Goal: Task Accomplishment & Management: Manage account settings

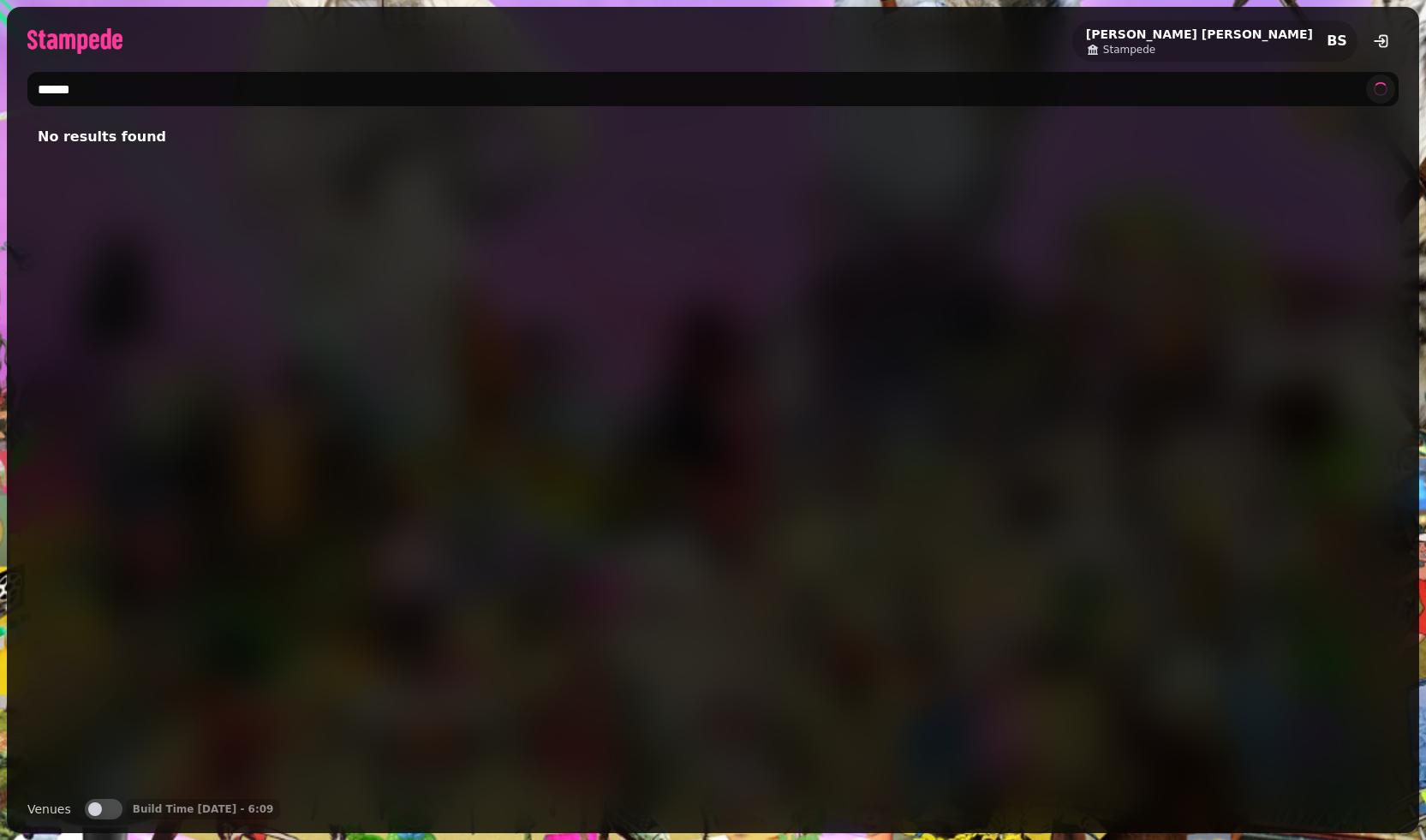
type input "******"
click at [130, 94] on input "******" at bounding box center [713, 89] width 1371 height 35
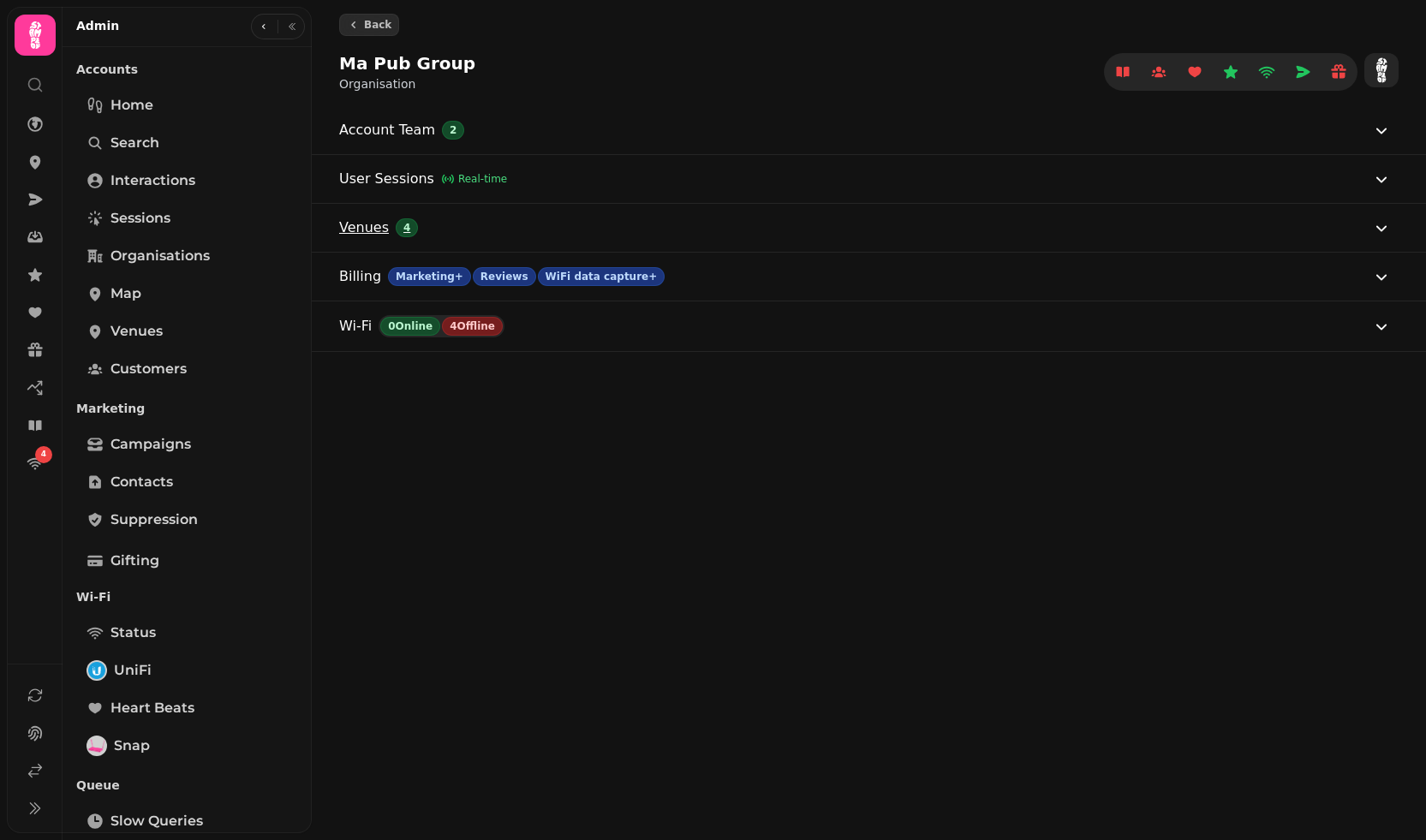
click at [704, 223] on div "Account Team 2 User Sessions Real-time Venues 4 Billing Marketing+ Reviews WiFi…" at bounding box center [869, 229] width 1114 height 246
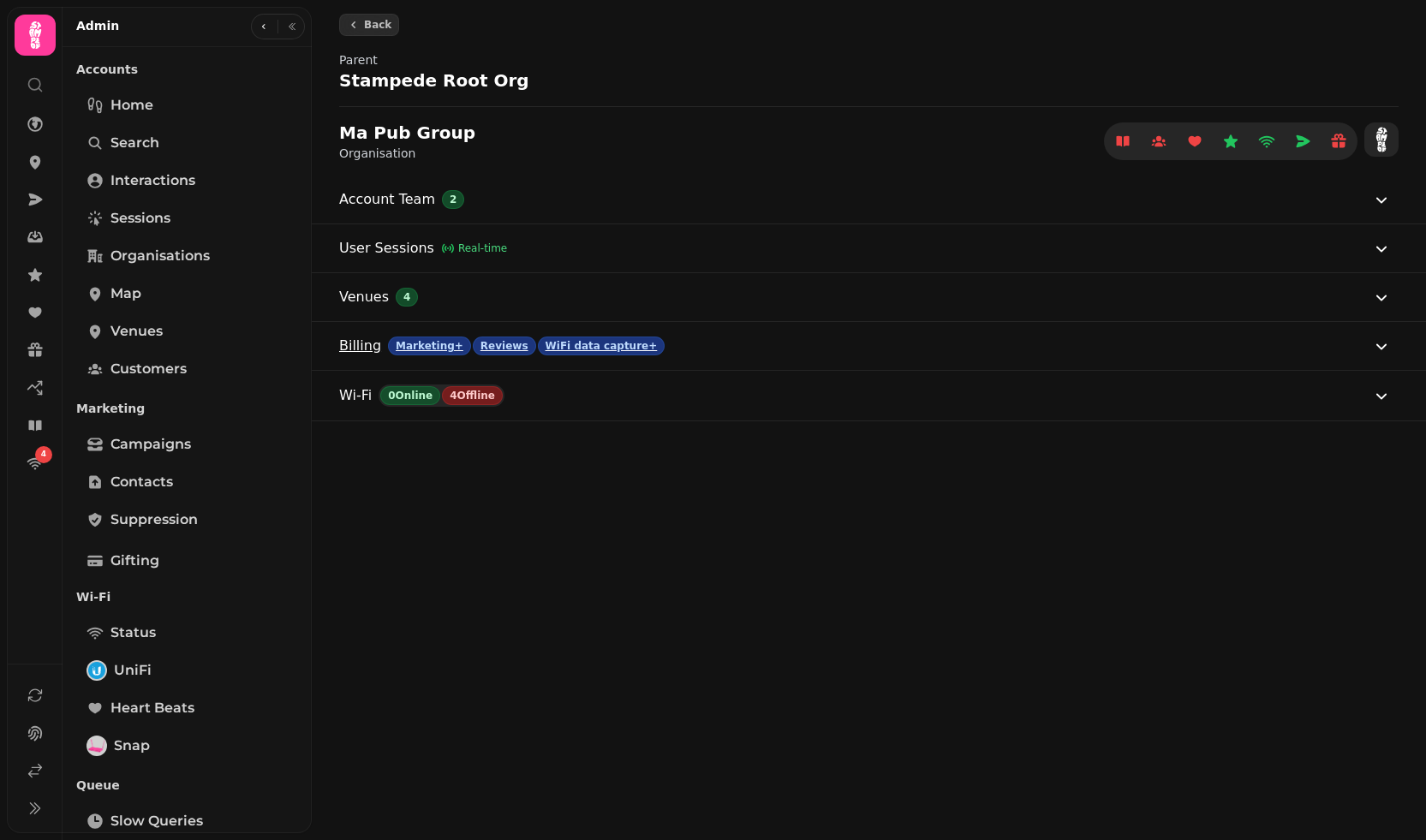
click at [721, 341] on button "Billing Marketing+ Reviews WiFi data capture+" at bounding box center [865, 346] width 1053 height 48
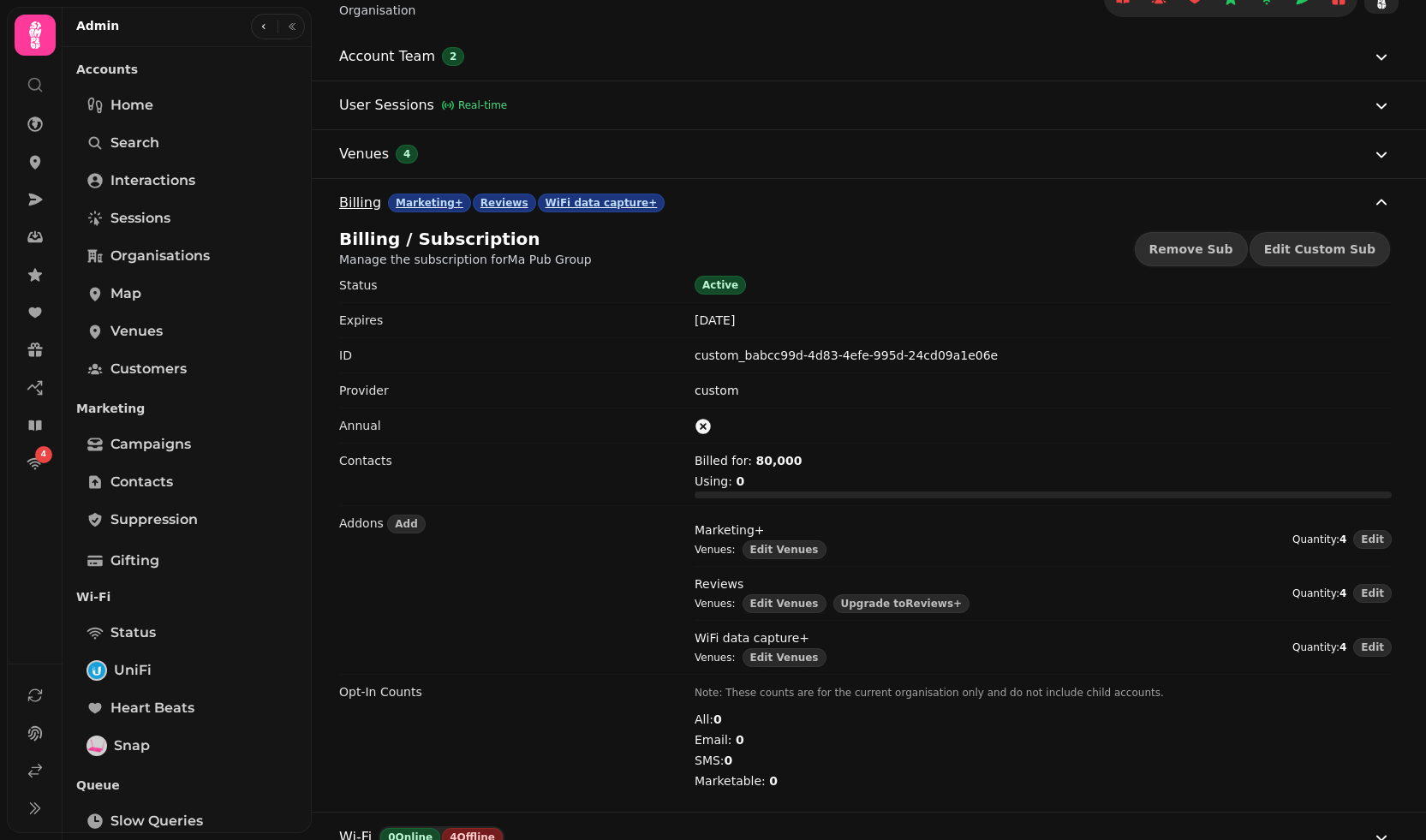
scroll to position [157, 0]
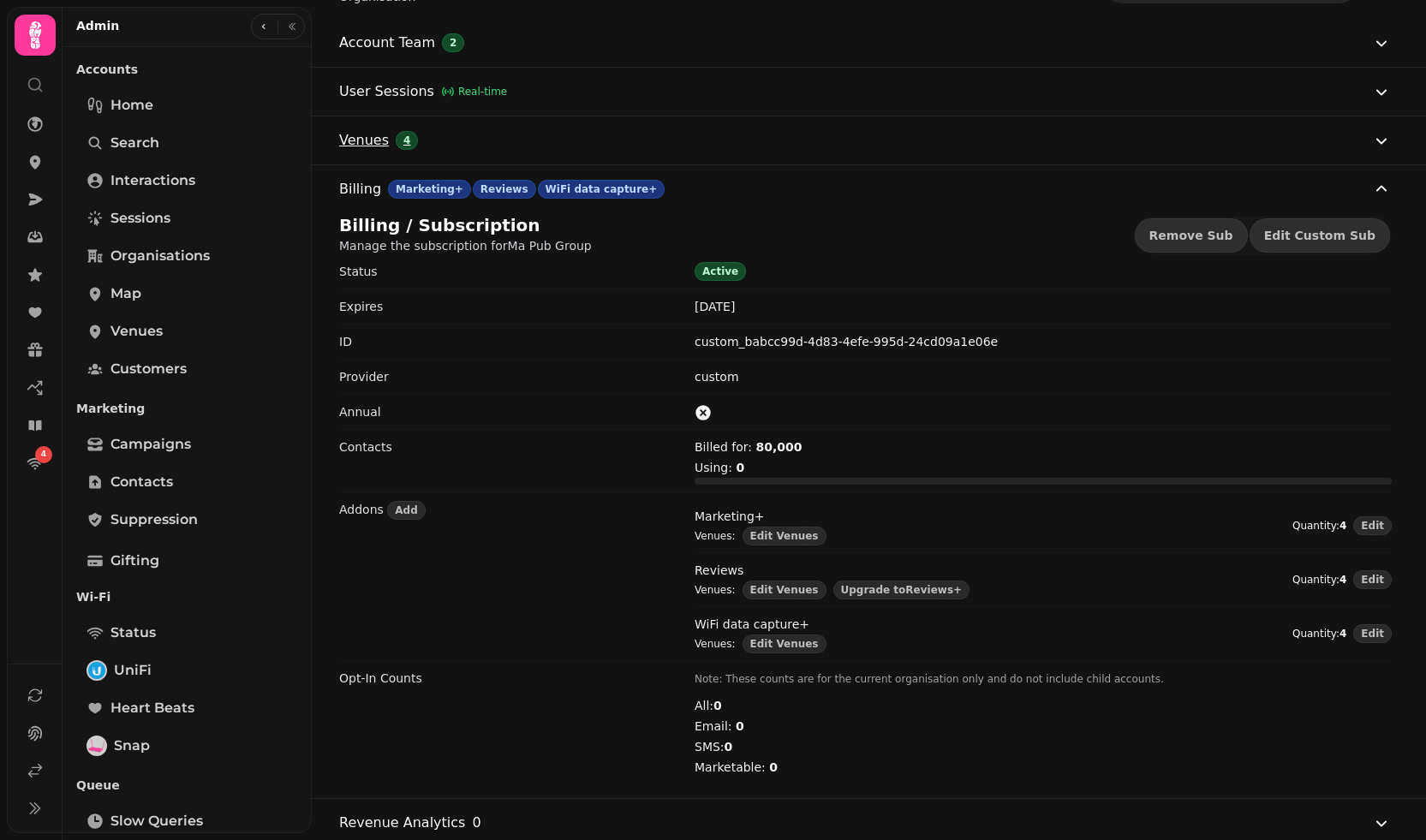
click at [491, 139] on button "Venues 4" at bounding box center [865, 139] width 1053 height 48
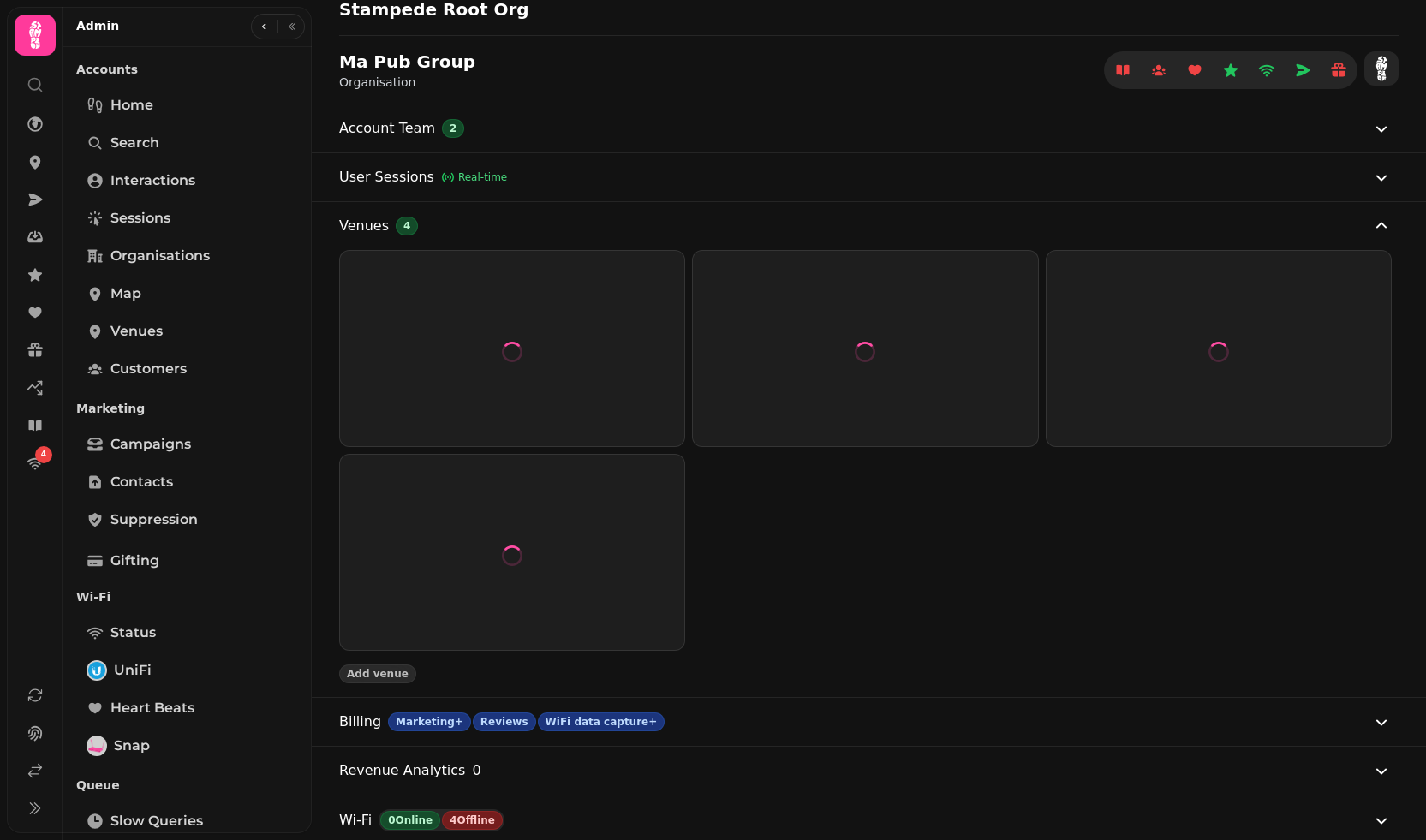
scroll to position [0, 0]
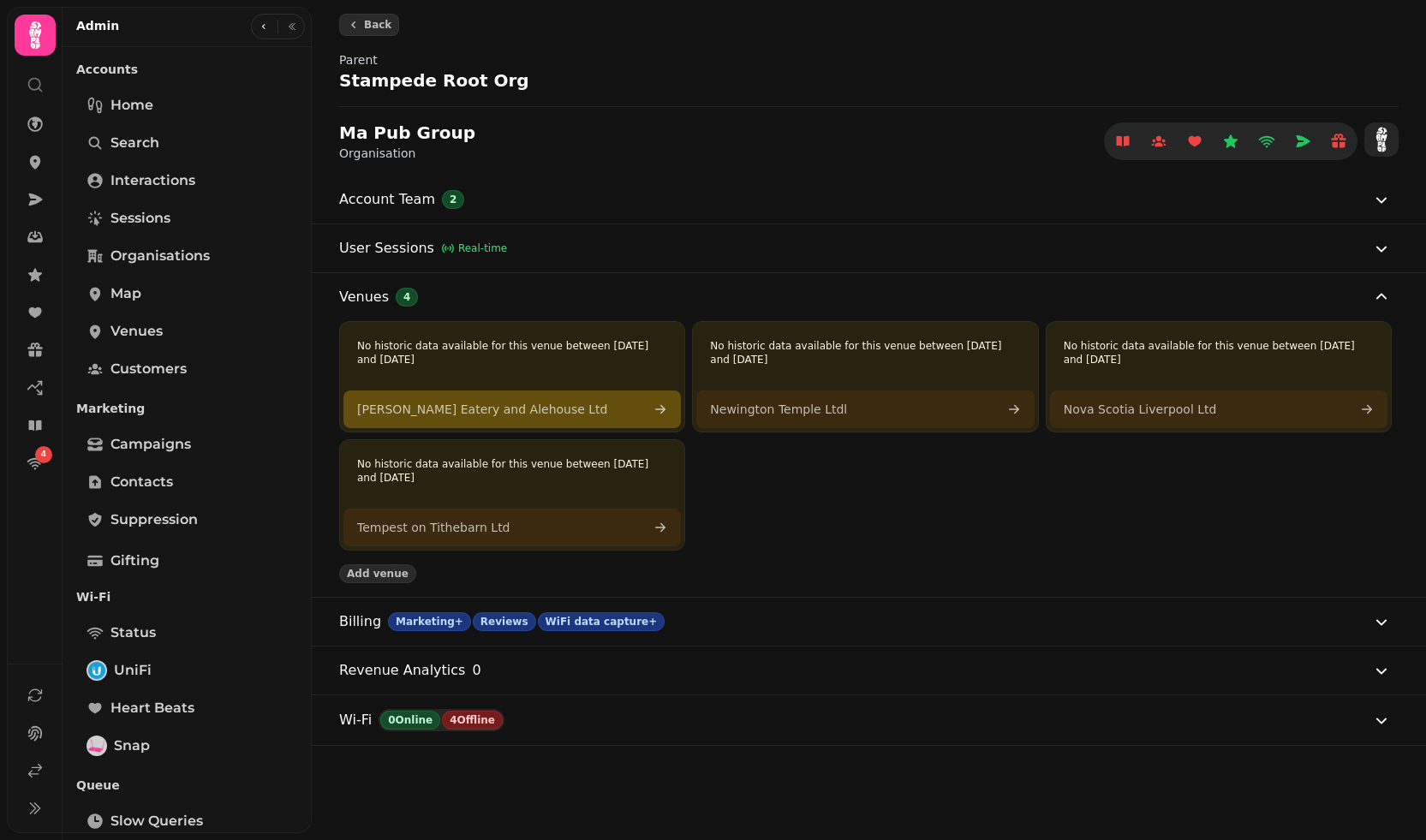
click at [631, 413] on link "[PERSON_NAME] Eatery and Alehouse Ltd" at bounding box center [513, 410] width 338 height 38
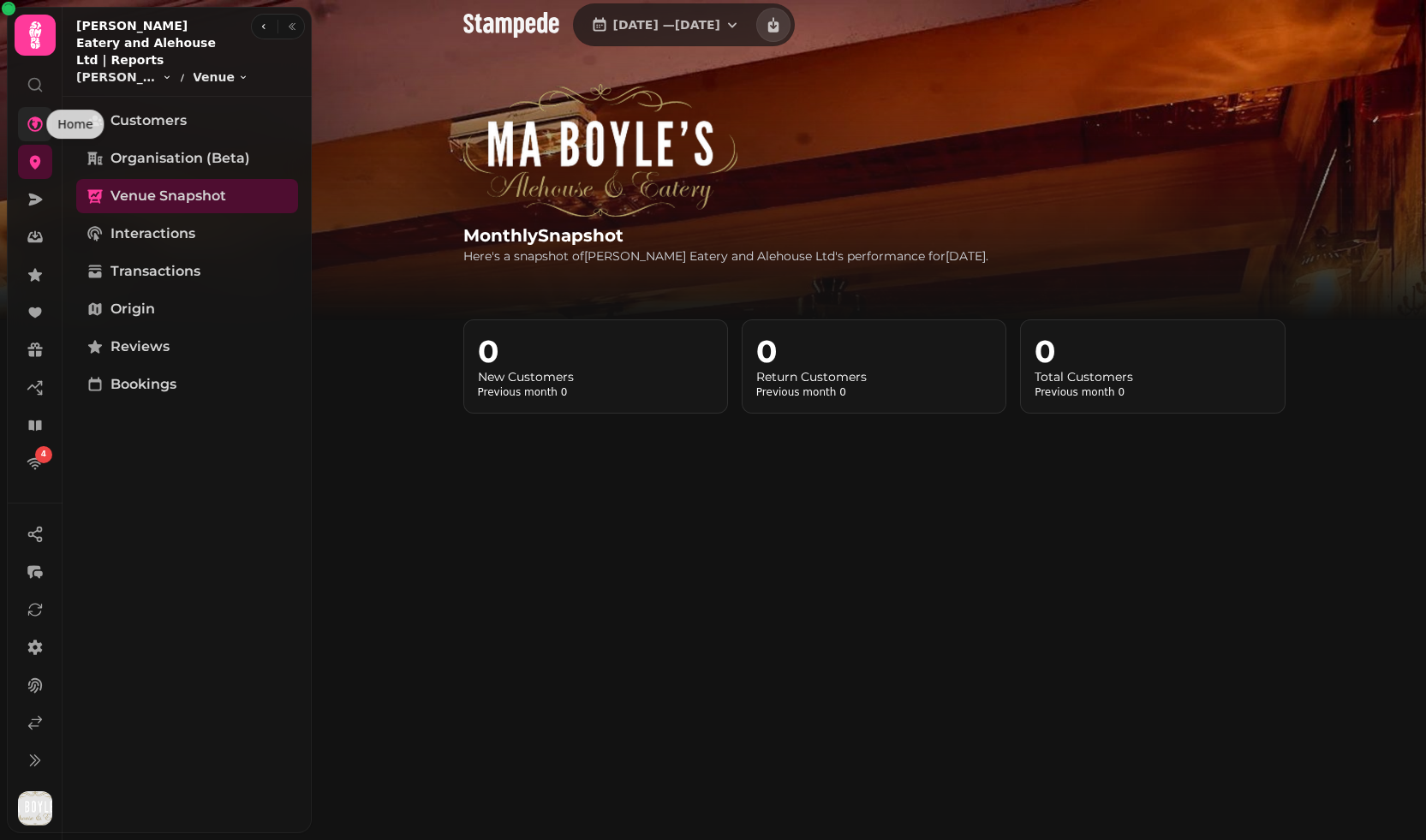
click at [32, 125] on icon at bounding box center [36, 124] width 17 height 17
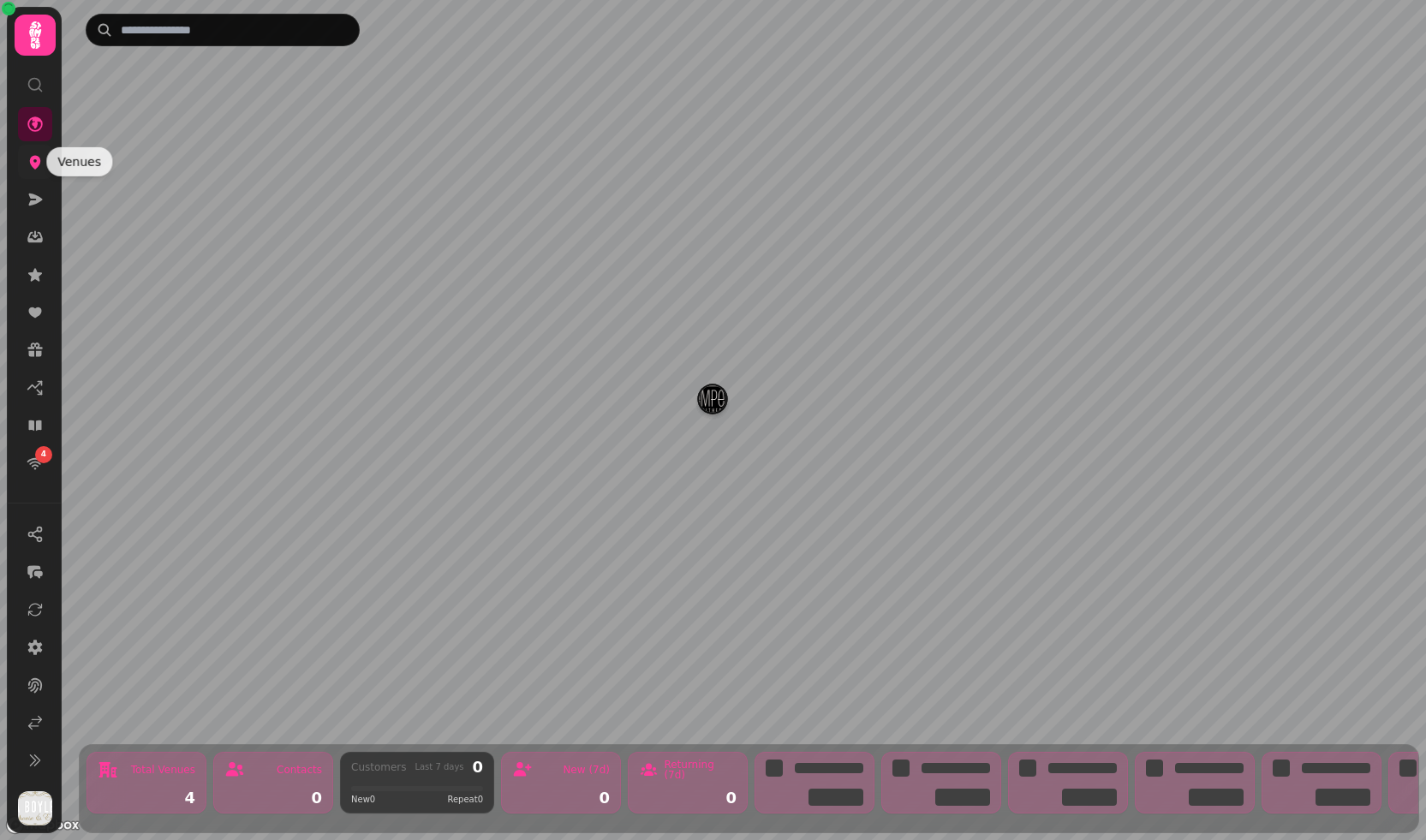
click at [32, 163] on icon at bounding box center [36, 163] width 11 height 14
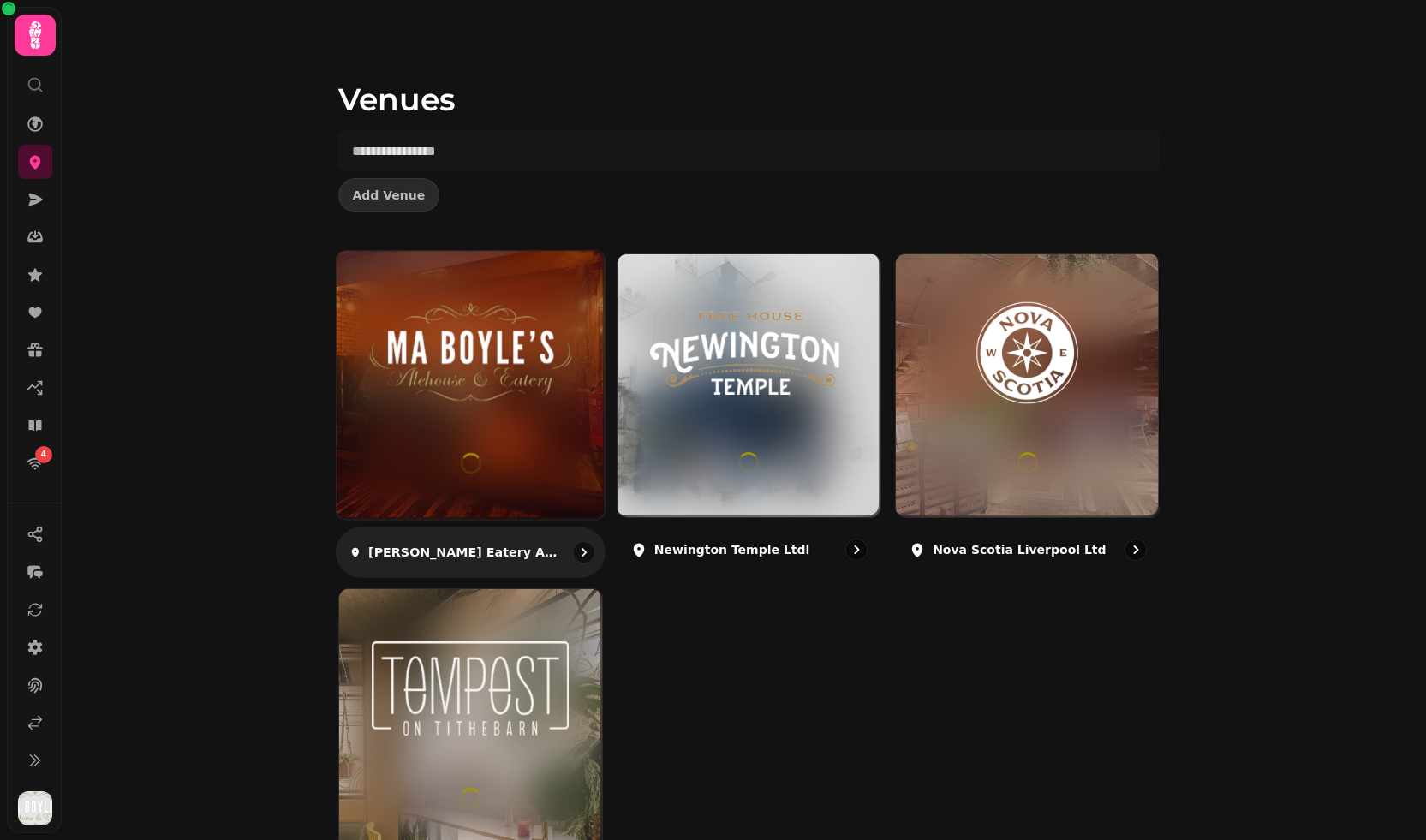
scroll to position [110, 0]
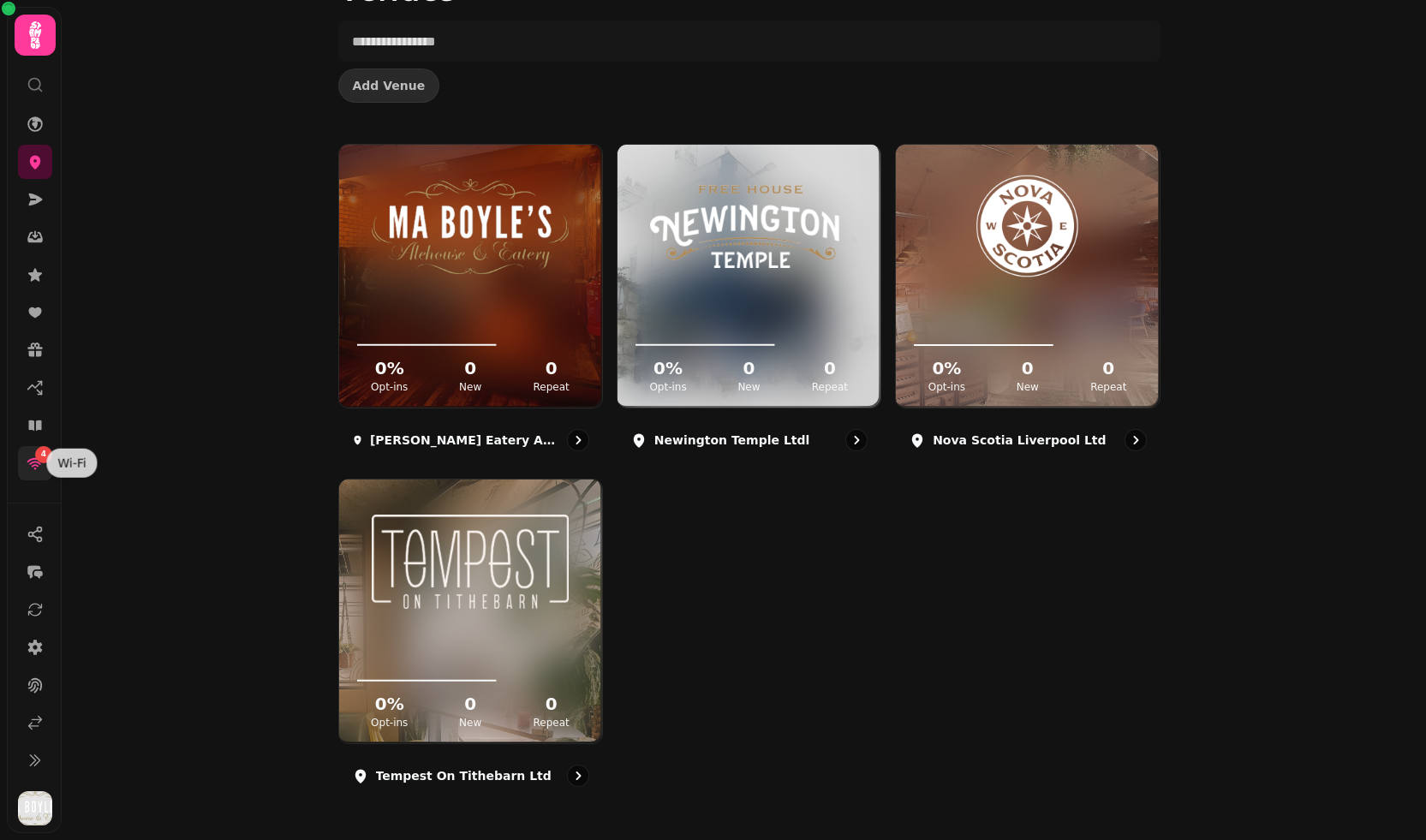
click at [35, 460] on icon at bounding box center [36, 463] width 17 height 17
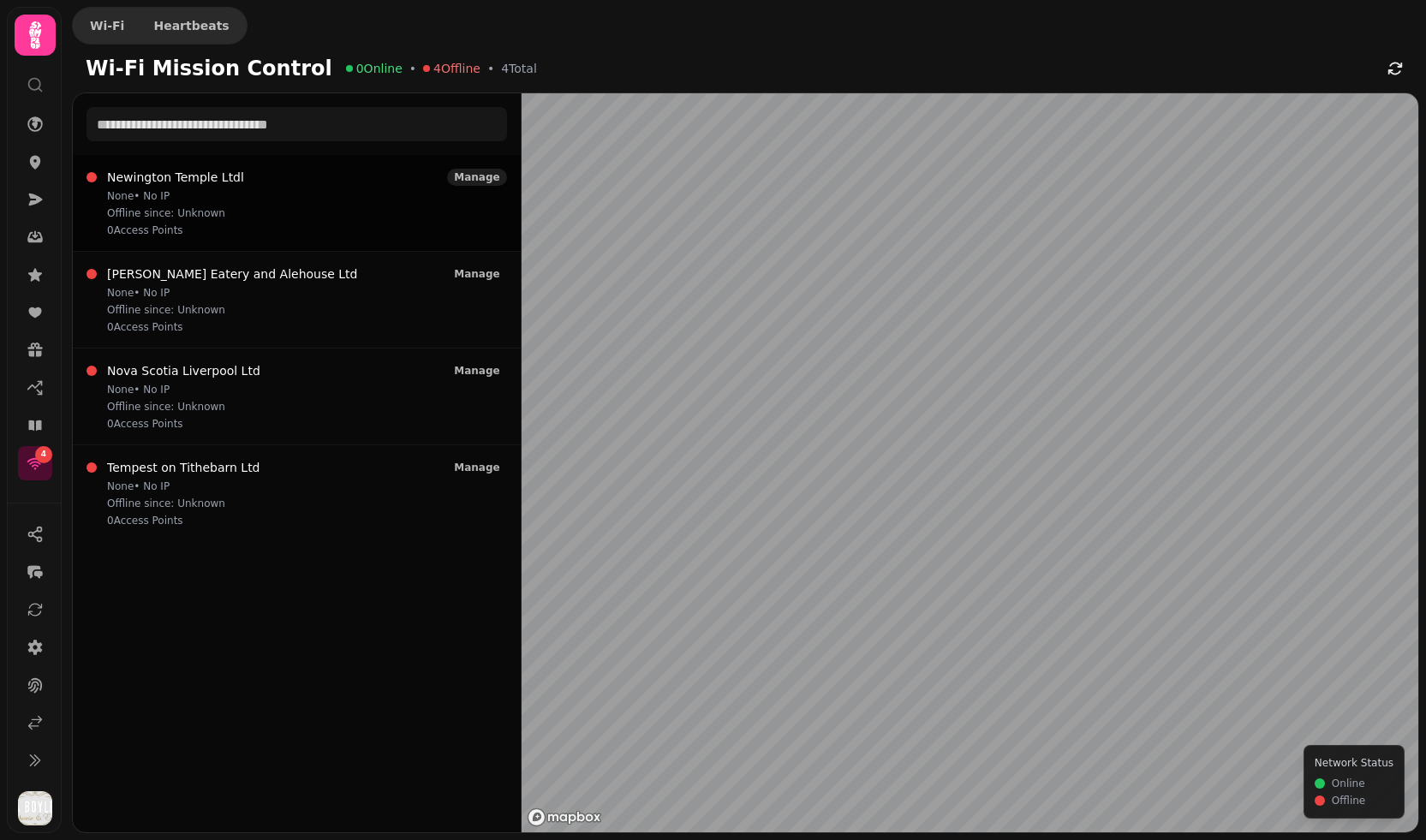
click at [489, 173] on span "Manage" at bounding box center [476, 178] width 45 height 10
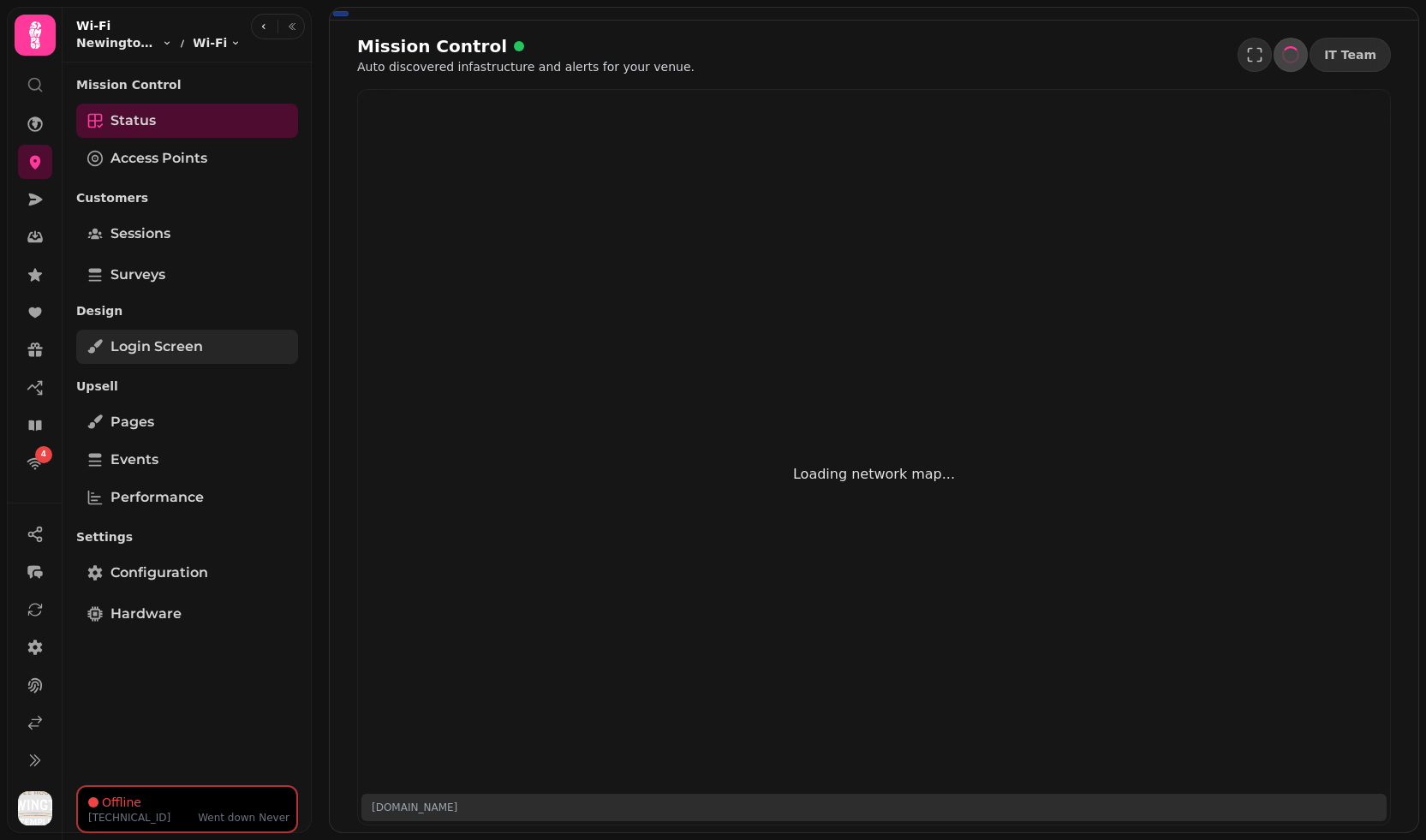
click at [202, 346] on span "Login screen" at bounding box center [157, 347] width 93 height 21
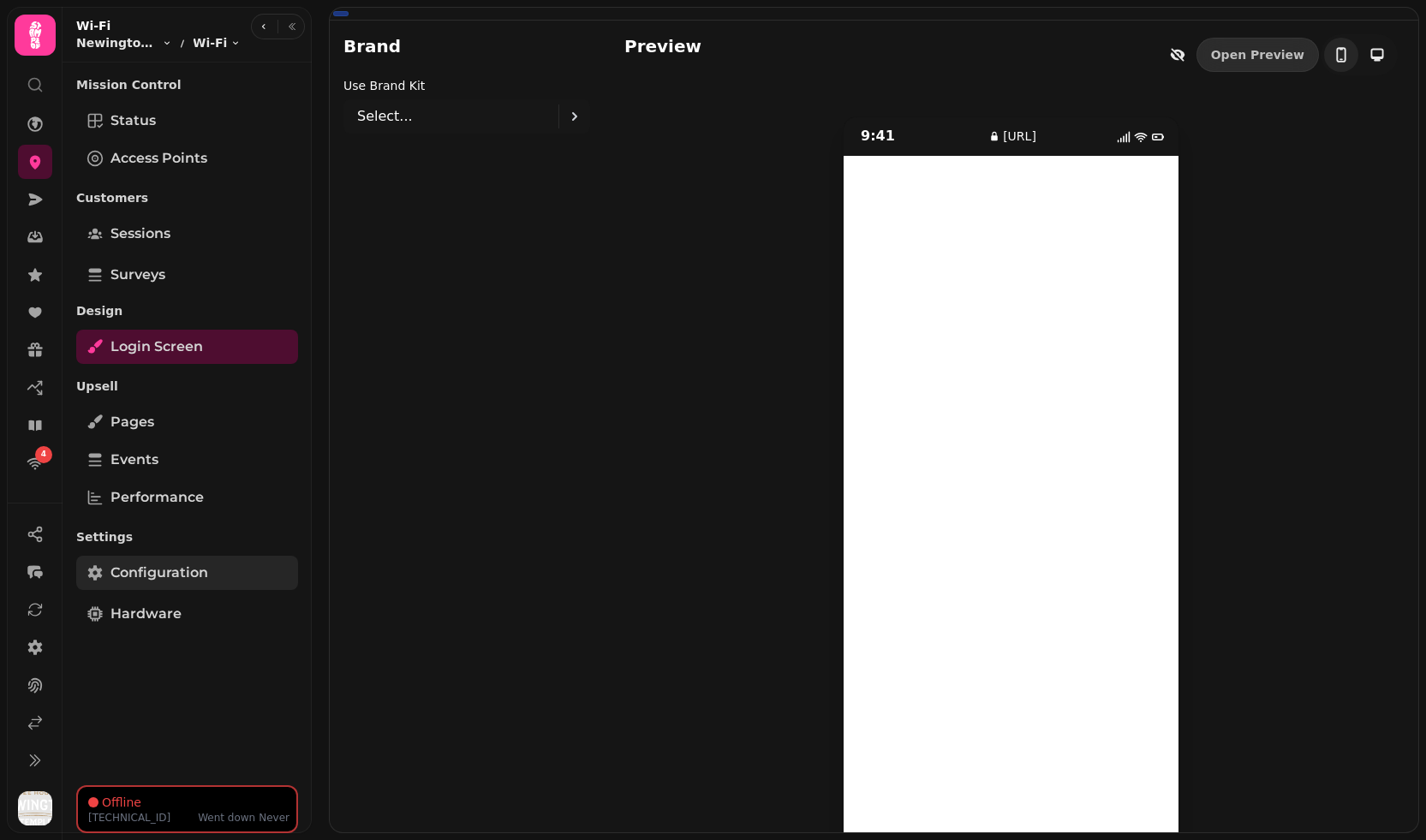
click at [226, 573] on link "Configuration" at bounding box center [187, 573] width 222 height 35
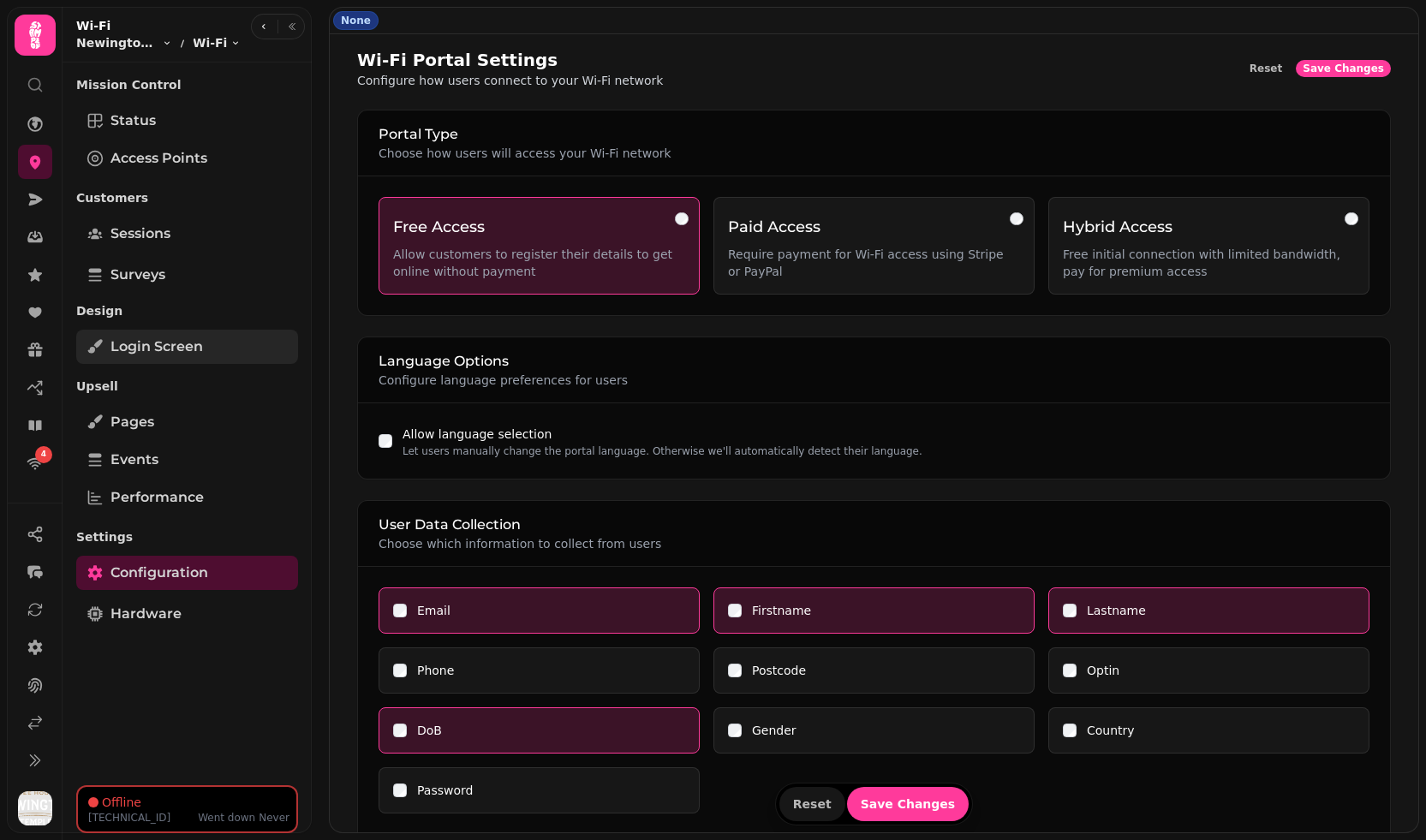
click at [194, 348] on span "Login screen" at bounding box center [157, 347] width 93 height 21
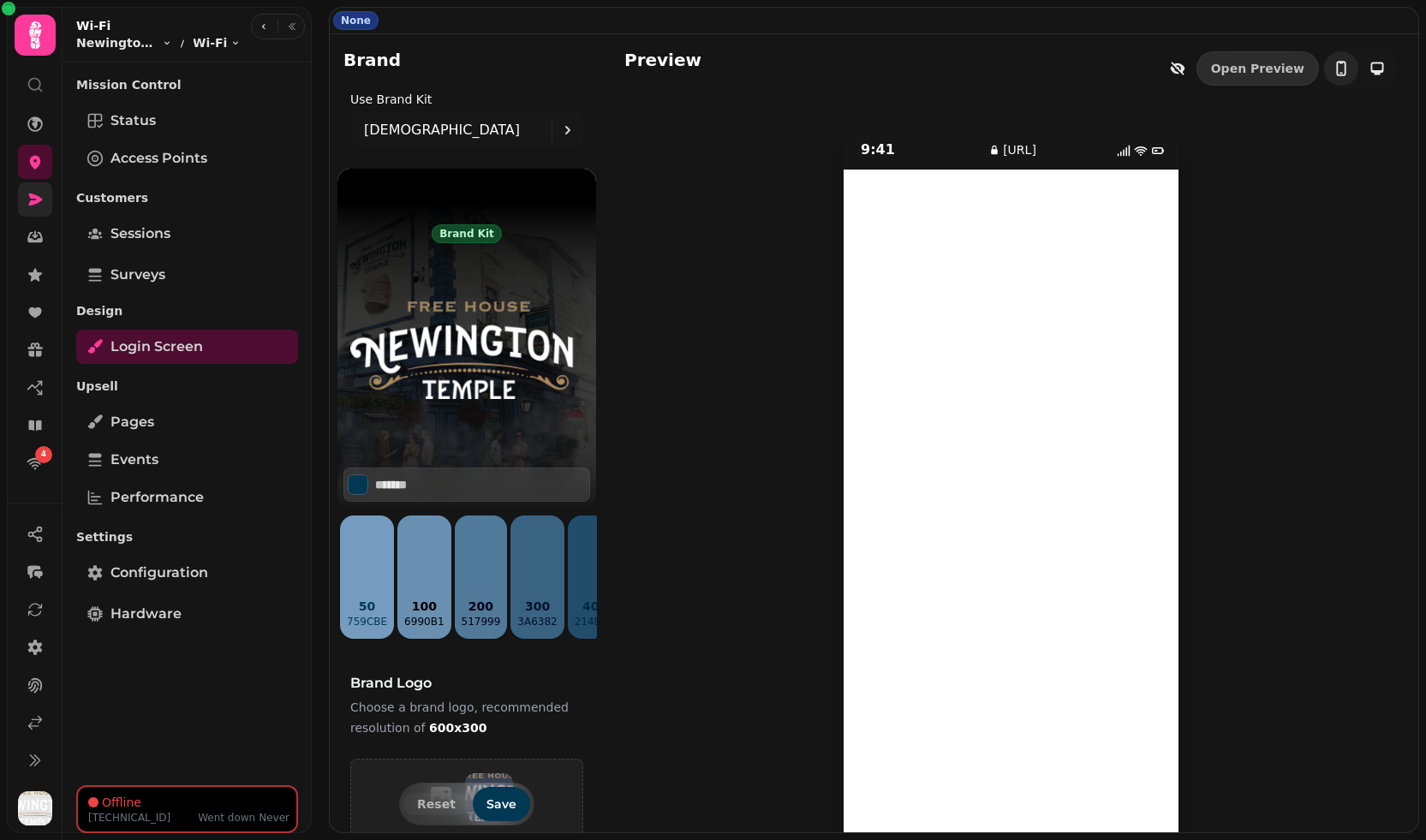
click at [30, 191] on icon at bounding box center [36, 200] width 17 height 17
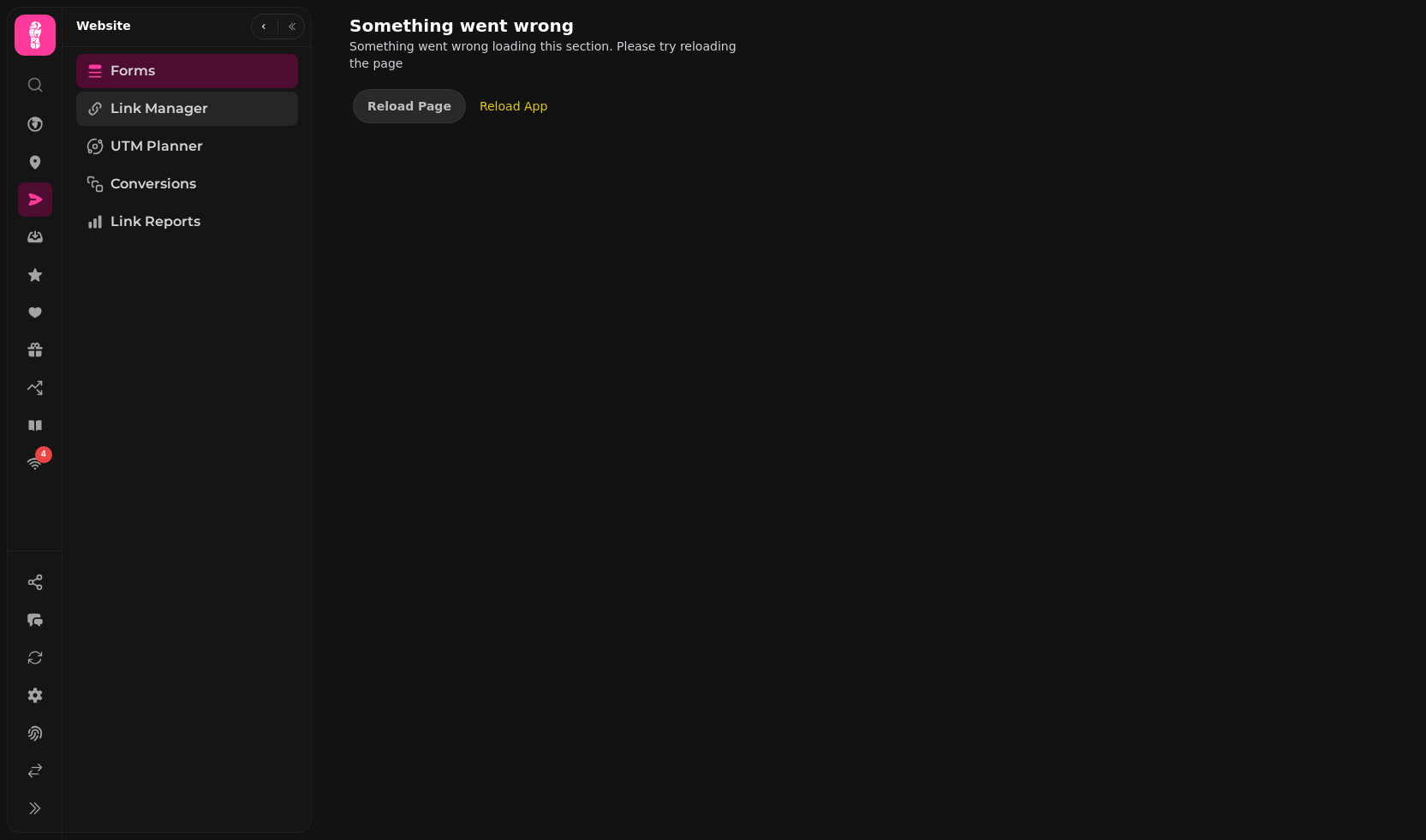
click at [202, 111] on span "Link Manager" at bounding box center [159, 109] width 98 height 21
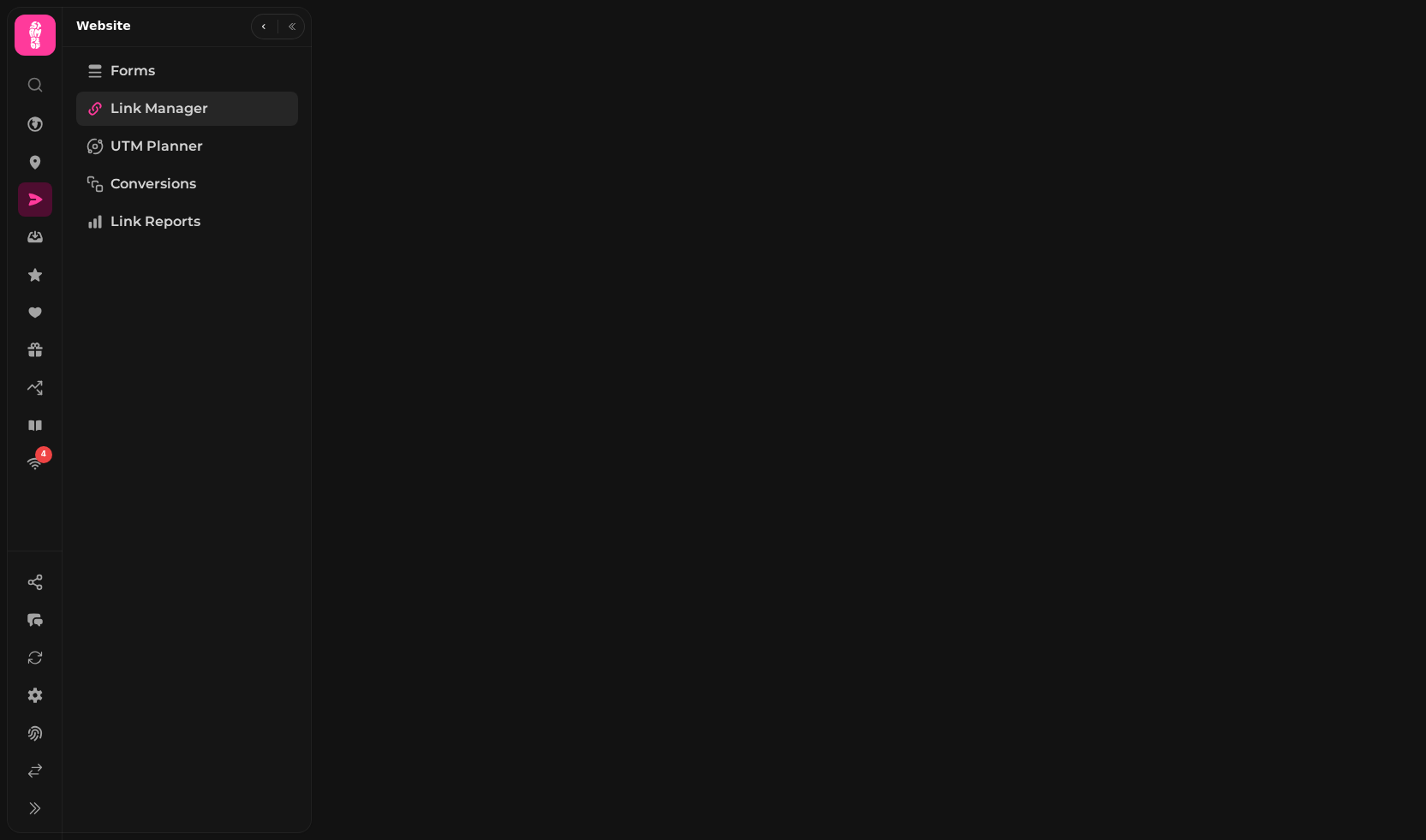
select select "**"
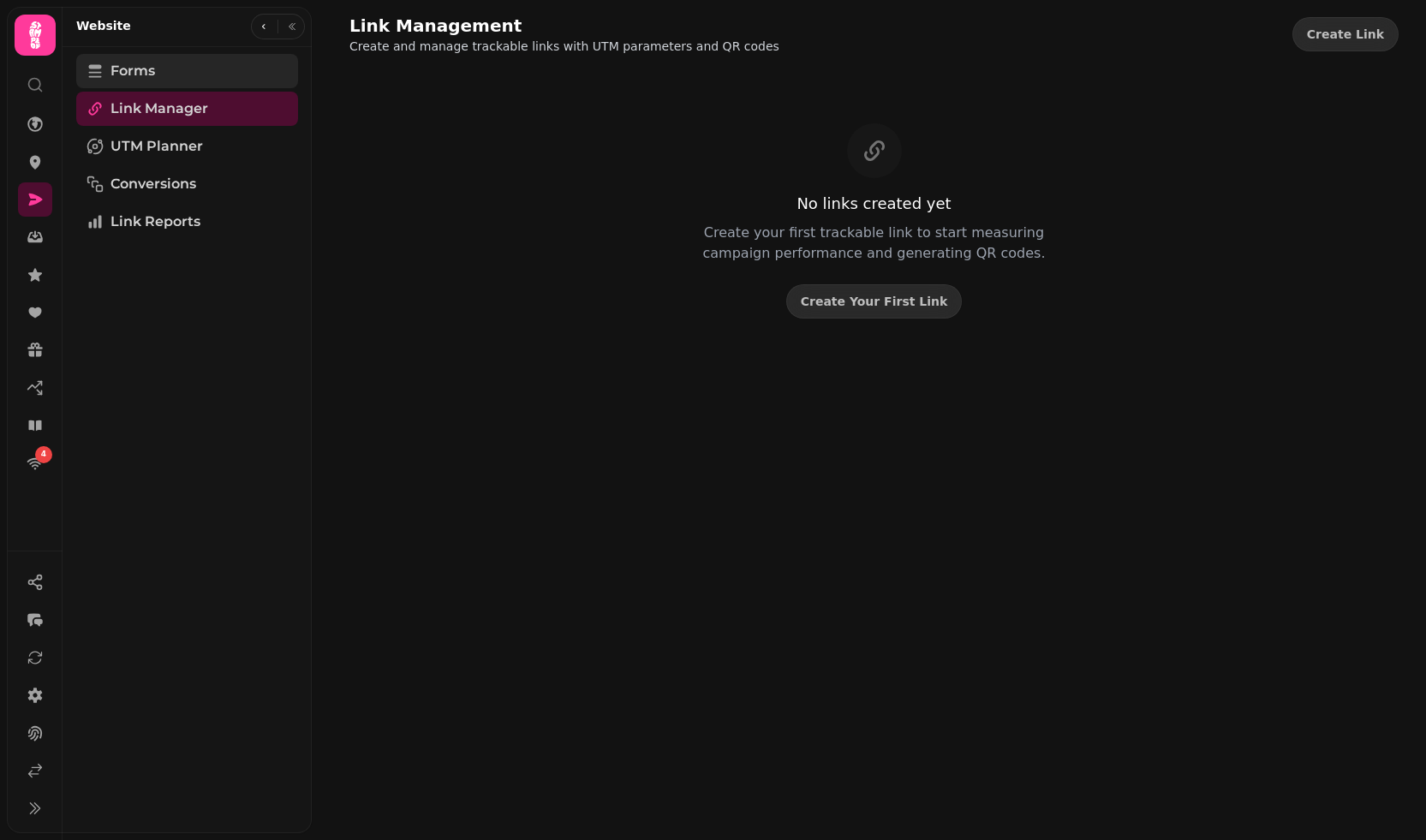
click at [161, 68] on link "Forms" at bounding box center [187, 71] width 222 height 35
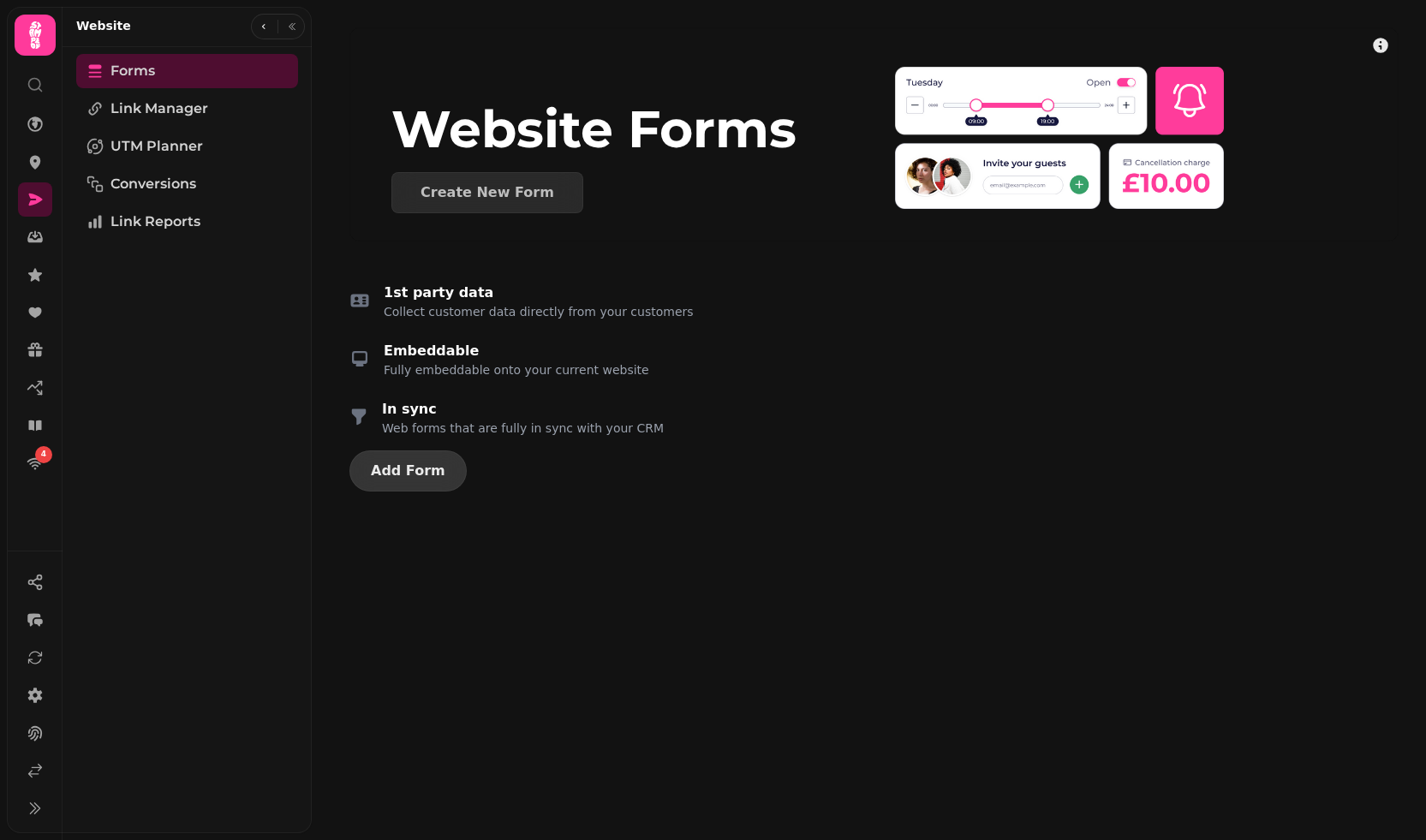
click at [399, 470] on span "Add Form" at bounding box center [408, 471] width 75 height 14
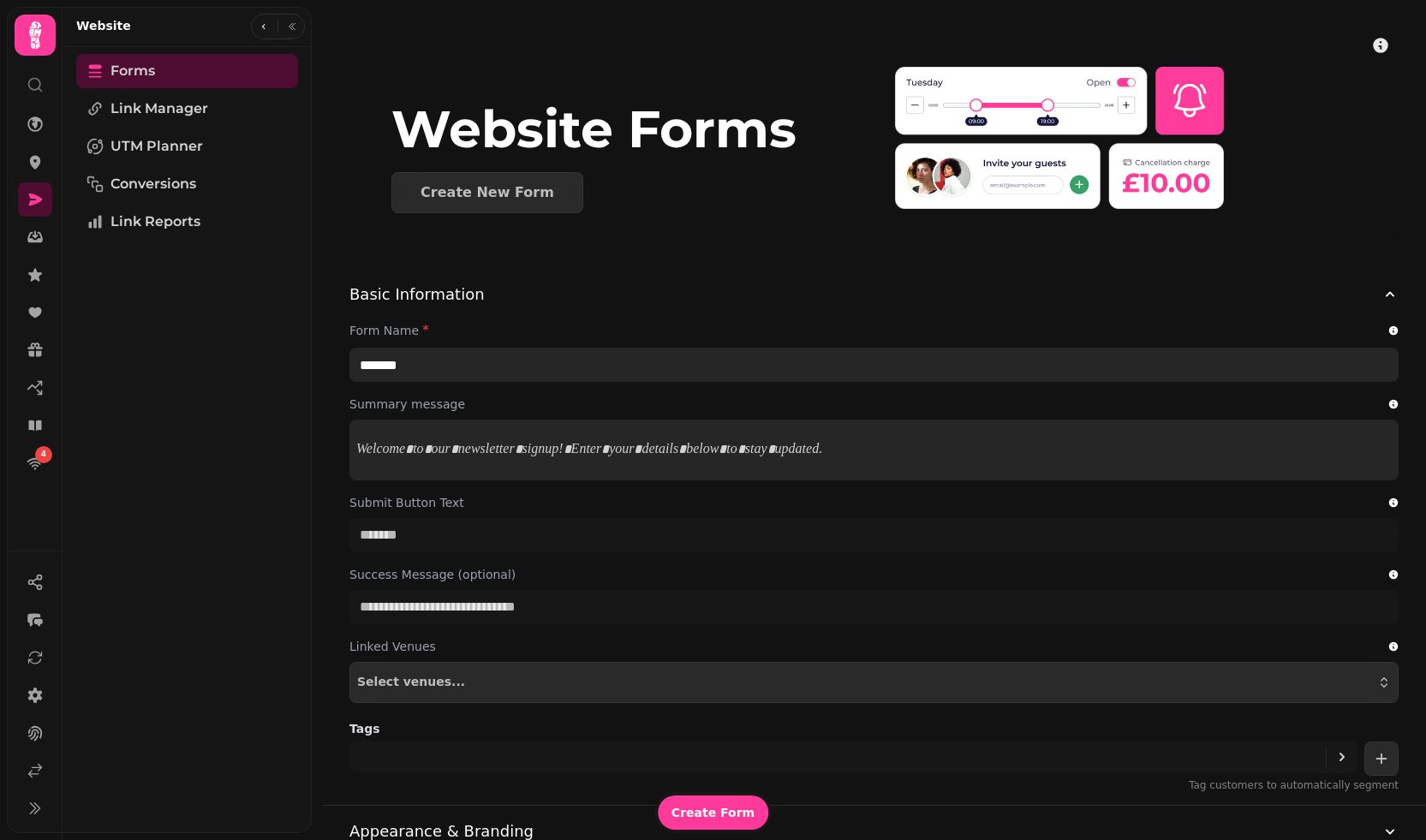
drag, startPoint x: 447, startPoint y: 369, endPoint x: 321, endPoint y: 362, distance: 126.2
click at [320, 362] on div "Website Forms Create New Form Basic Information Form Name * ******* Summary mes…" at bounding box center [869, 420] width 1114 height 840
type input "**********"
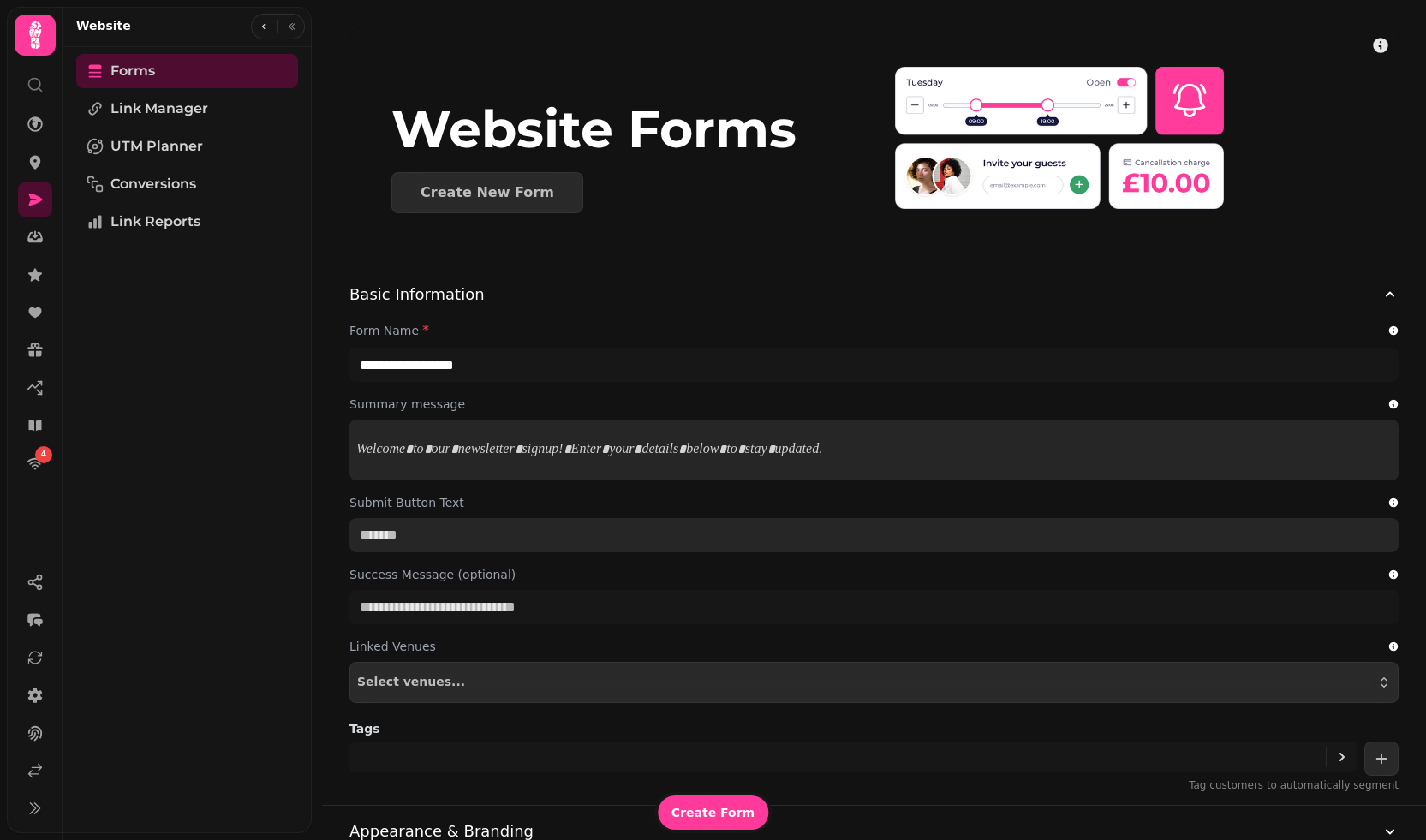
click at [443, 541] on input "Submit Button Text" at bounding box center [873, 535] width 1049 height 35
type input "*******"
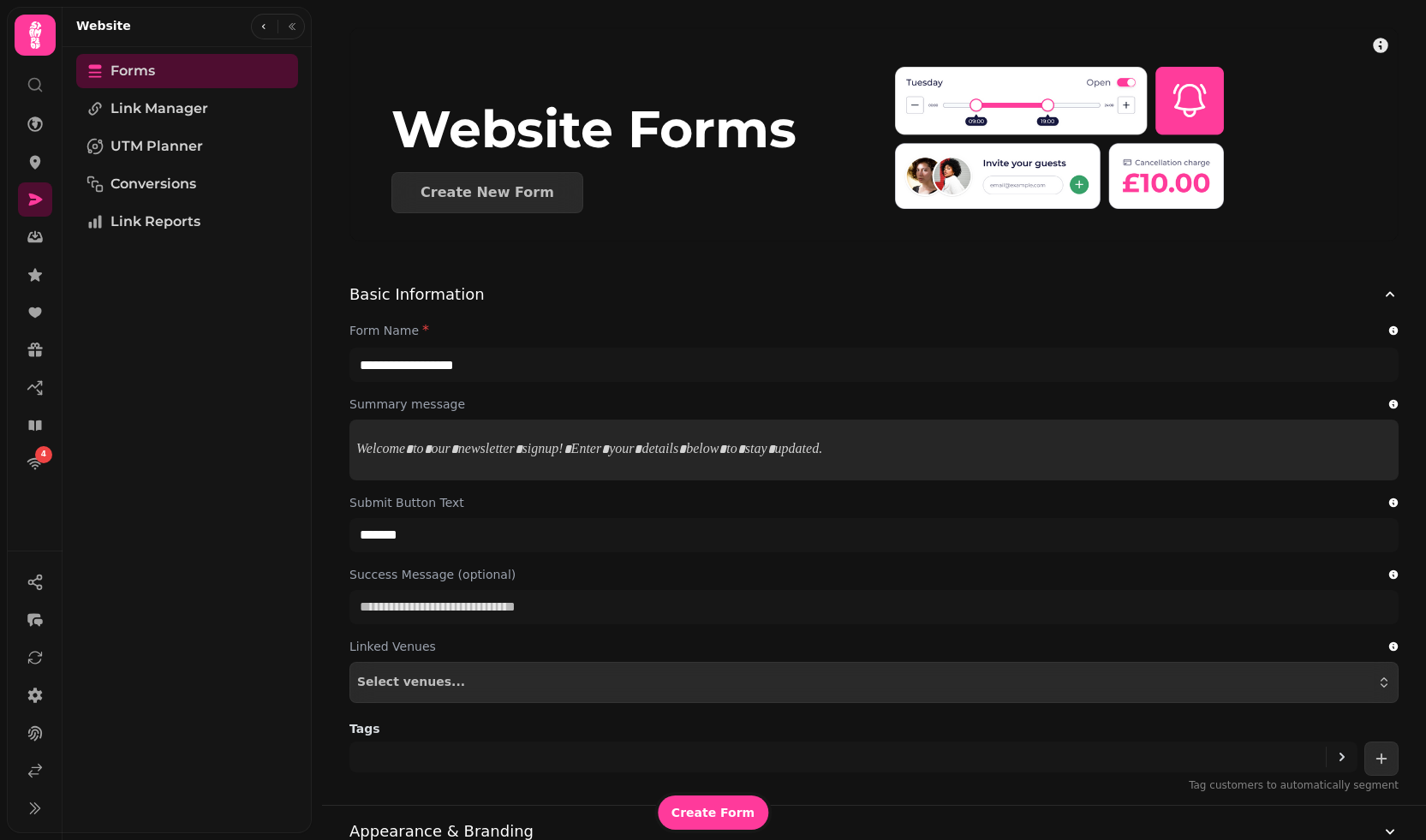
click at [327, 565] on div "**********" at bounding box center [874, 537] width 1105 height 537
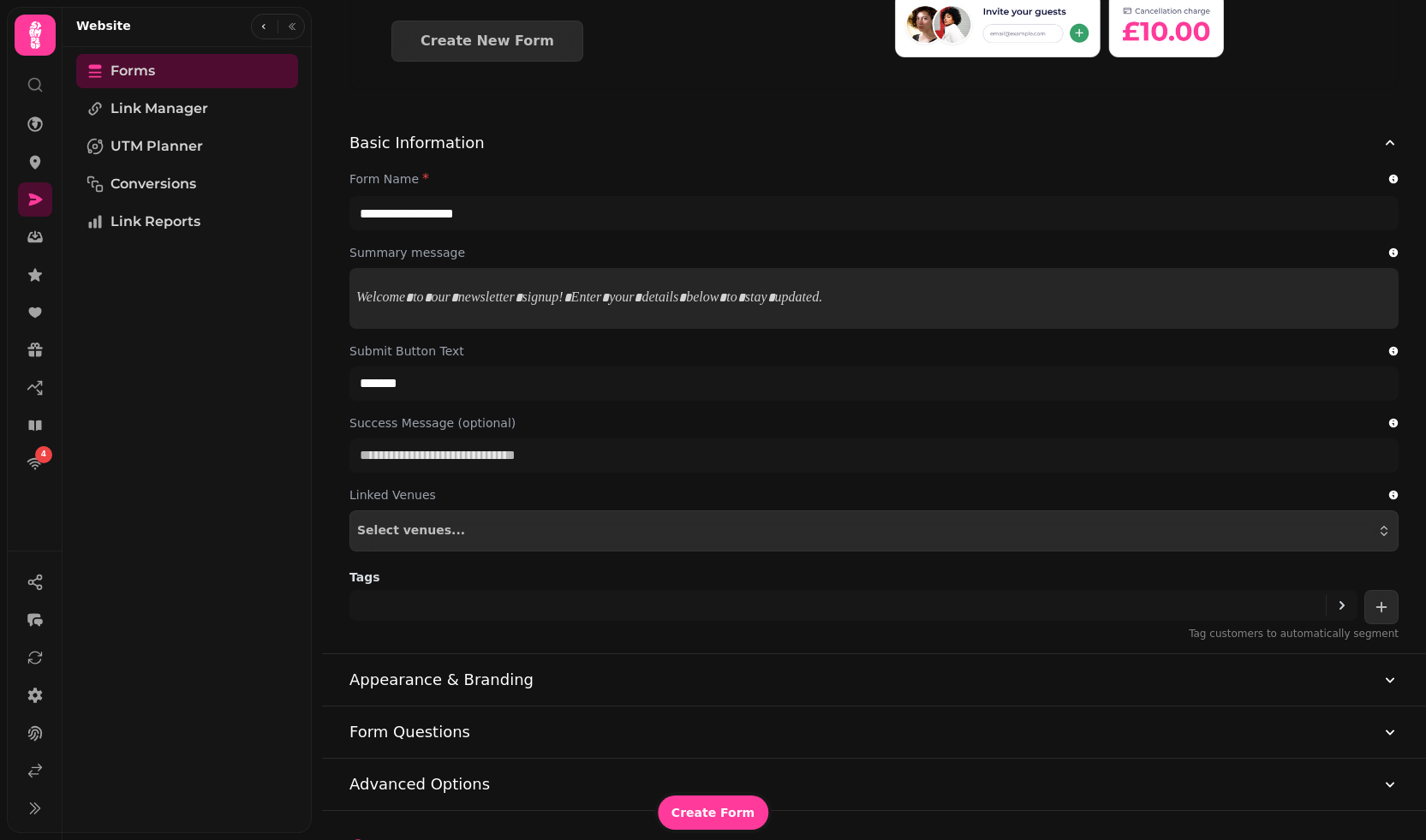
scroll to position [178, 0]
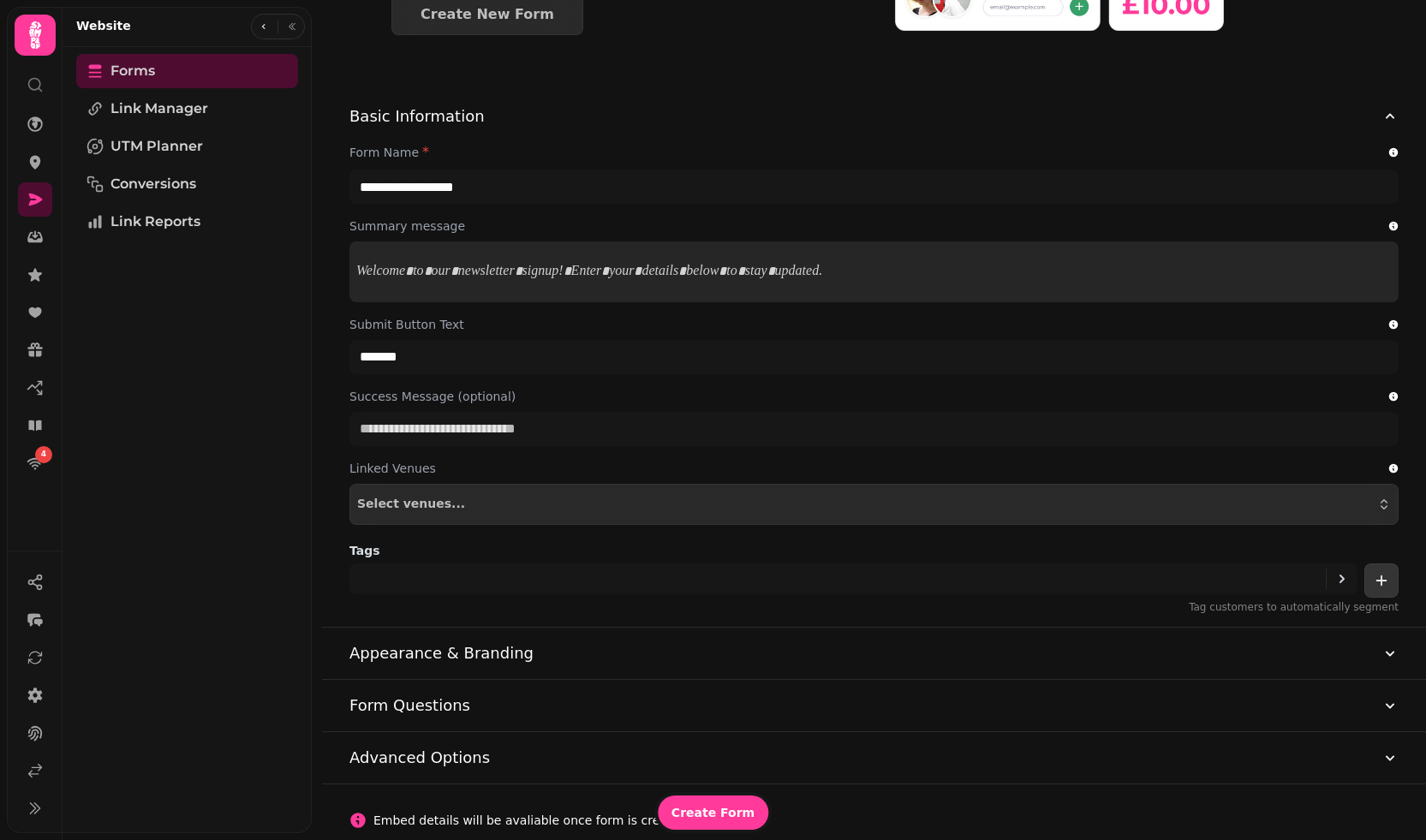
click at [1391, 585] on button "add" at bounding box center [1382, 581] width 35 height 35
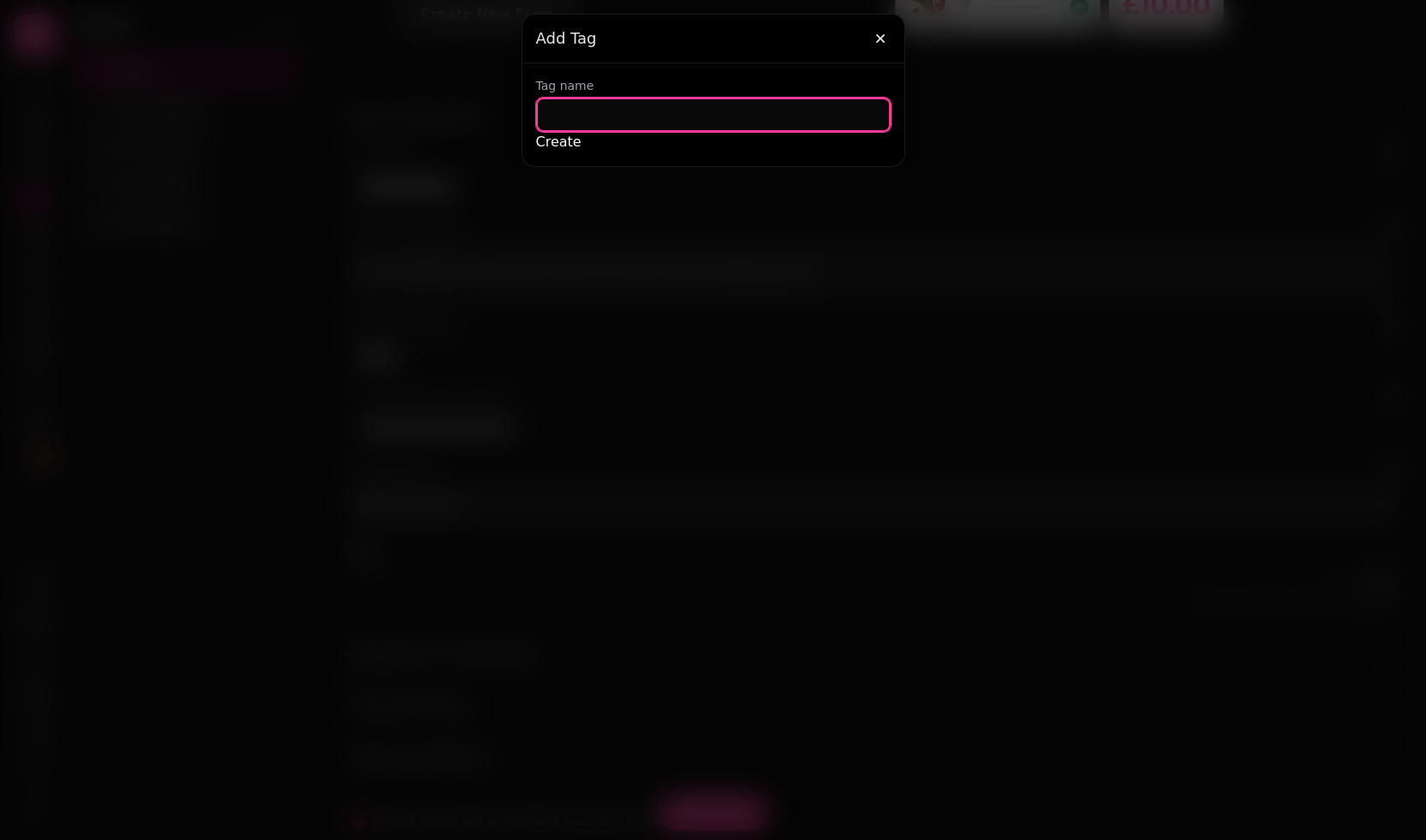
click at [602, 126] on input "text" at bounding box center [713, 115] width 354 height 35
type input "**********"
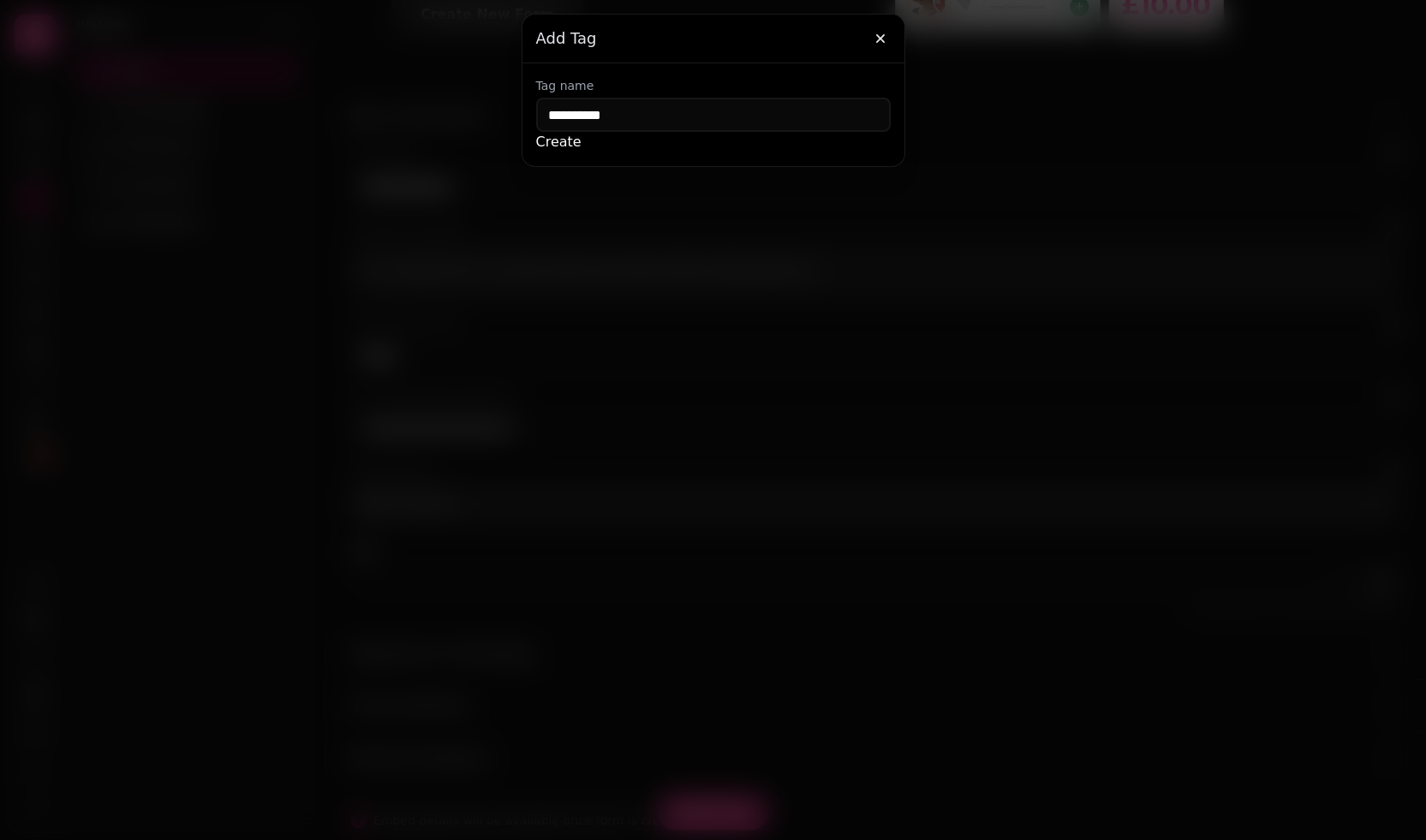
click at [581, 152] on button "Create" at bounding box center [559, 142] width 45 height 21
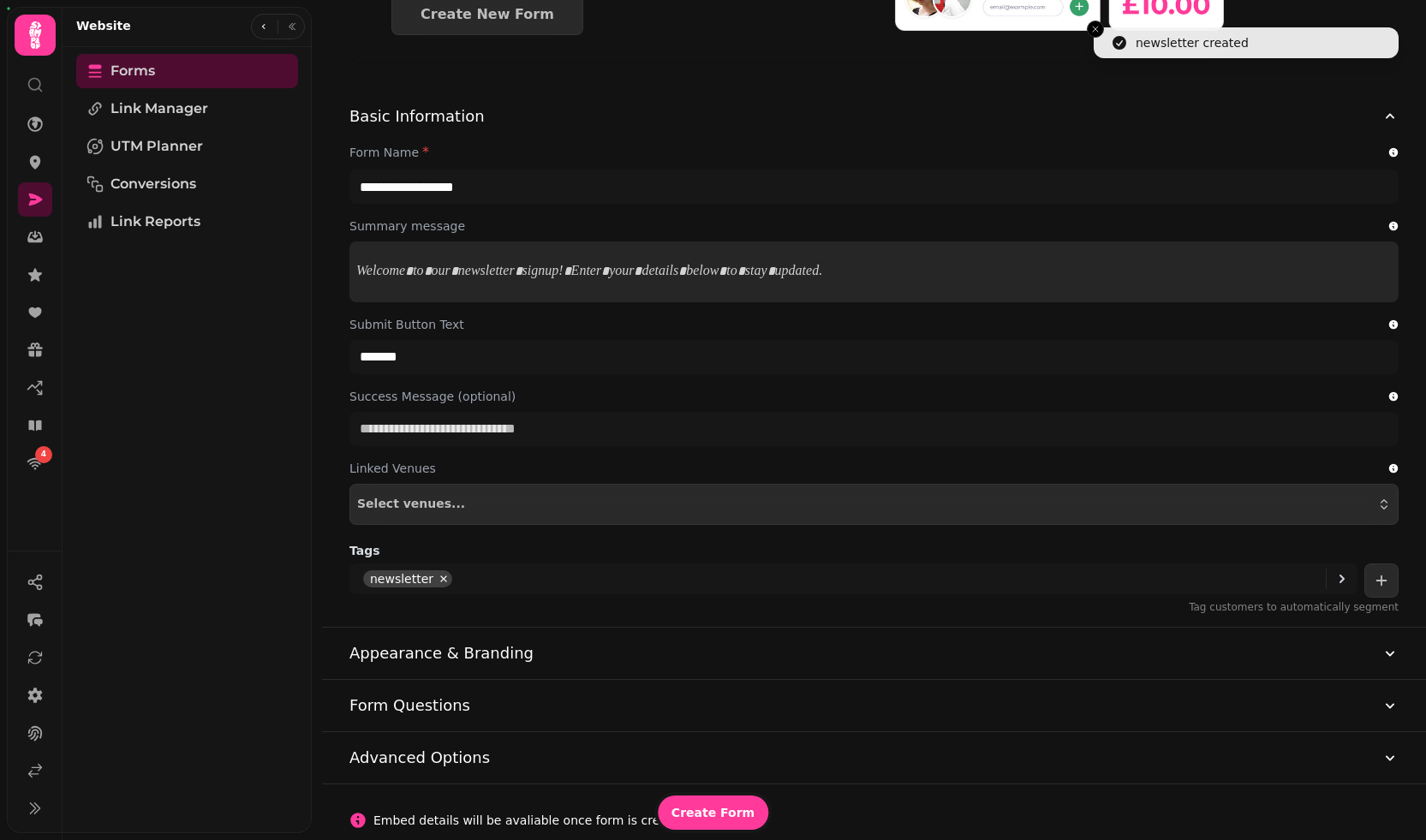
click at [535, 760] on button "Advanced Options" at bounding box center [873, 757] width 1049 height 51
click at [522, 695] on button "Form Questions" at bounding box center [873, 705] width 1049 height 51
click at [583, 655] on button "Appearance & Branding" at bounding box center [873, 653] width 1049 height 51
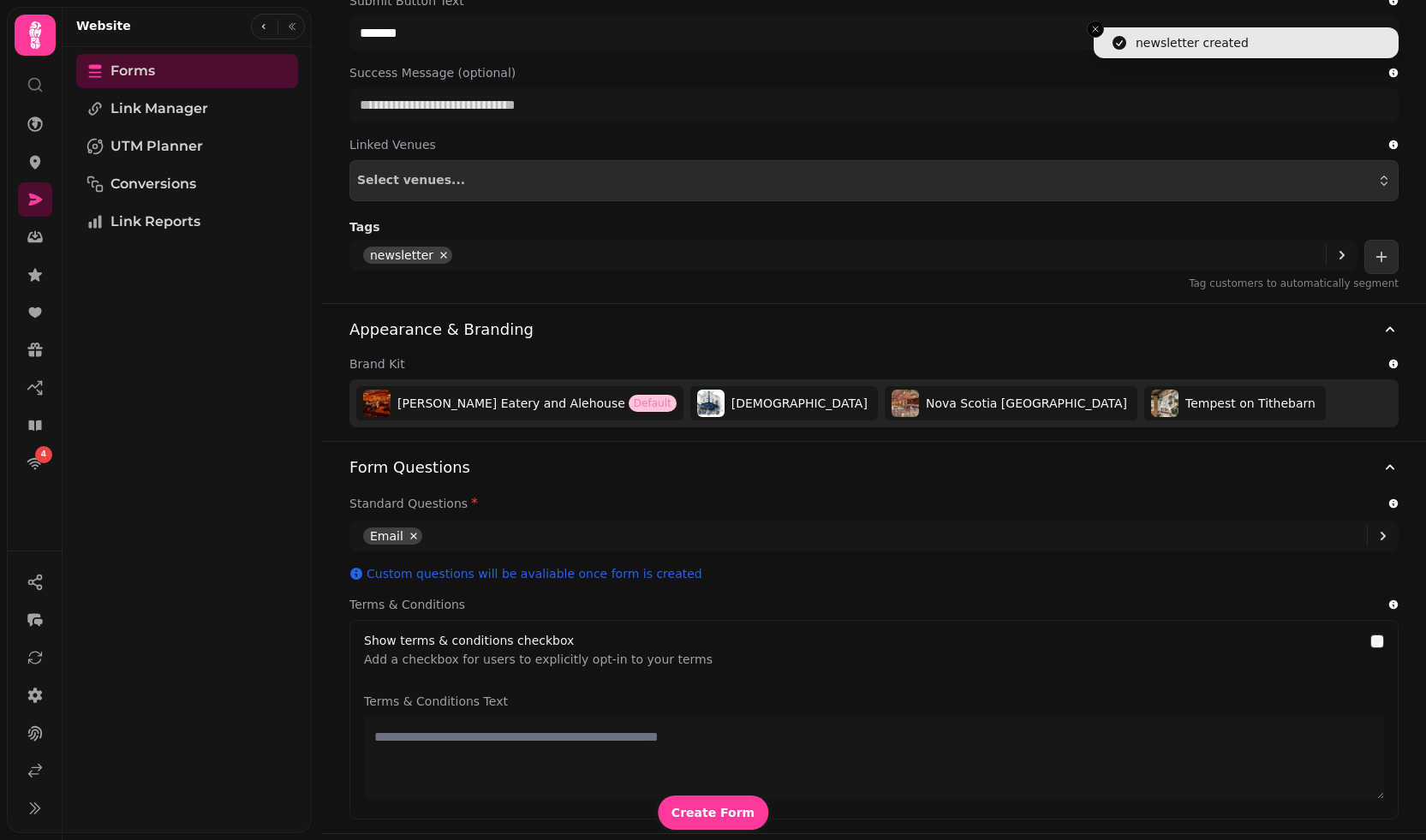
scroll to position [518, 0]
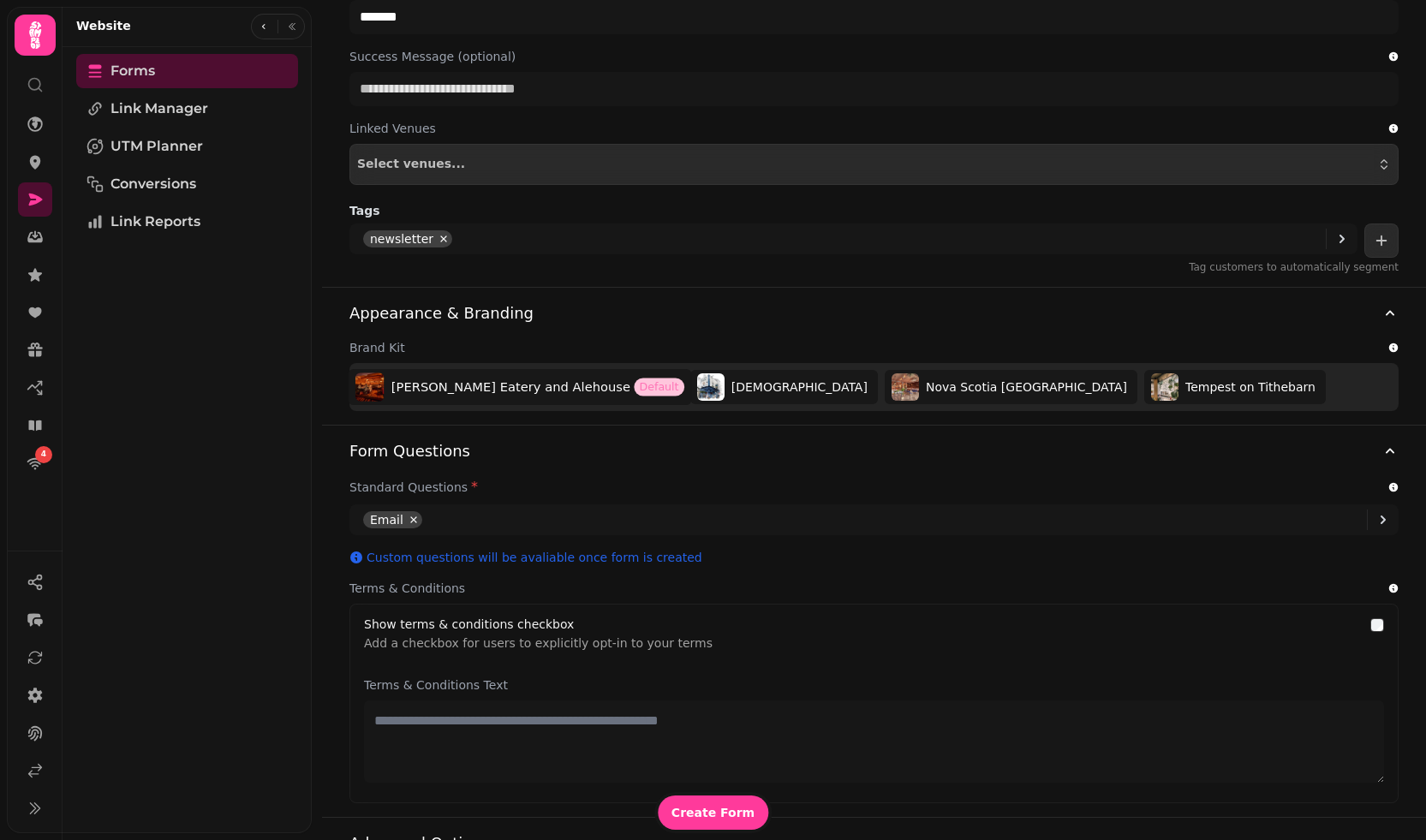
click at [476, 388] on span "Ma Boyle's Eatery and Alehouse" at bounding box center [511, 386] width 239 height 18
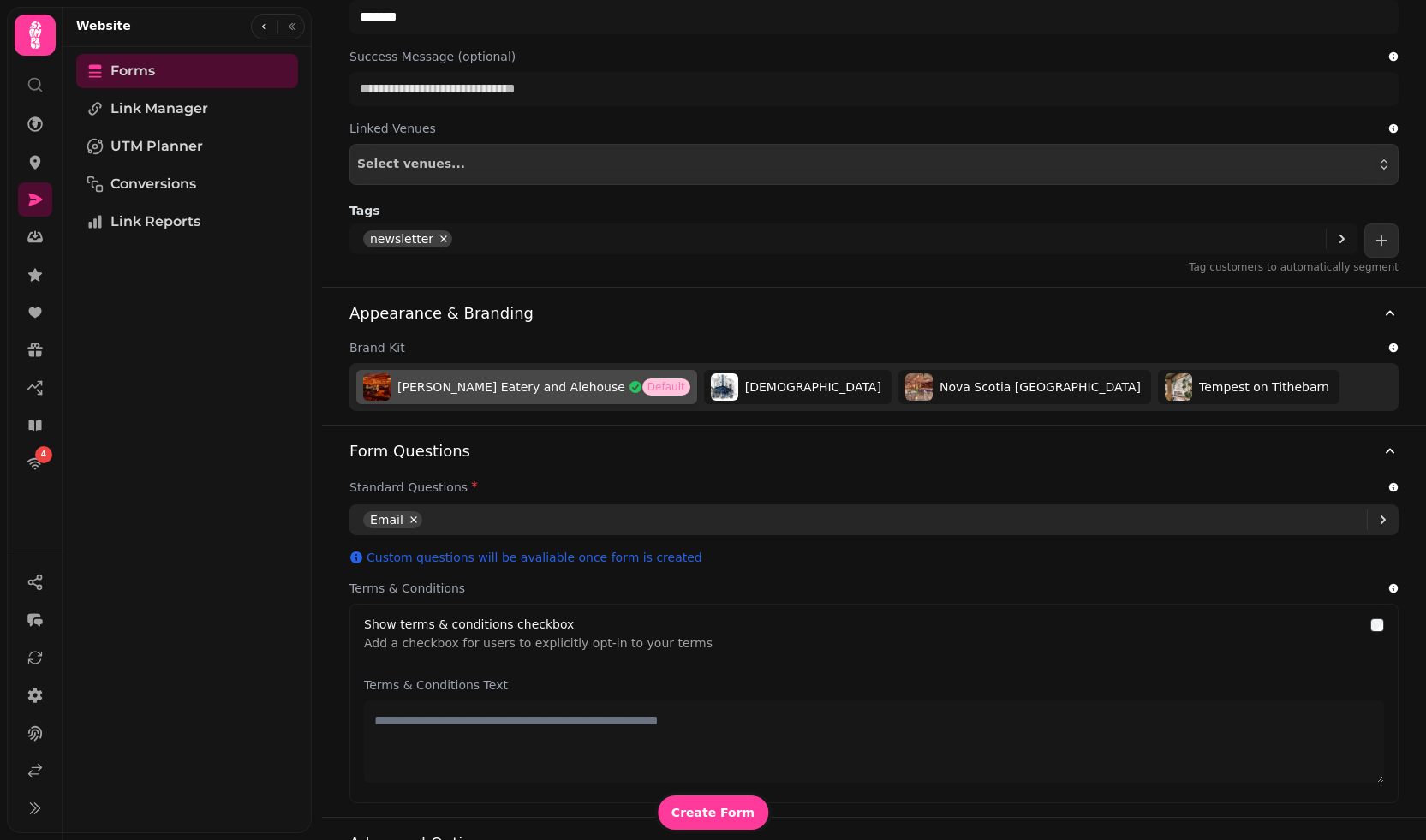
click at [534, 527] on div "Email" at bounding box center [865, 520] width 1004 height 32
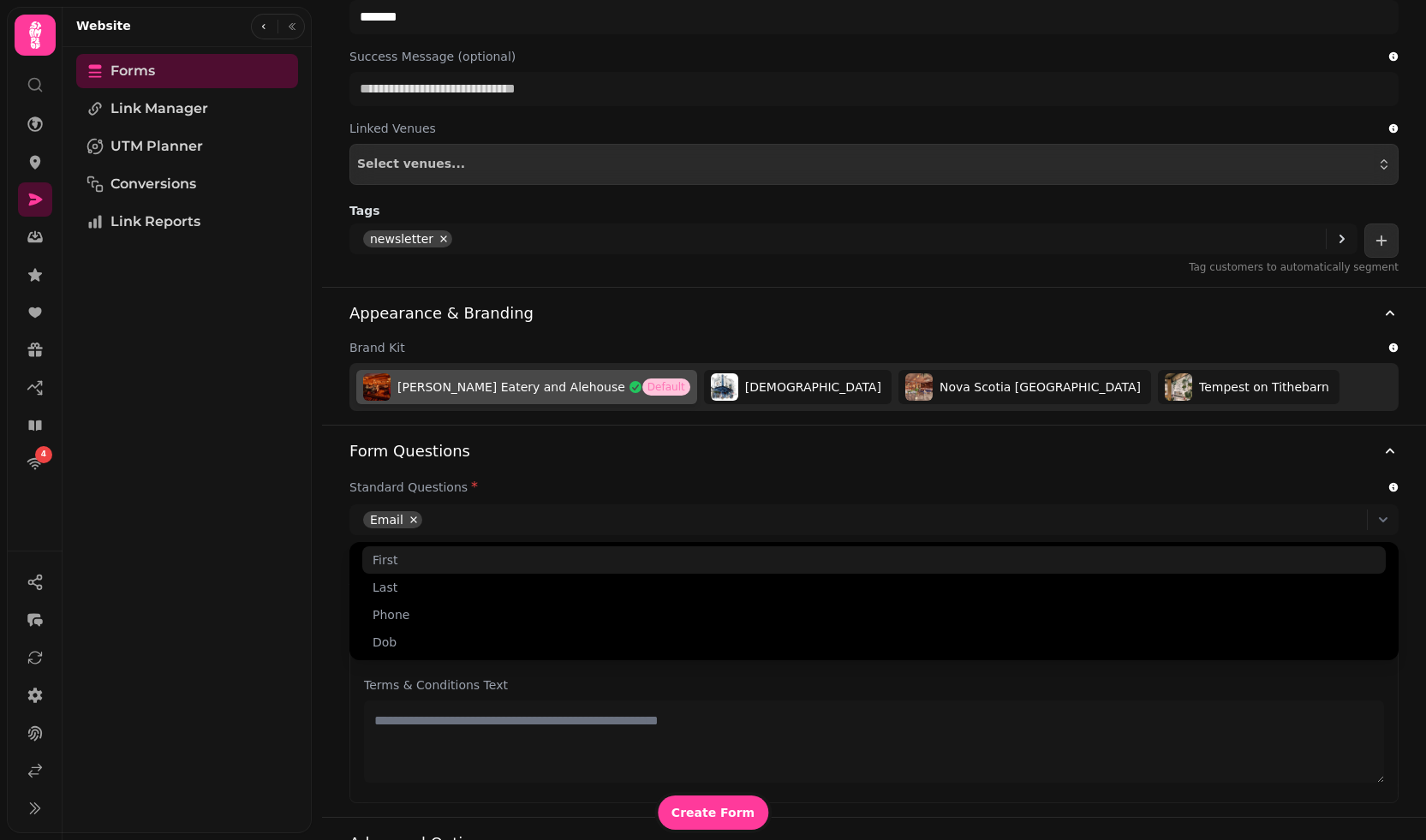
click at [429, 556] on div "First" at bounding box center [874, 560] width 1024 height 28
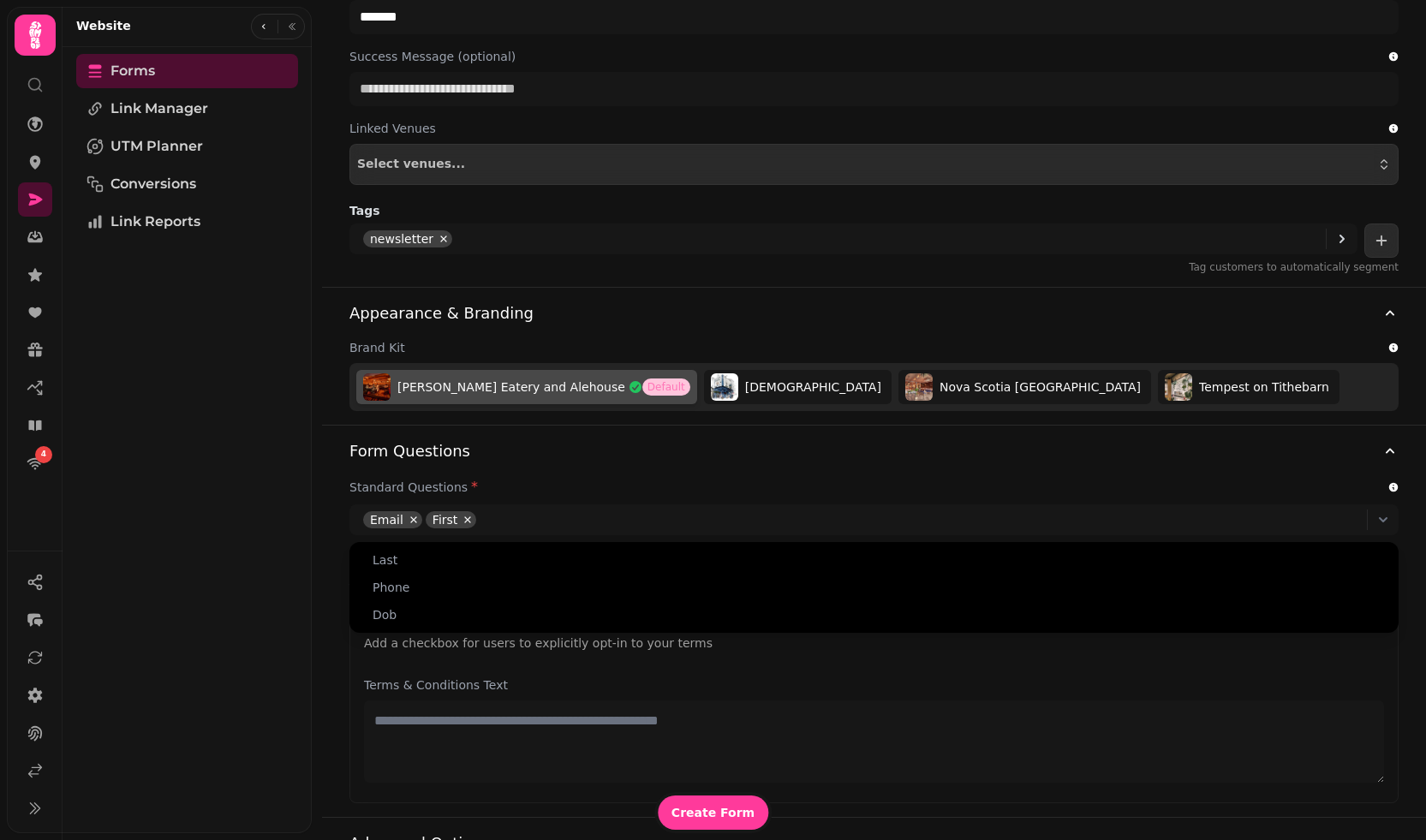
click at [569, 477] on div "Standard Questions *" at bounding box center [873, 488] width 1049 height 21
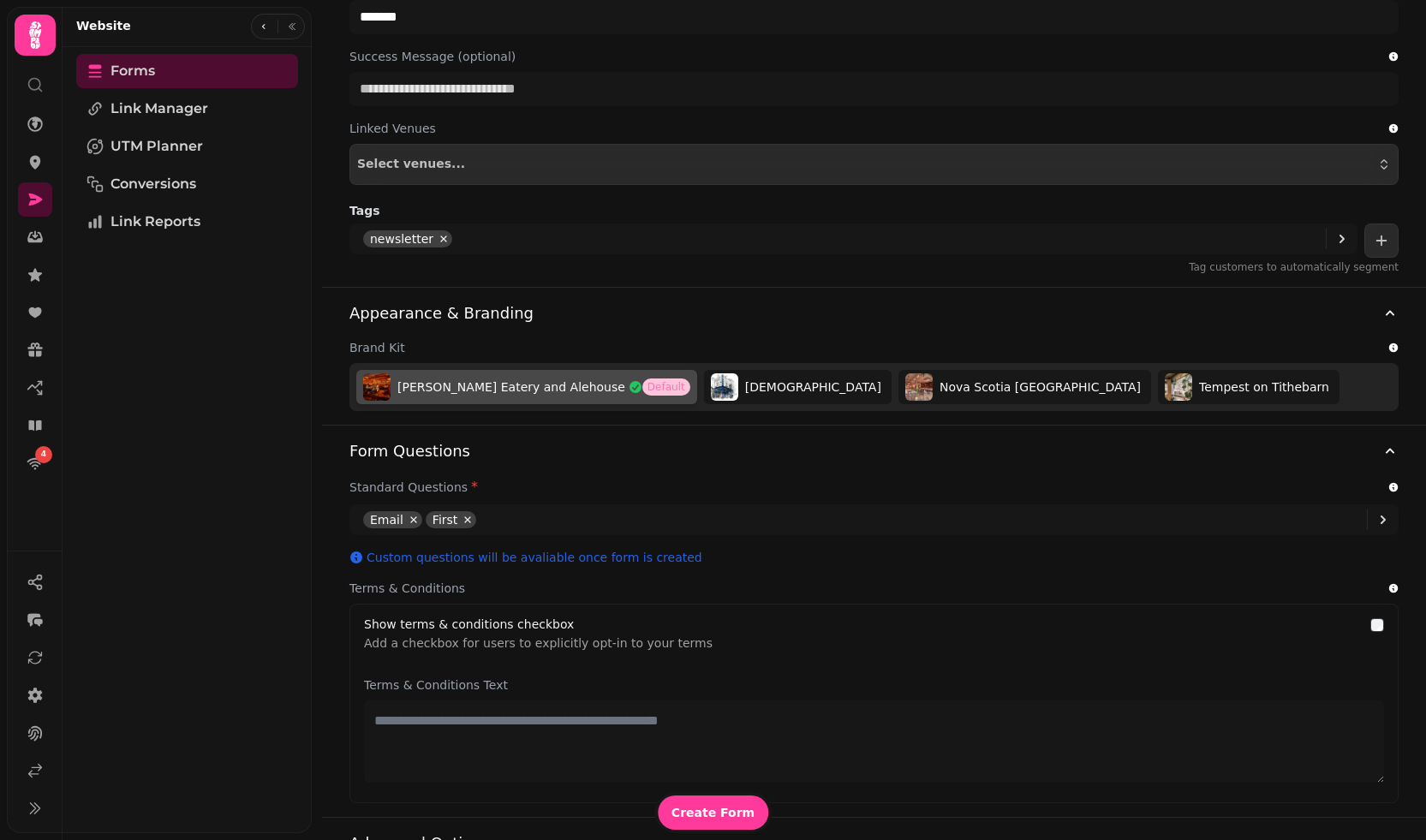
scroll to position [745, 0]
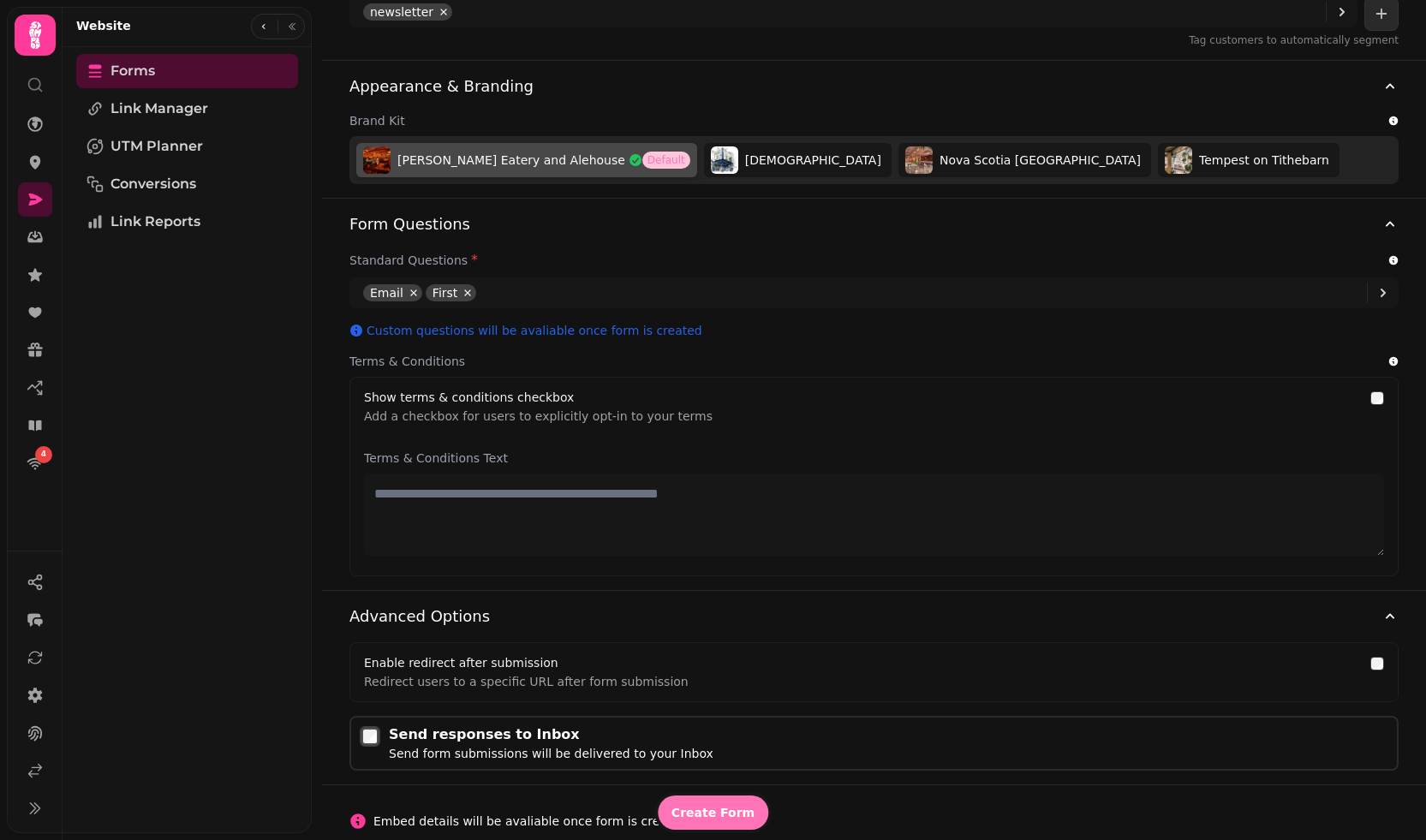
click at [703, 815] on span "Create Form" at bounding box center [713, 812] width 83 height 12
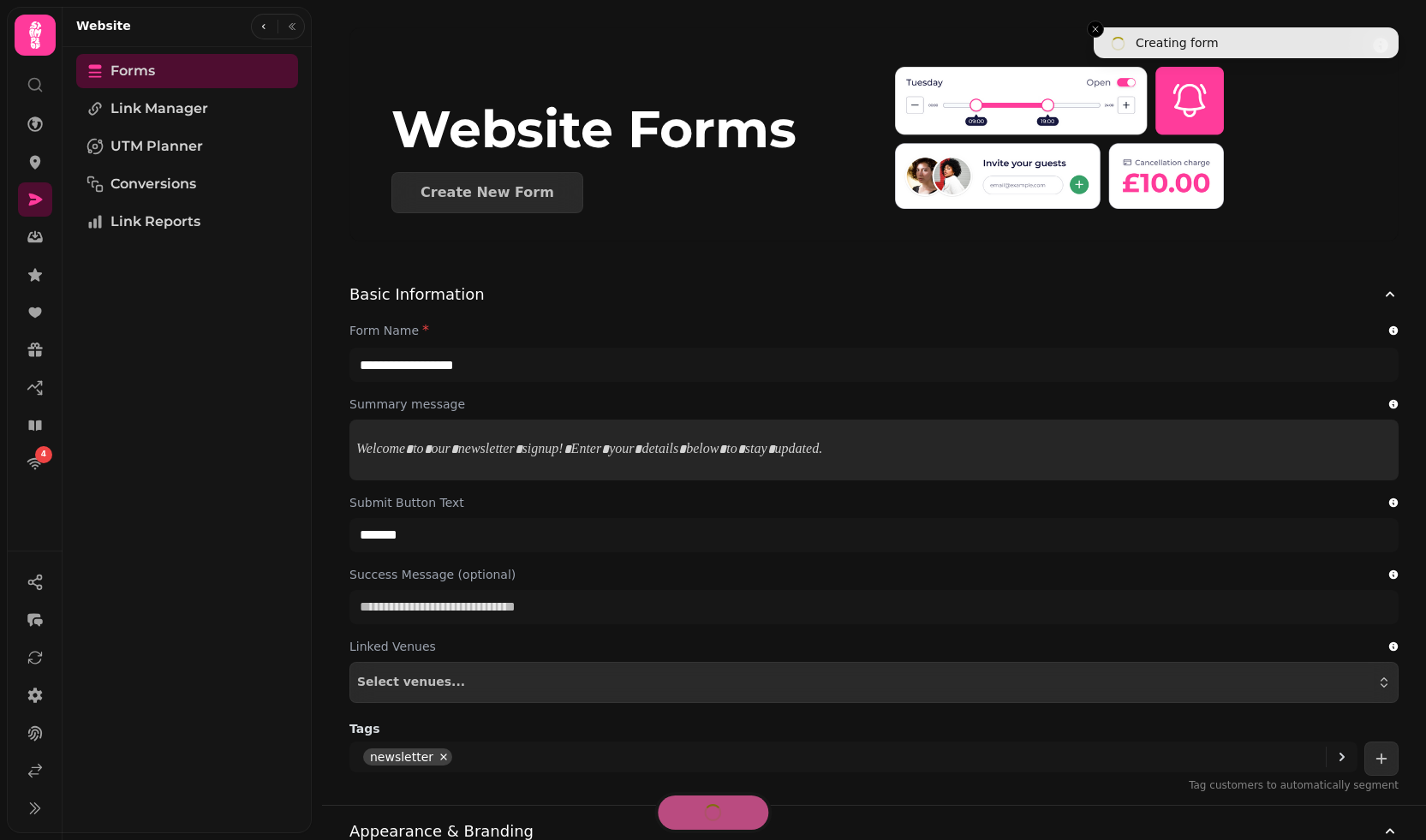
select select "**********"
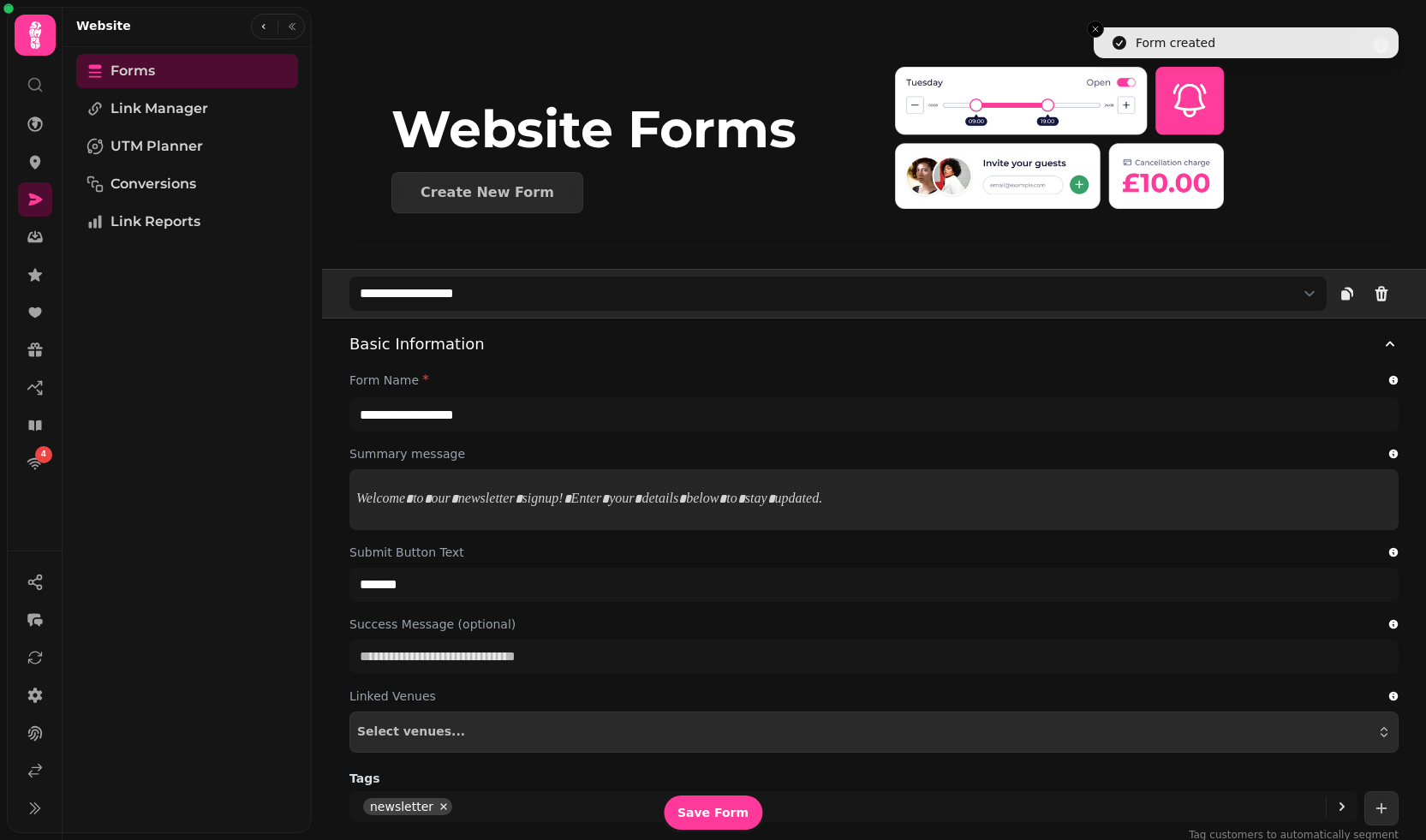
type input "**********"
type input "*******"
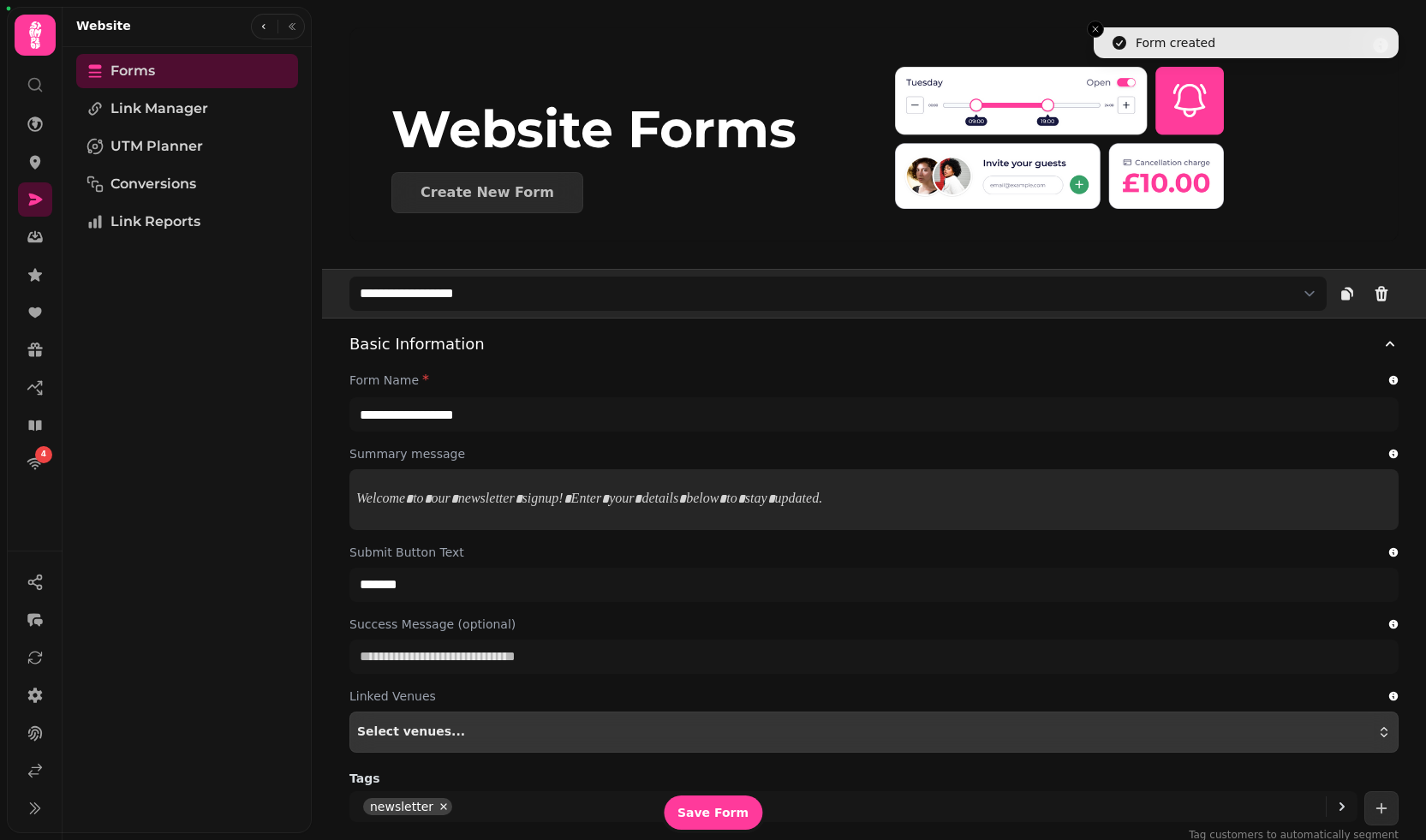
scroll to position [703, 0]
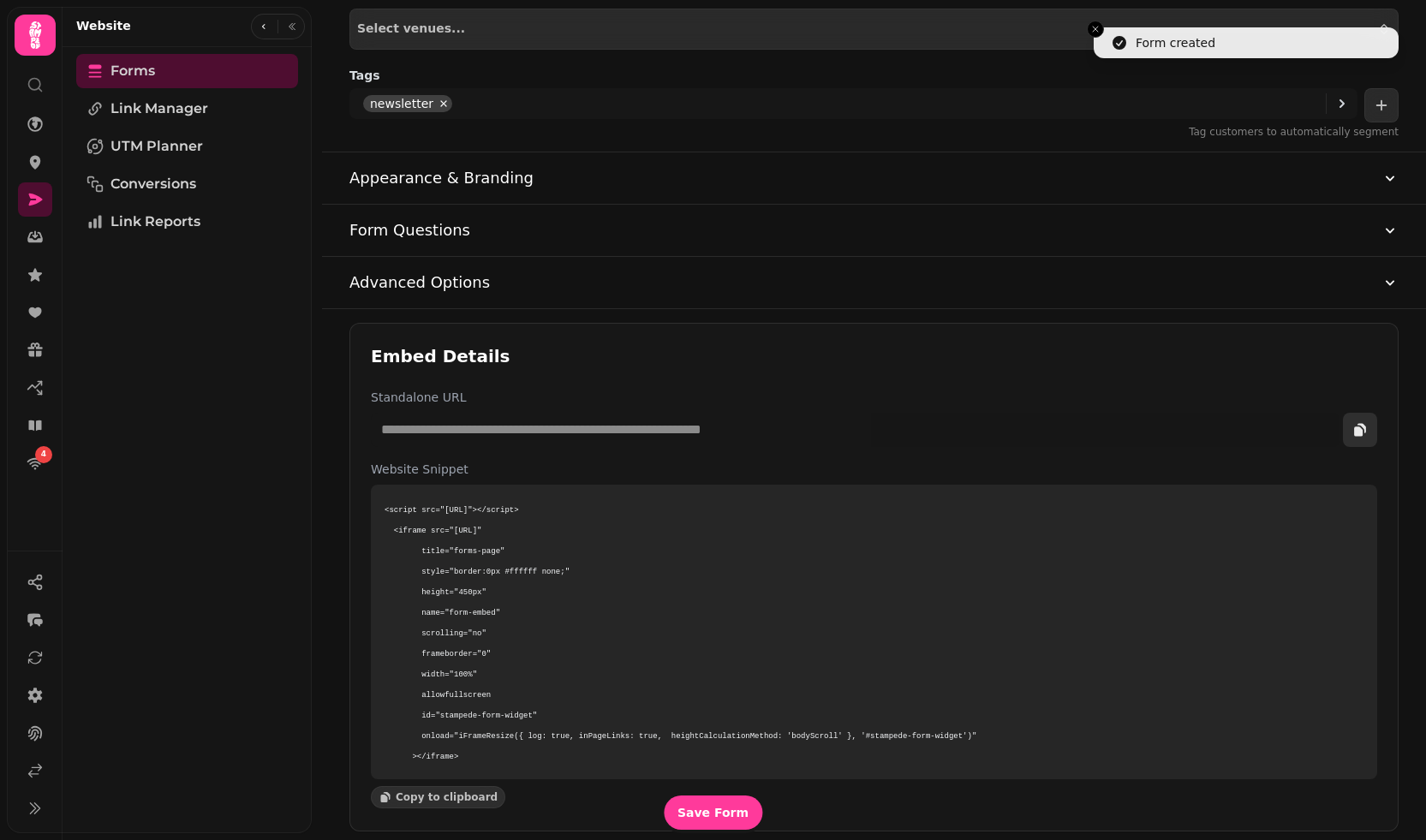
click at [1365, 421] on icon "copy" at bounding box center [1360, 430] width 17 height 17
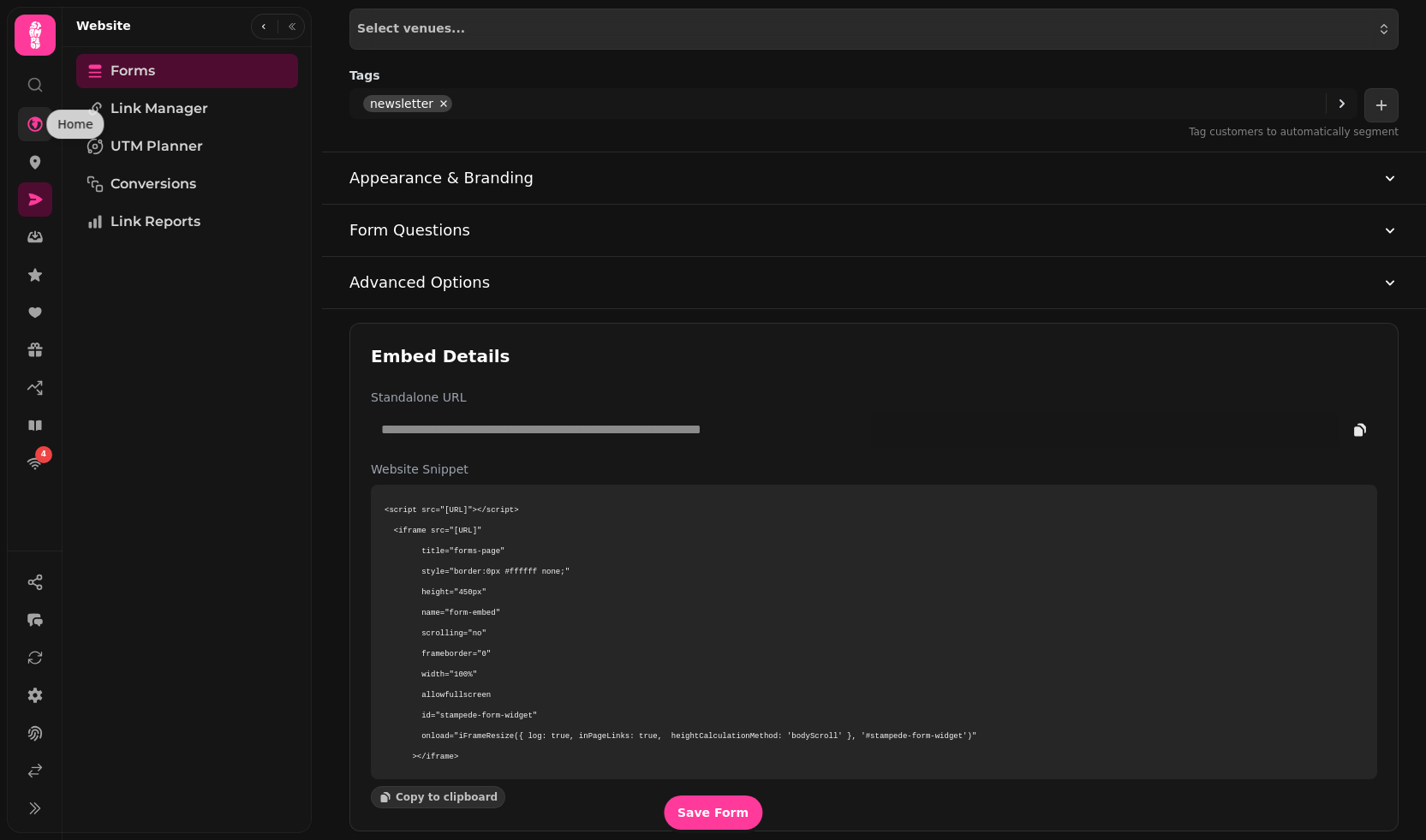
click at [27, 122] on icon at bounding box center [36, 124] width 17 height 17
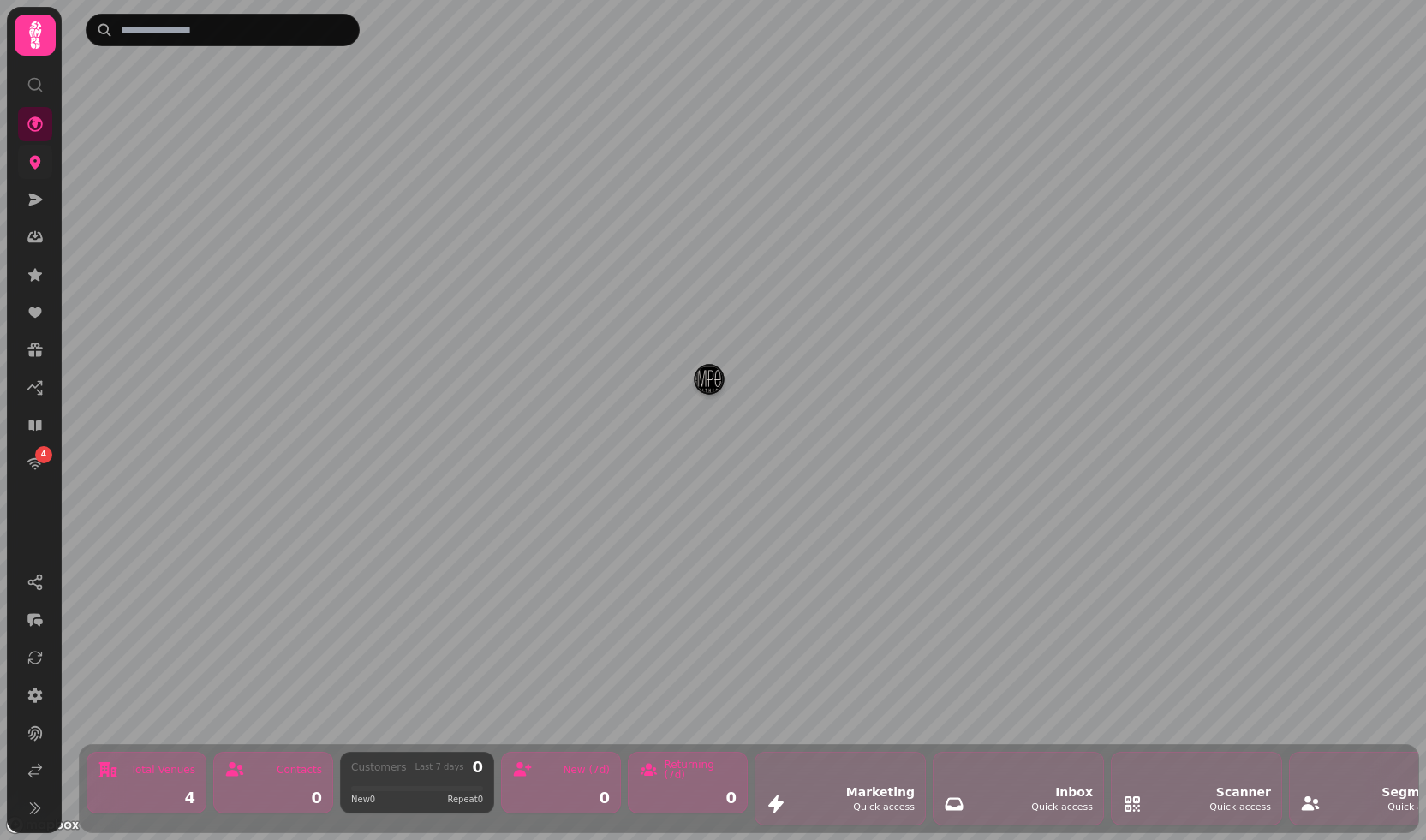
click at [33, 167] on icon at bounding box center [36, 163] width 11 height 14
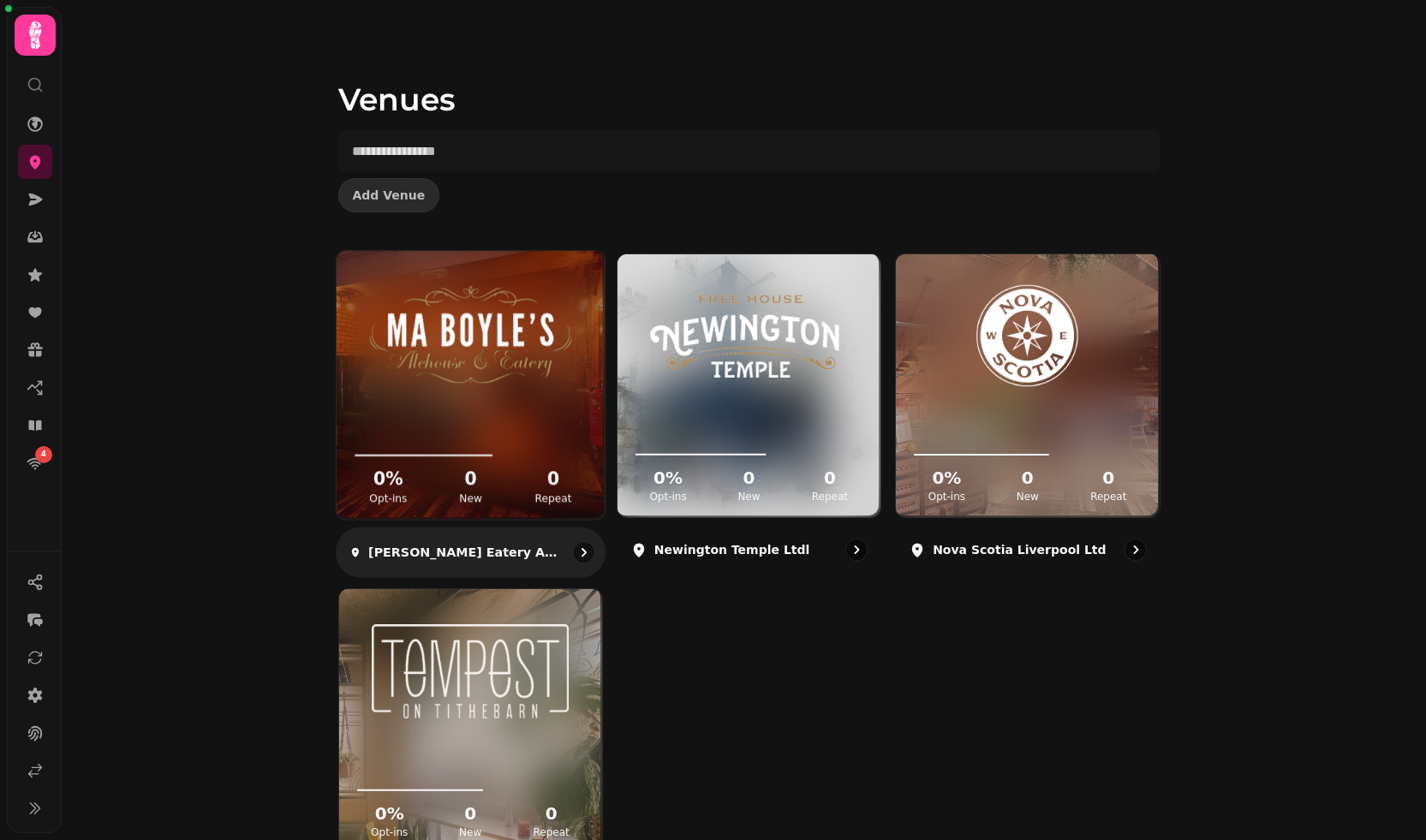
click at [476, 538] on div "[PERSON_NAME] Eatery and Alehouse Ltd" at bounding box center [470, 552] width 270 height 50
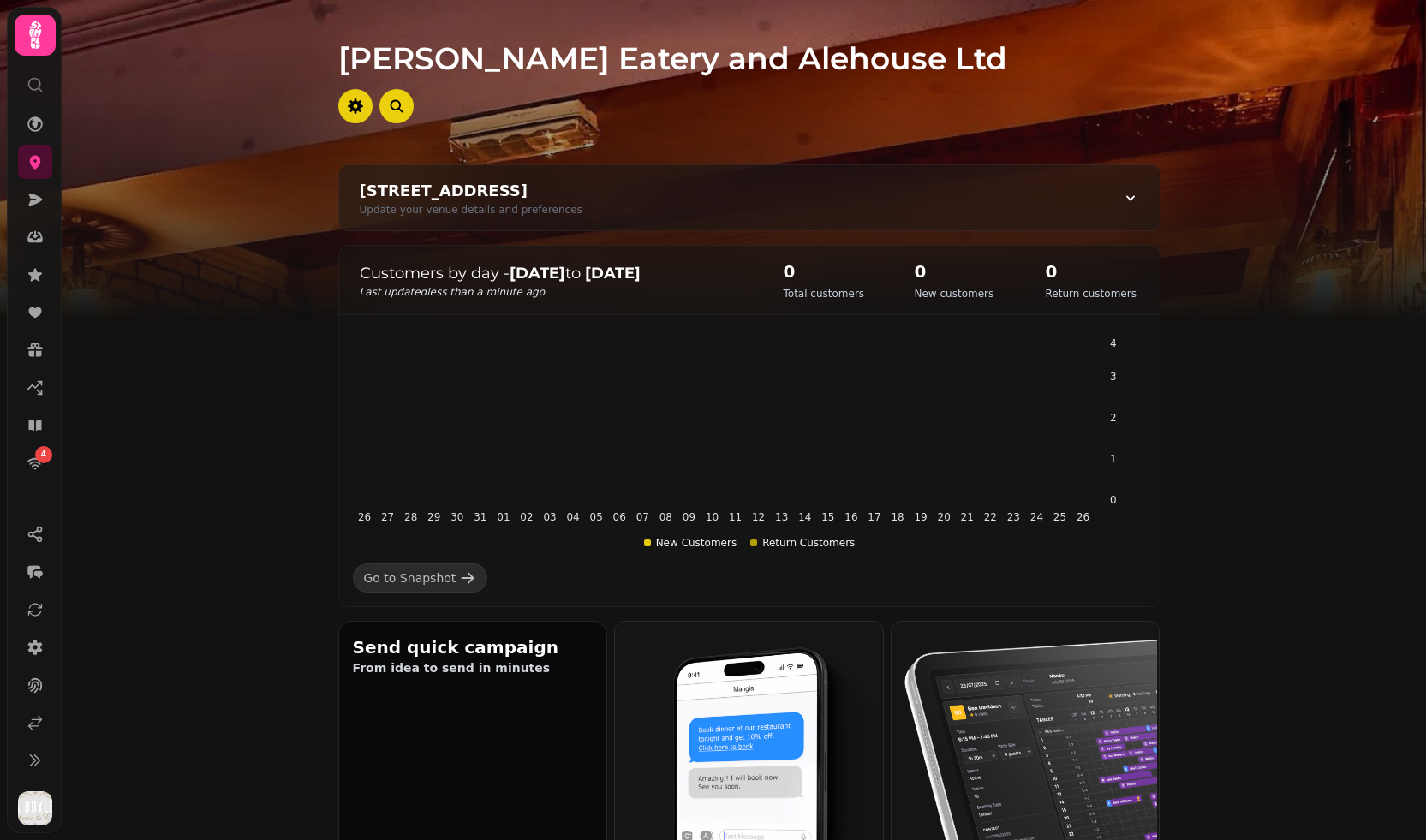
click at [863, 174] on div "1 Constitution St, Edinburgh EH6 7BG, UK Update your venue details and preferen…" at bounding box center [749, 197] width 820 height 65
select select "**********"
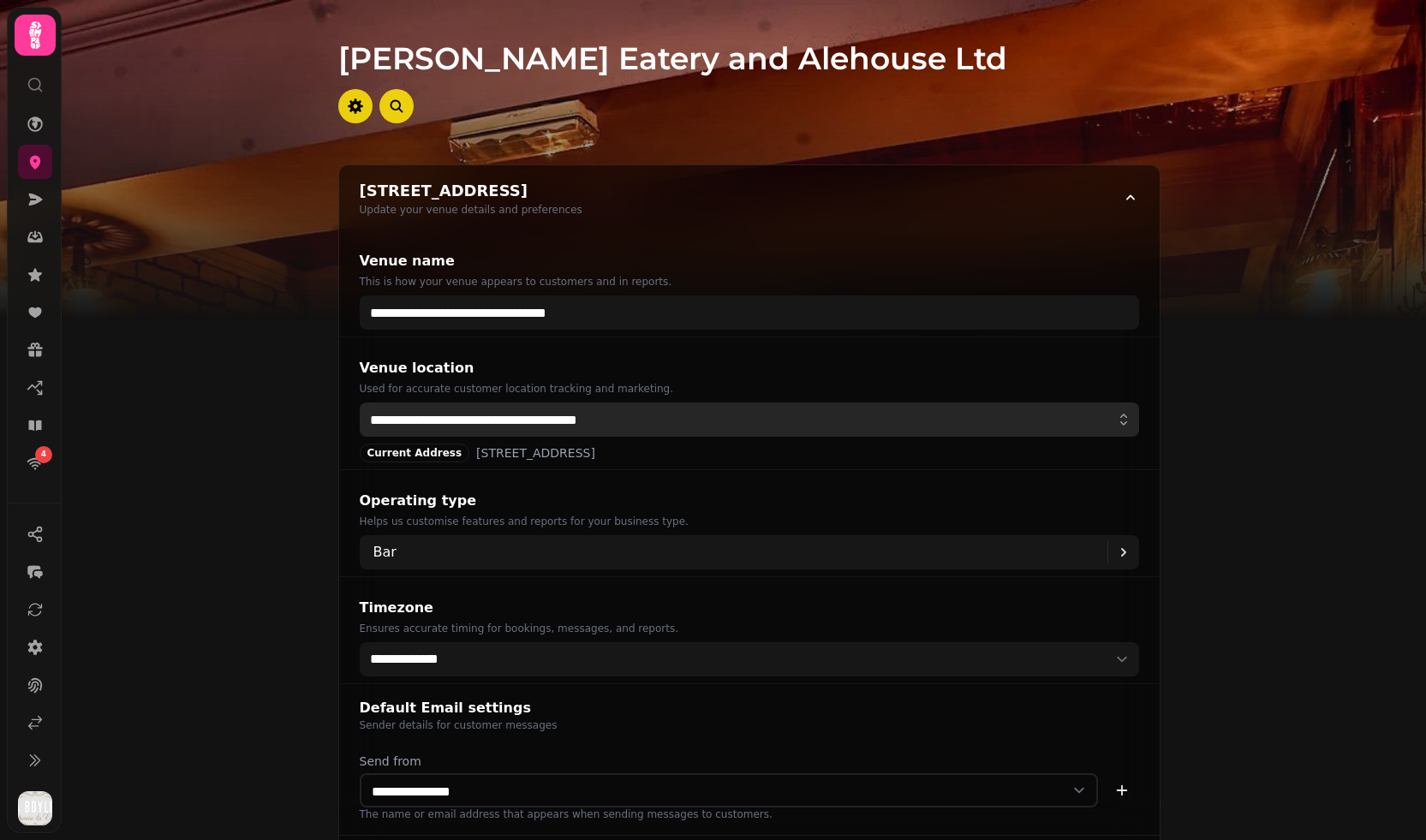
drag, startPoint x: 659, startPoint y: 423, endPoint x: 342, endPoint y: 413, distance: 317.2
click at [342, 413] on div "**********" at bounding box center [749, 404] width 820 height 132
paste input "****"
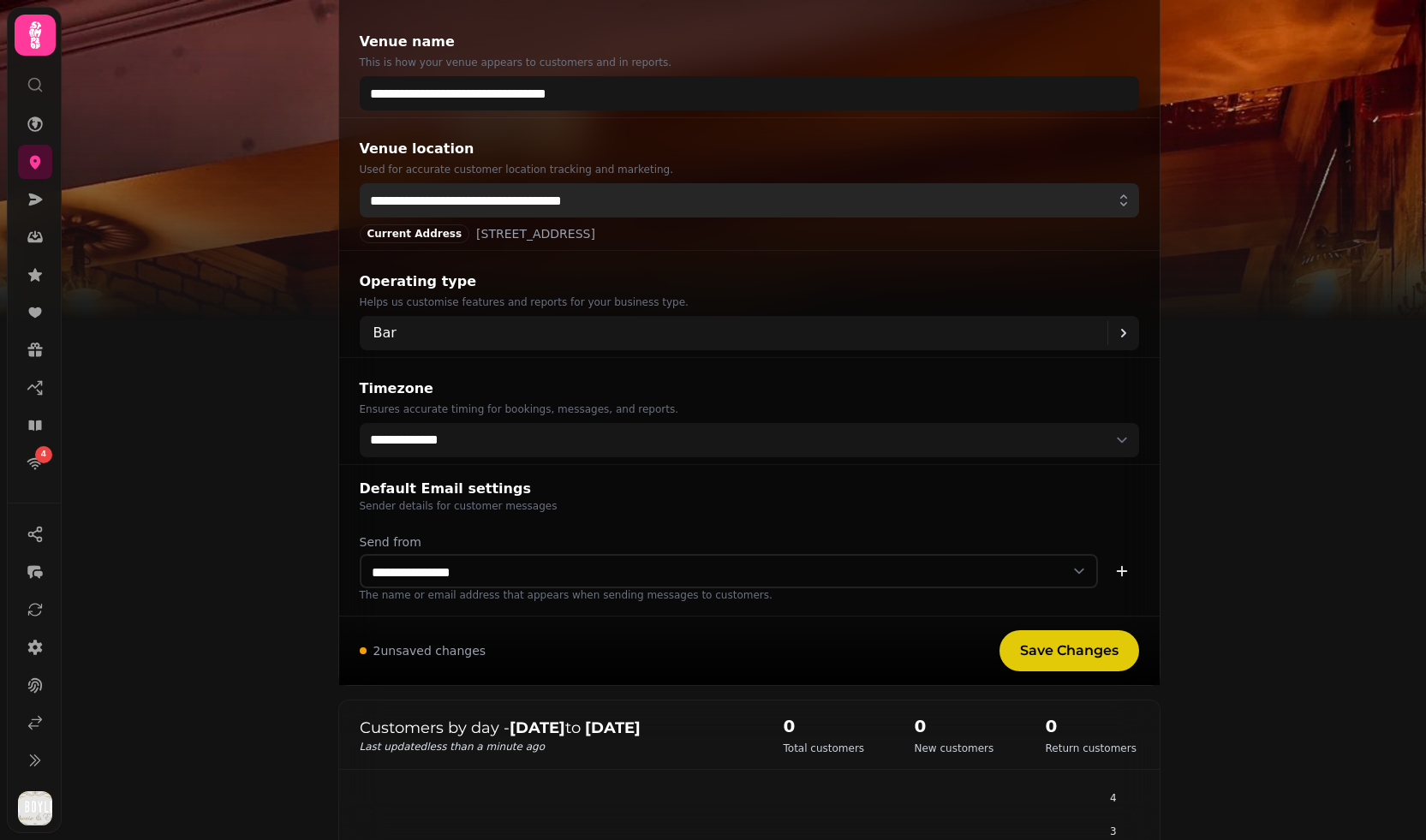
scroll to position [249, 0]
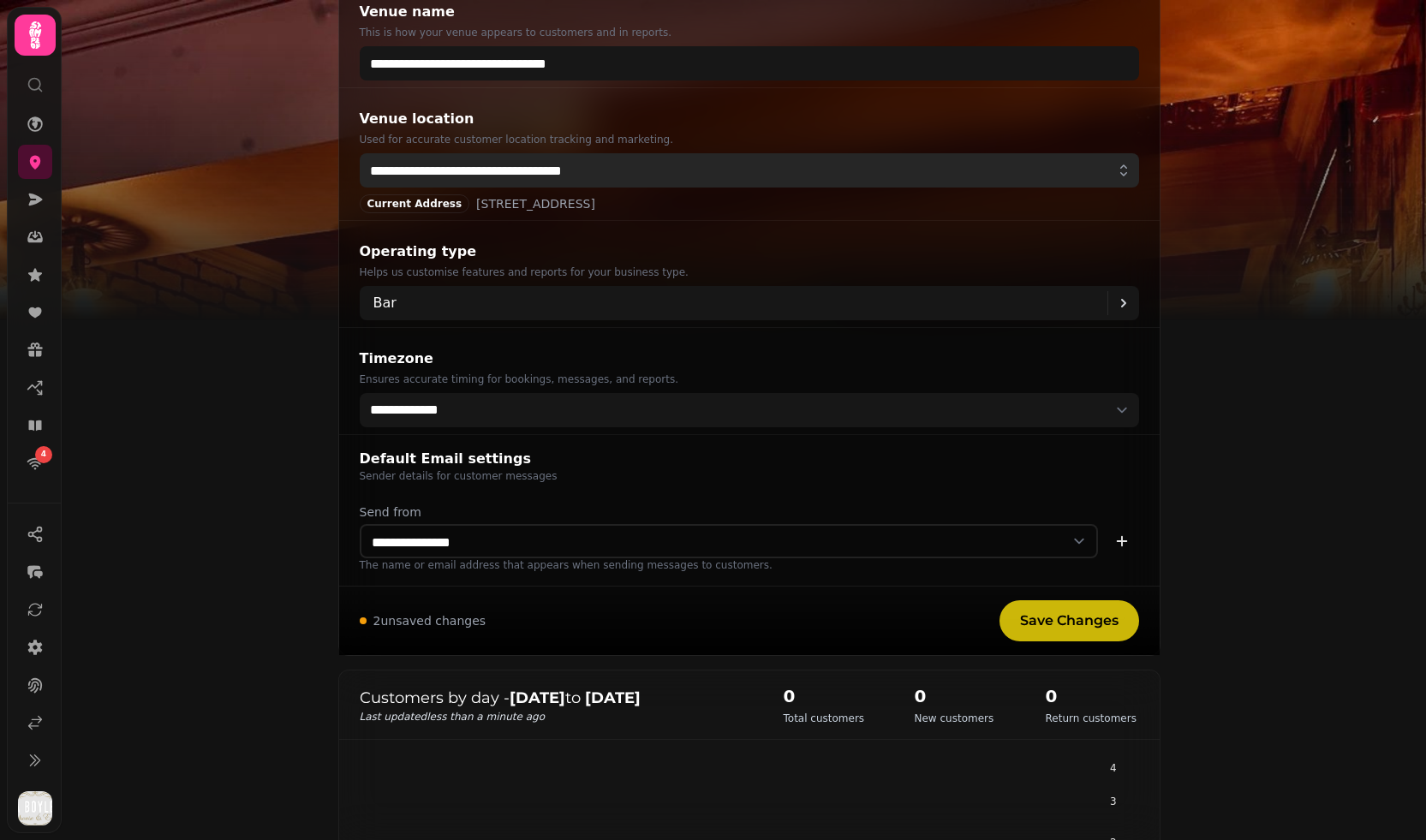
type input "**********"
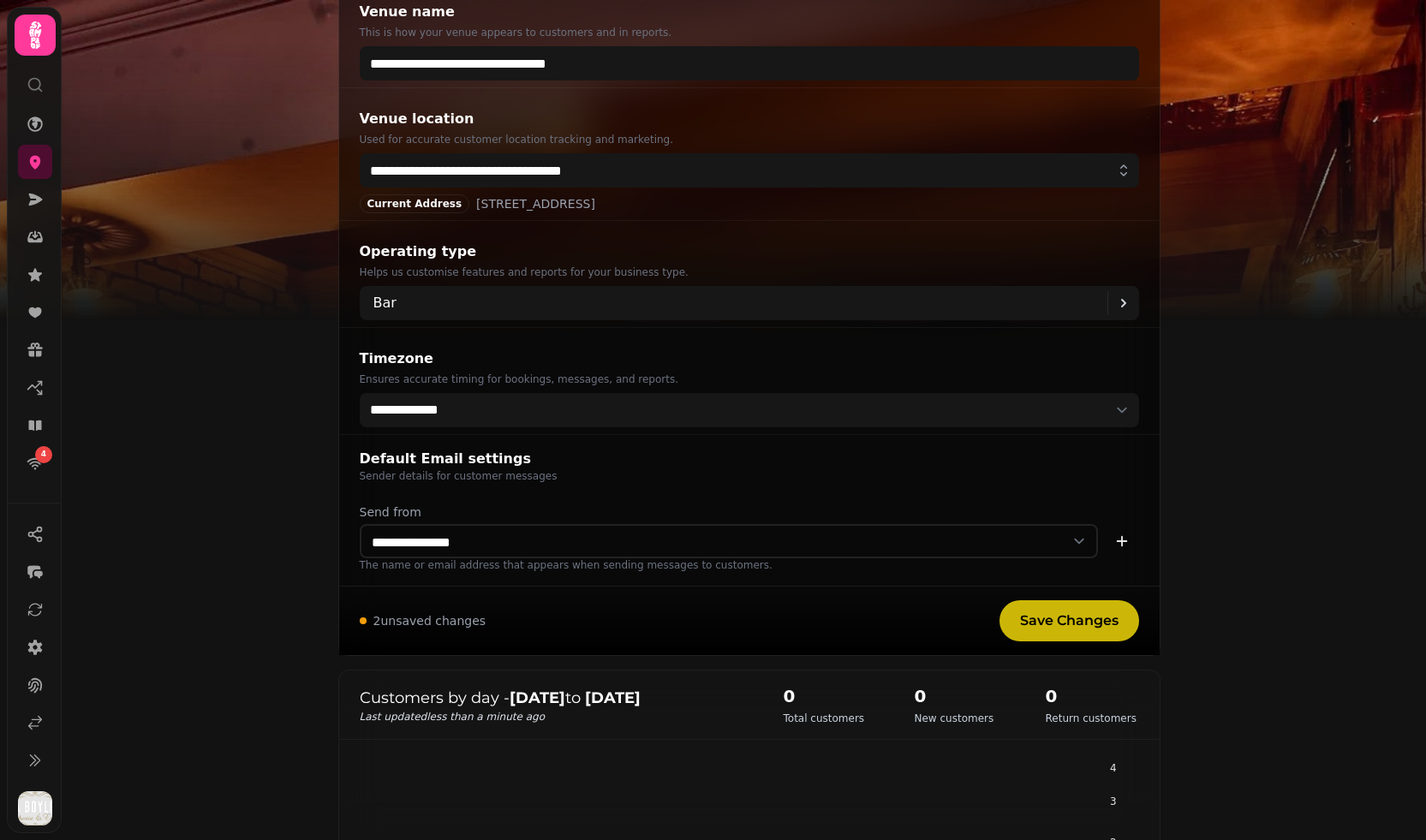
click at [1071, 614] on span "Save Changes" at bounding box center [1070, 621] width 99 height 14
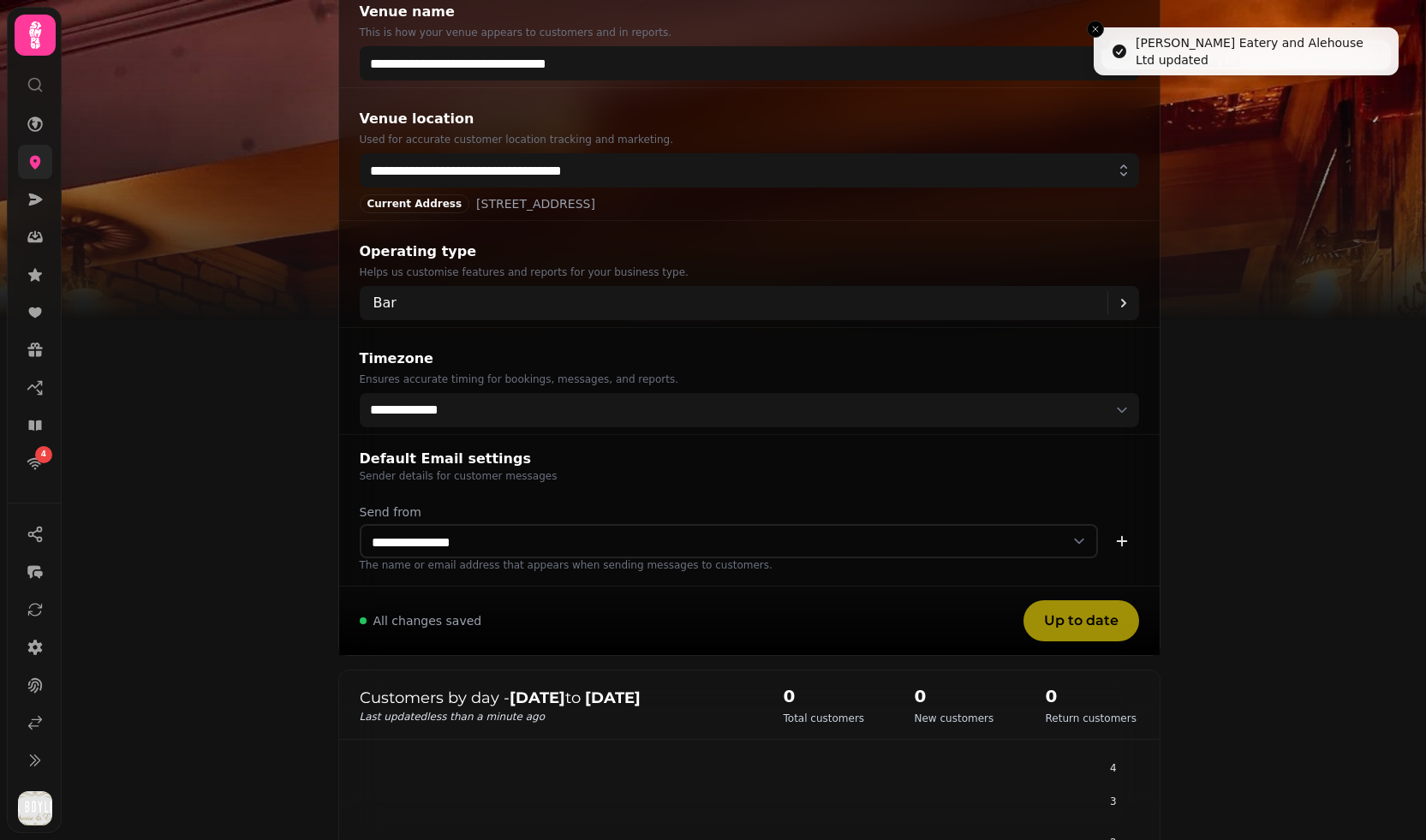
click at [28, 167] on icon at bounding box center [36, 162] width 17 height 17
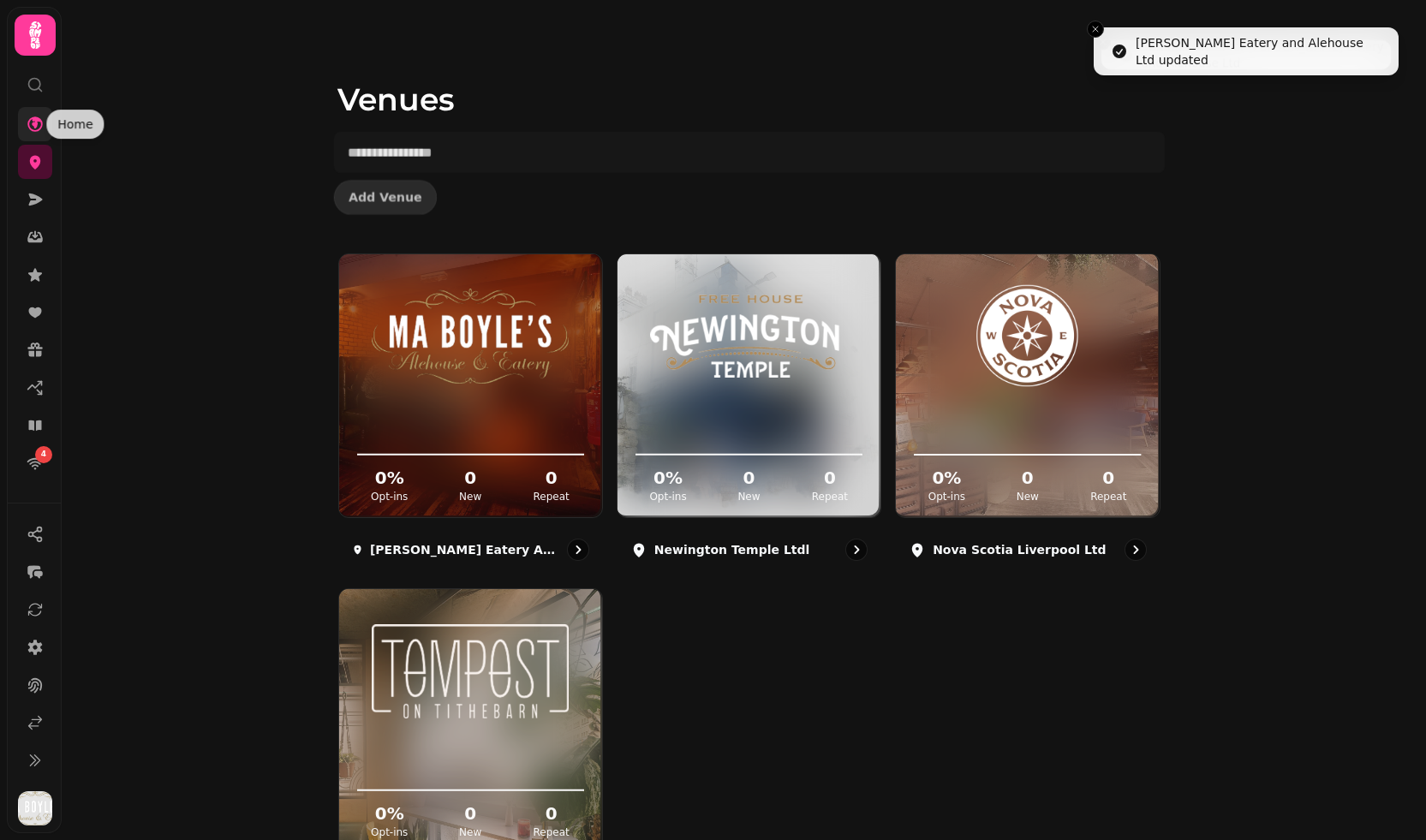
click at [33, 121] on icon at bounding box center [36, 124] width 16 height 16
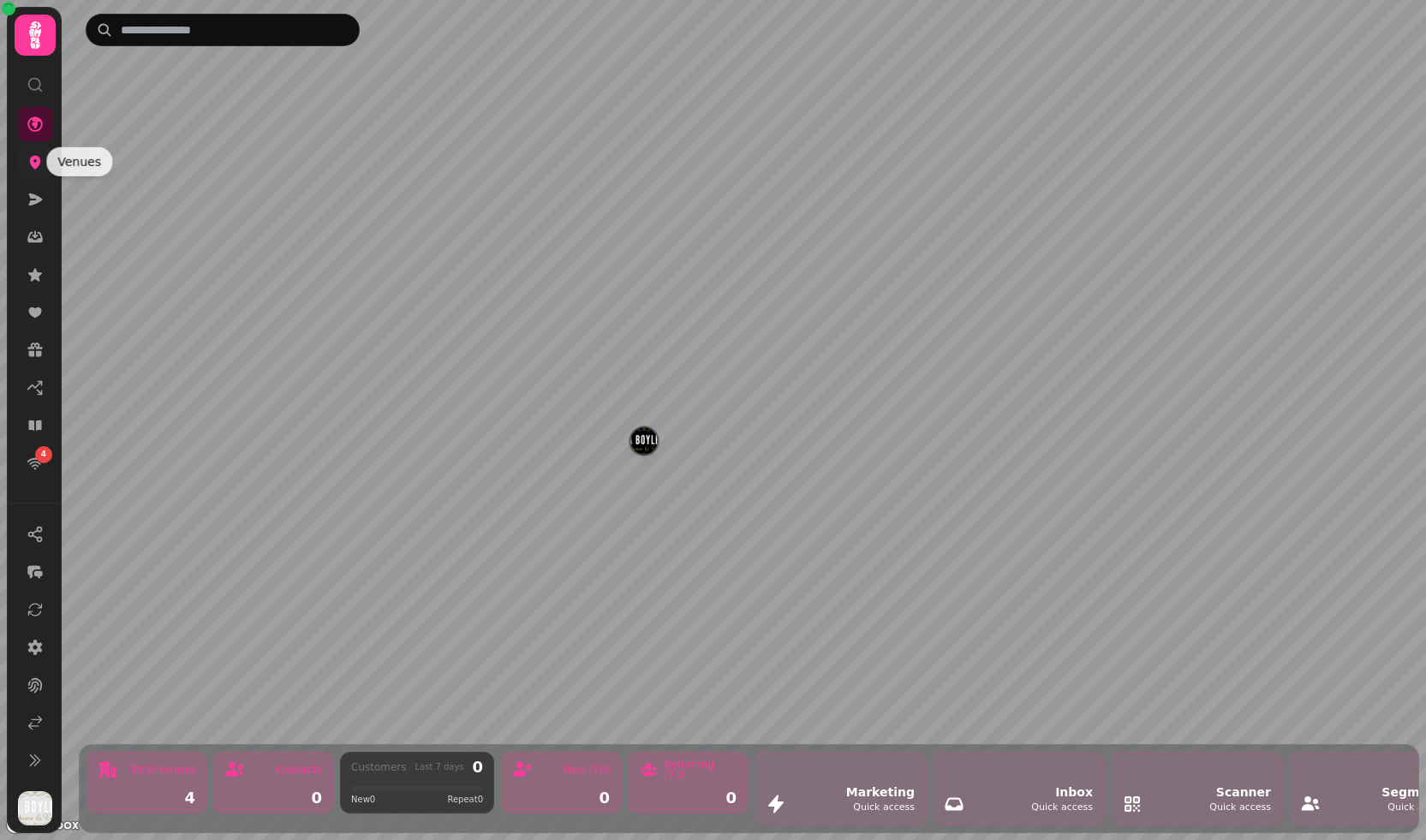
click at [37, 169] on icon at bounding box center [36, 162] width 17 height 17
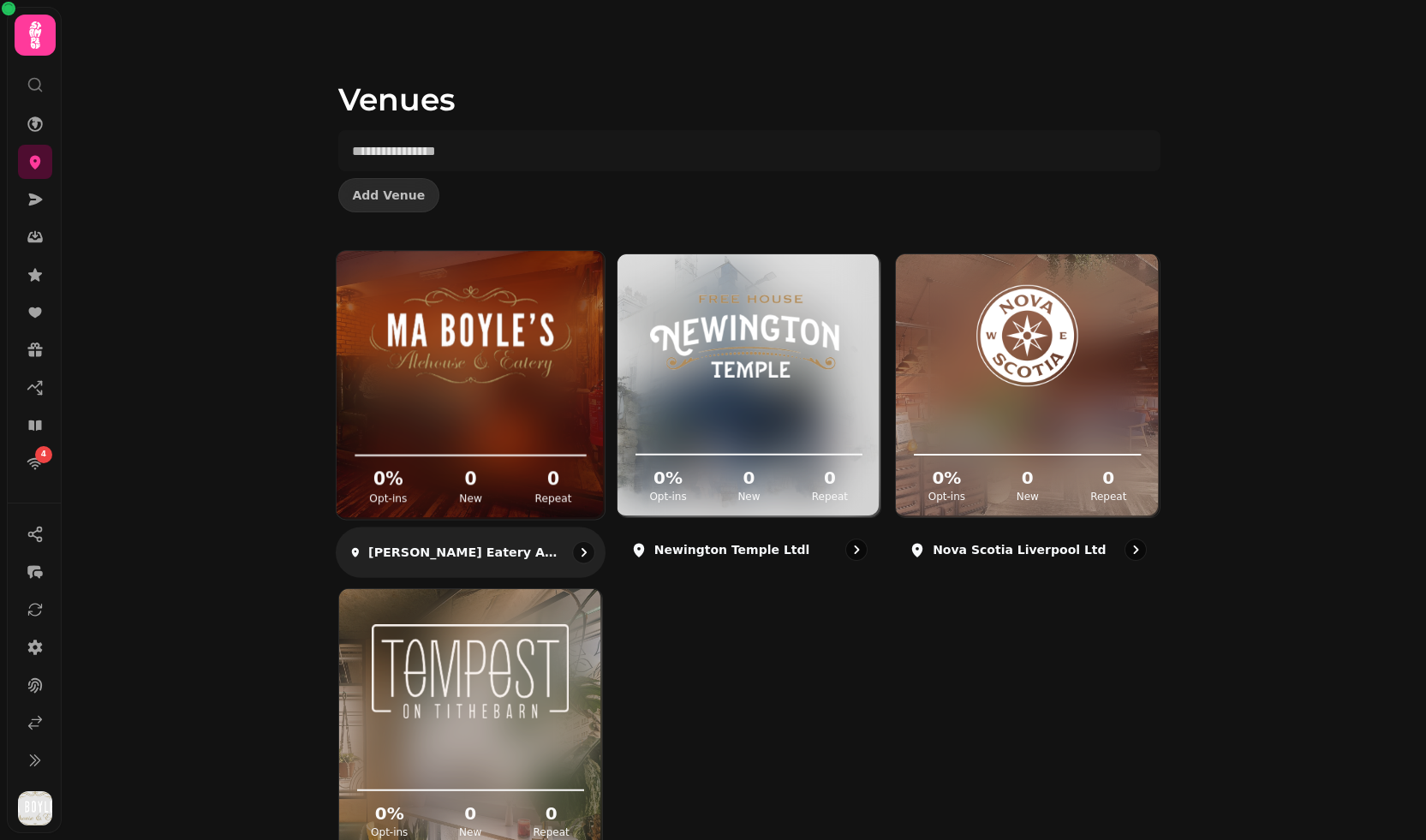
click at [440, 535] on div "[PERSON_NAME] Eatery and Alehouse Ltd" at bounding box center [470, 552] width 270 height 50
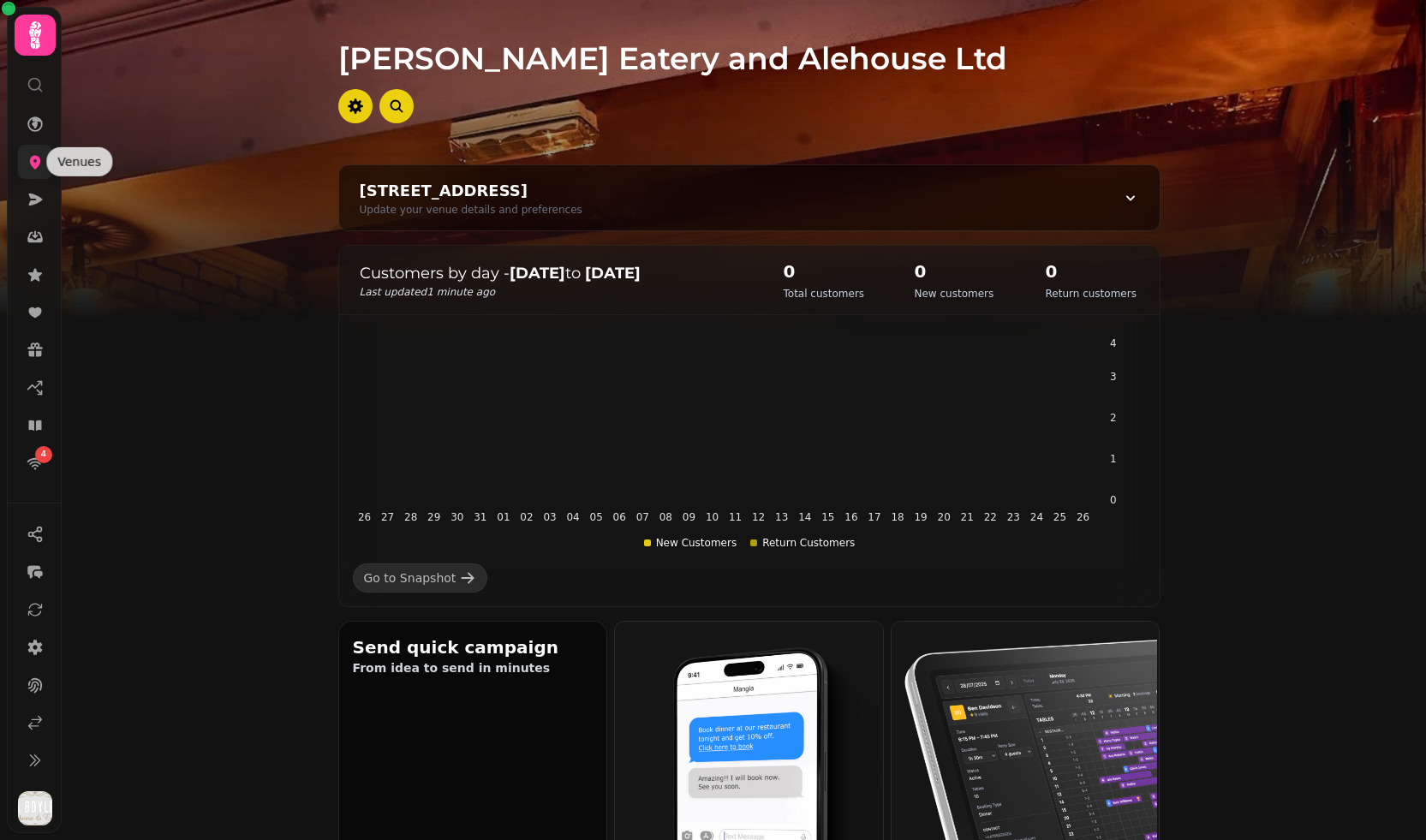
click at [34, 161] on icon at bounding box center [36, 162] width 17 height 17
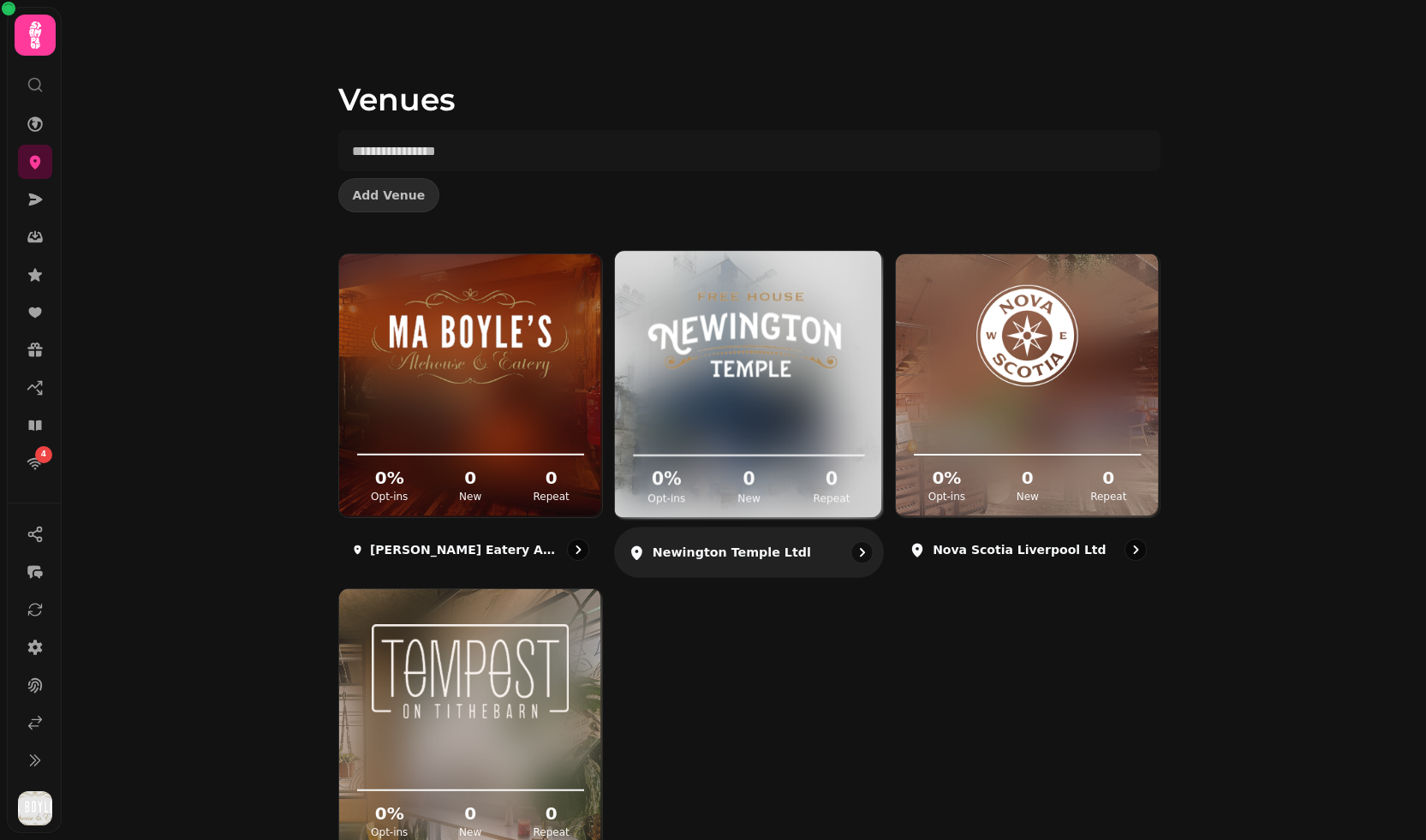
click at [729, 567] on div "Newington Temple Ltdl" at bounding box center [749, 552] width 270 height 50
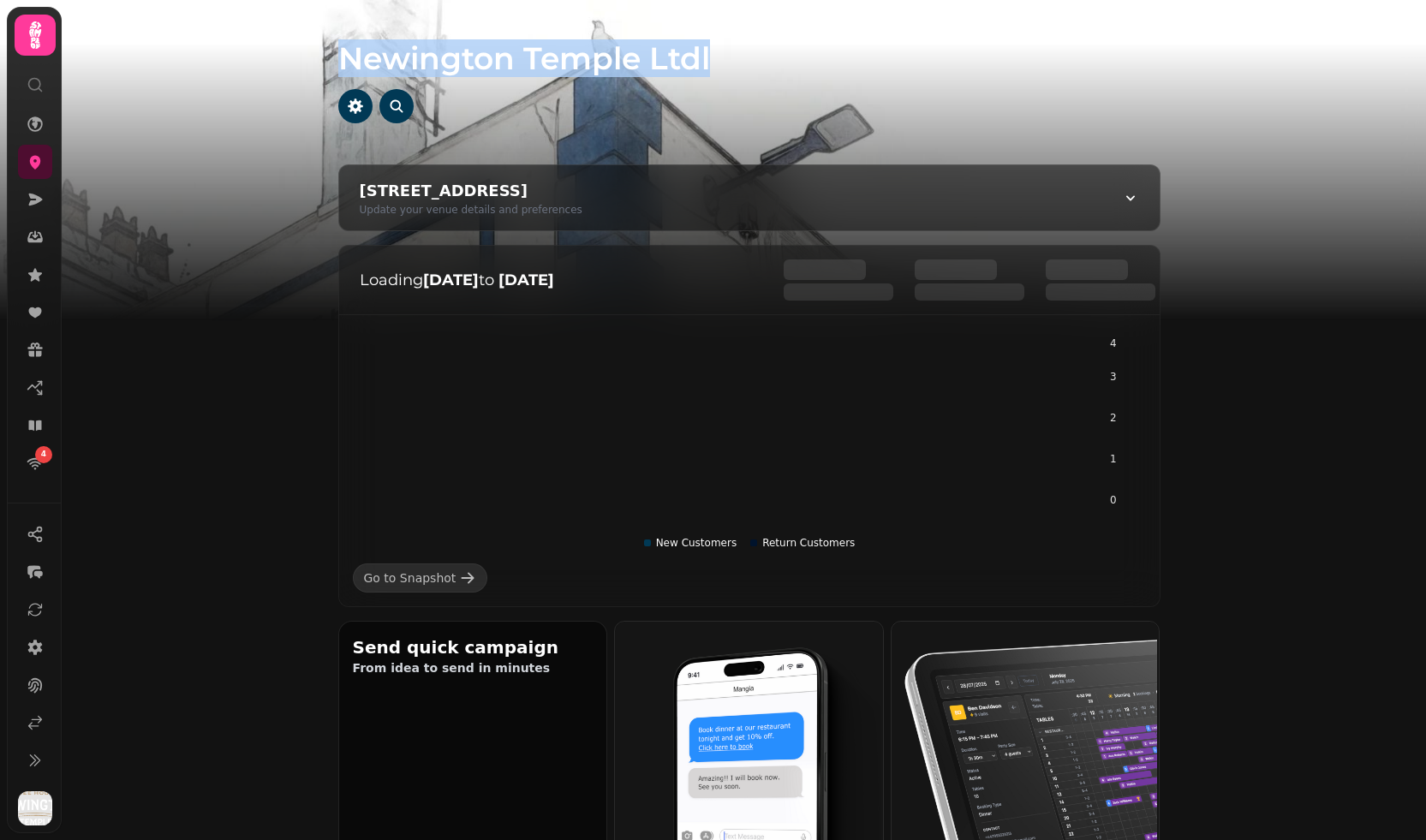
drag, startPoint x: 343, startPoint y: 55, endPoint x: 713, endPoint y: 63, distance: 370.1
click at [713, 63] on h1 "Newington Temple Ltdl" at bounding box center [749, 37] width 822 height 75
copy h1 "Newington Temple Ltdl"
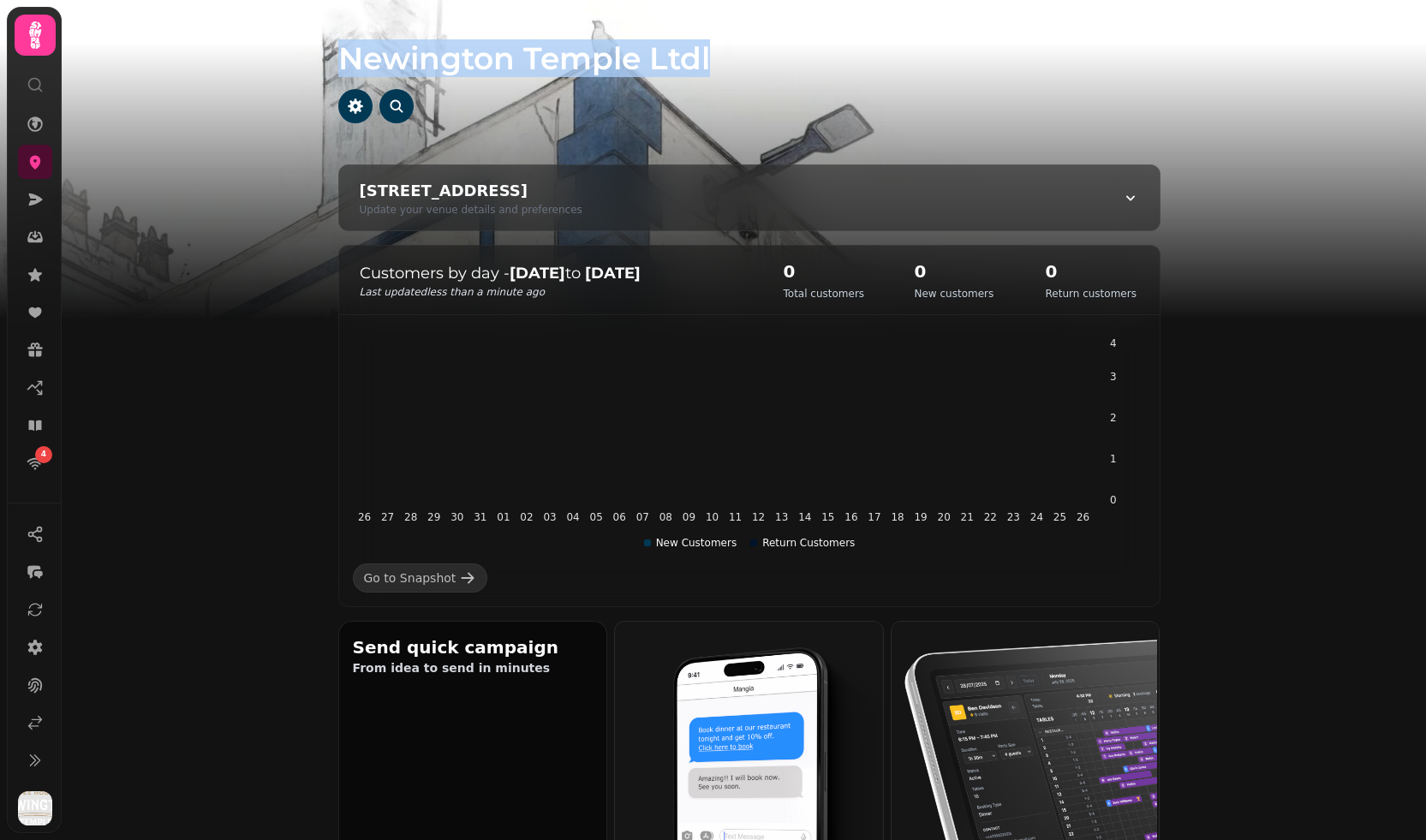
click at [463, 215] on div "Update your venue details and preferences" at bounding box center [470, 210] width 223 height 14
select select "**********"
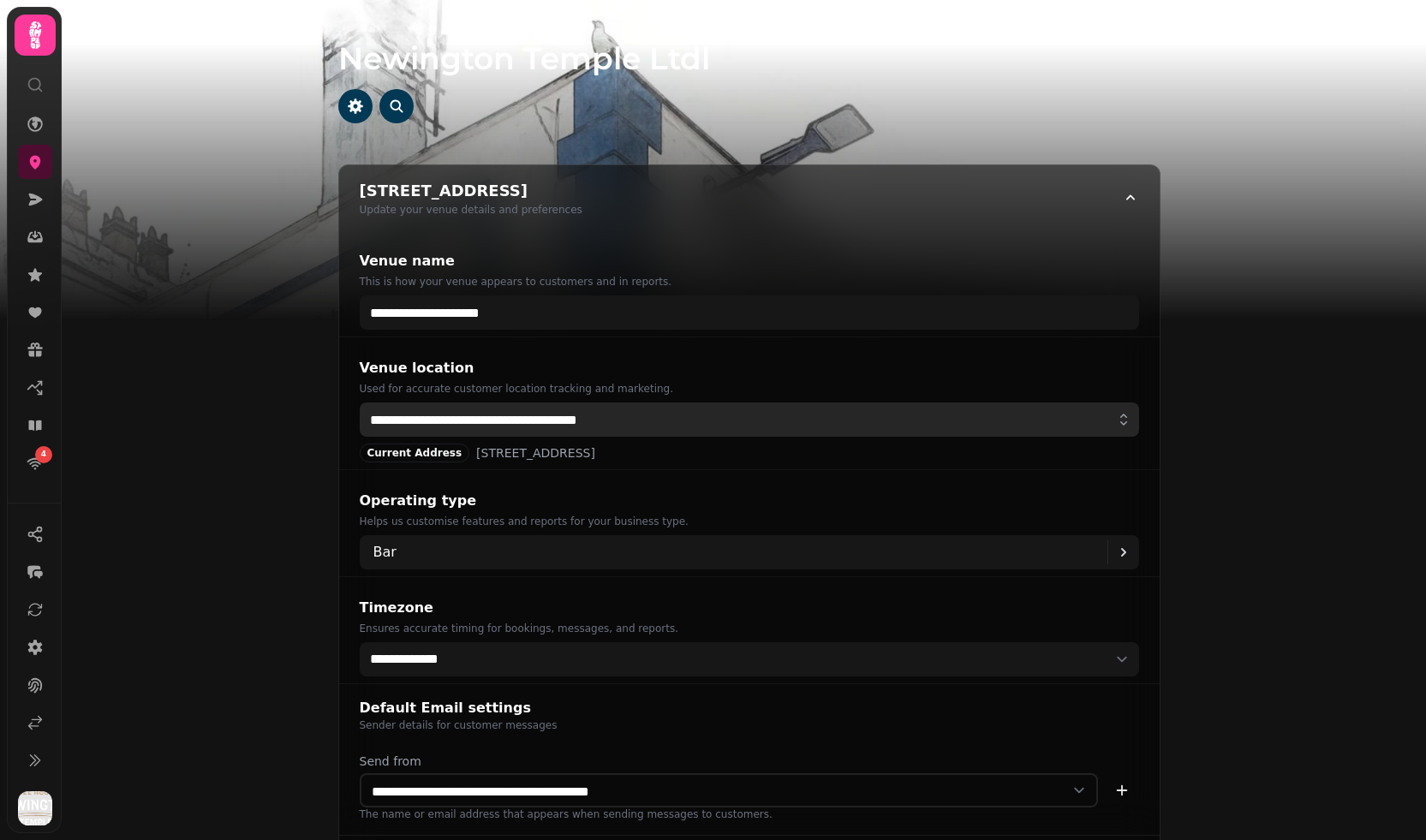
drag, startPoint x: 683, startPoint y: 420, endPoint x: 330, endPoint y: 414, distance: 353.1
click at [330, 414] on div "**********" at bounding box center [749, 534] width 878 height 740
paste input "text"
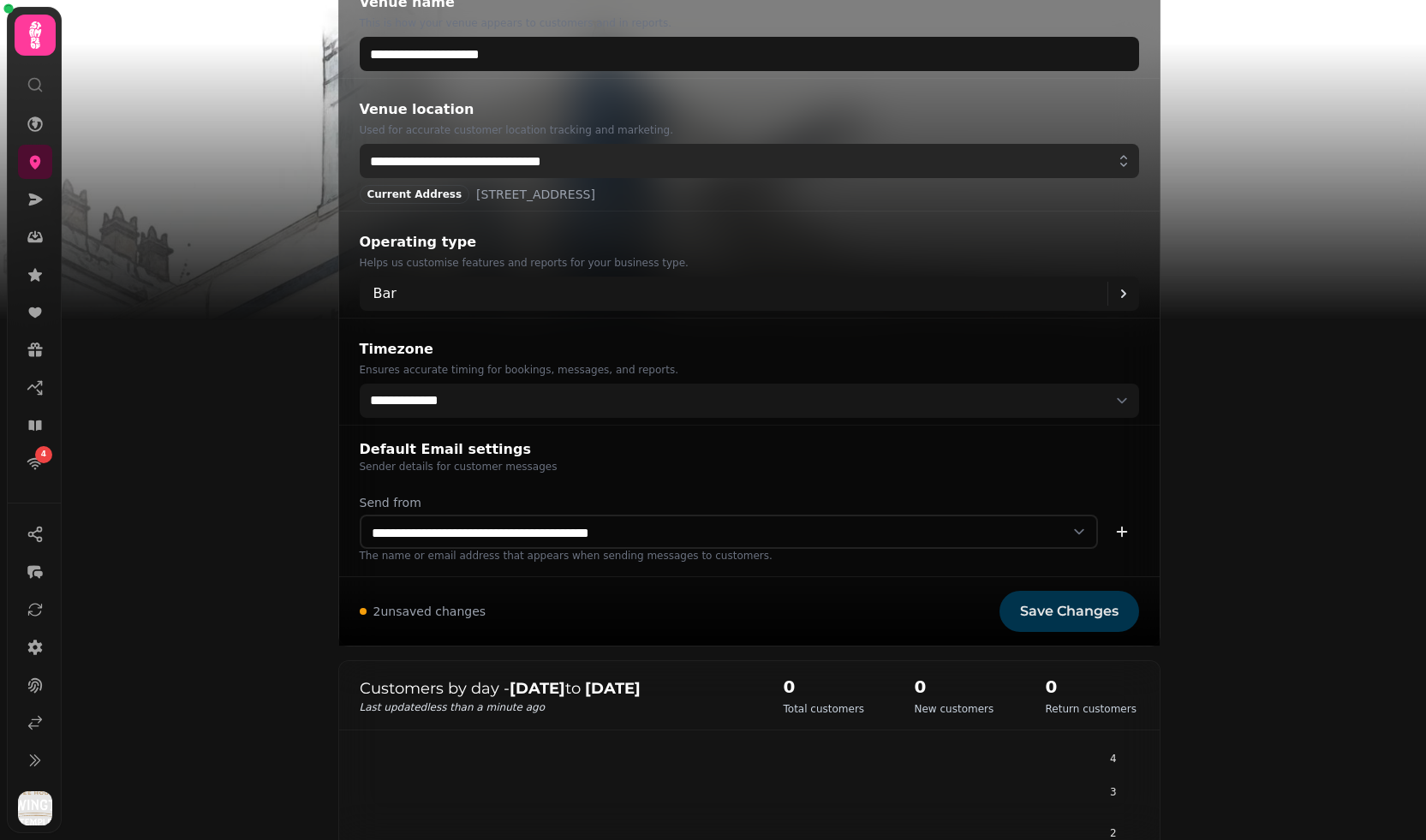
scroll to position [262, 0]
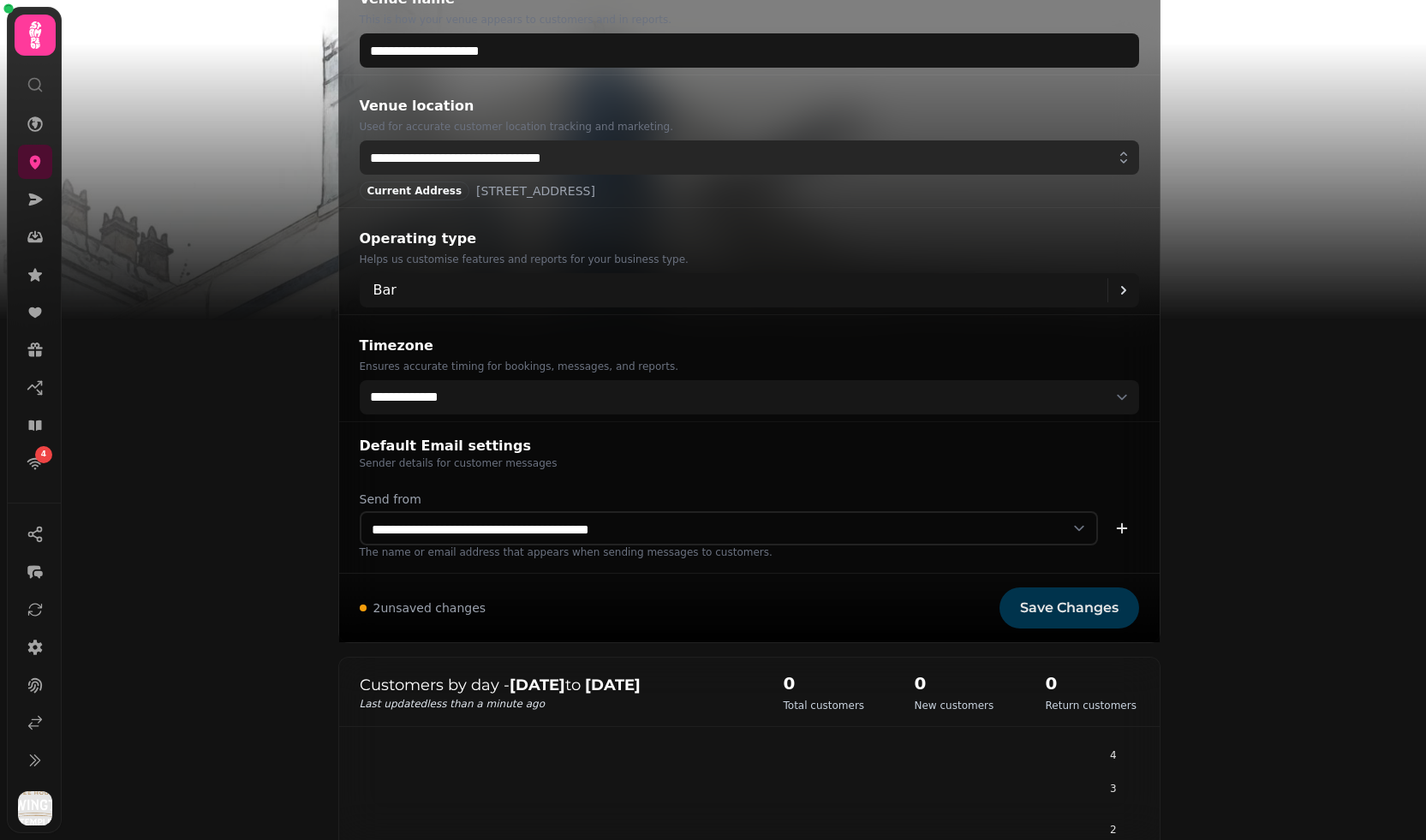
type input "**********"
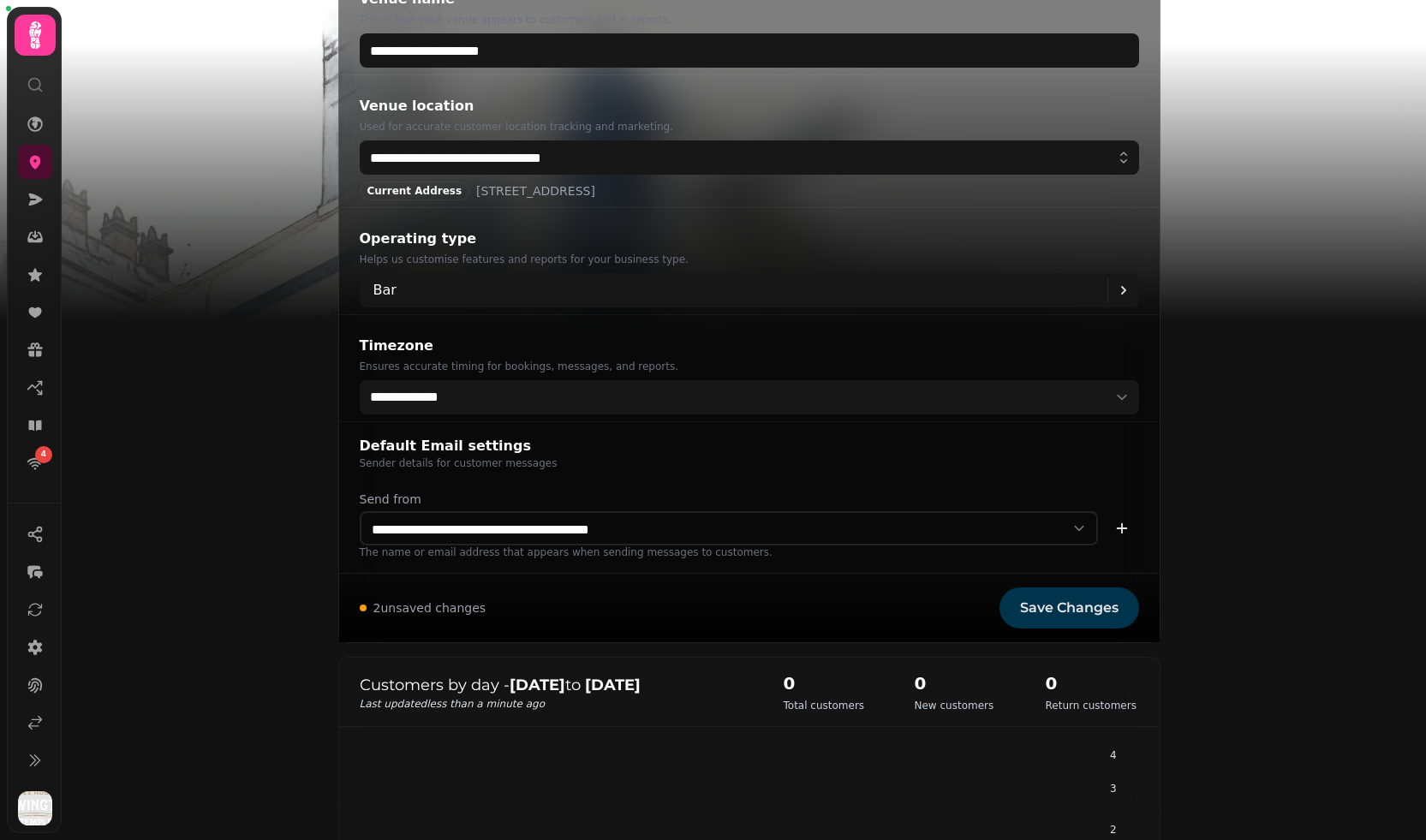
click at [1061, 615] on button "Save Changes" at bounding box center [1069, 607] width 139 height 41
click at [35, 159] on icon at bounding box center [36, 162] width 17 height 17
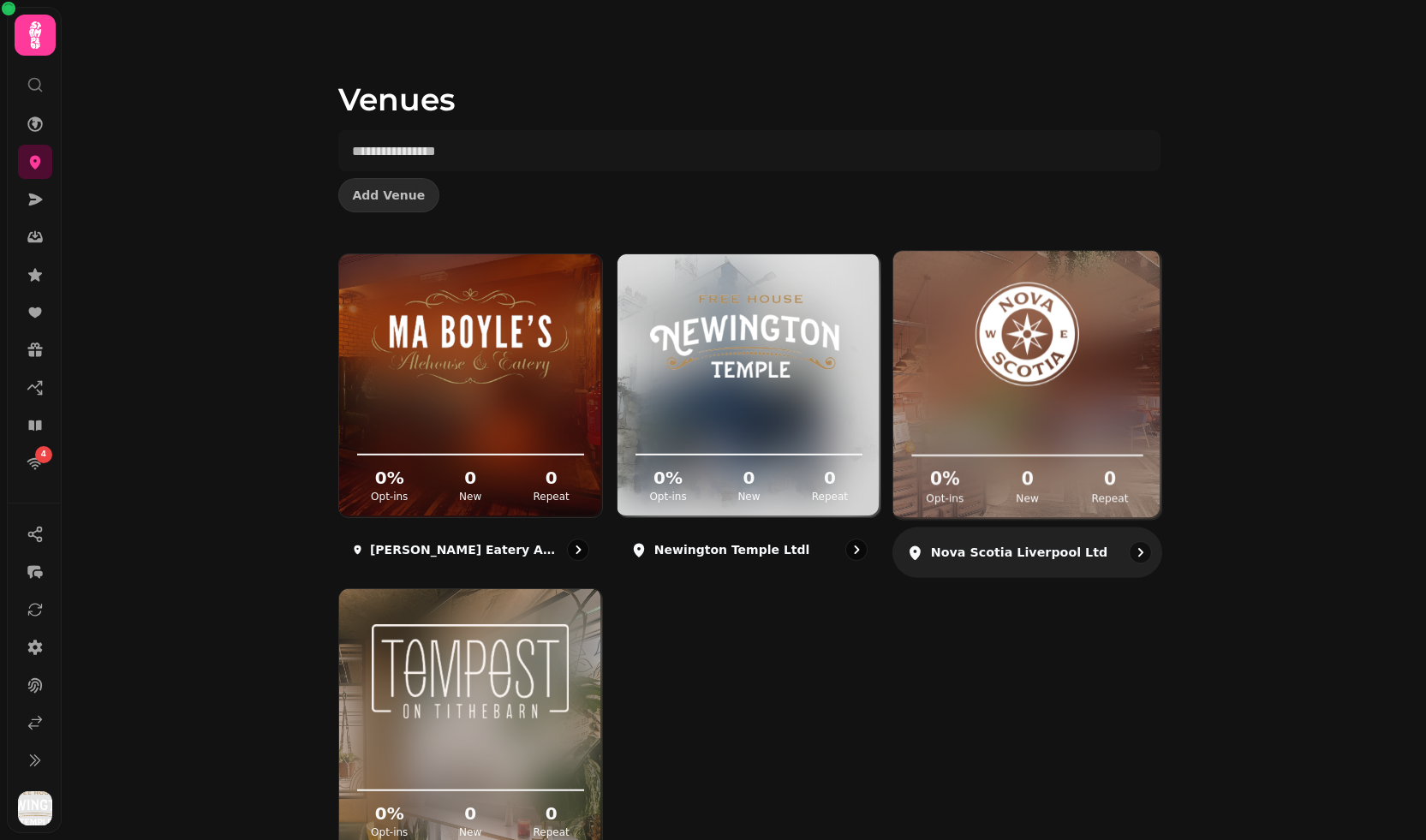
click at [1021, 548] on p "Nova Scotia Liverpool Ltd" at bounding box center [1020, 552] width 177 height 17
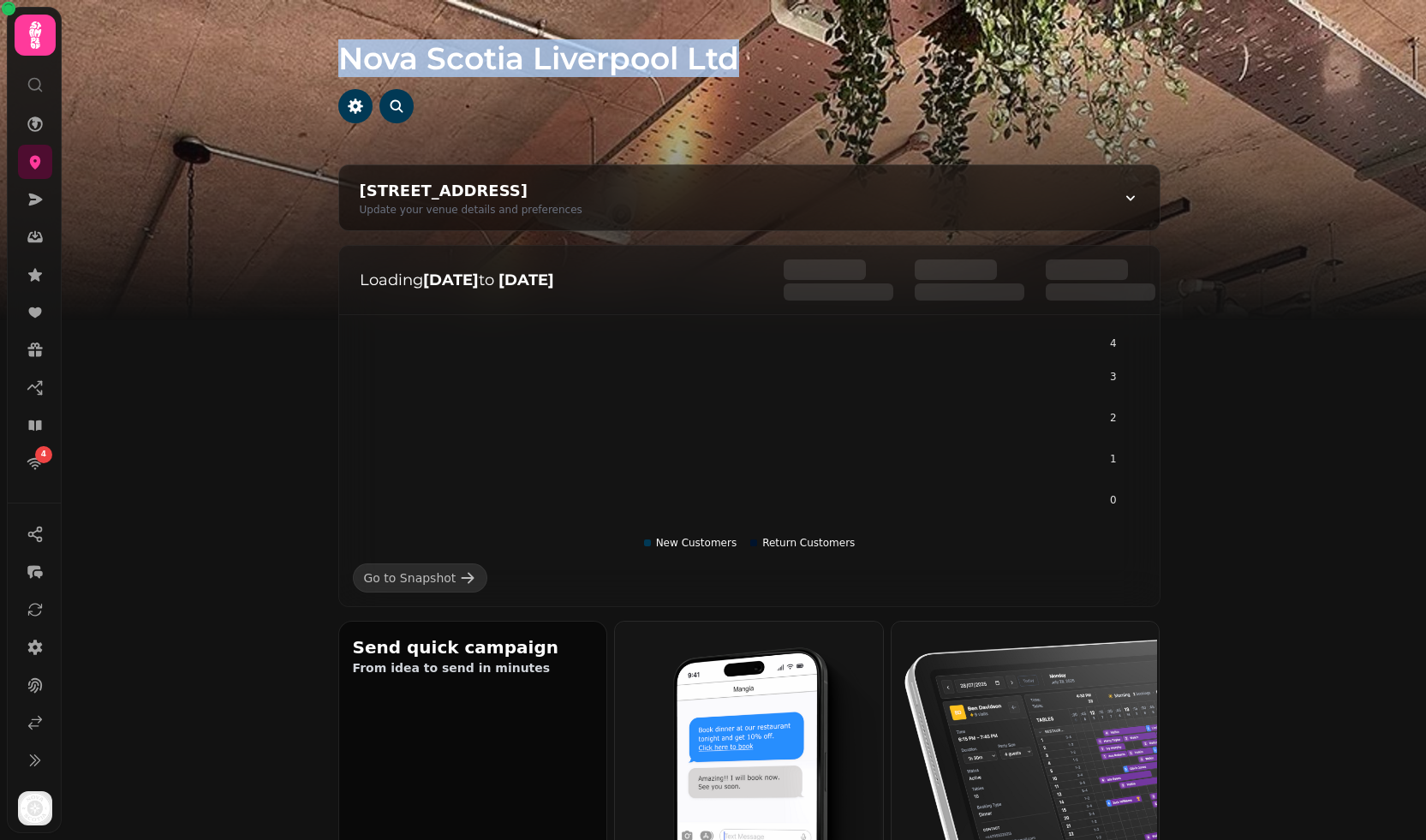
drag, startPoint x: 340, startPoint y: 56, endPoint x: 775, endPoint y: 63, distance: 435.1
click at [775, 63] on h1 "Nova Scotia Liverpool Ltd" at bounding box center [749, 37] width 822 height 75
copy h1 "Nova Scotia Liverpool Ltd"
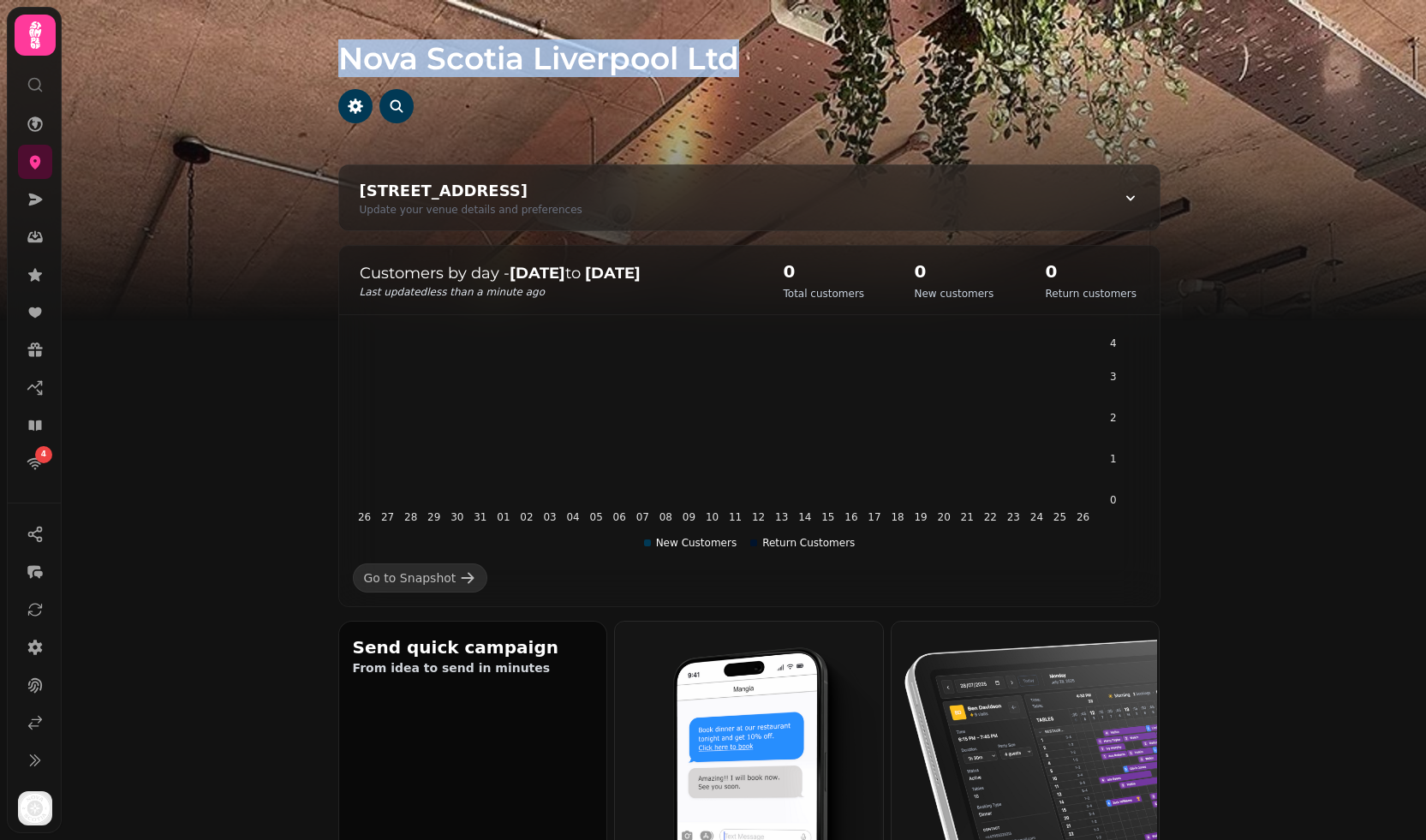
click at [683, 218] on div "1 Constitution St, Edinburgh EH6 7BG, UK Update your venue details and preferen…" at bounding box center [749, 197] width 820 height 65
select select "**********"
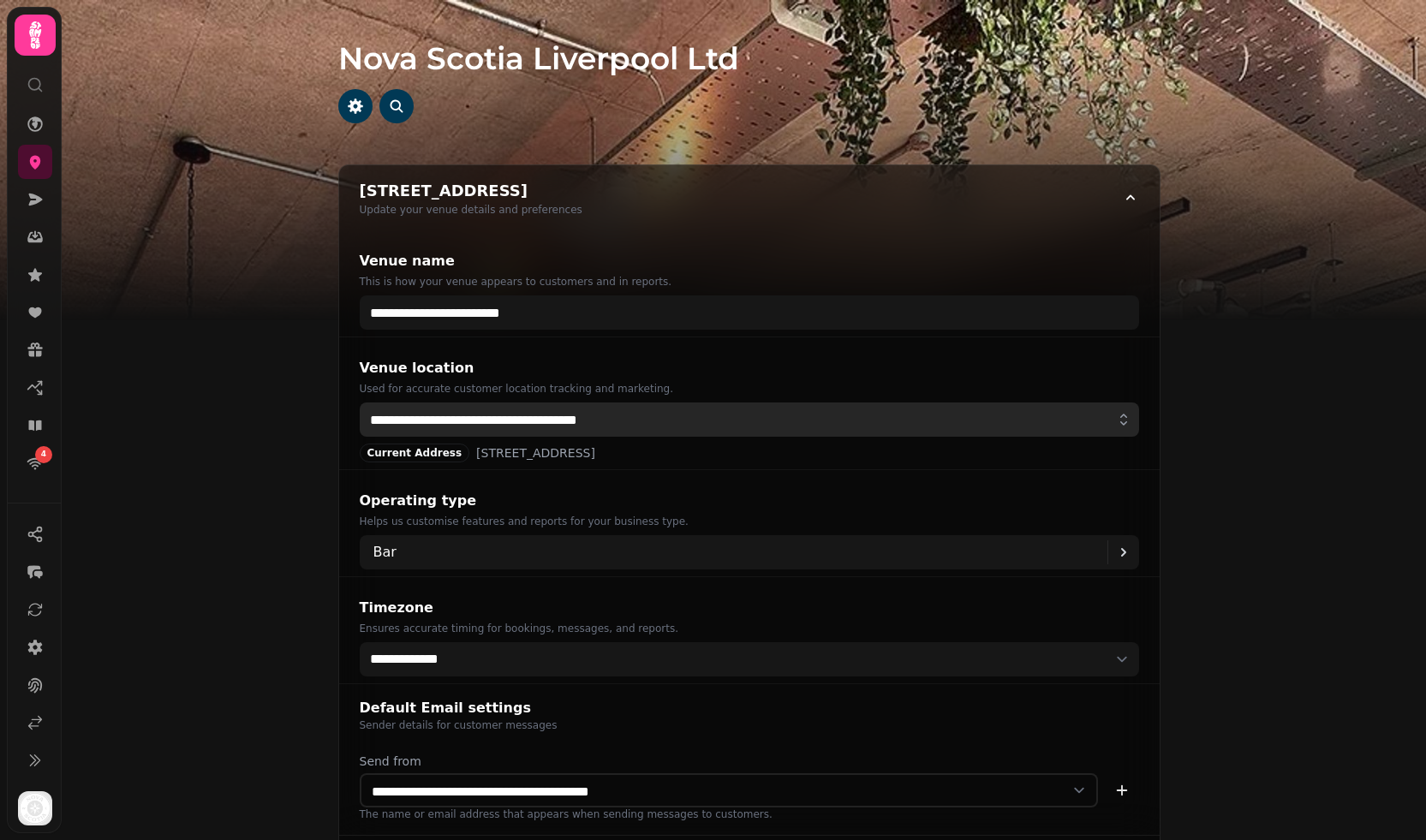
drag, startPoint x: 662, startPoint y: 422, endPoint x: 328, endPoint y: 409, distance: 334.3
click at [328, 409] on div "**********" at bounding box center [749, 534] width 878 height 740
paste input "text"
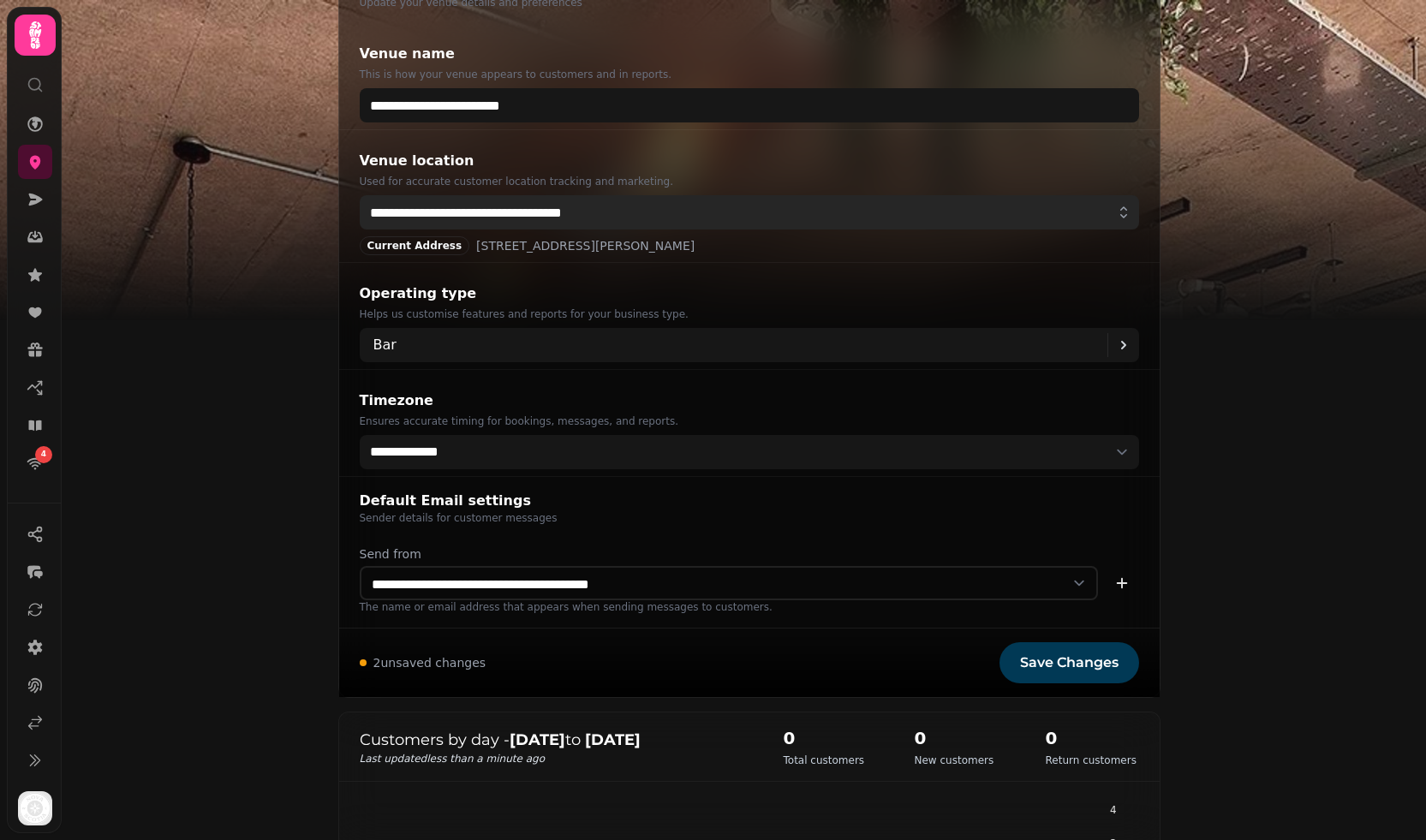
scroll to position [216, 0]
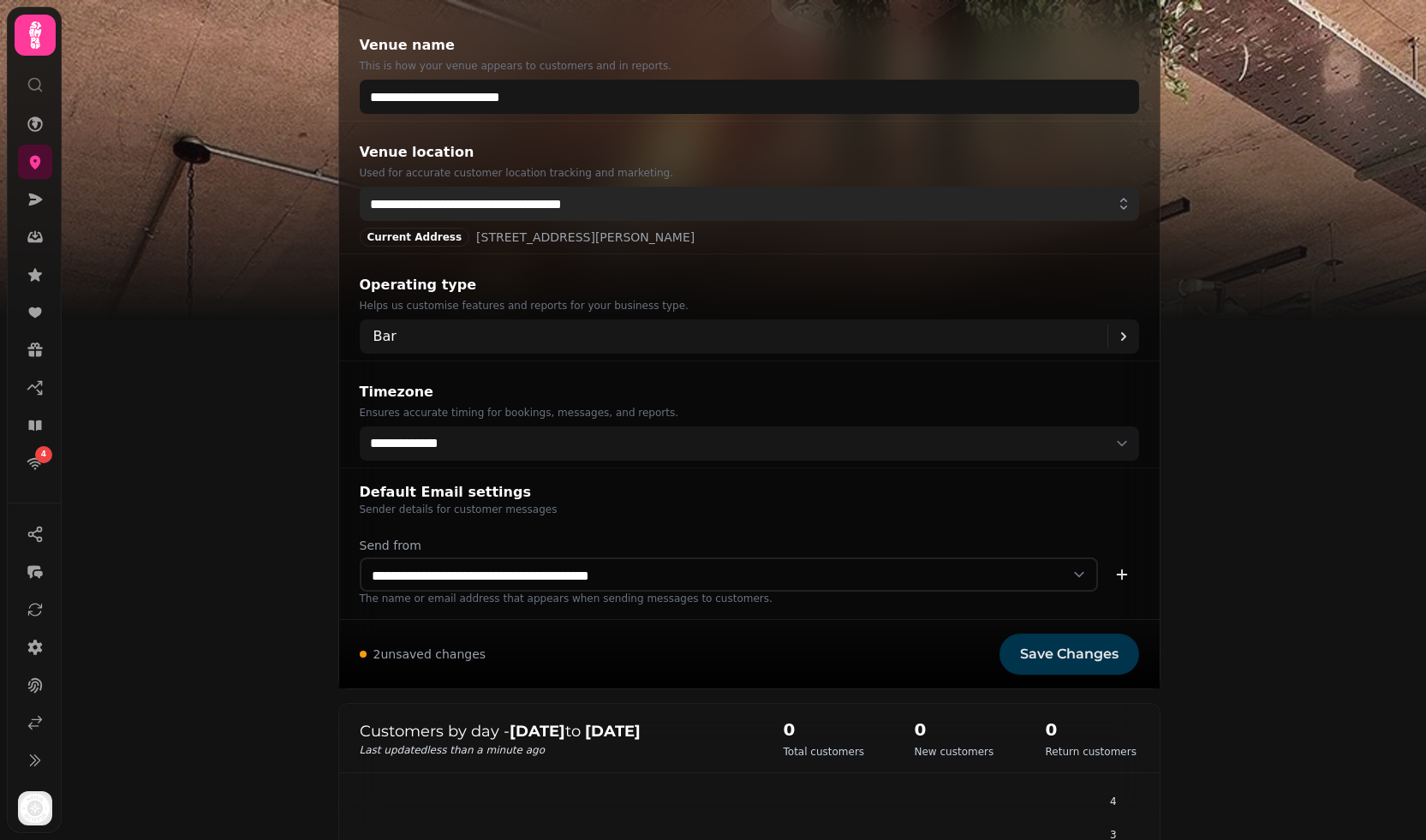
type input "**********"
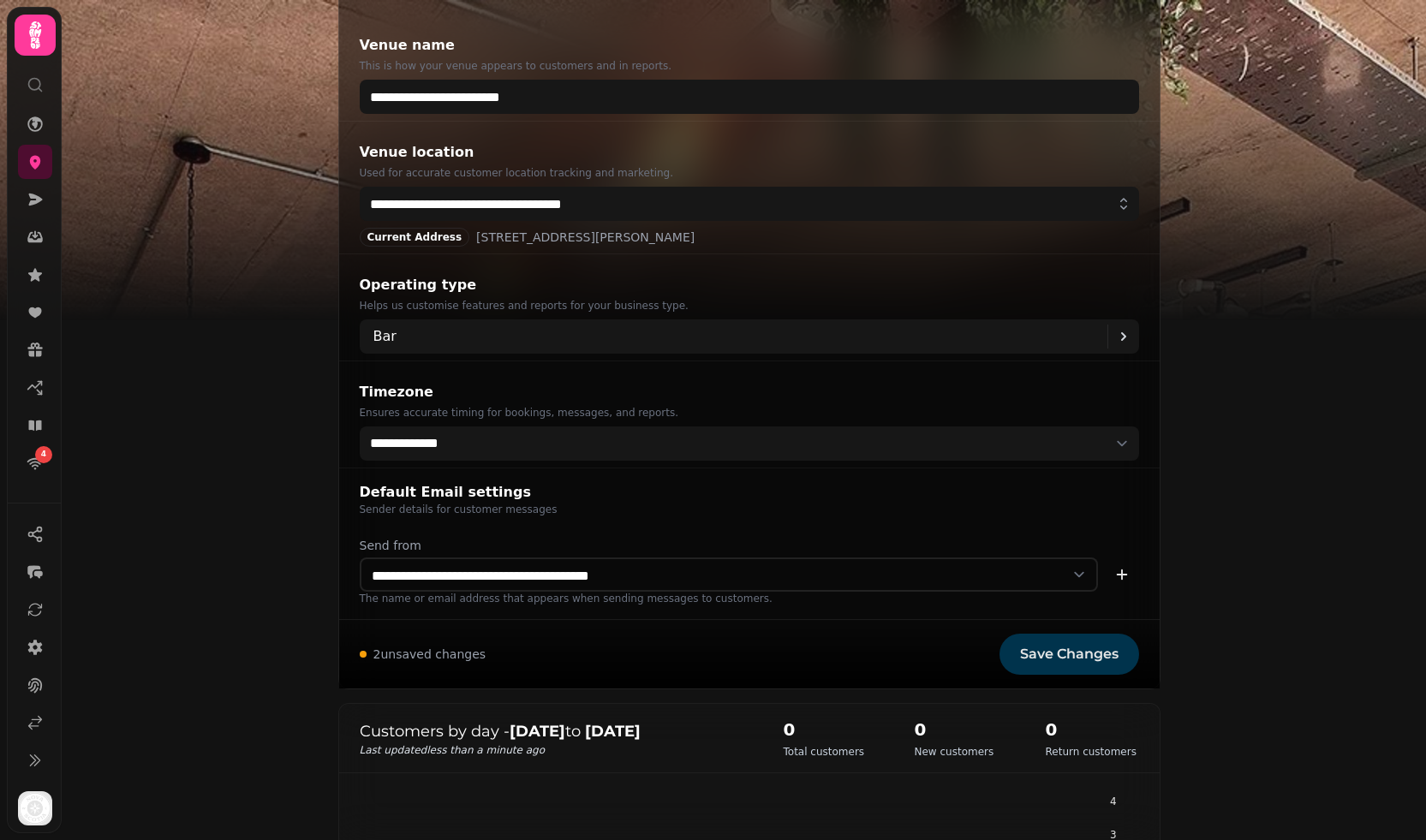
click at [1070, 658] on span "Save Changes" at bounding box center [1070, 655] width 99 height 14
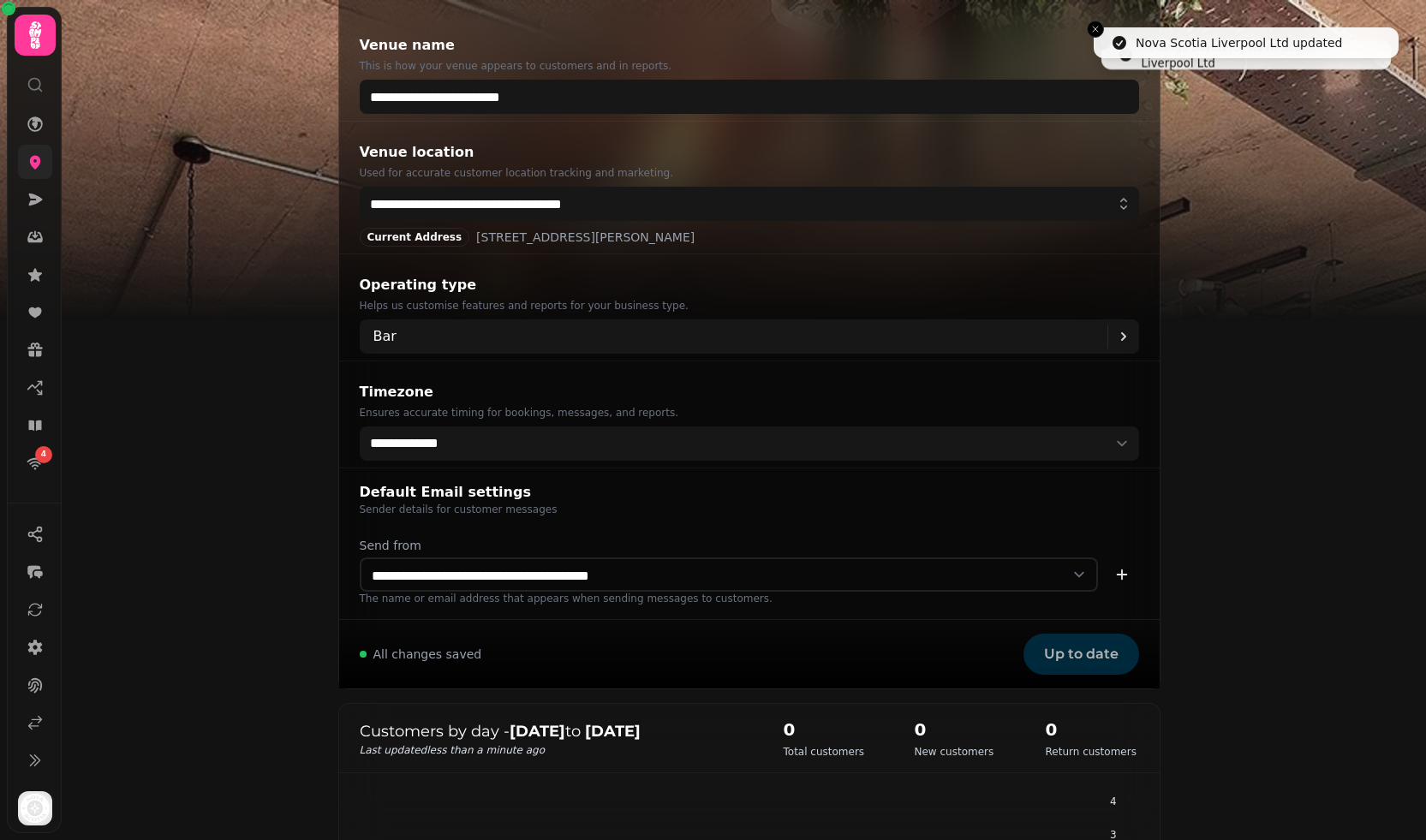
click at [33, 157] on icon at bounding box center [36, 163] width 11 height 14
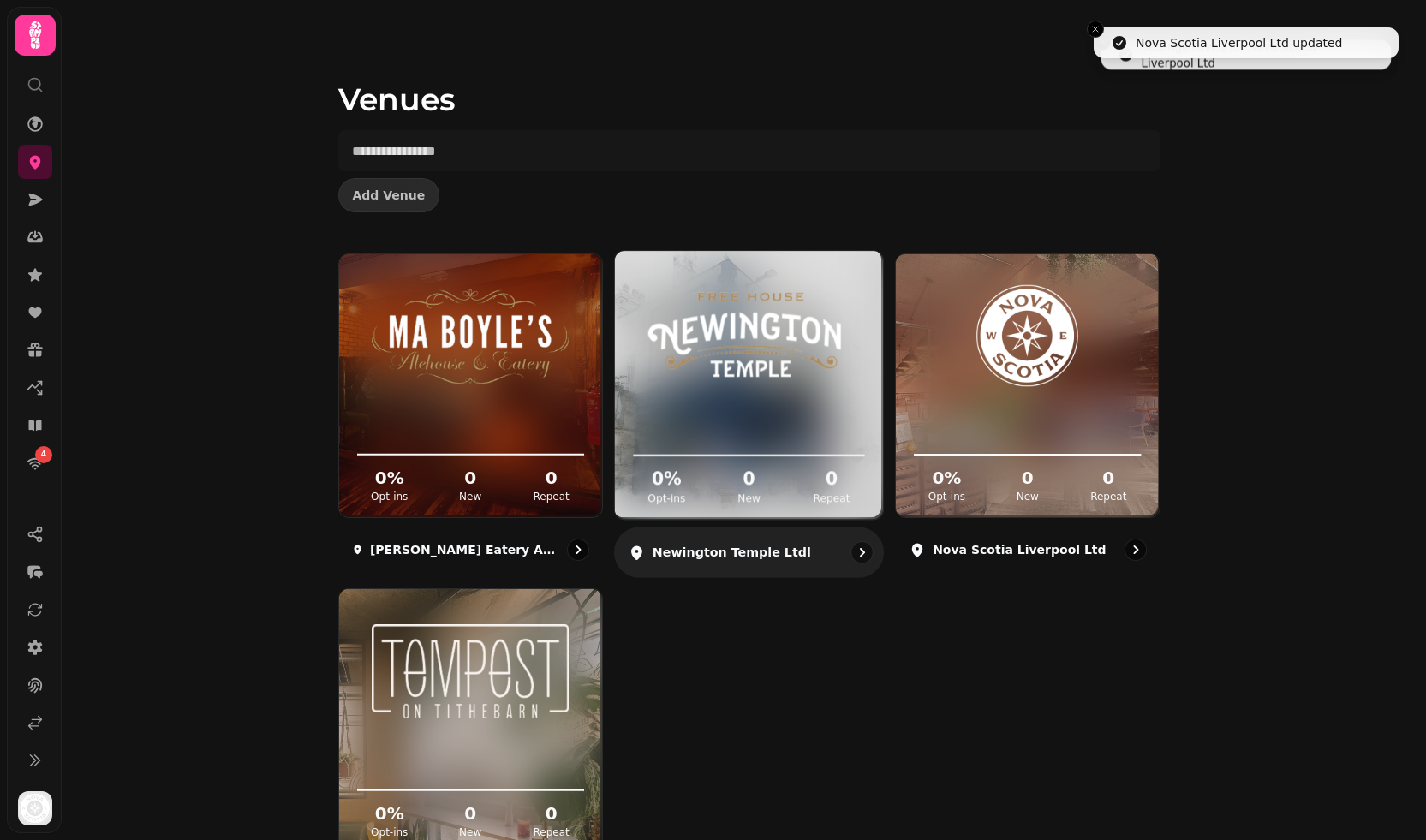
scroll to position [110, 0]
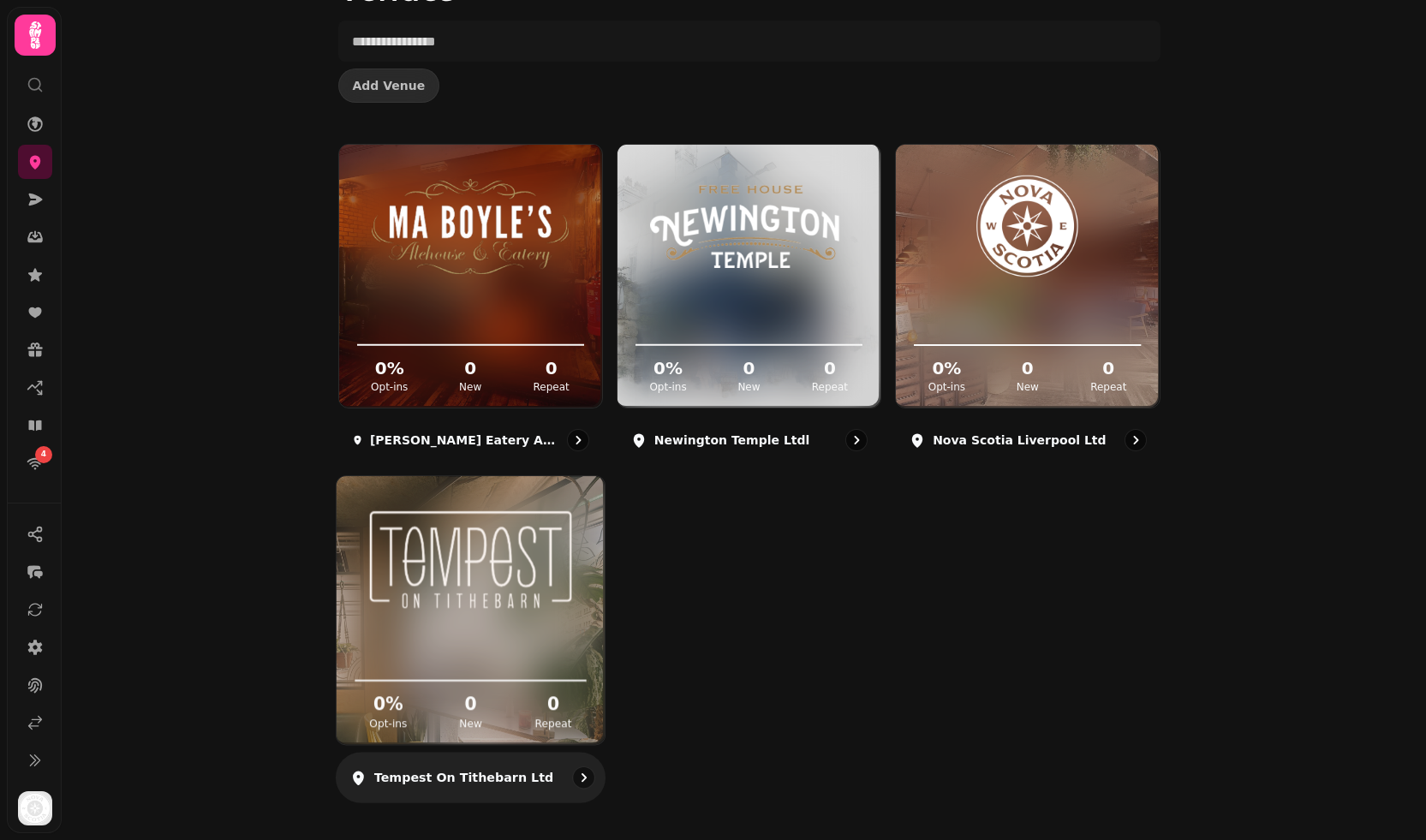
click at [425, 766] on div "Tempest on Tithebarn Ltd" at bounding box center [470, 778] width 270 height 50
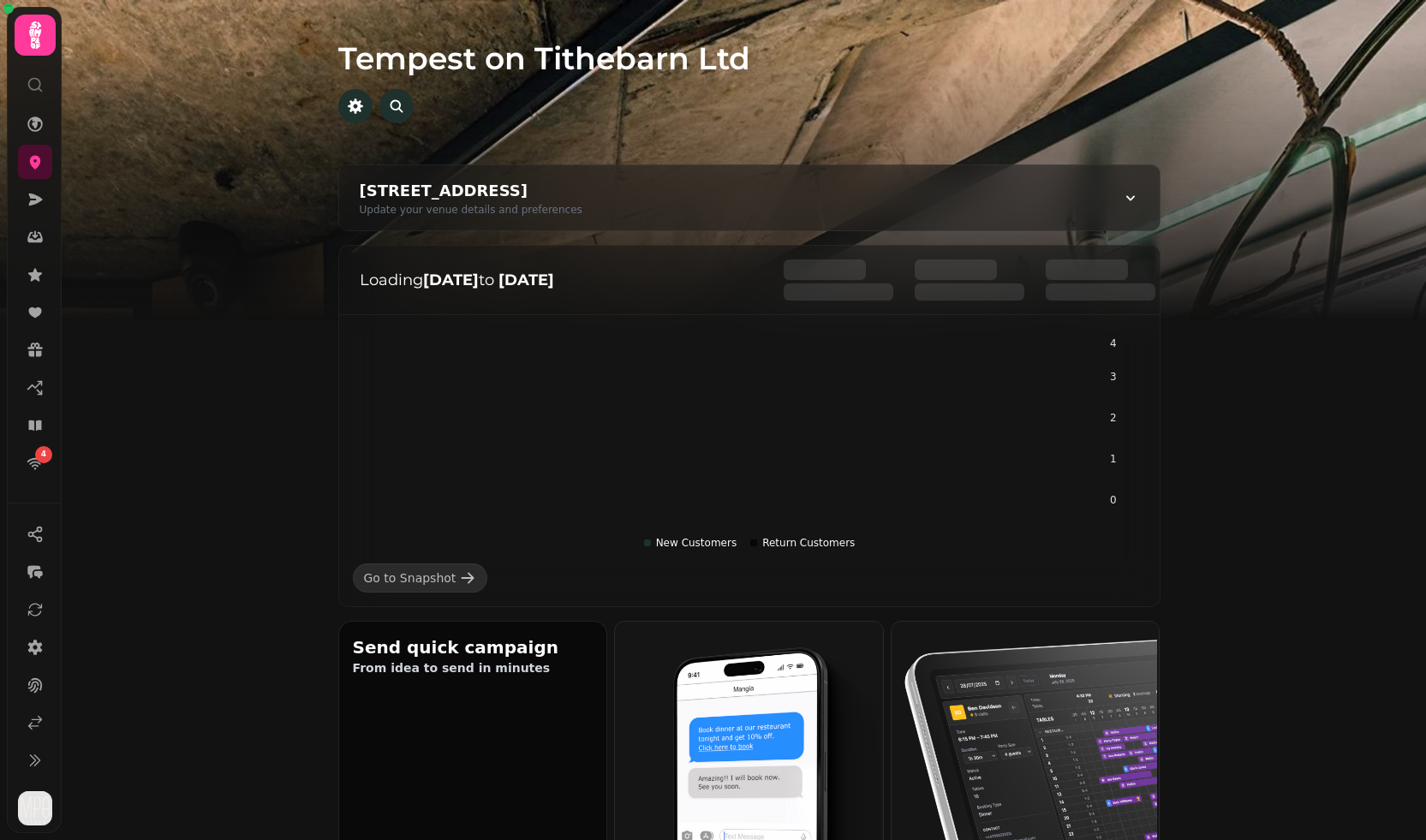
click at [650, 176] on div "1 Constitution St, Edinburgh EH6 7BG, UK Update your venue details and preferen…" at bounding box center [749, 197] width 820 height 65
select select "**********"
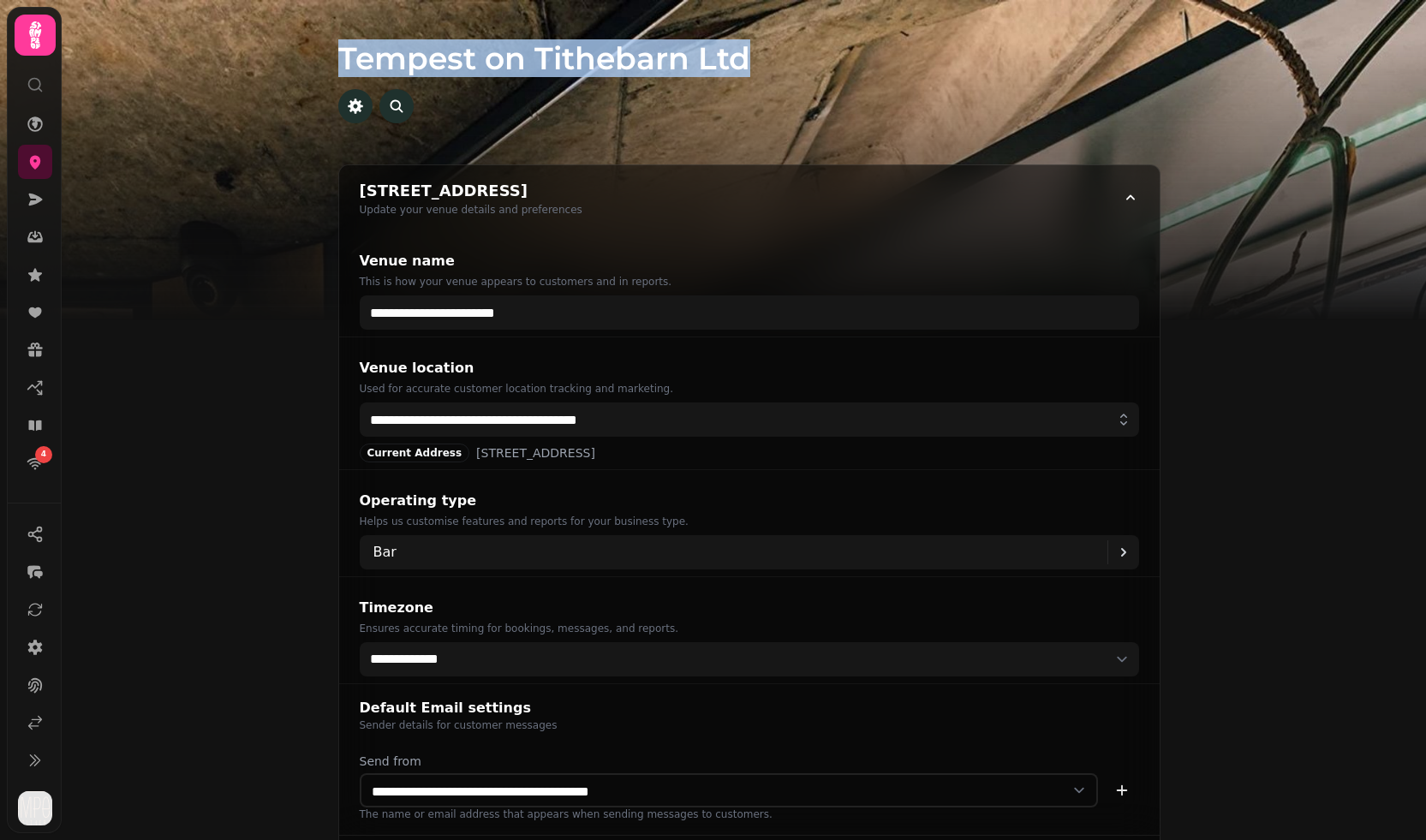
drag, startPoint x: 338, startPoint y: 54, endPoint x: 759, endPoint y: 56, distance: 421.0
click at [759, 56] on h1 "Tempest on Tithebarn Ltd" at bounding box center [749, 37] width 822 height 75
copy h1 "Tempest on Tithebarn Ltd"
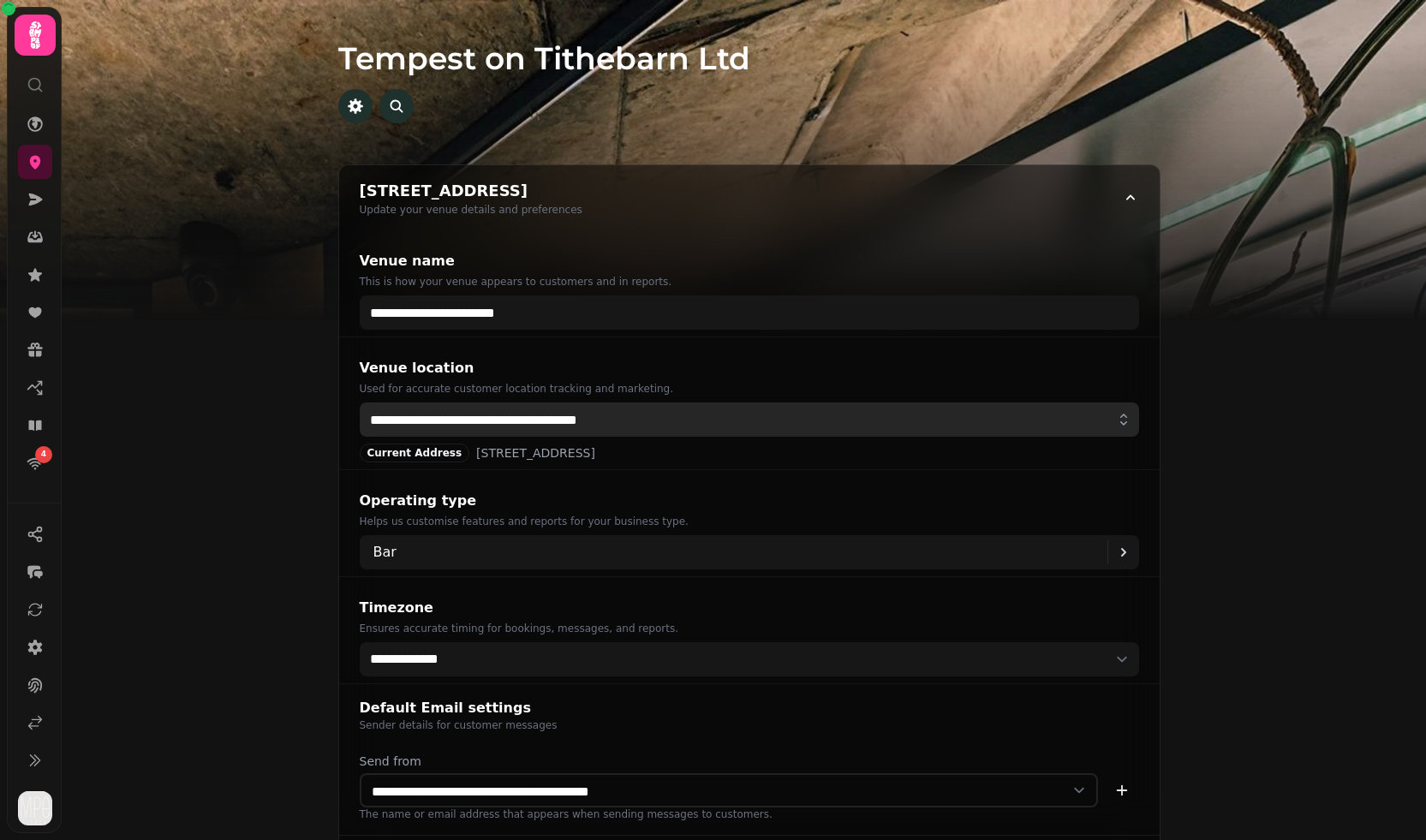
drag, startPoint x: 656, startPoint y: 423, endPoint x: 342, endPoint y: 407, distance: 314.4
click at [342, 407] on div "**********" at bounding box center [749, 404] width 820 height 132
paste input "text"
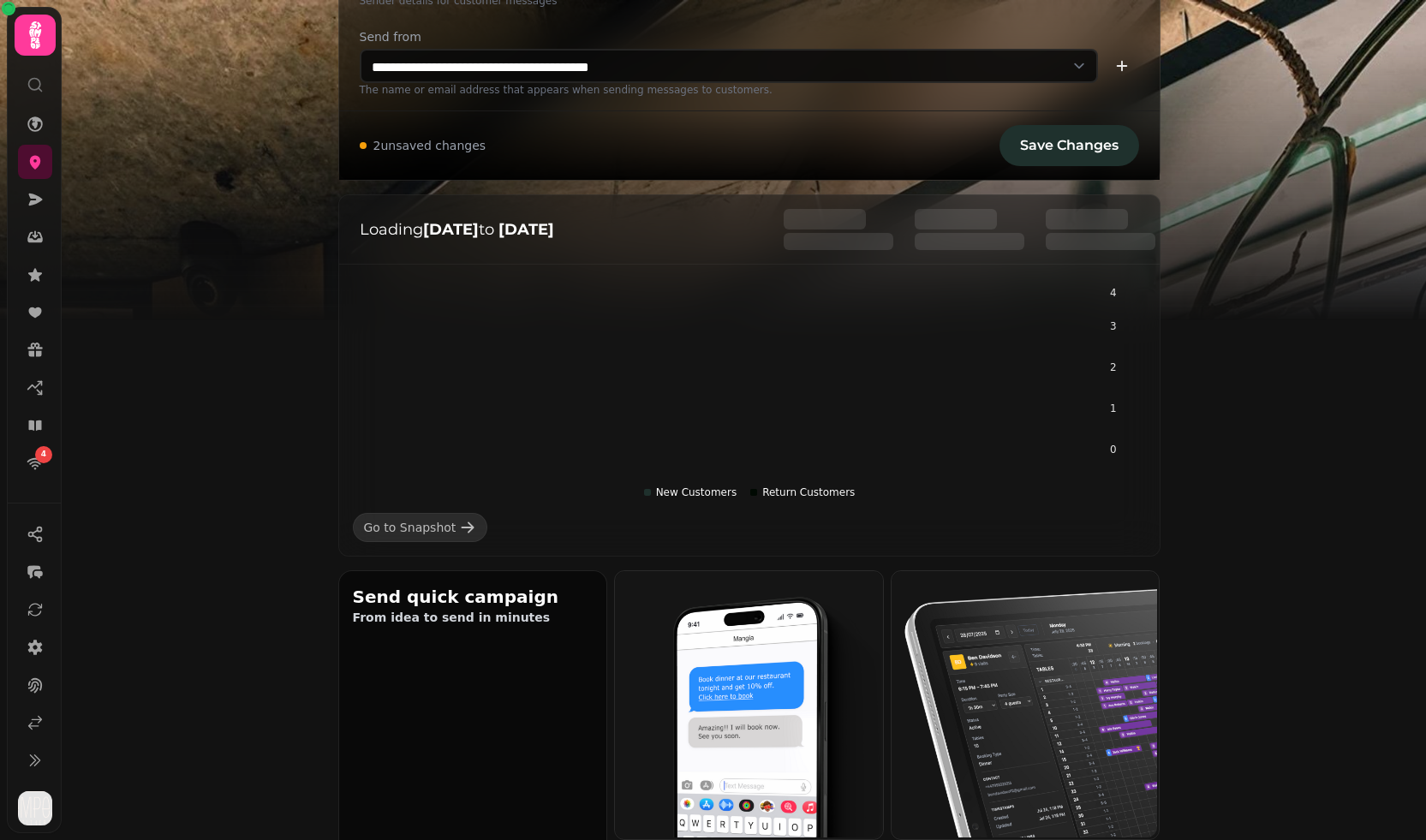
scroll to position [717, 0]
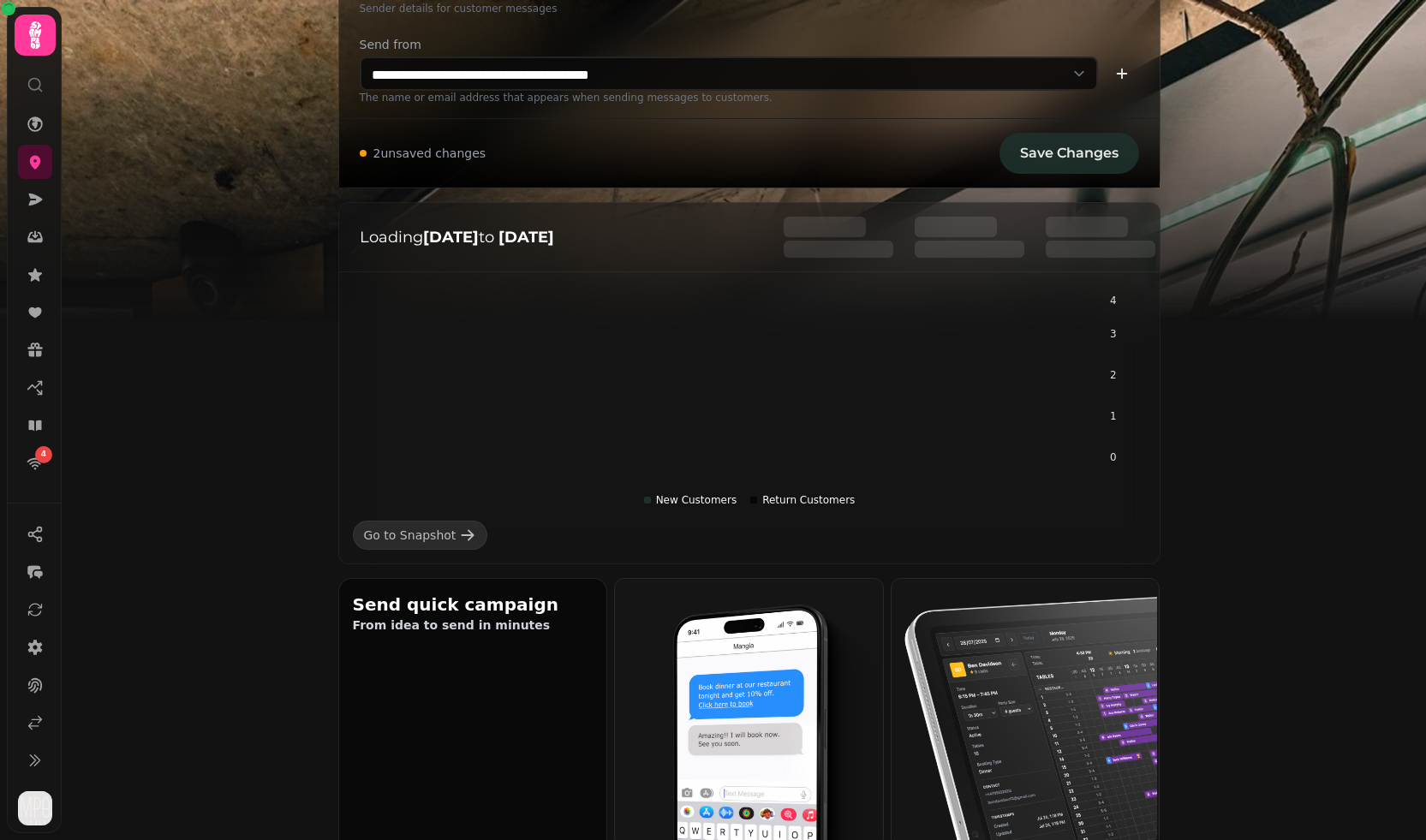
type input "**********"
click at [1075, 157] on span "Save Changes" at bounding box center [1070, 153] width 99 height 14
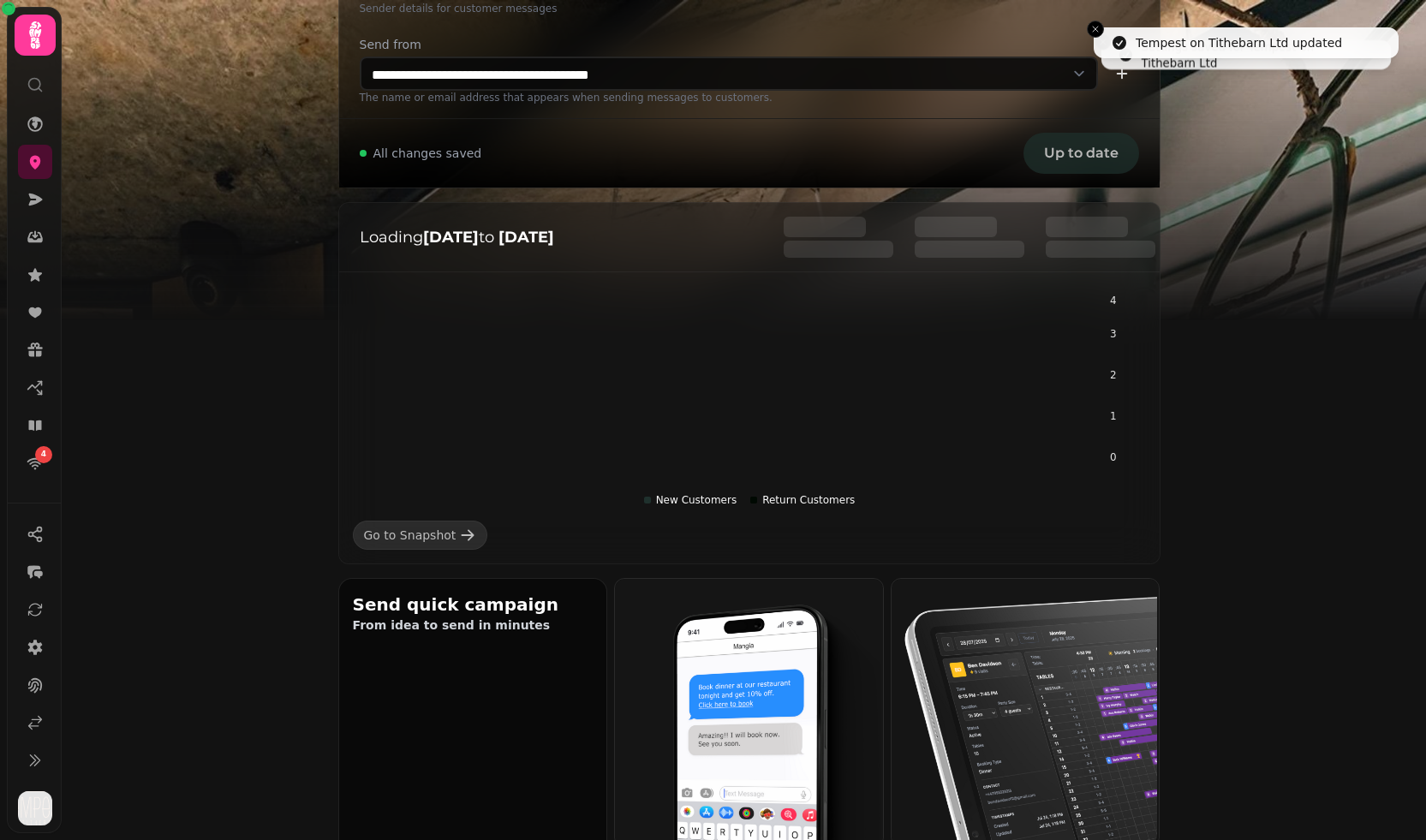
scroll to position [317, 0]
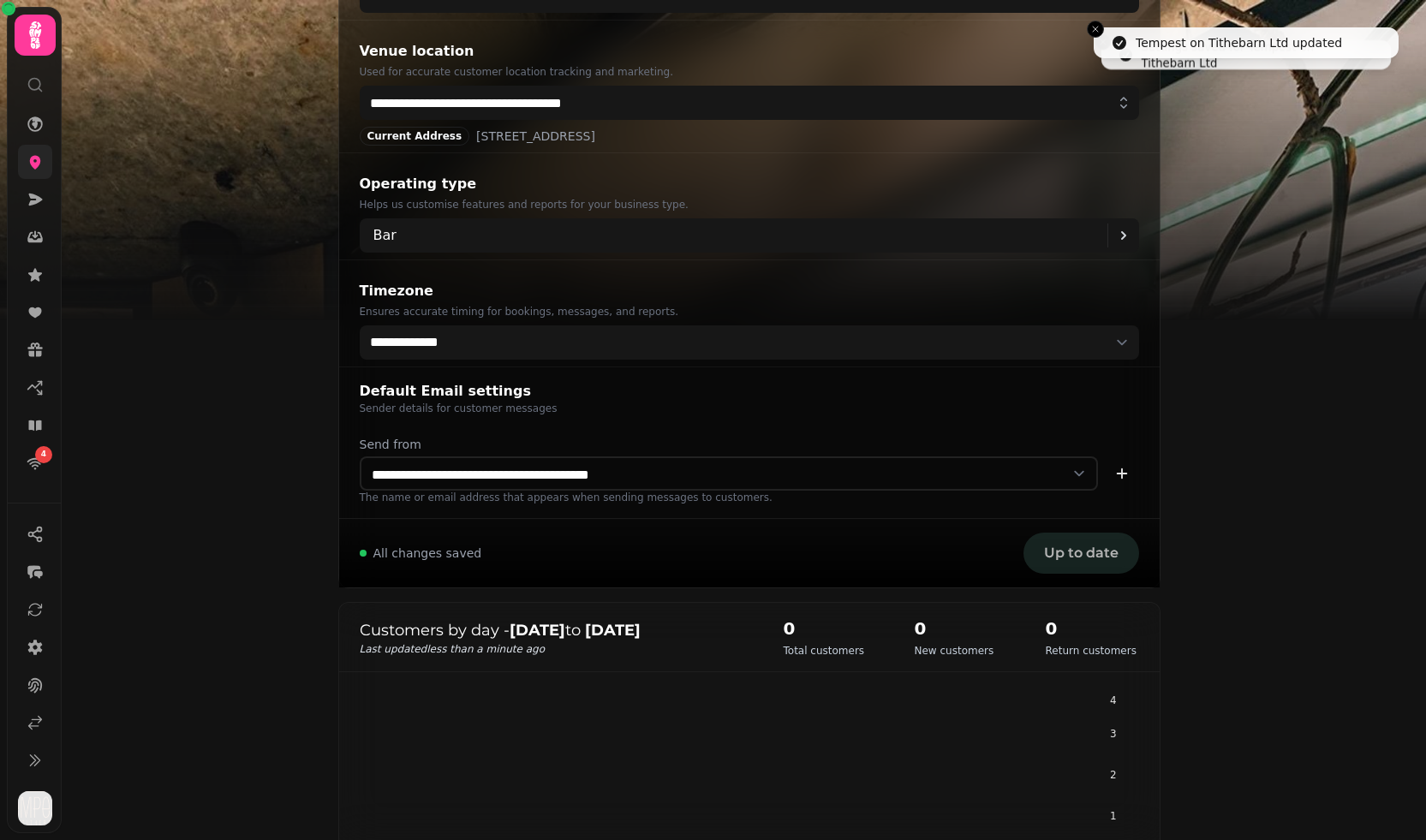
click at [30, 169] on link at bounding box center [36, 162] width 35 height 35
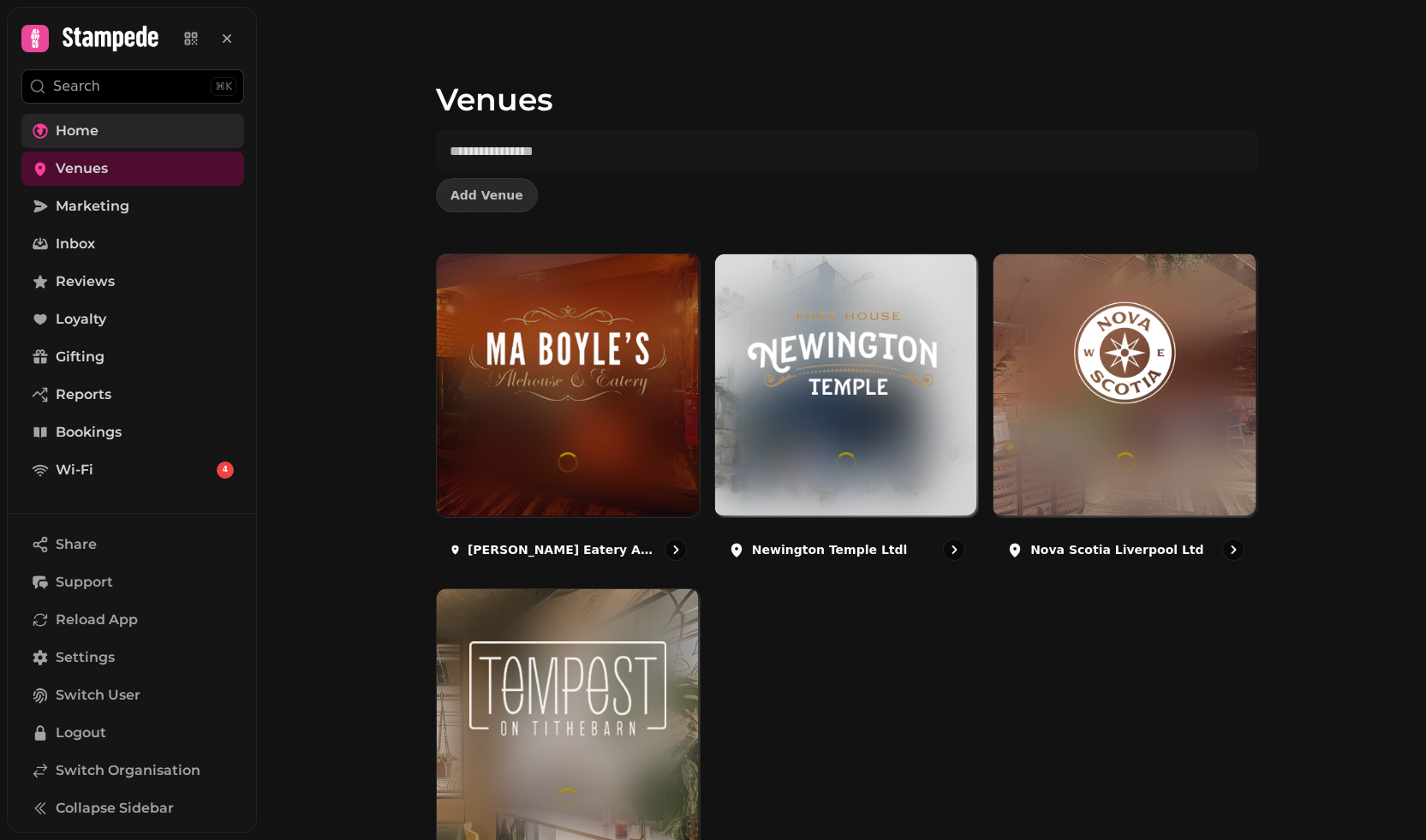
click at [83, 132] on span "Home" at bounding box center [76, 131] width 42 height 21
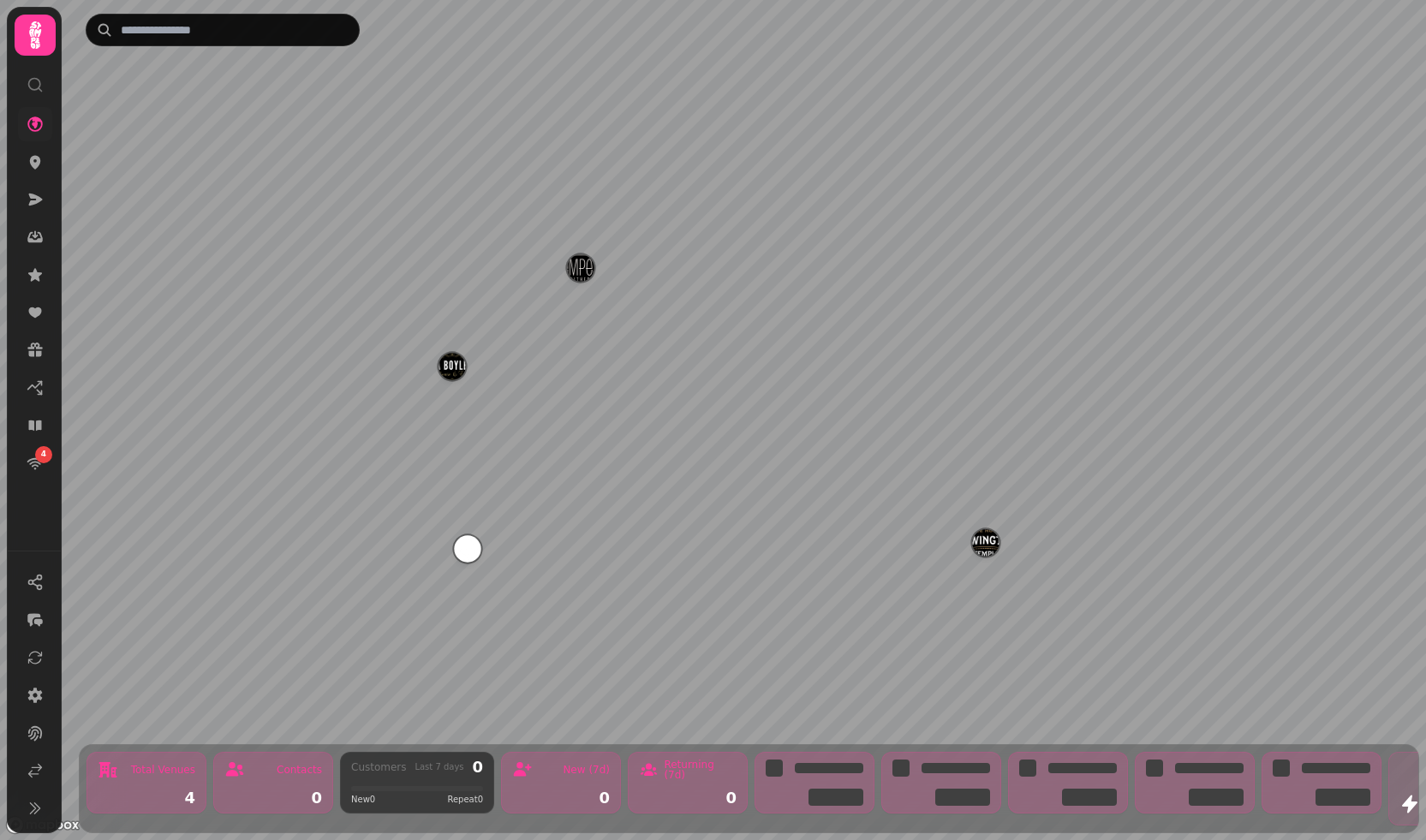
click at [472, 548] on img "Nova Scotia Liverpool Ltd" at bounding box center [467, 548] width 27 height 27
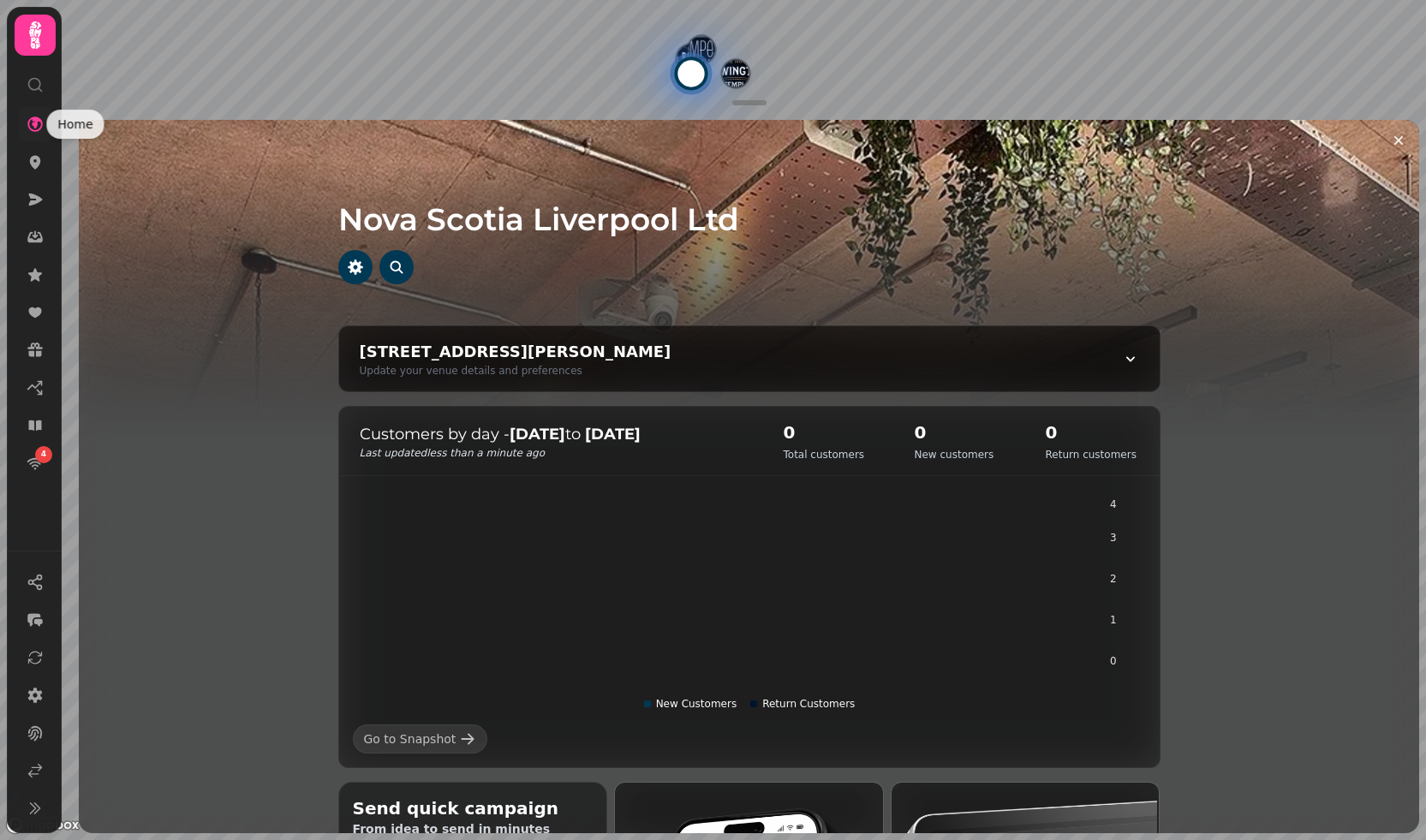
click at [37, 123] on icon at bounding box center [36, 124] width 17 height 17
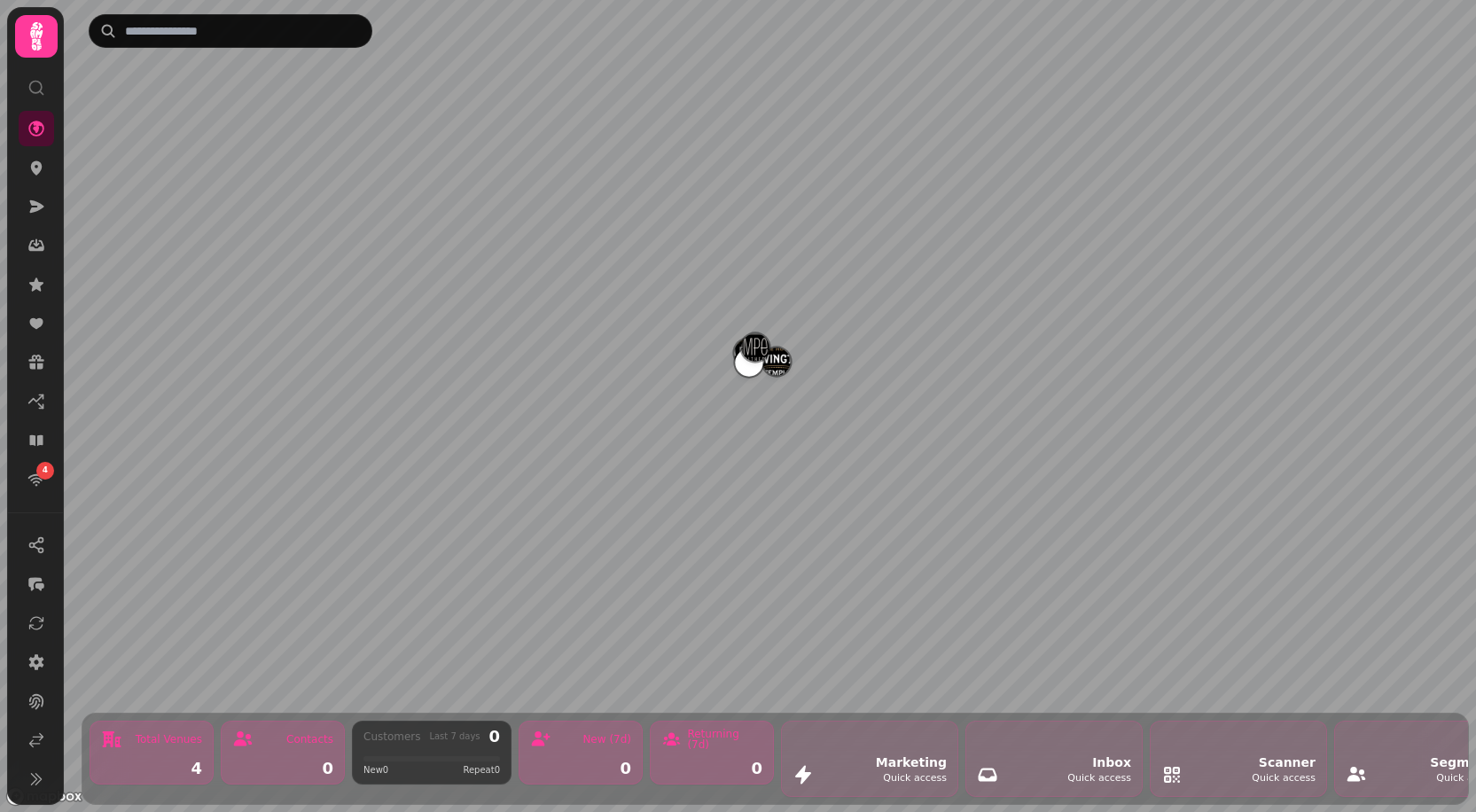
click at [764, 373] on button "Newington Temple Ltdl" at bounding box center [777, 362] width 29 height 29
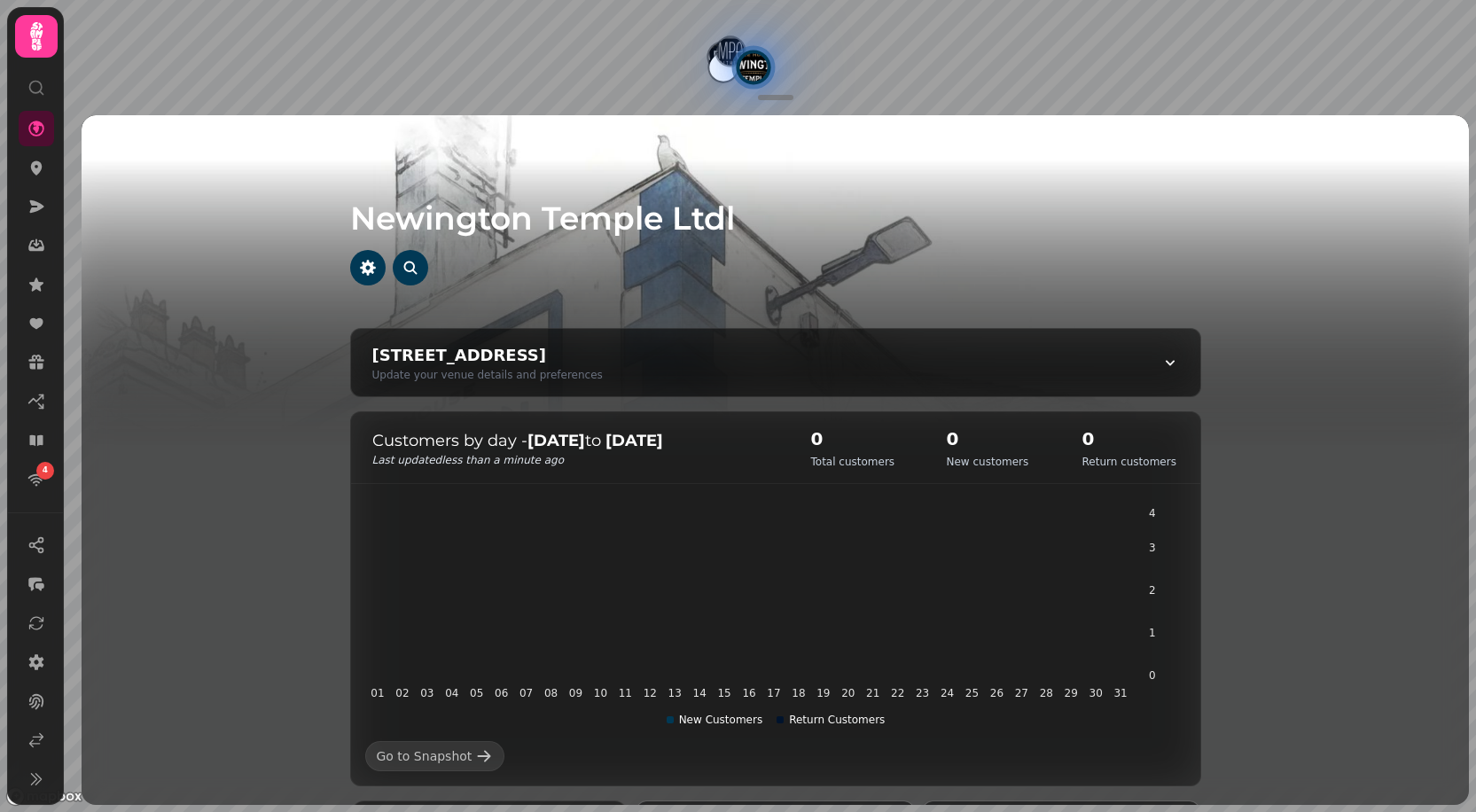
click at [728, 47] on img "Tempest on Tithebarn Ltd" at bounding box center [730, 51] width 28 height 28
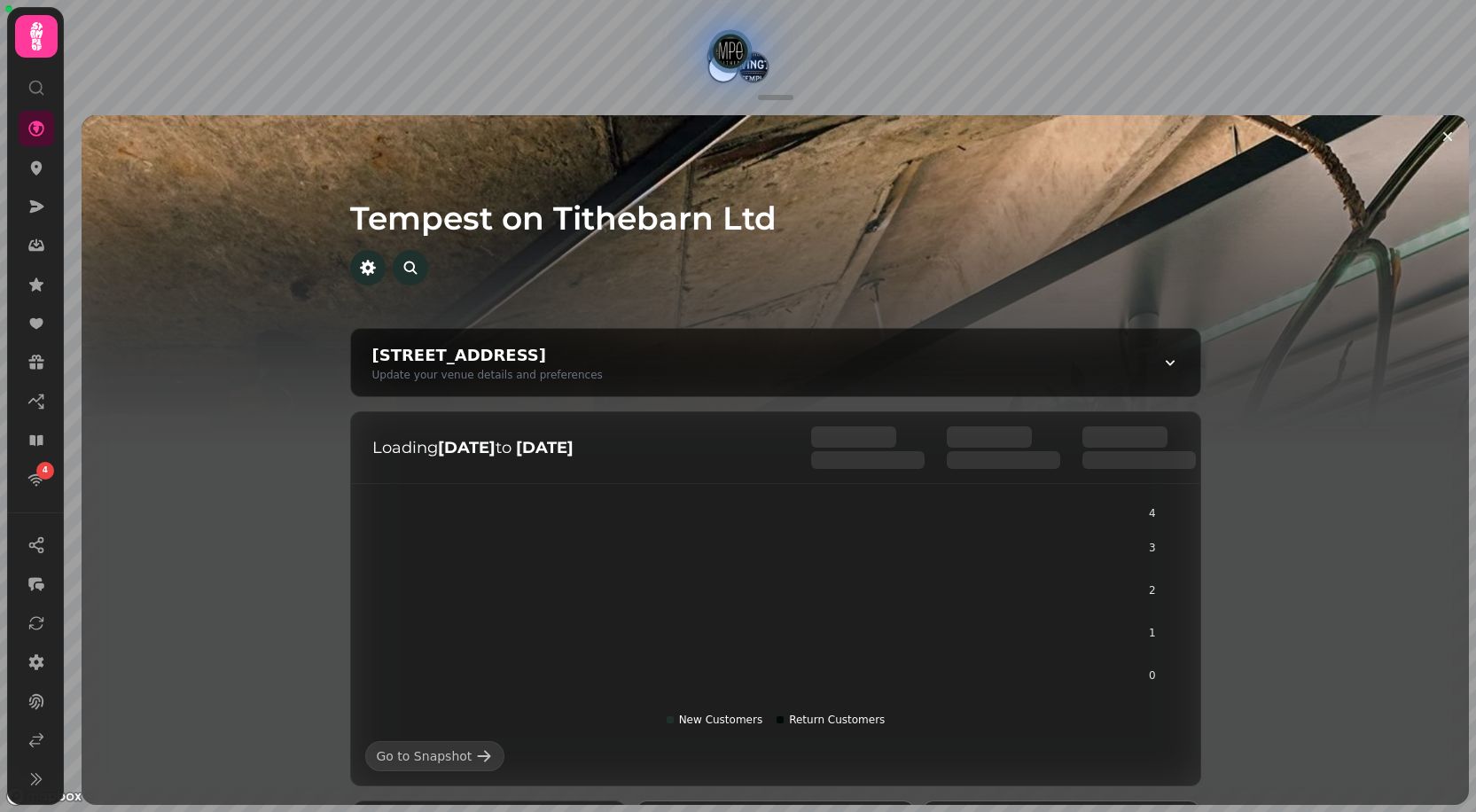
click at [721, 72] on img "Nova Scotia Liverpool Ltd" at bounding box center [723, 66] width 28 height 28
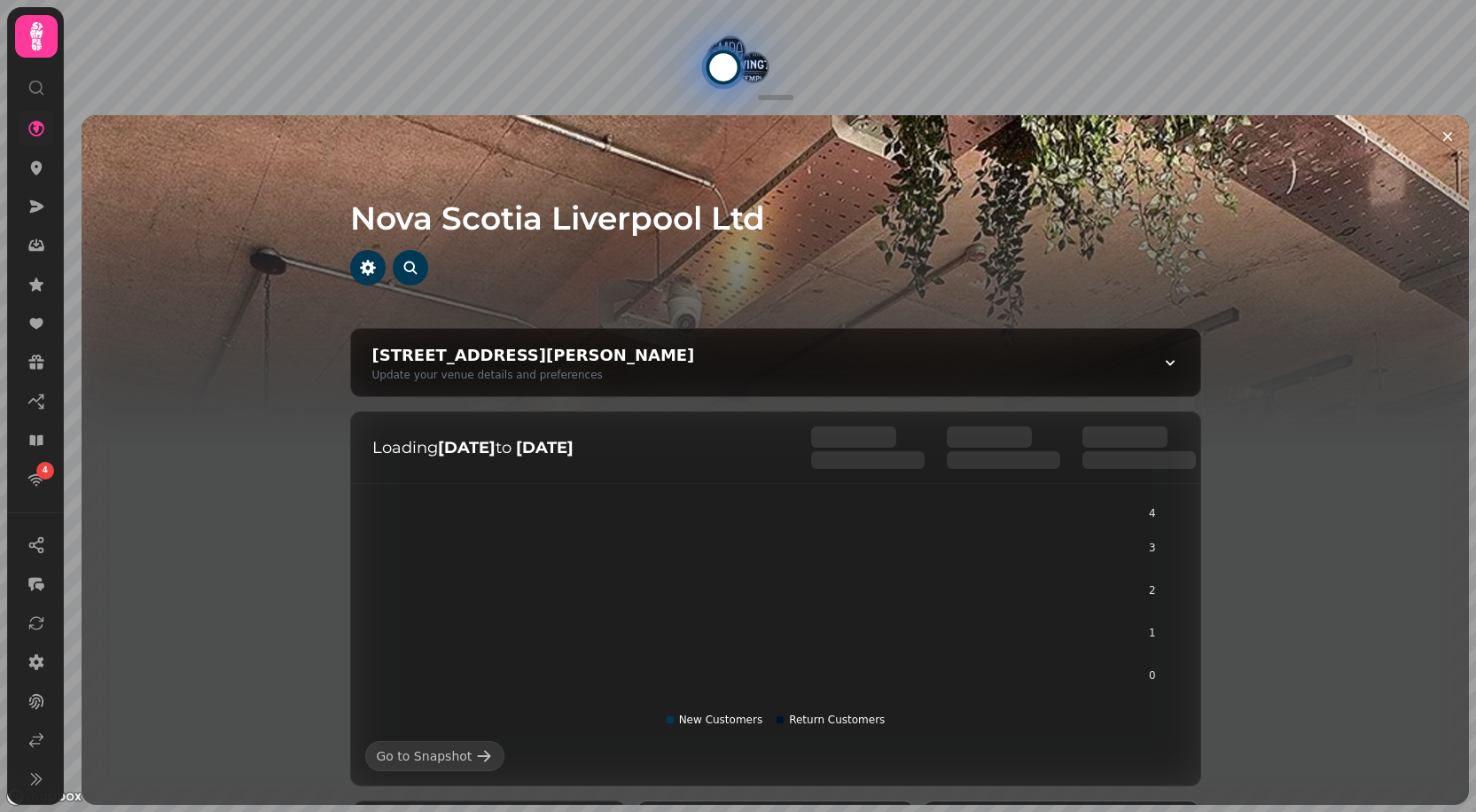
click at [39, 130] on icon at bounding box center [37, 128] width 18 height 18
click at [35, 46] on icon at bounding box center [37, 37] width 13 height 29
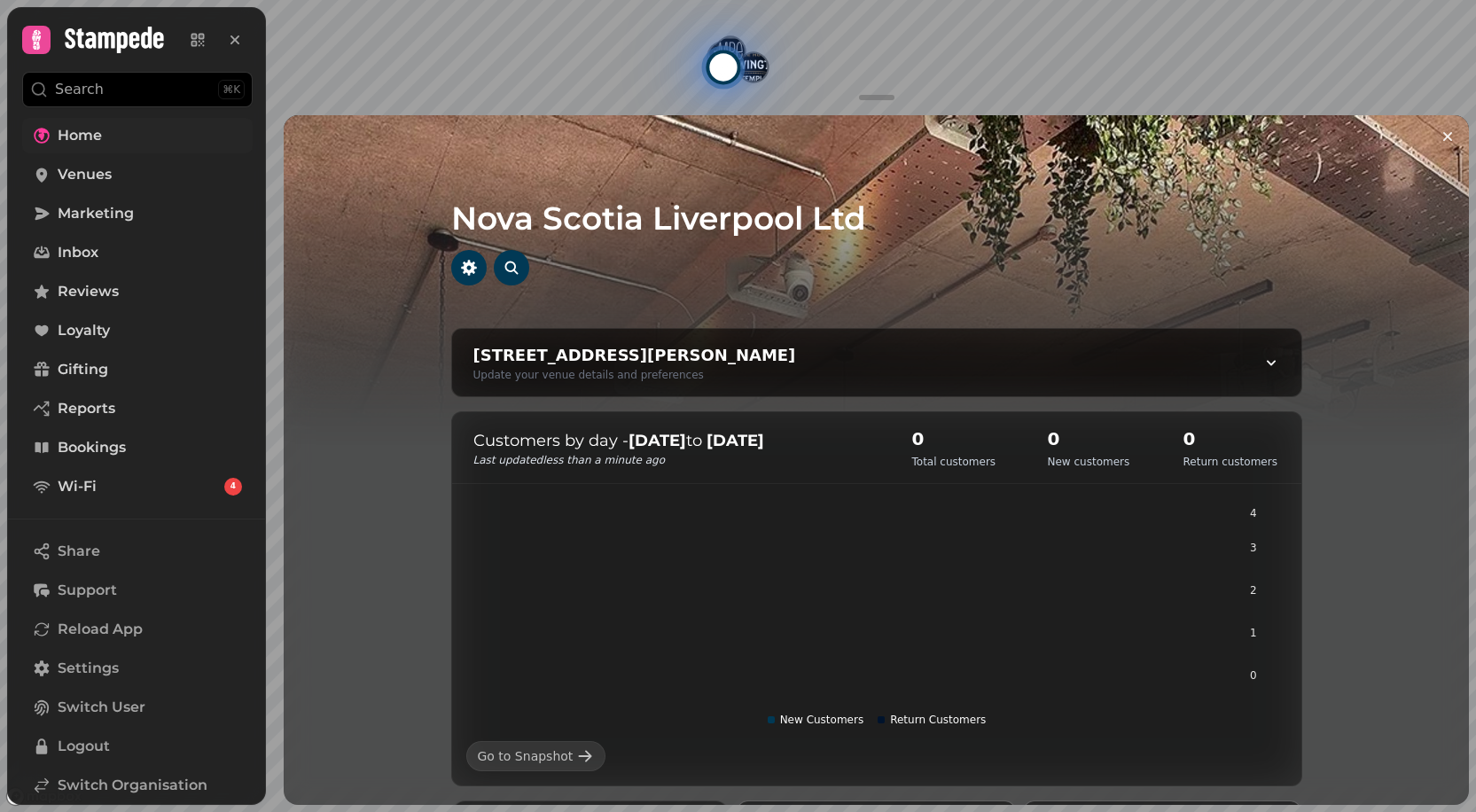
click at [103, 133] on link "Home" at bounding box center [137, 136] width 230 height 36
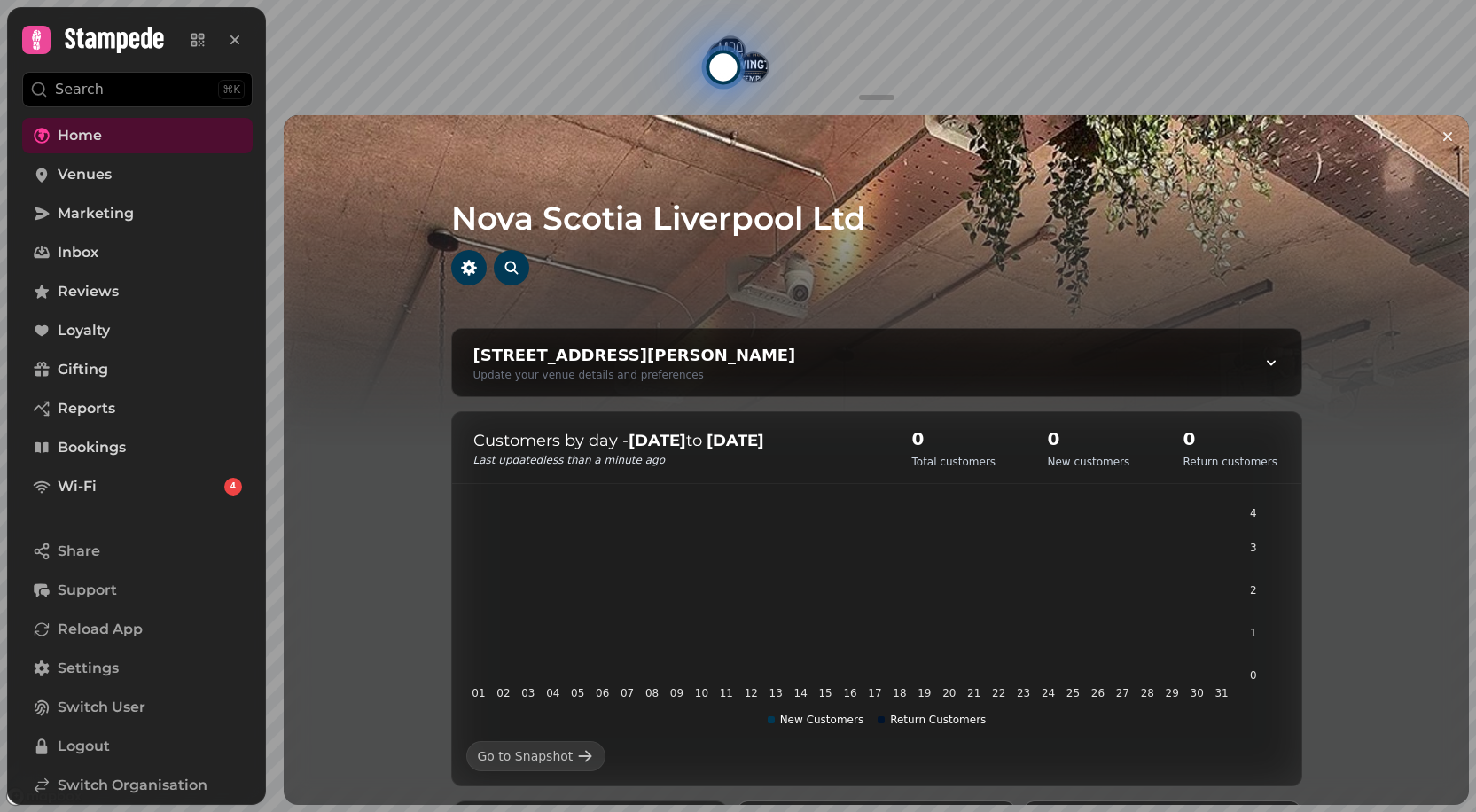
click at [172, 193] on nav "Home Venues Marketing Inbox Reviews Loyalty Gifting Reports Bookings Wi-Fi 4" at bounding box center [137, 311] width 259 height 386
click at [142, 172] on link "Venues" at bounding box center [137, 175] width 230 height 36
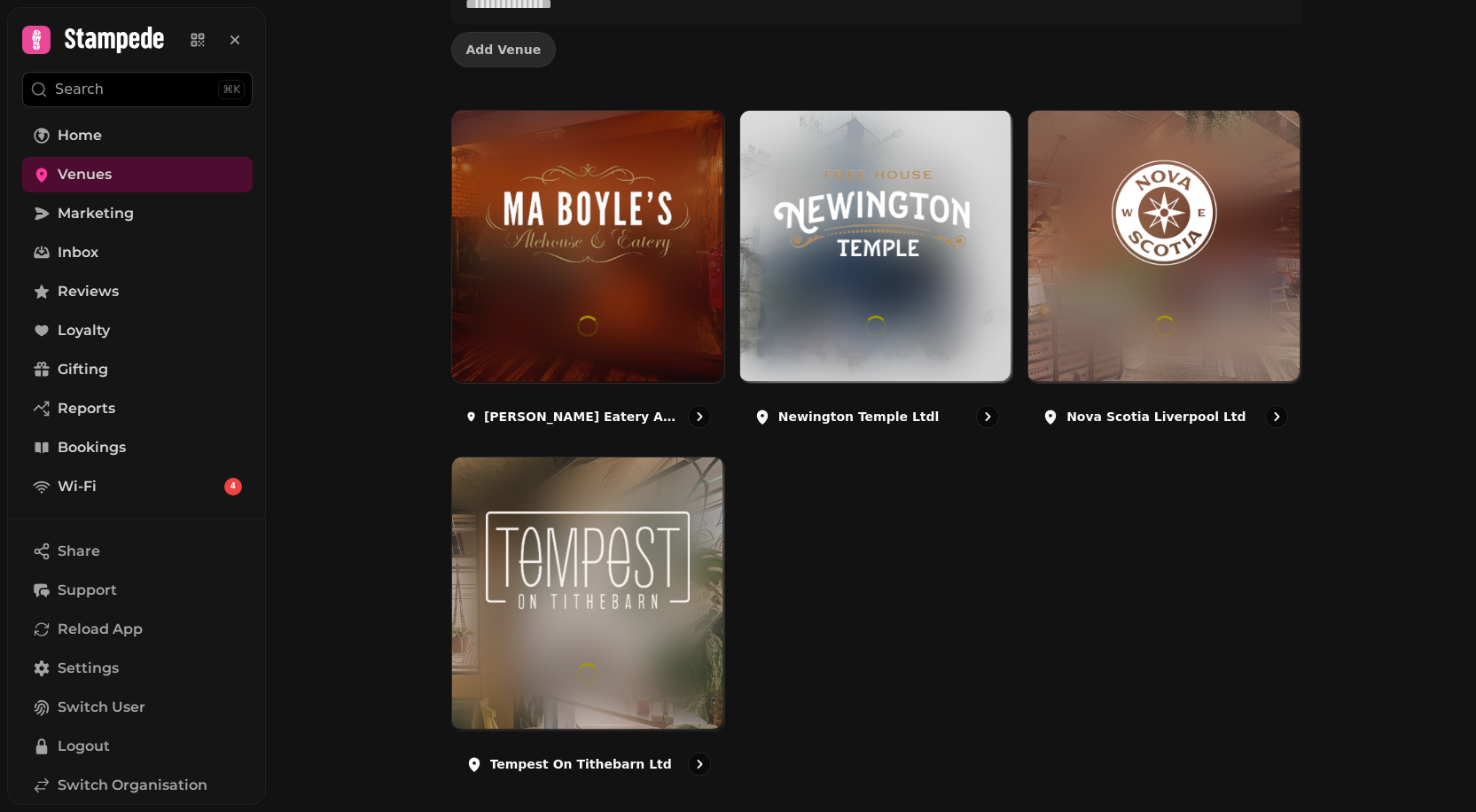
scroll to position [153, 0]
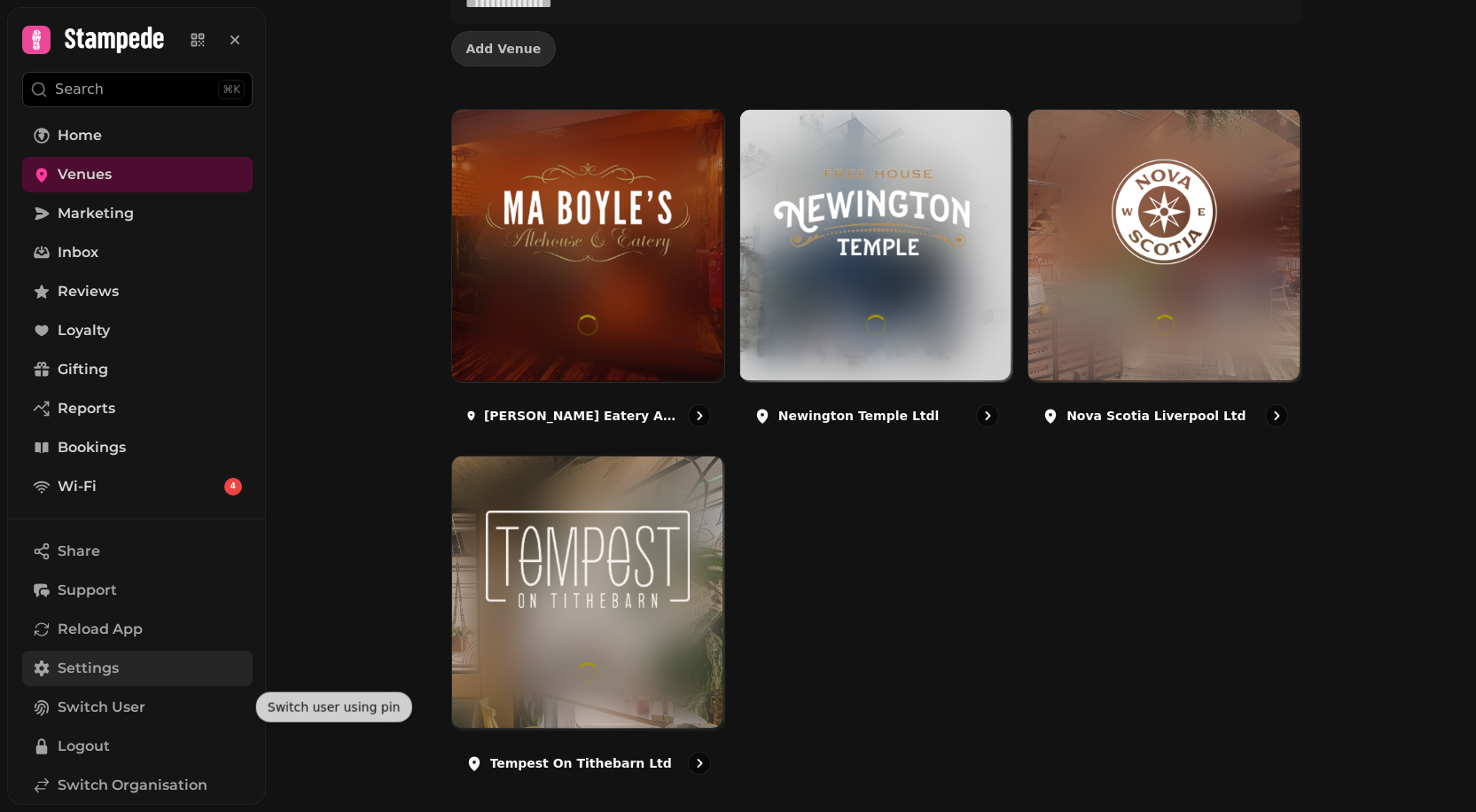
click at [110, 653] on link "Settings" at bounding box center [137, 669] width 230 height 36
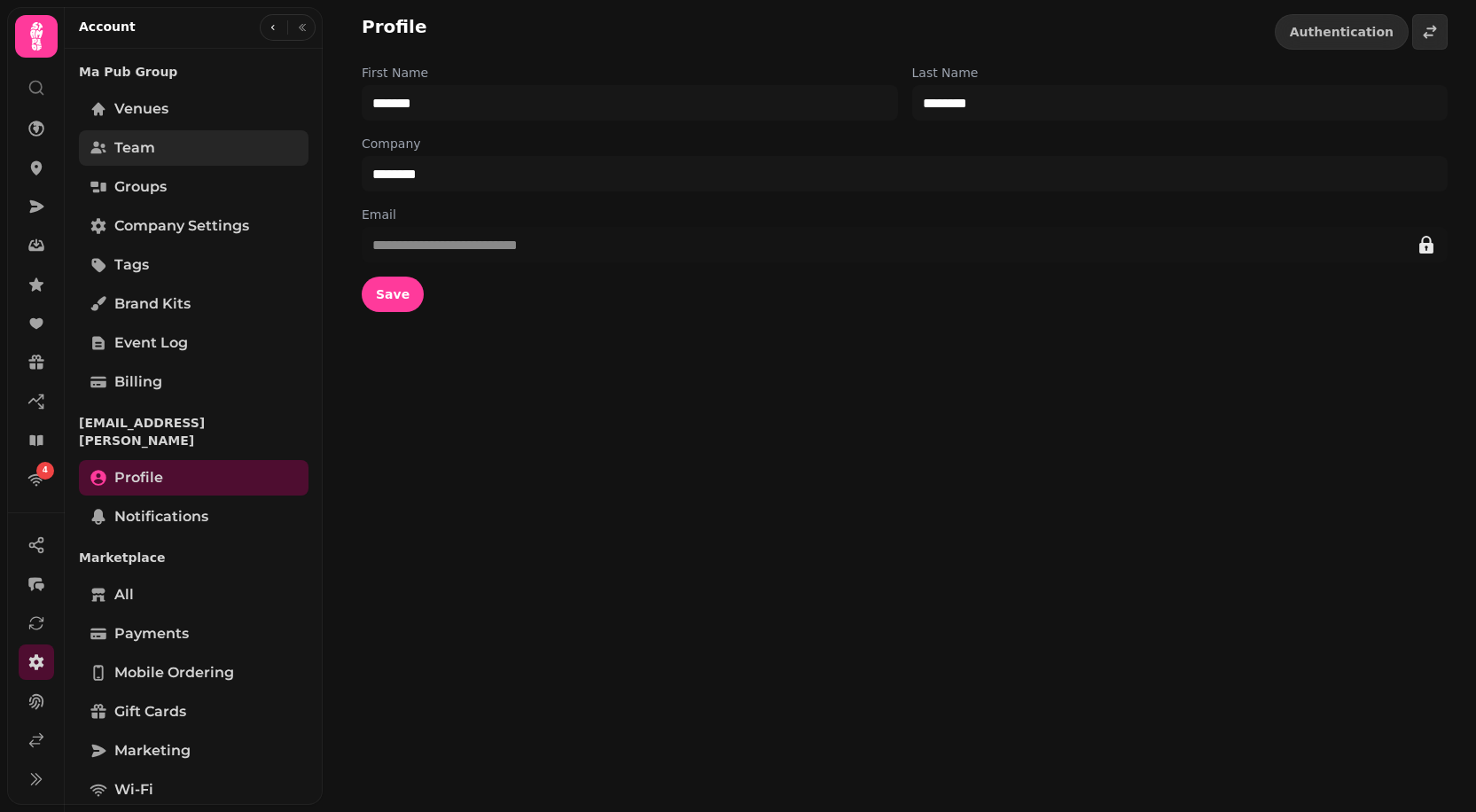
click at [161, 134] on link "Team" at bounding box center [194, 148] width 230 height 36
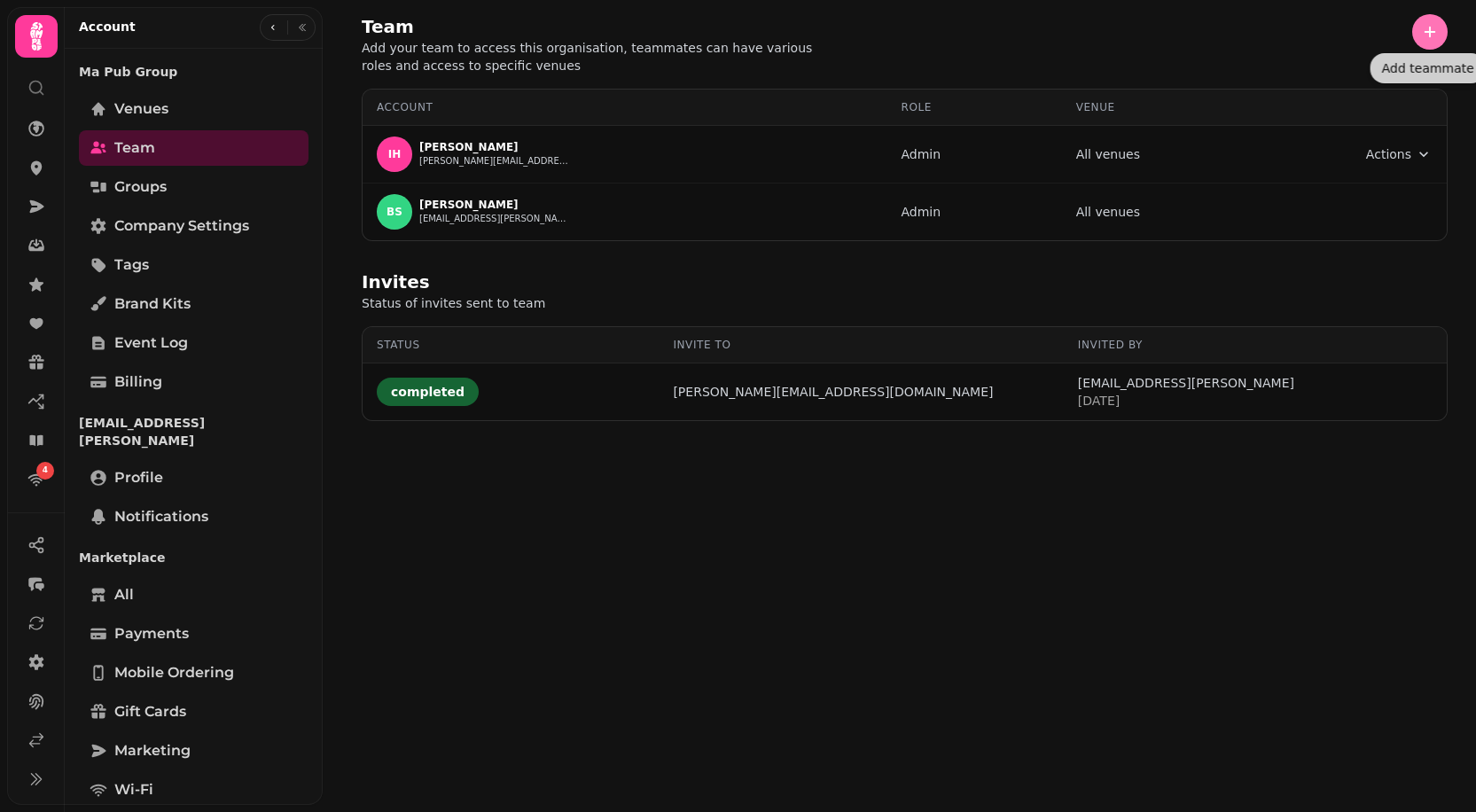
click at [1424, 31] on icon "button" at bounding box center [1430, 32] width 18 height 18
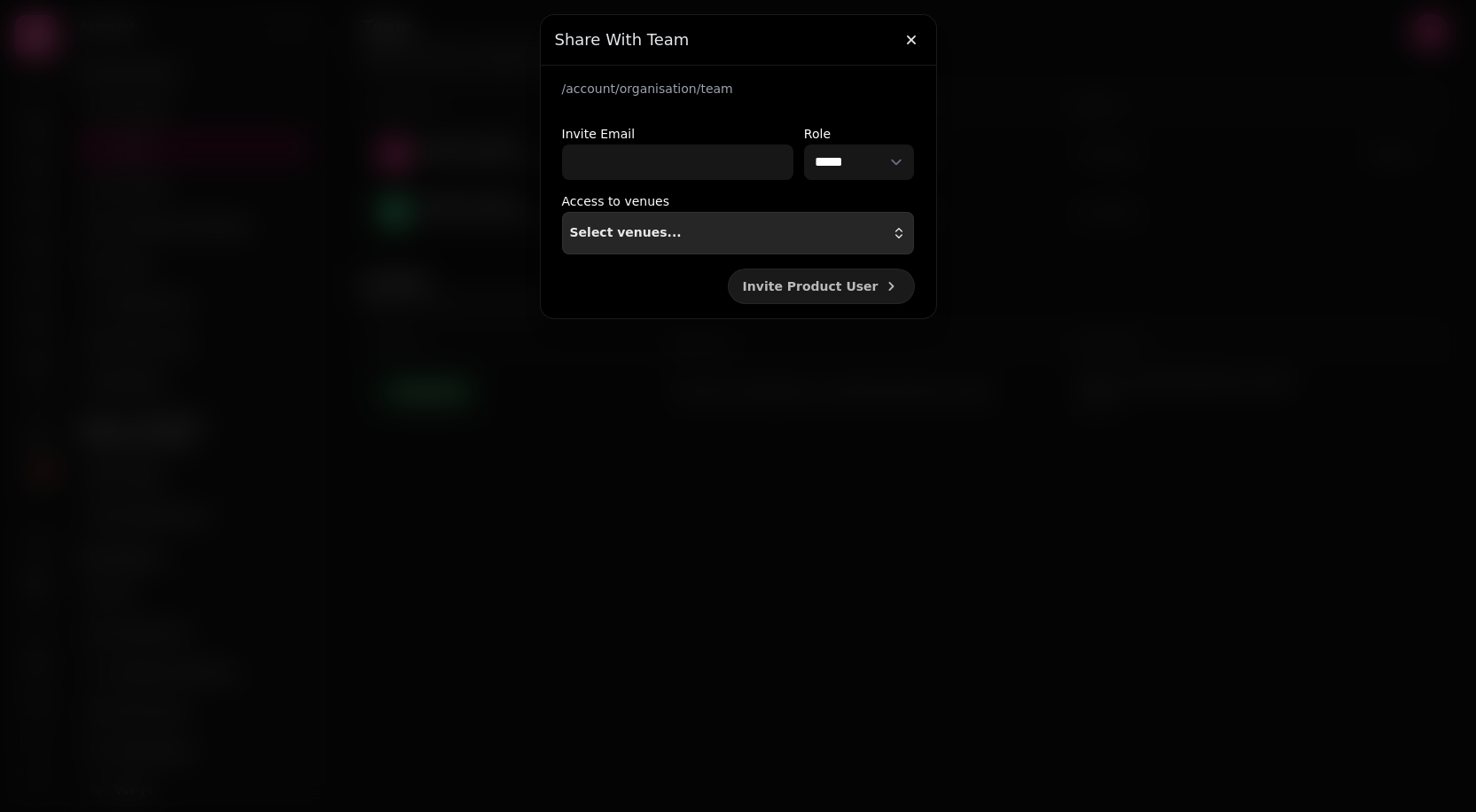
click at [685, 229] on div "Select venues..." at bounding box center [739, 233] width 337 height 14
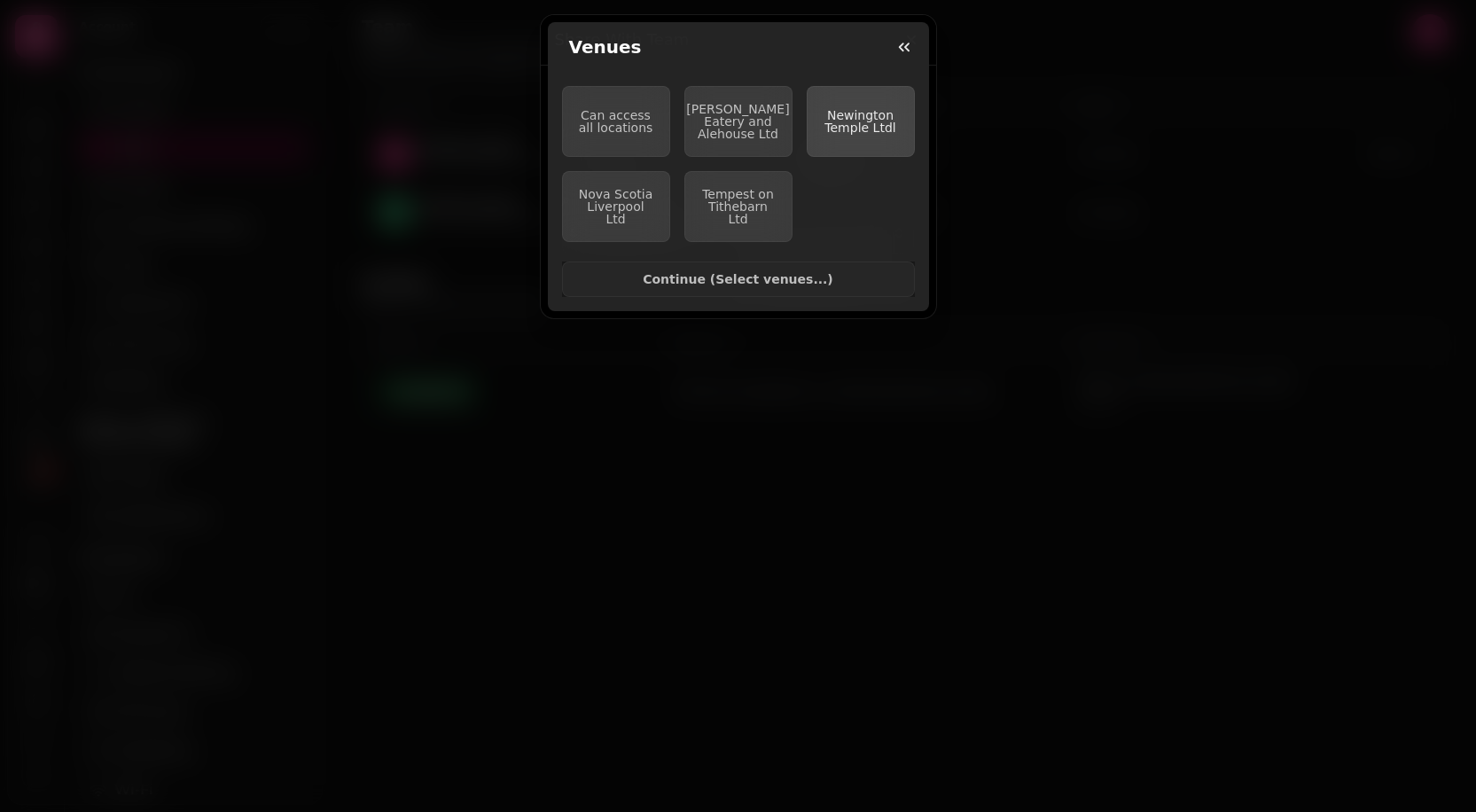
click at [859, 120] on span "Newington Temple Ltdl" at bounding box center [860, 122] width 71 height 27
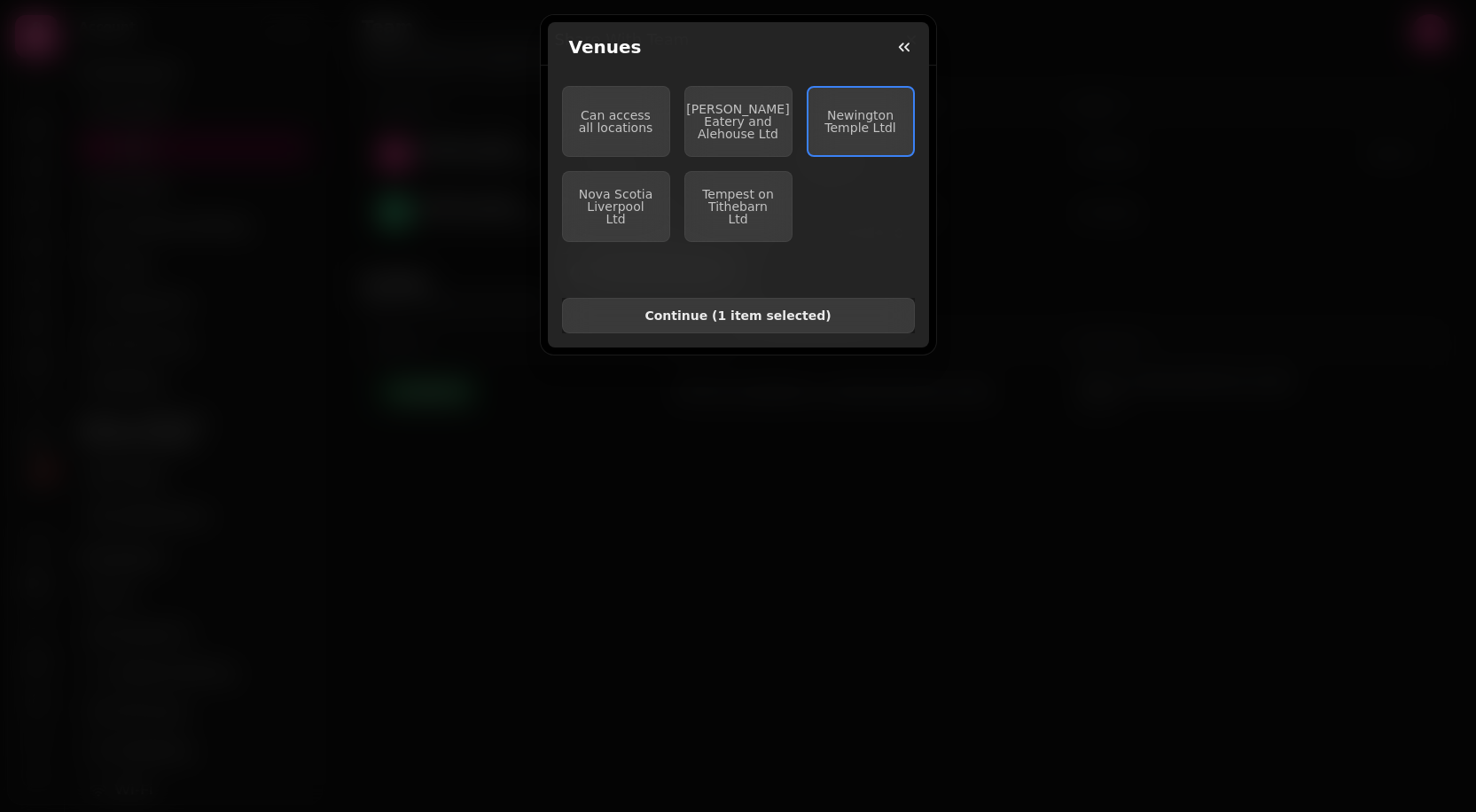
click at [768, 315] on span "Continue ( 1 item selected )" at bounding box center [739, 315] width 323 height 13
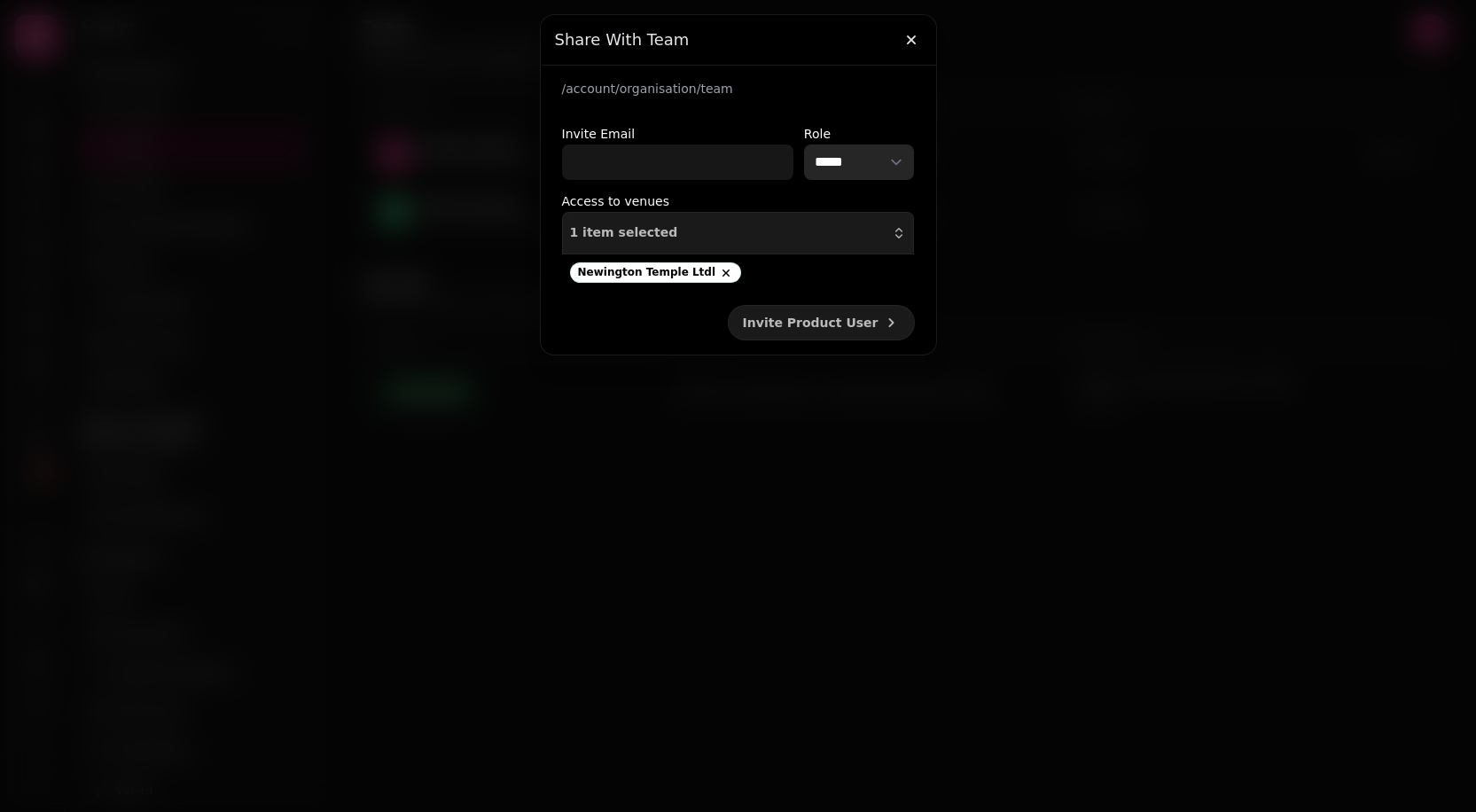
click at [840, 168] on select "**********" at bounding box center [860, 162] width 111 height 36
select select "**********"
click at [804, 144] on select "**********" at bounding box center [860, 162] width 111 height 36
click at [903, 35] on icon "button" at bounding box center [912, 40] width 18 height 18
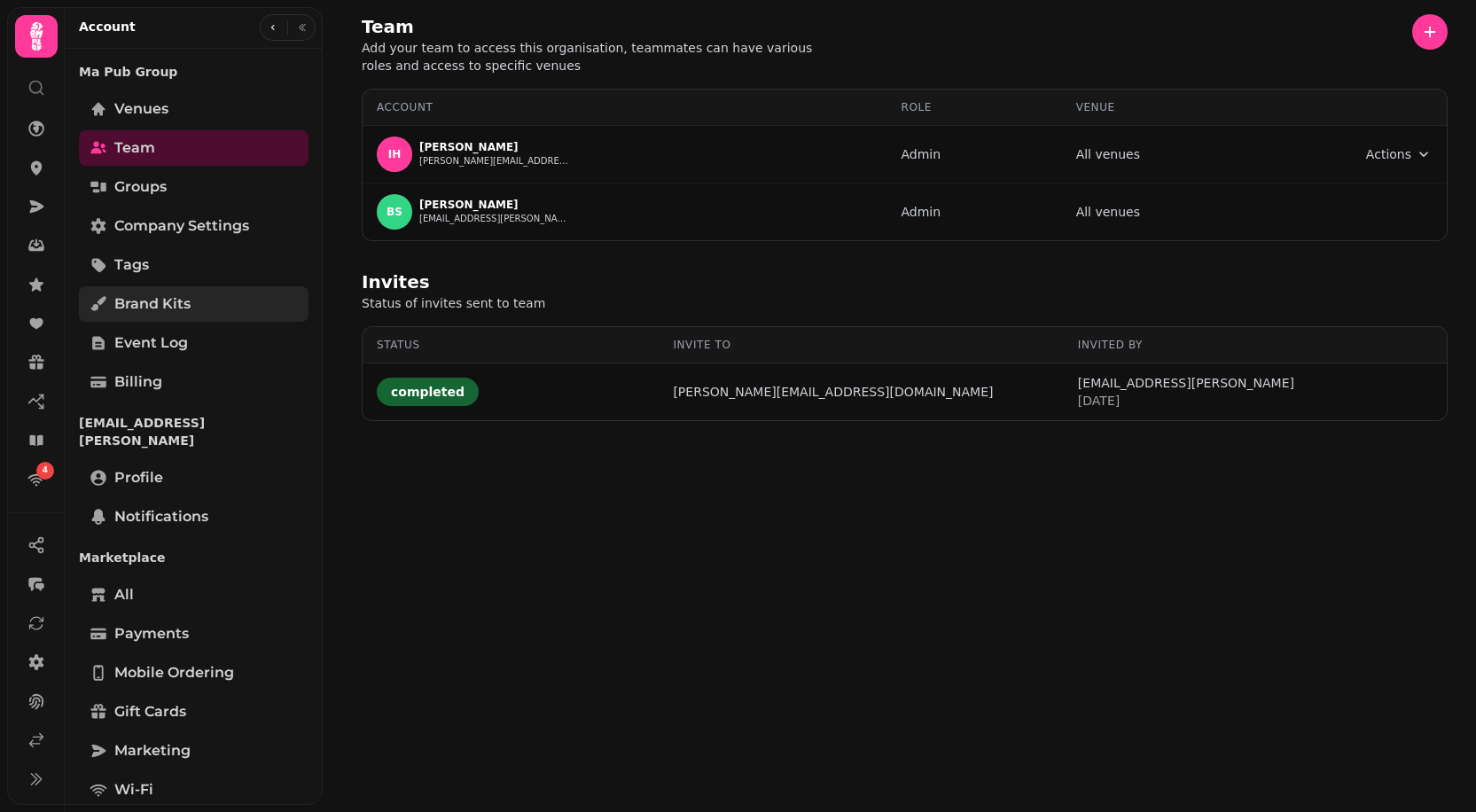
click at [183, 297] on span "Brand Kits" at bounding box center [152, 304] width 76 height 22
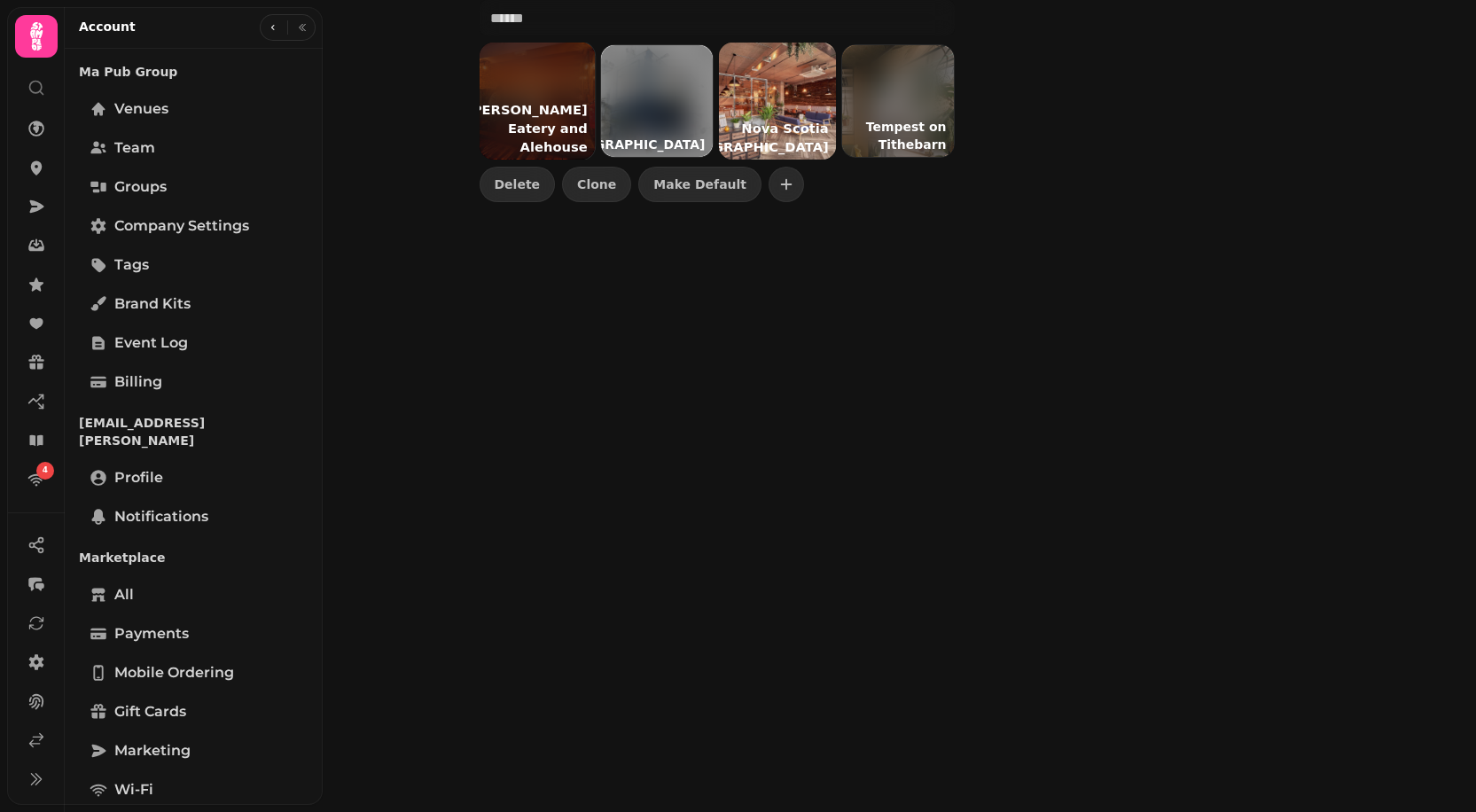
click at [542, 105] on p "Ma Boyle's Eatery and Alehouse" at bounding box center [525, 128] width 135 height 63
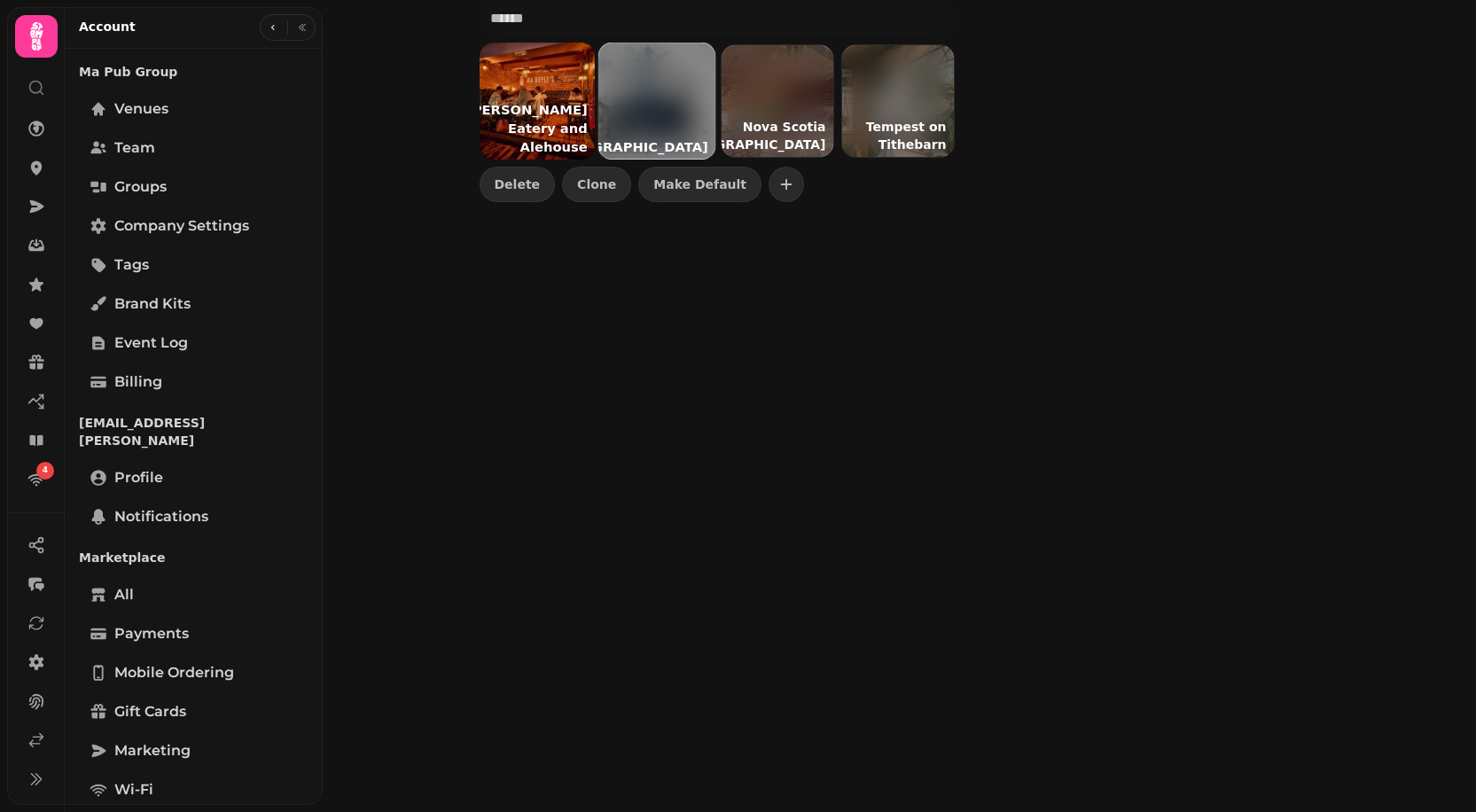
click at [683, 106] on div at bounding box center [656, 100] width 117 height 117
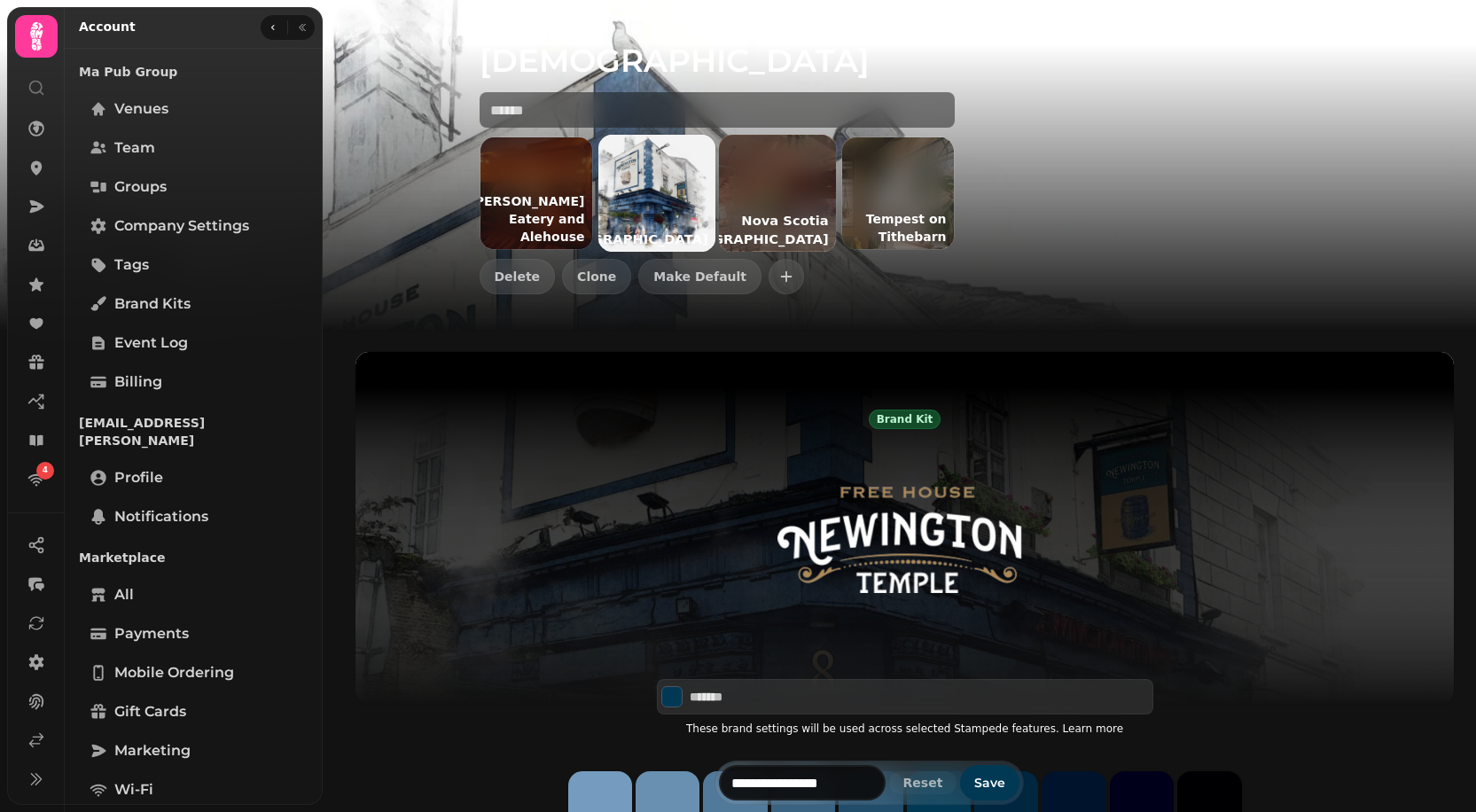
click at [798, 232] on p "Nova Scotia Liverpool" at bounding box center [752, 229] width 168 height 44
type input "*******"
type input "**********"
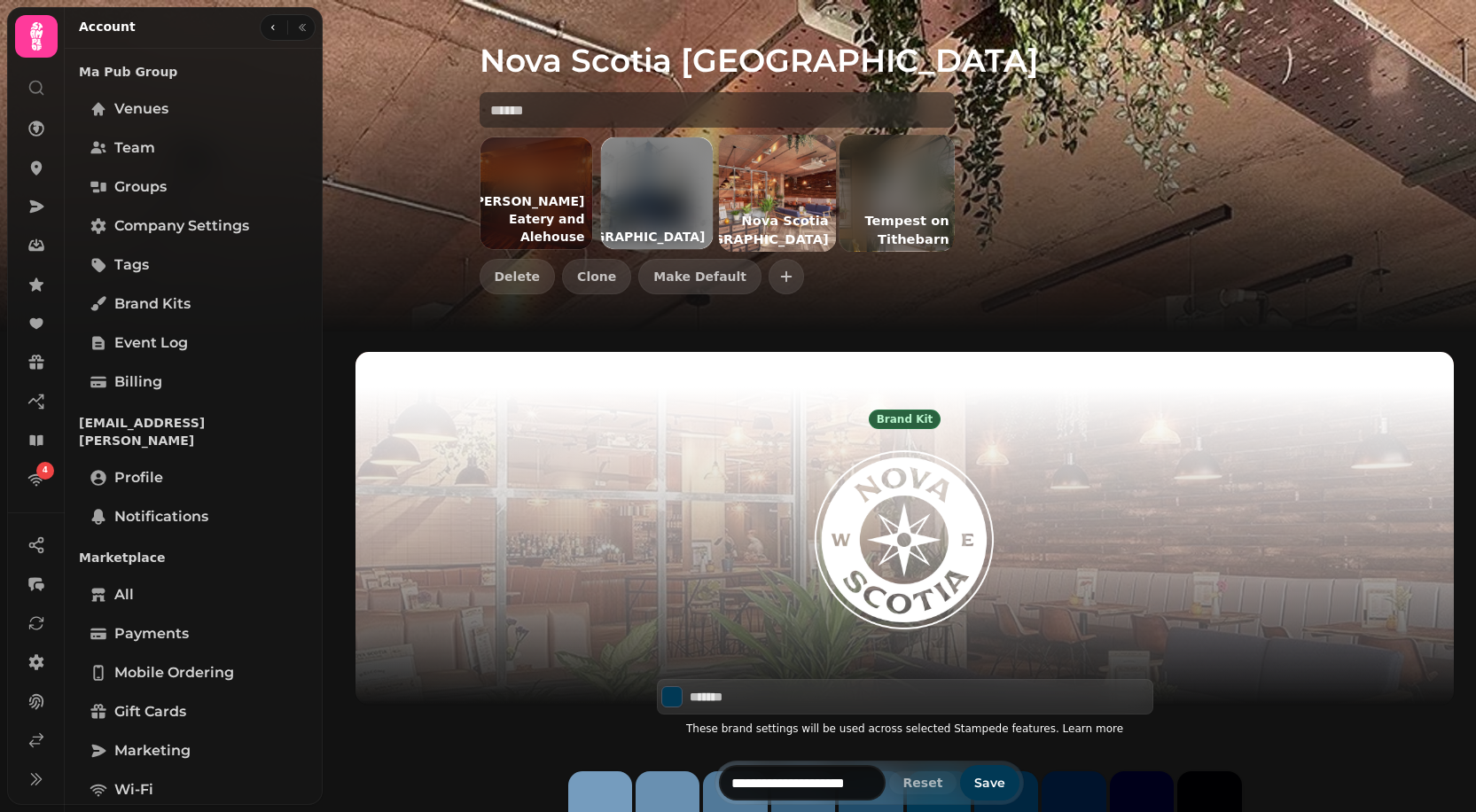
click at [902, 209] on p "Tempest on Tithebarn" at bounding box center [897, 229] width 117 height 44
type input "*******"
type input "**********"
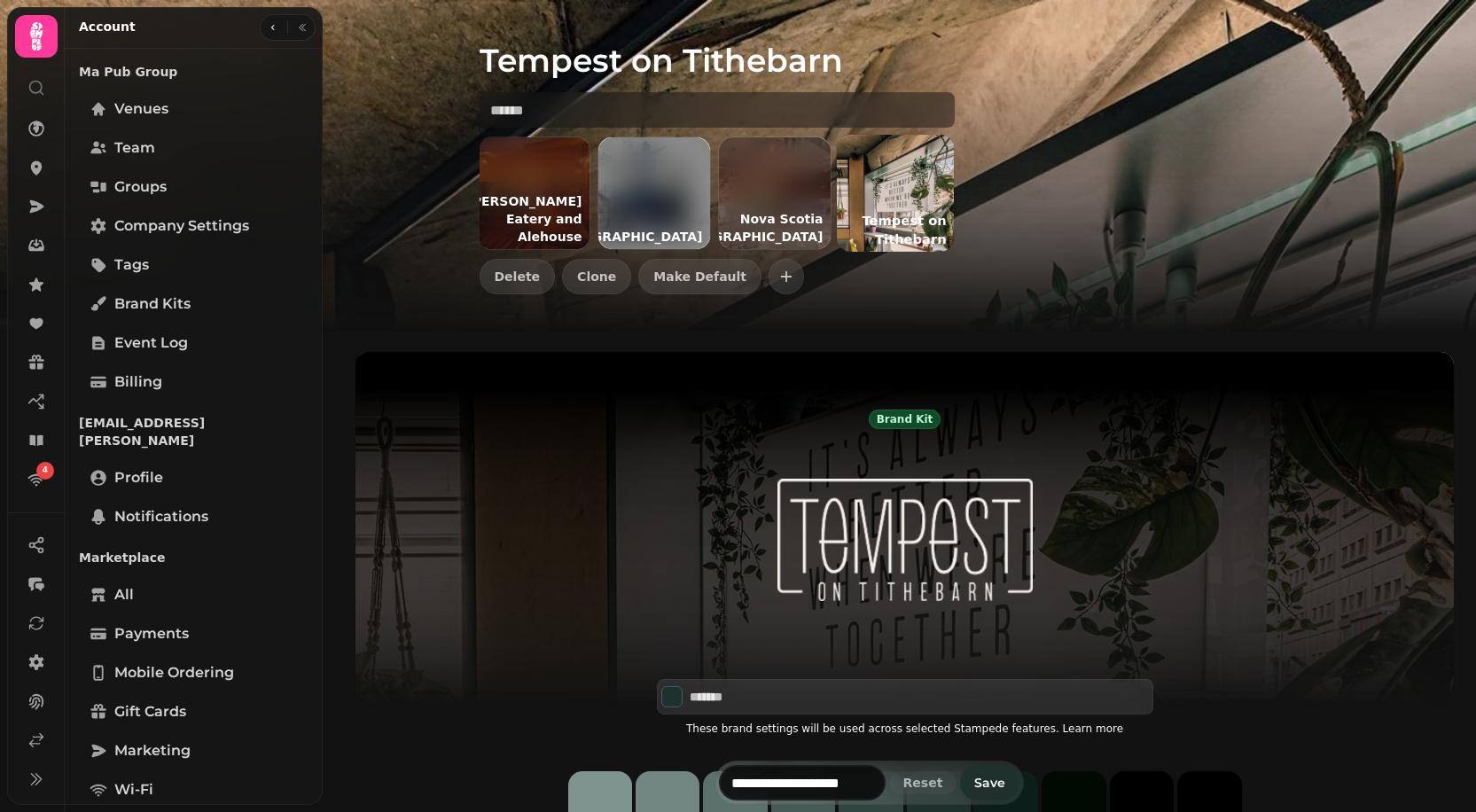
scroll to position [1, 0]
click at [35, 202] on icon at bounding box center [38, 206] width 14 height 13
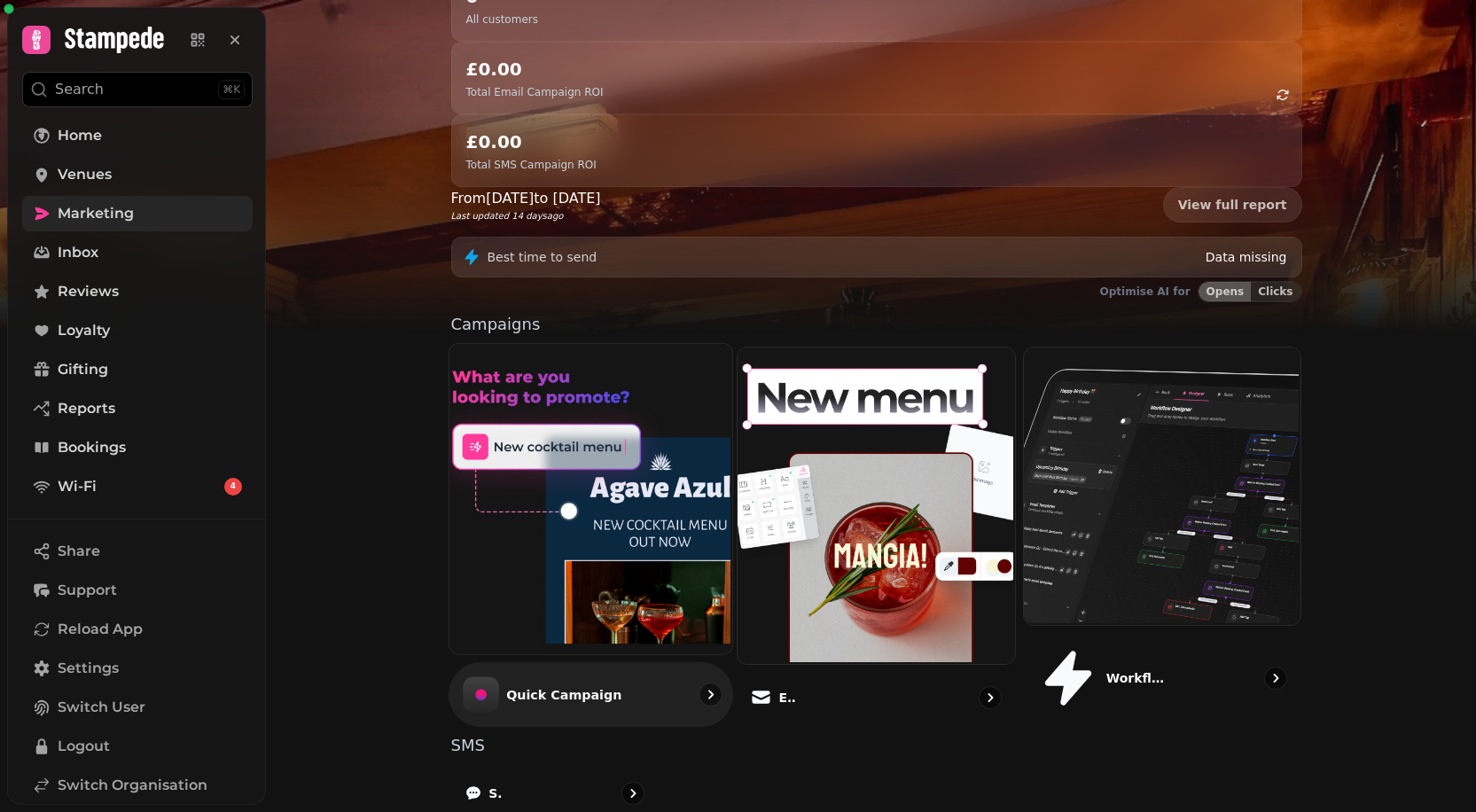
scroll to position [255, 0]
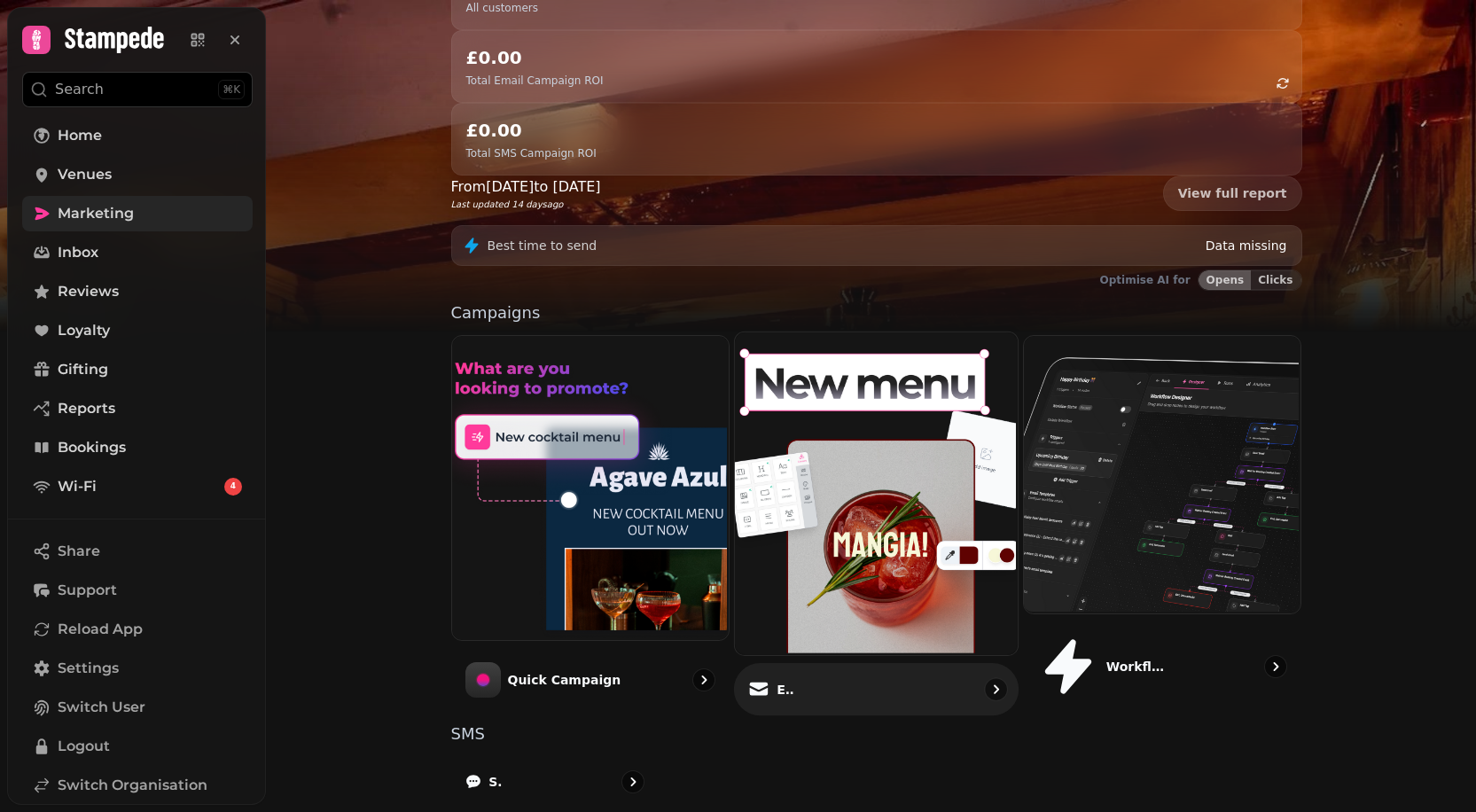
click at [893, 362] on img at bounding box center [874, 492] width 282 height 323
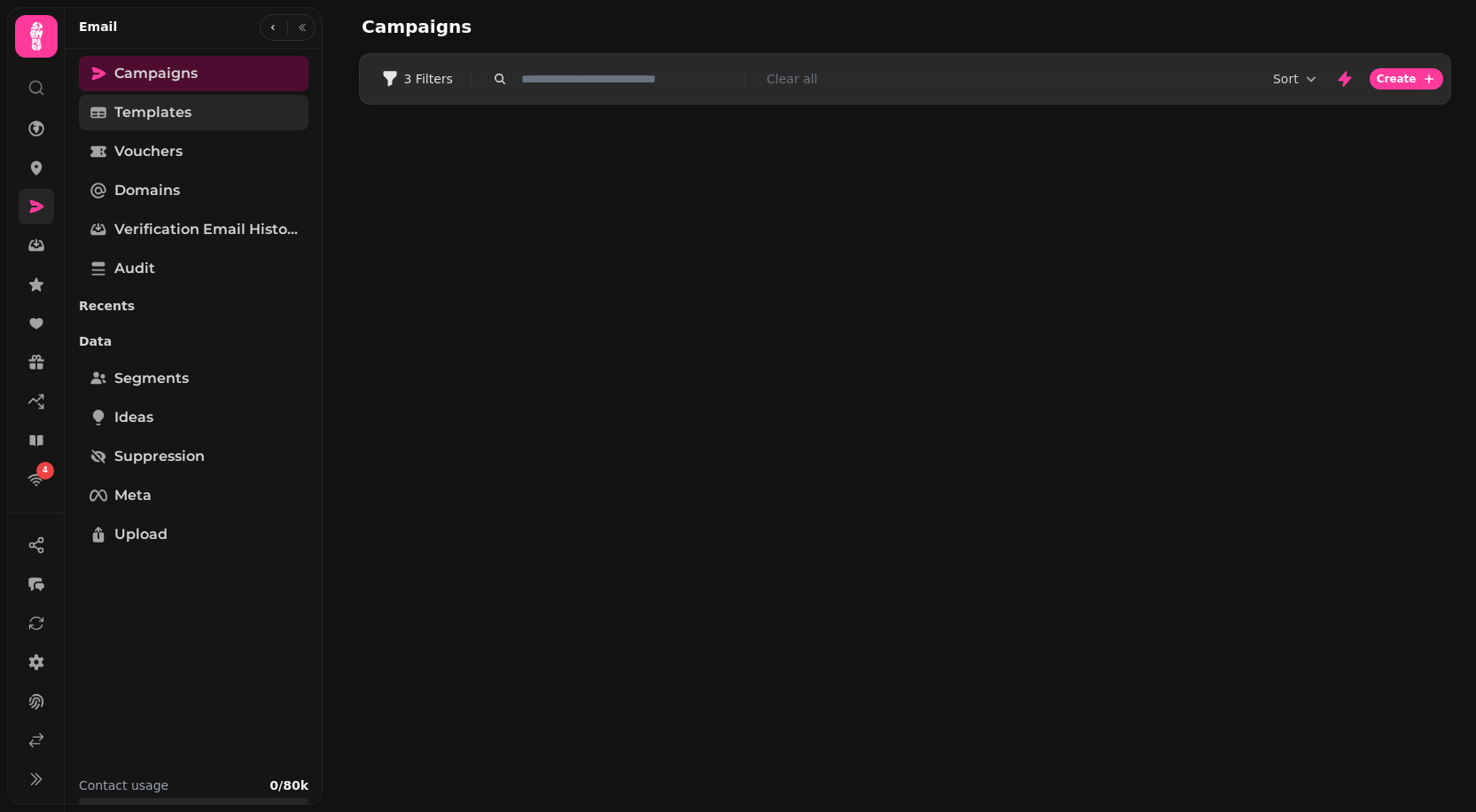
click at [178, 109] on span "Templates" at bounding box center [153, 113] width 77 height 22
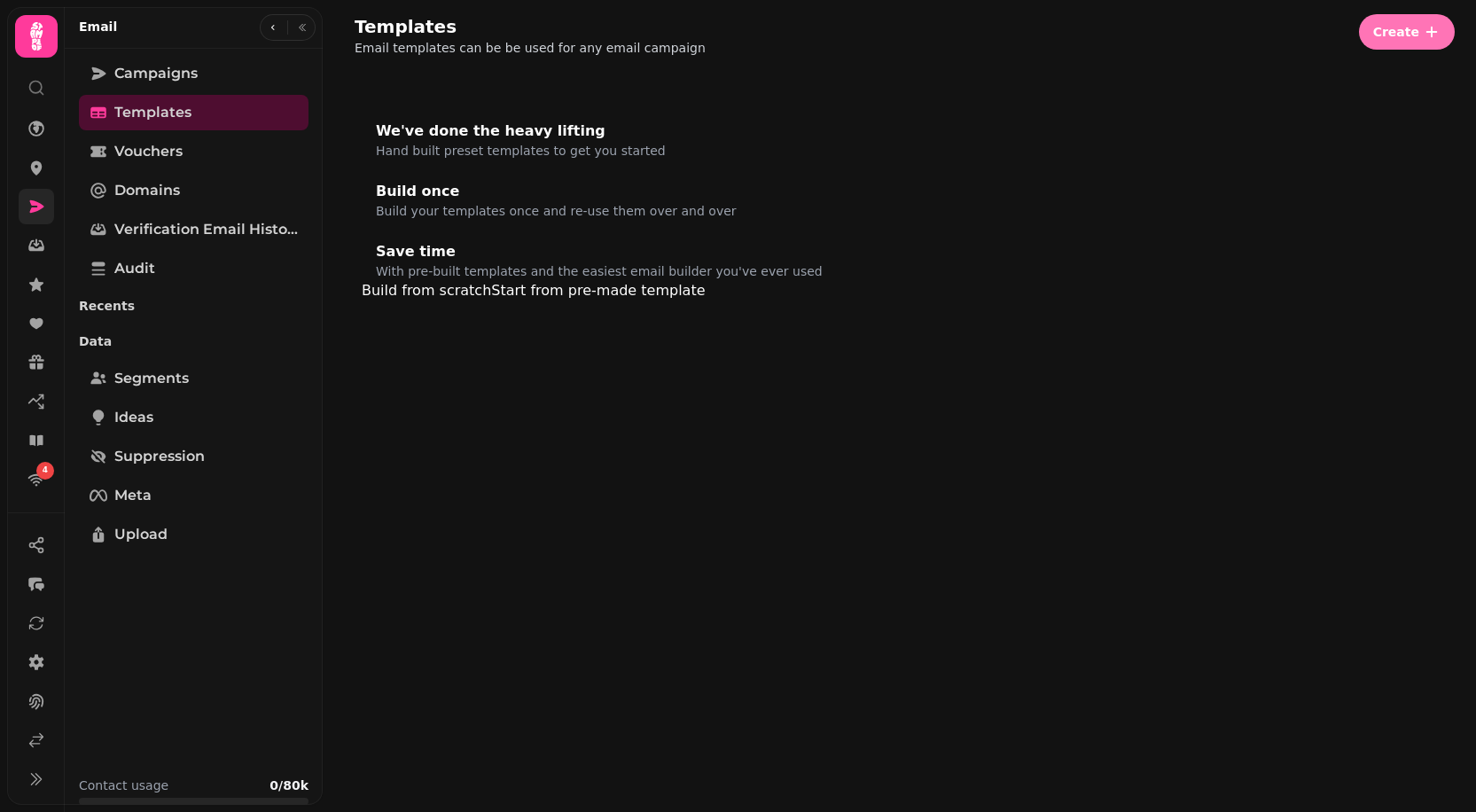
click at [1404, 38] on span "Create" at bounding box center [1396, 32] width 46 height 13
click at [1360, 71] on button "From pre-made template" at bounding box center [1274, 67] width 177 height 22
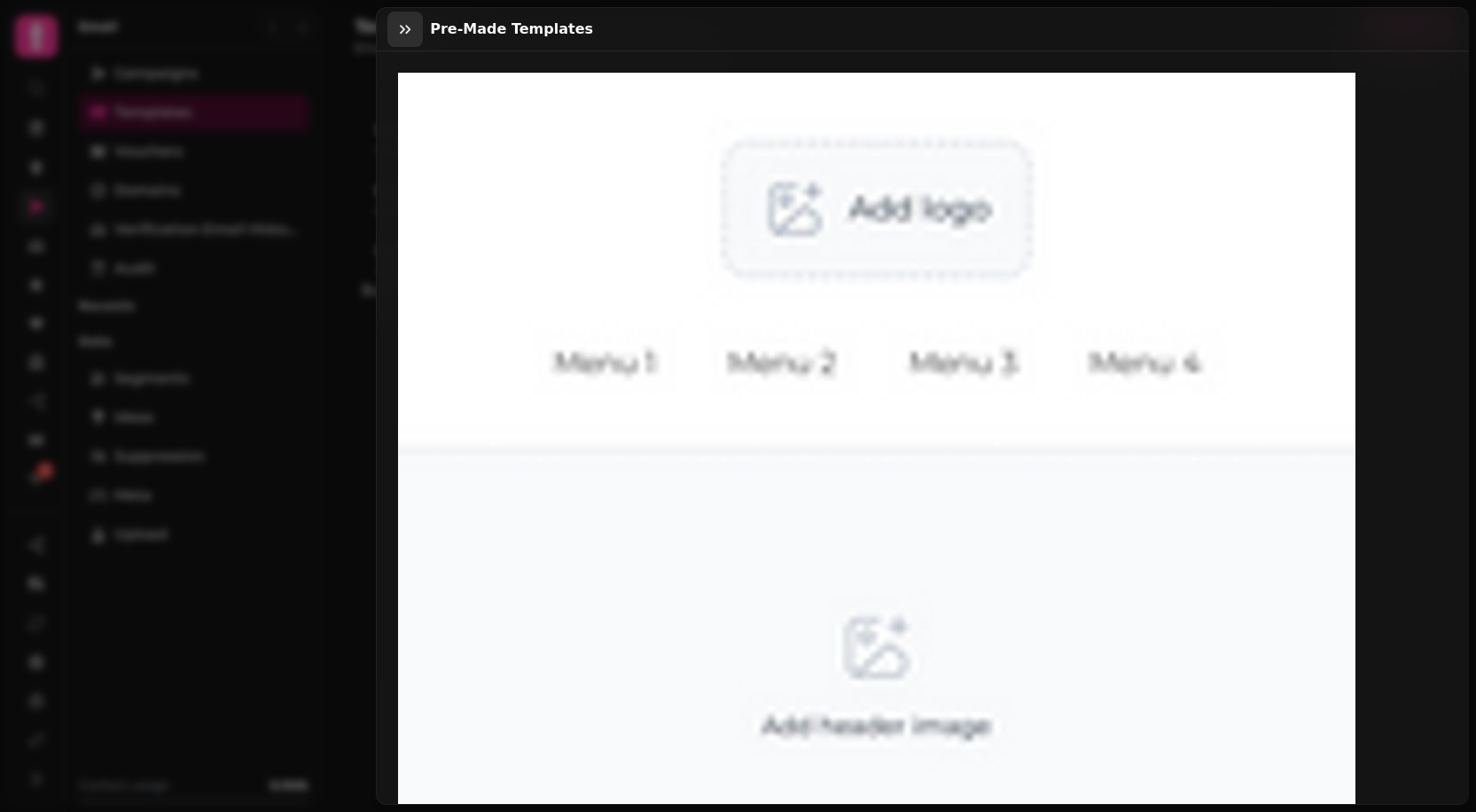
click at [413, 33] on icon "button" at bounding box center [405, 30] width 18 height 18
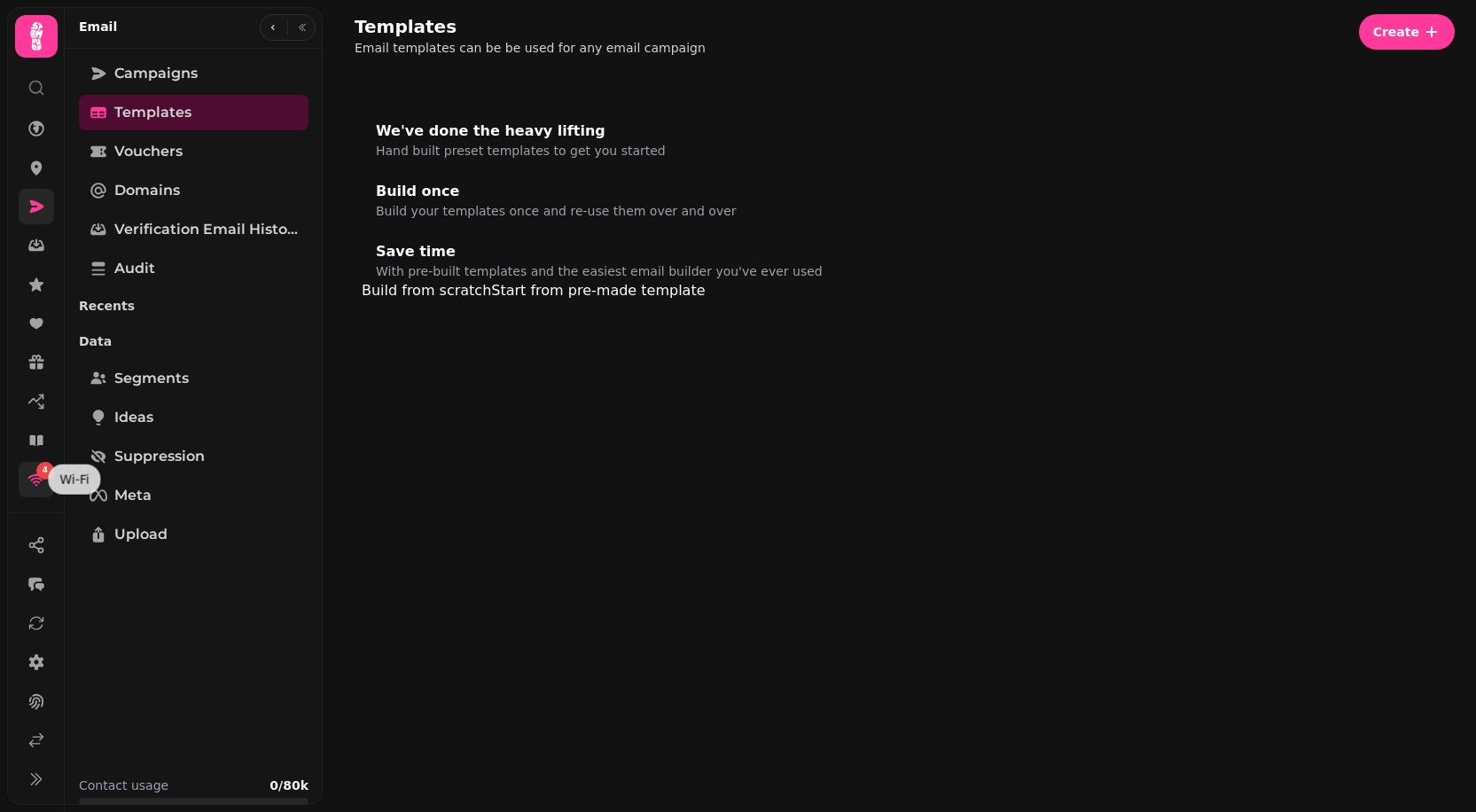
click at [43, 478] on div "4" at bounding box center [46, 471] width 18 height 18
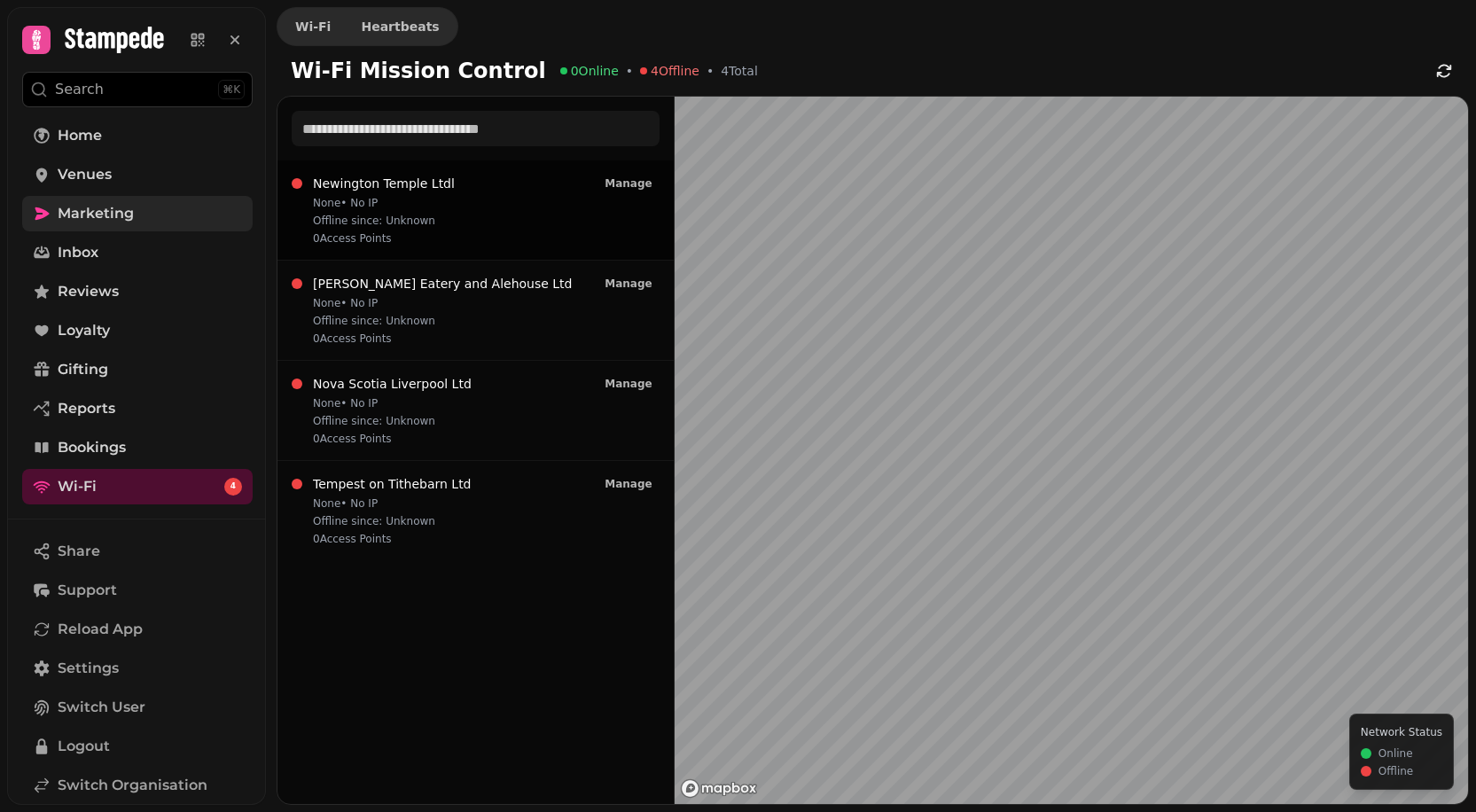
drag, startPoint x: 412, startPoint y: 202, endPoint x: 493, endPoint y: 201, distance: 81.0
click at [493, 201] on div "Newington Temple Ltdl None • No IP Offline since: Unknown 0 Access Point s Mana…" at bounding box center [475, 210] width 368 height 71
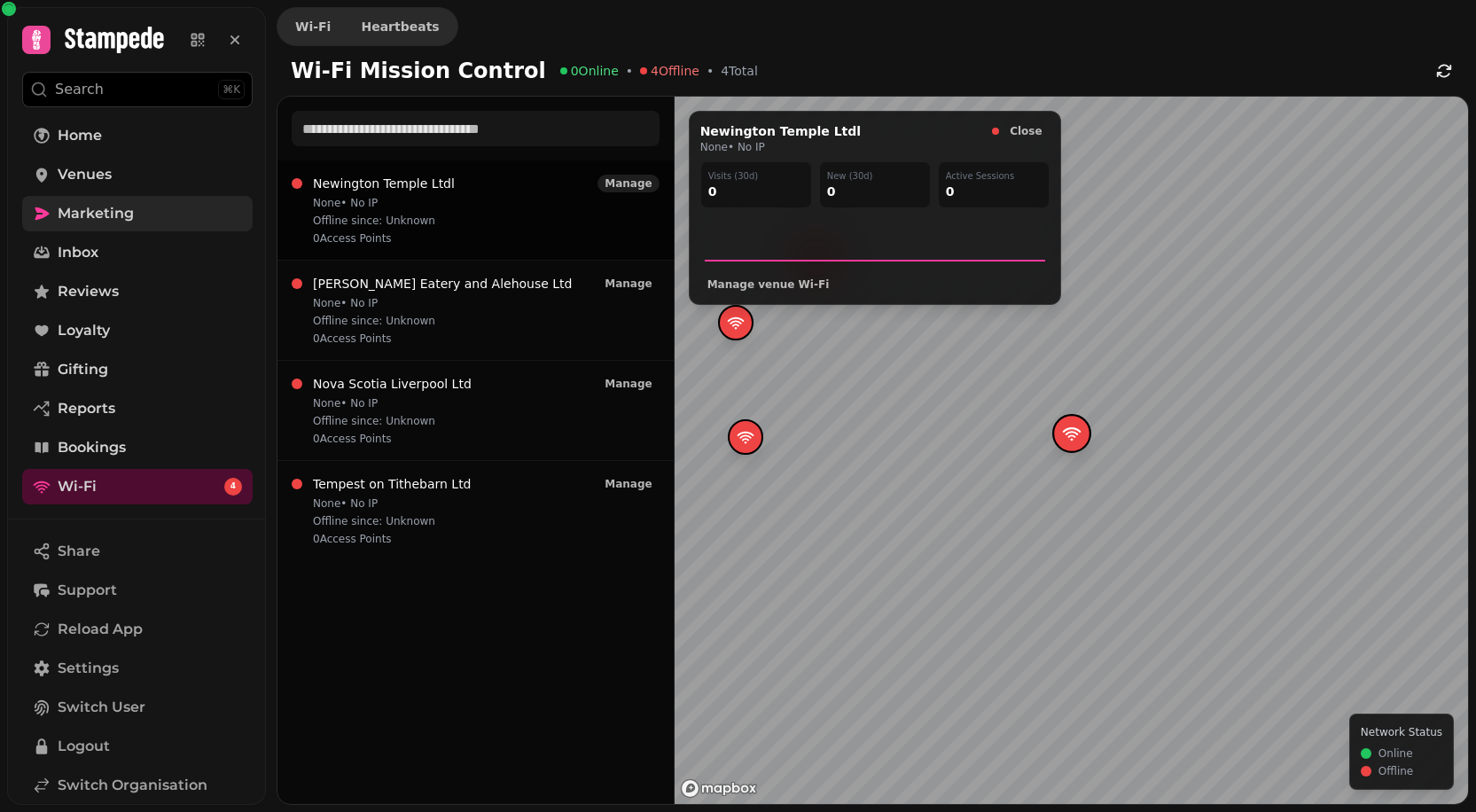
click at [627, 180] on span "Manage" at bounding box center [628, 184] width 47 height 11
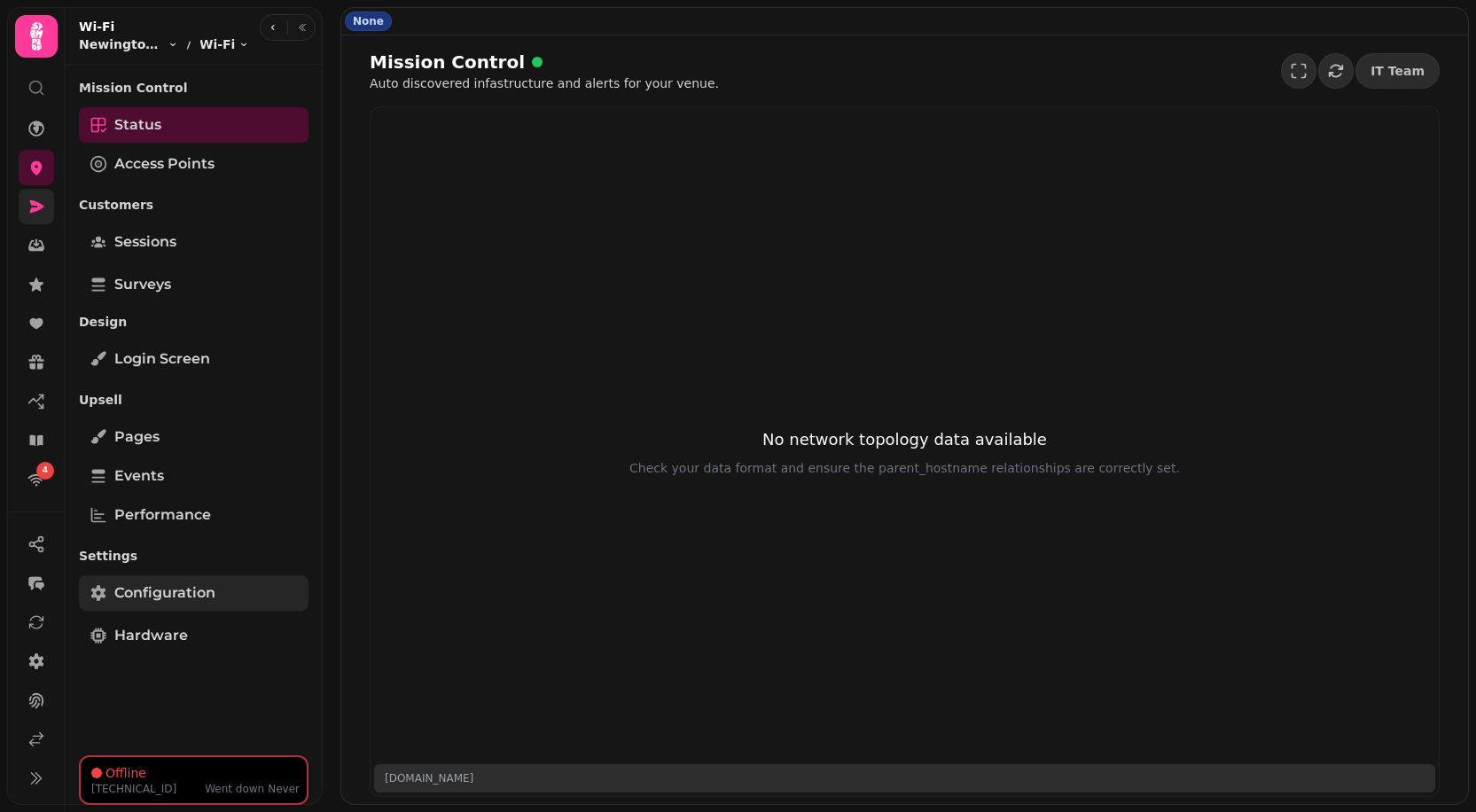
click at [166, 596] on span "Configuration" at bounding box center [165, 593] width 101 height 22
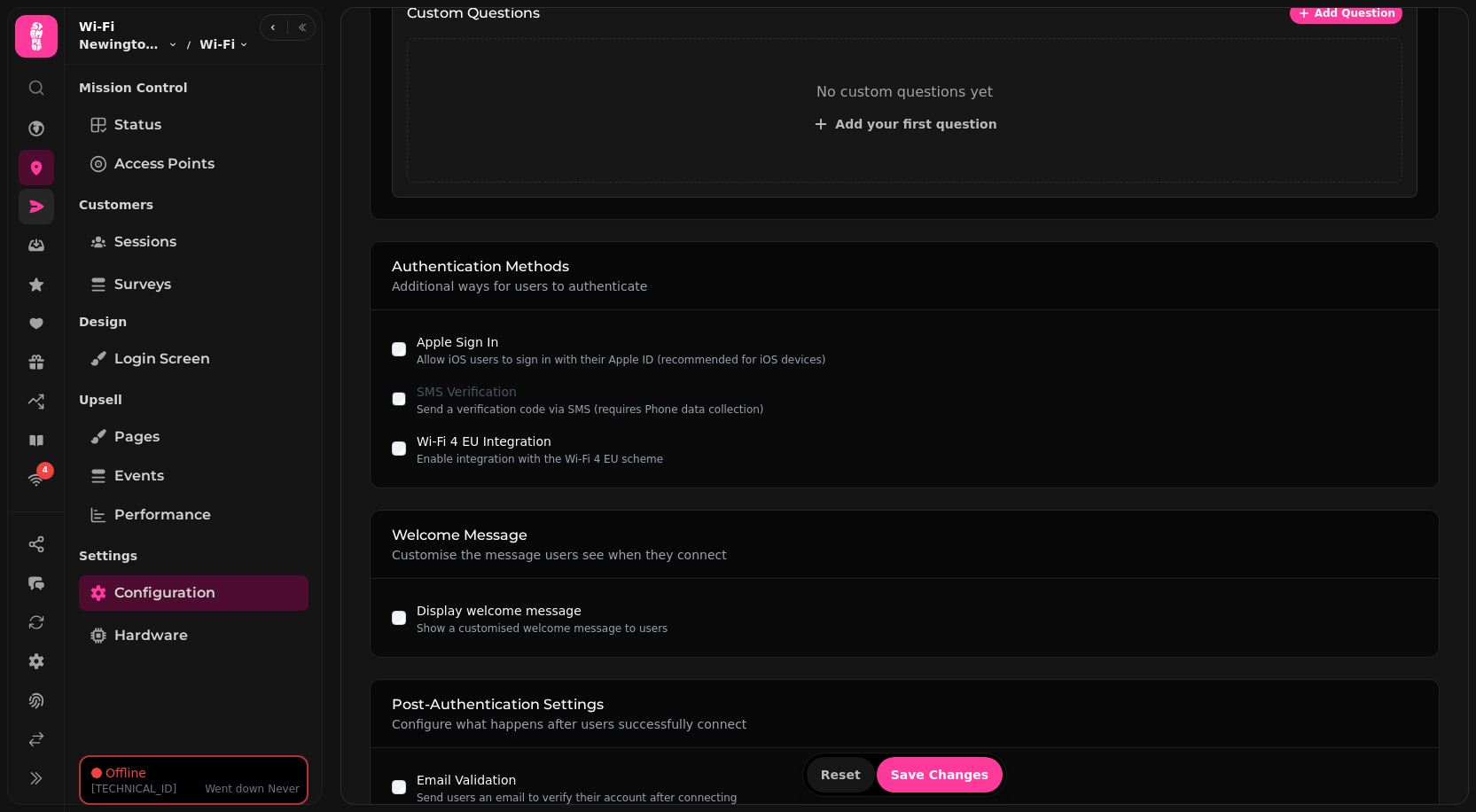
scroll to position [1067, 0]
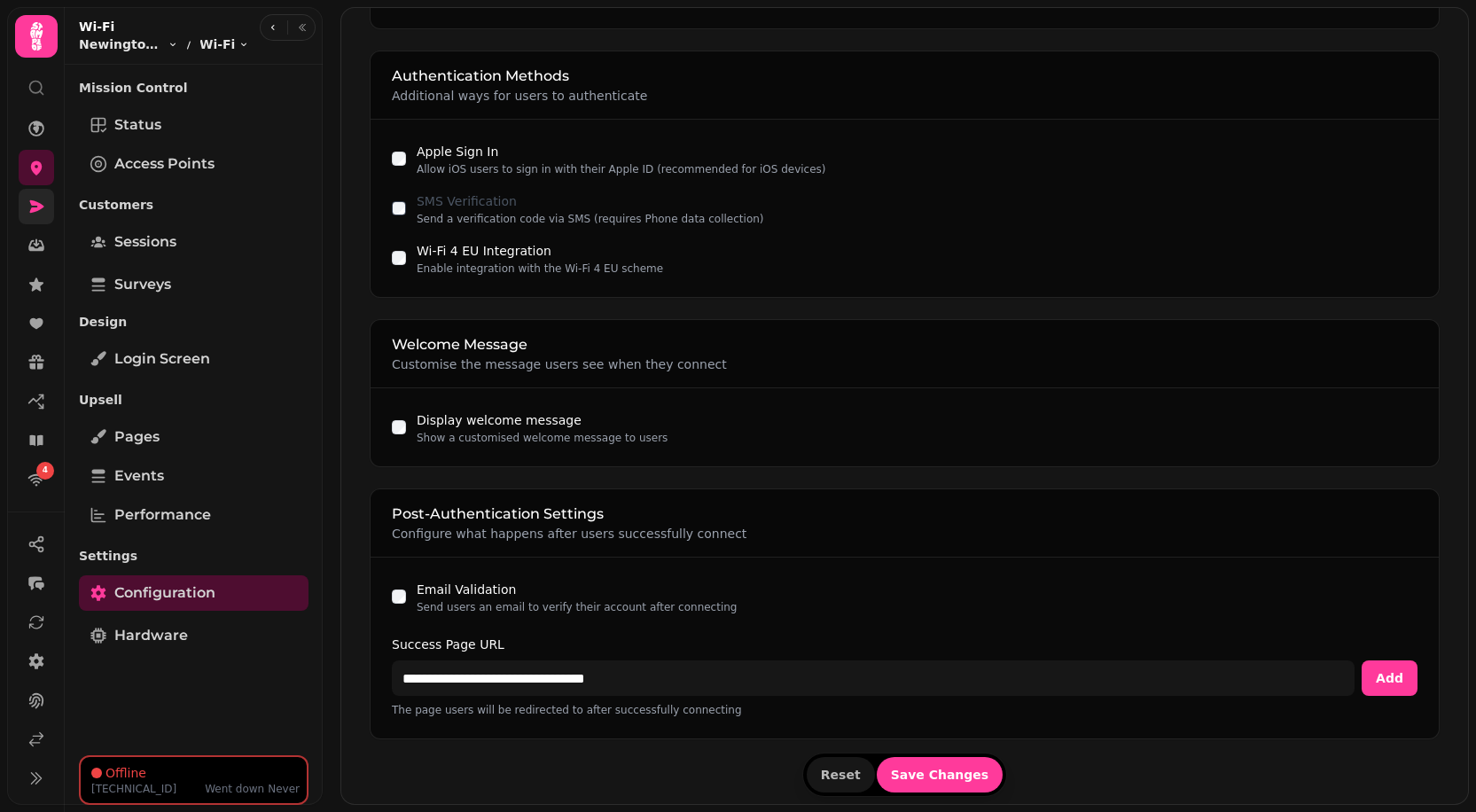
type input "**********"
drag, startPoint x: 385, startPoint y: 628, endPoint x: 537, endPoint y: 628, distance: 152.0
click at [537, 628] on div "**********" at bounding box center [905, 648] width 1069 height 181
click at [199, 354] on span "Login screen" at bounding box center [162, 359] width 96 height 22
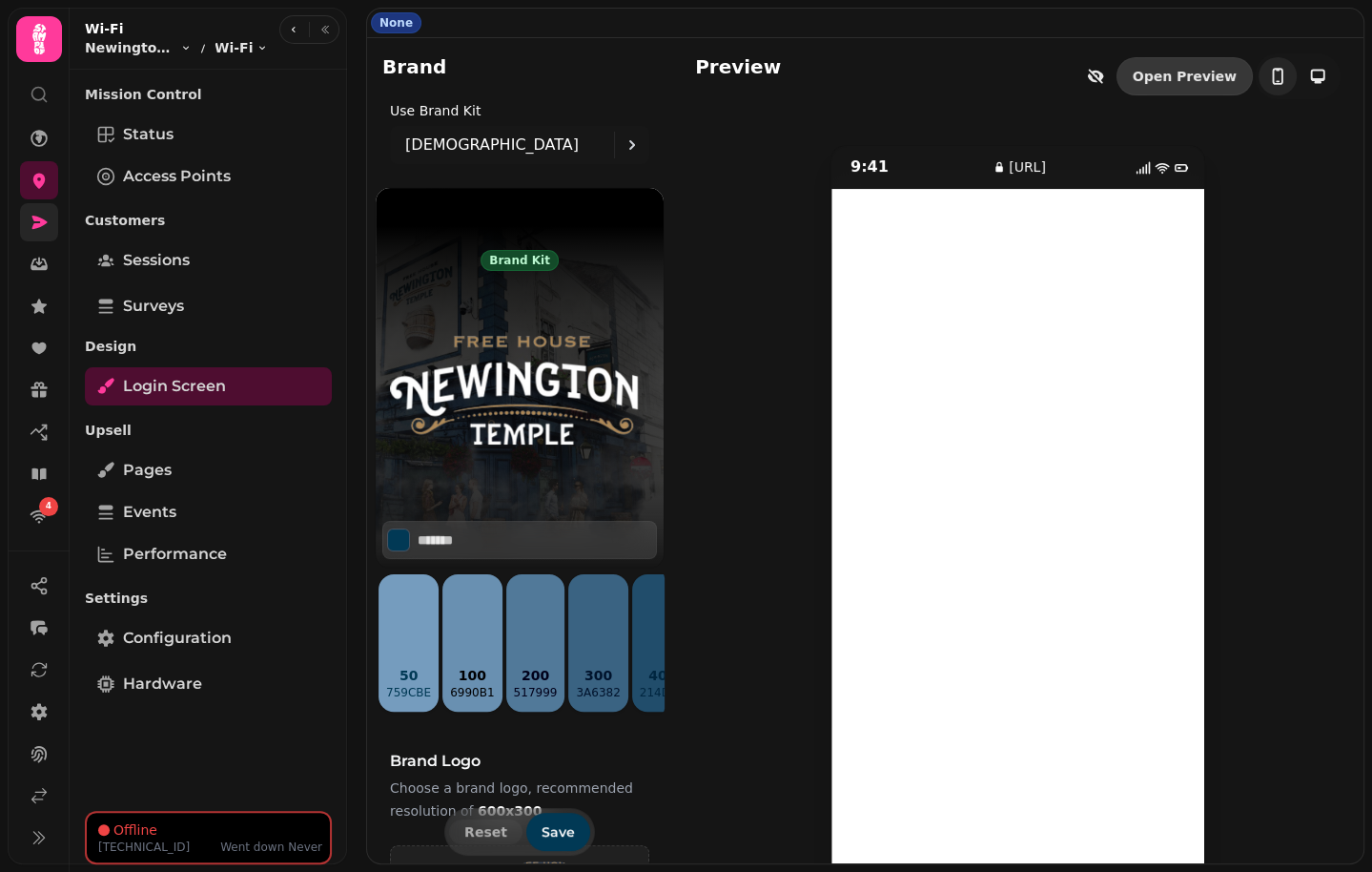
click at [1180, 69] on link "Open Preview" at bounding box center [1184, 76] width 136 height 39
click at [1105, 75] on icon "button" at bounding box center [1095, 76] width 19 height 19
click at [176, 473] on link "Pages" at bounding box center [208, 471] width 247 height 39
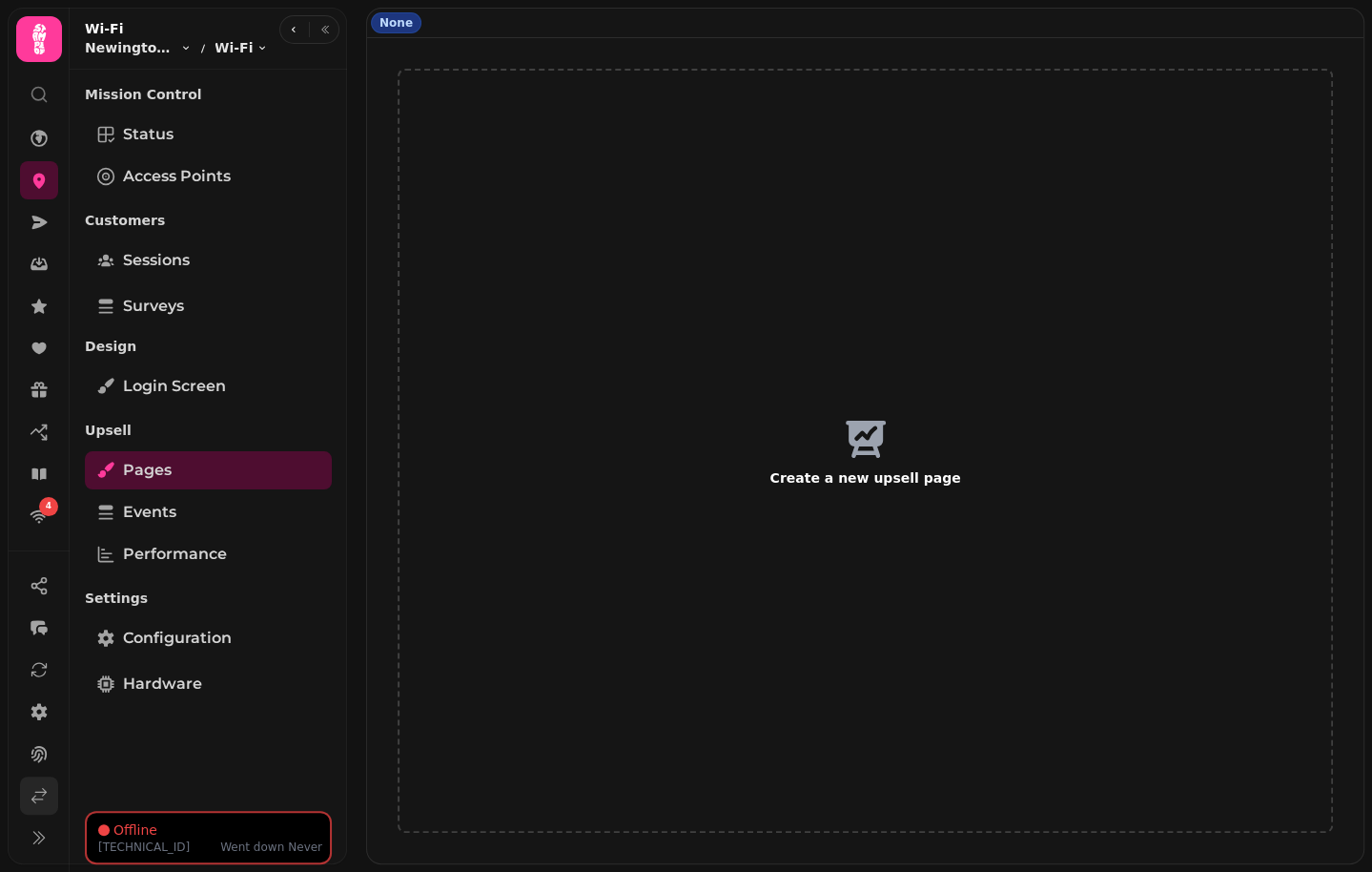
click at [34, 792] on icon at bounding box center [40, 796] width 19 height 19
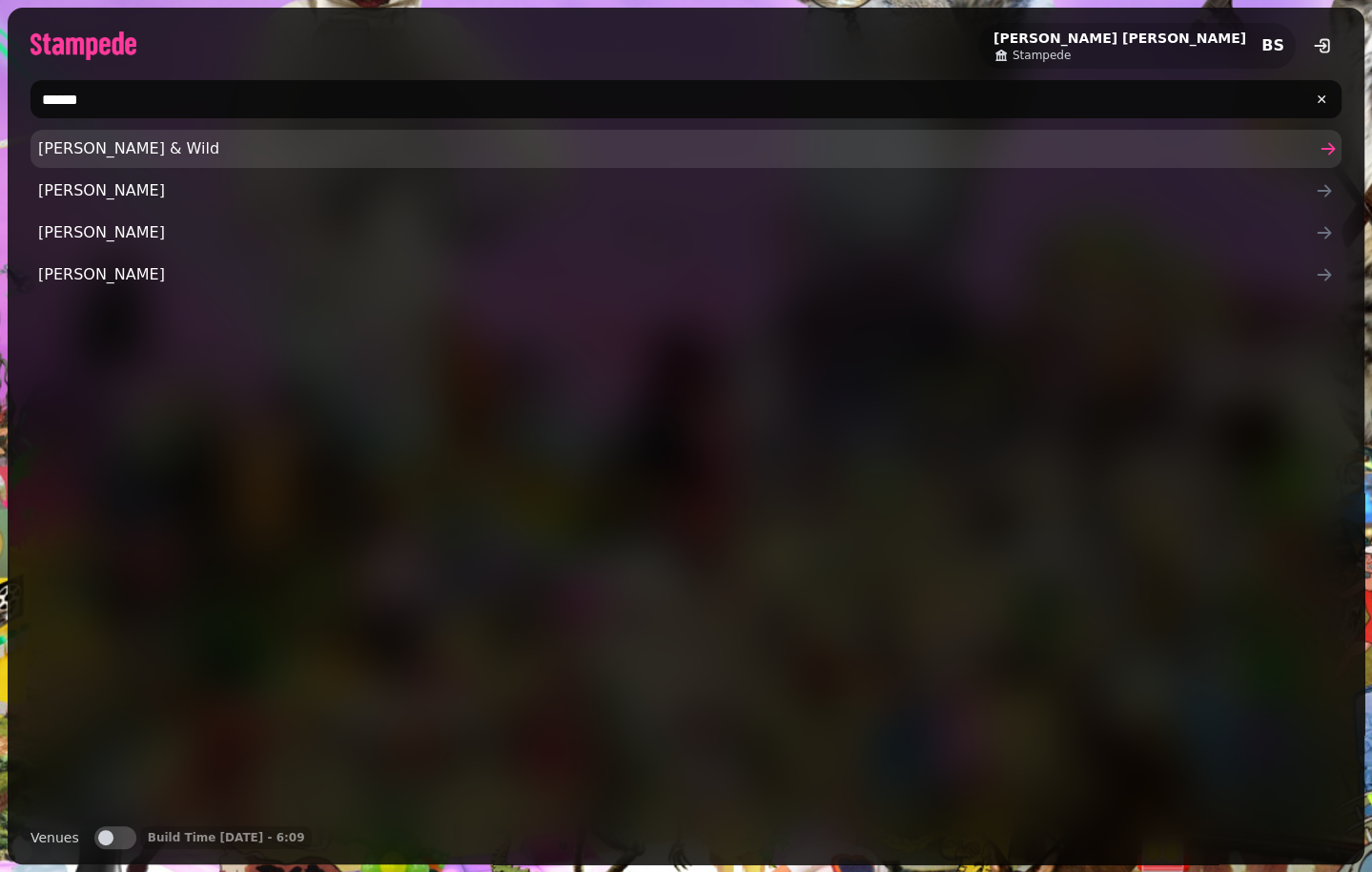
type input "******"
click at [148, 156] on span "[PERSON_NAME] & Wild" at bounding box center [677, 149] width 1277 height 23
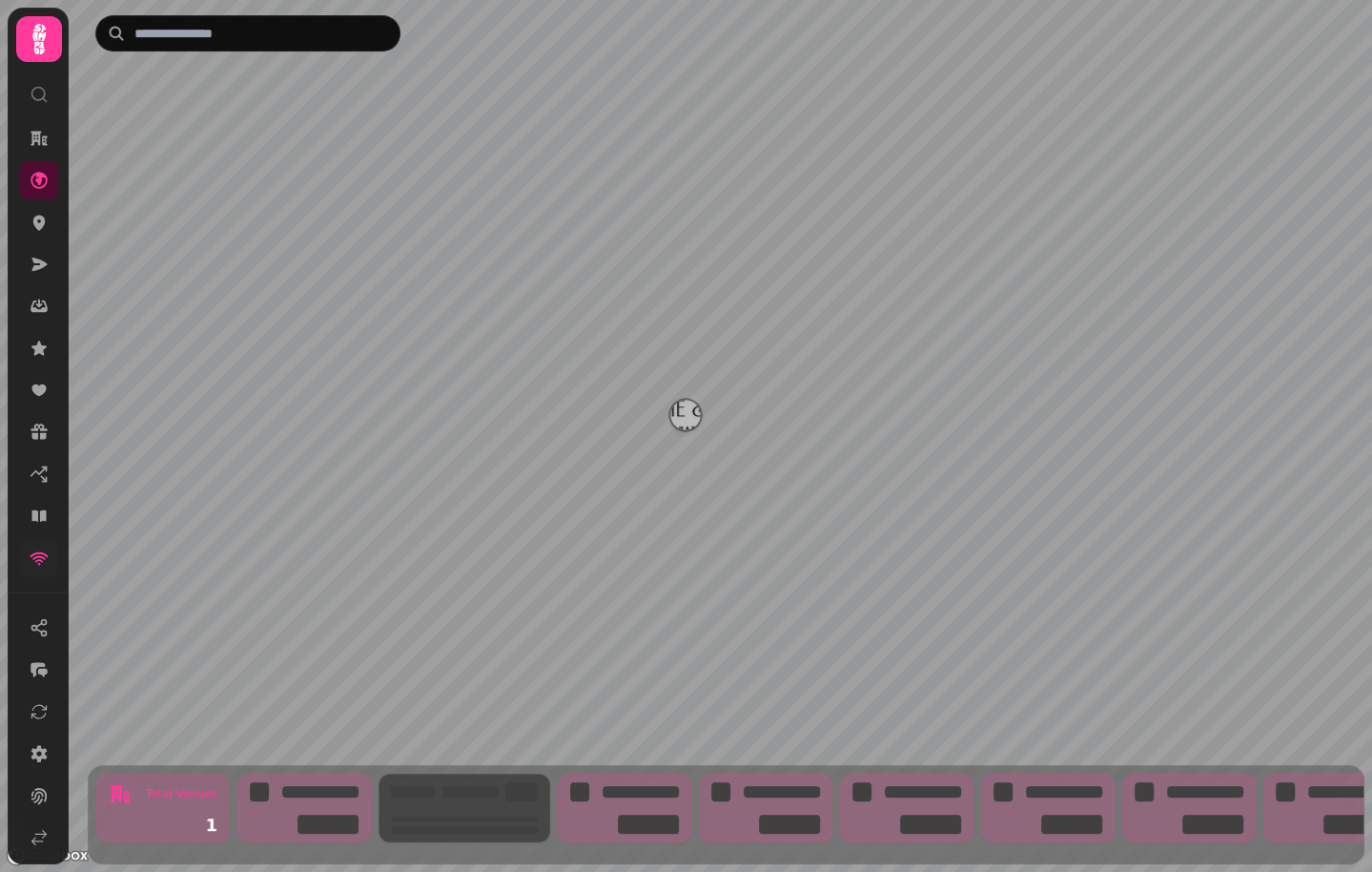
click at [47, 553] on link at bounding box center [40, 559] width 39 height 39
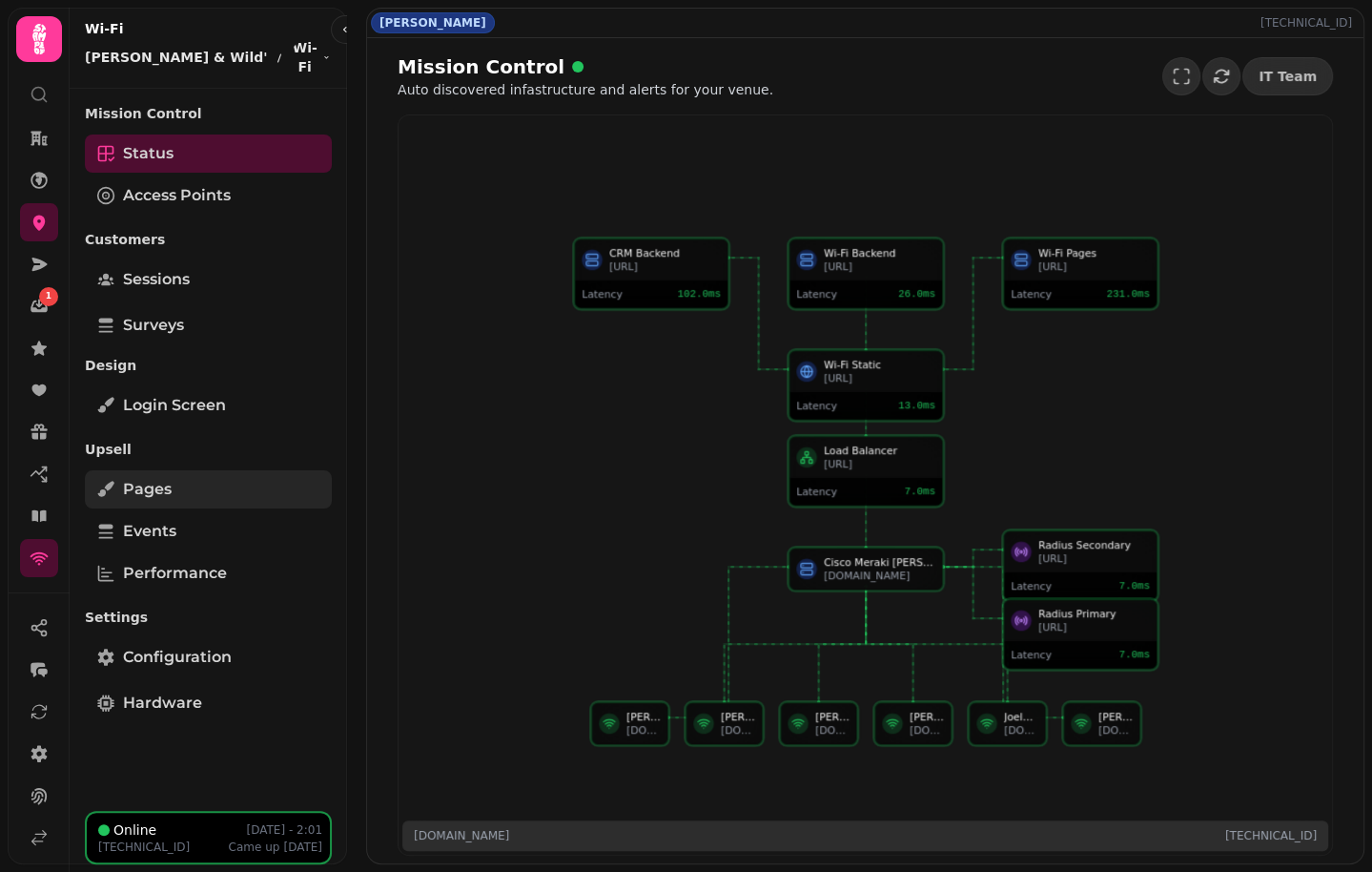
click at [169, 488] on span "Pages" at bounding box center [148, 489] width 48 height 23
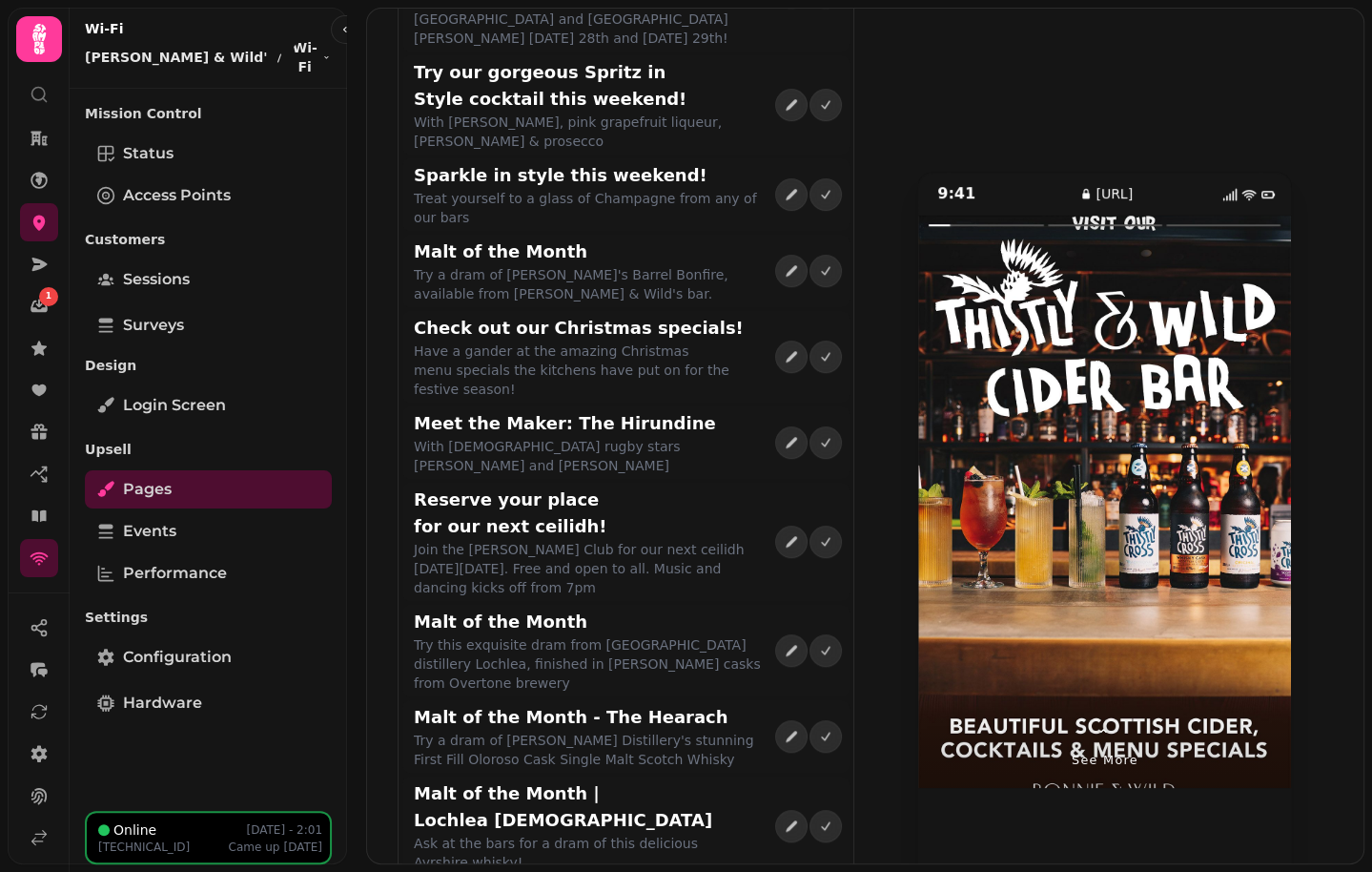
scroll to position [812, 0]
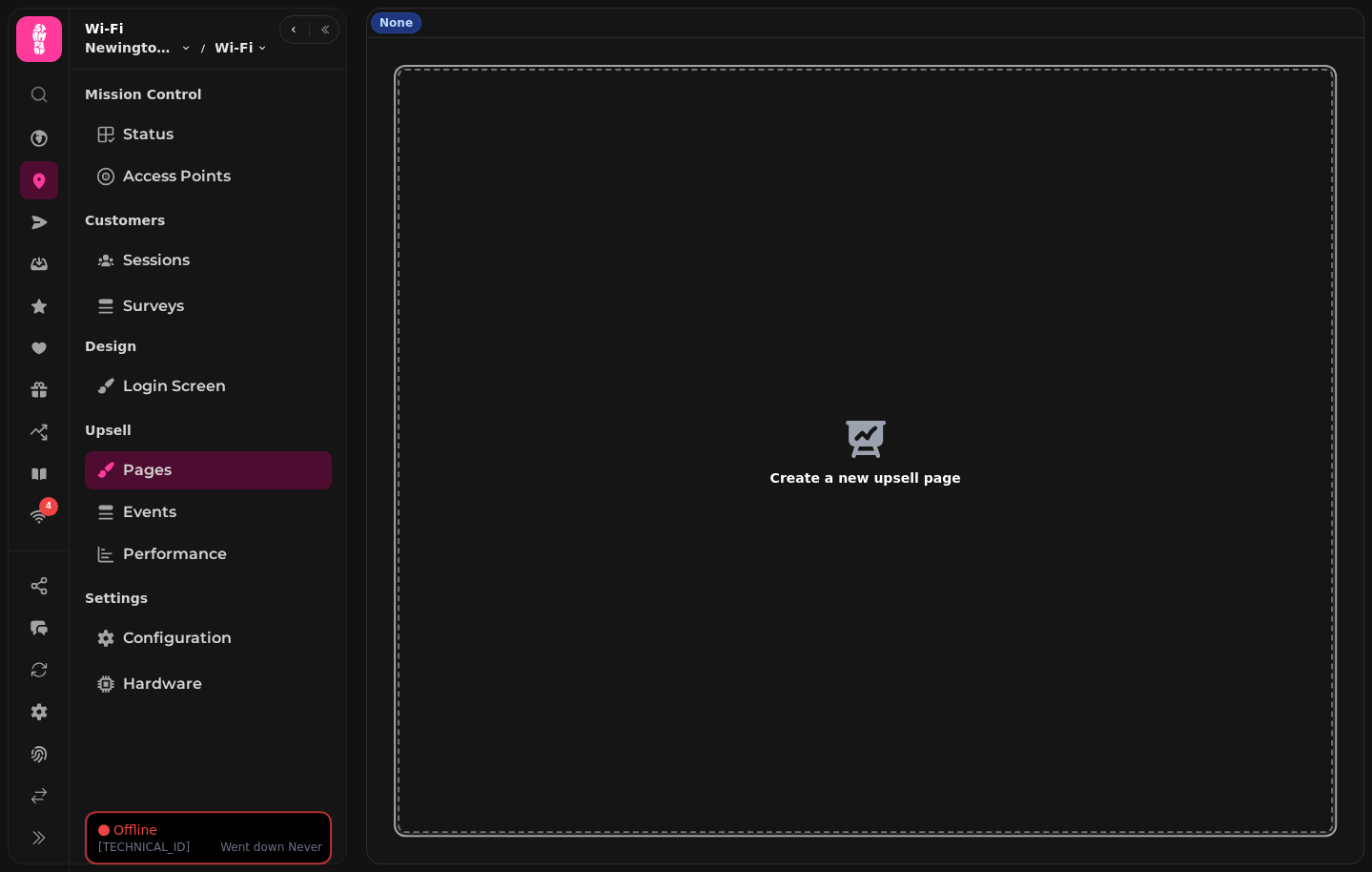
click at [858, 448] on icon "button" at bounding box center [865, 437] width 45 height 45
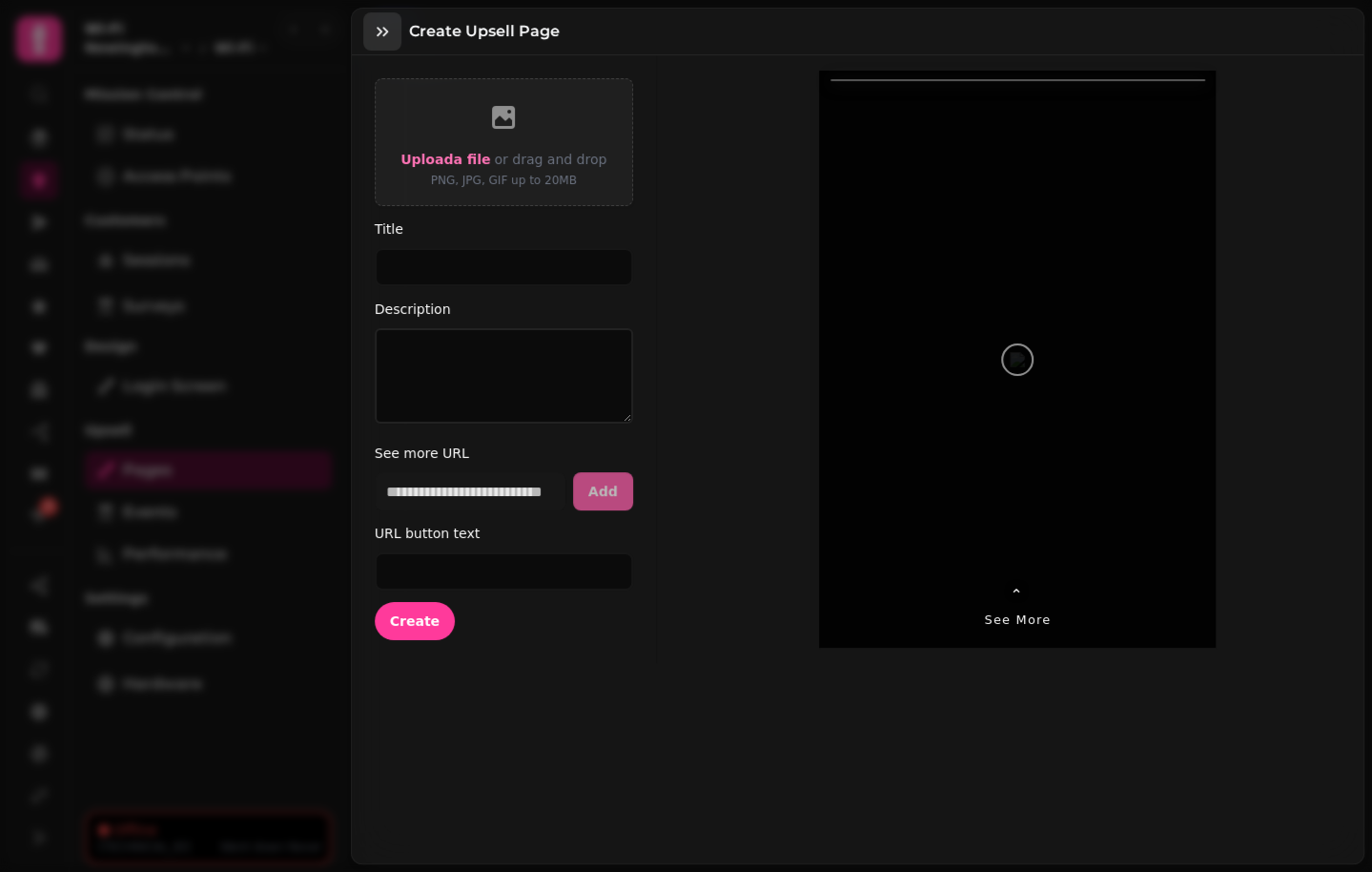
click at [382, 35] on icon "button" at bounding box center [383, 32] width 12 height 10
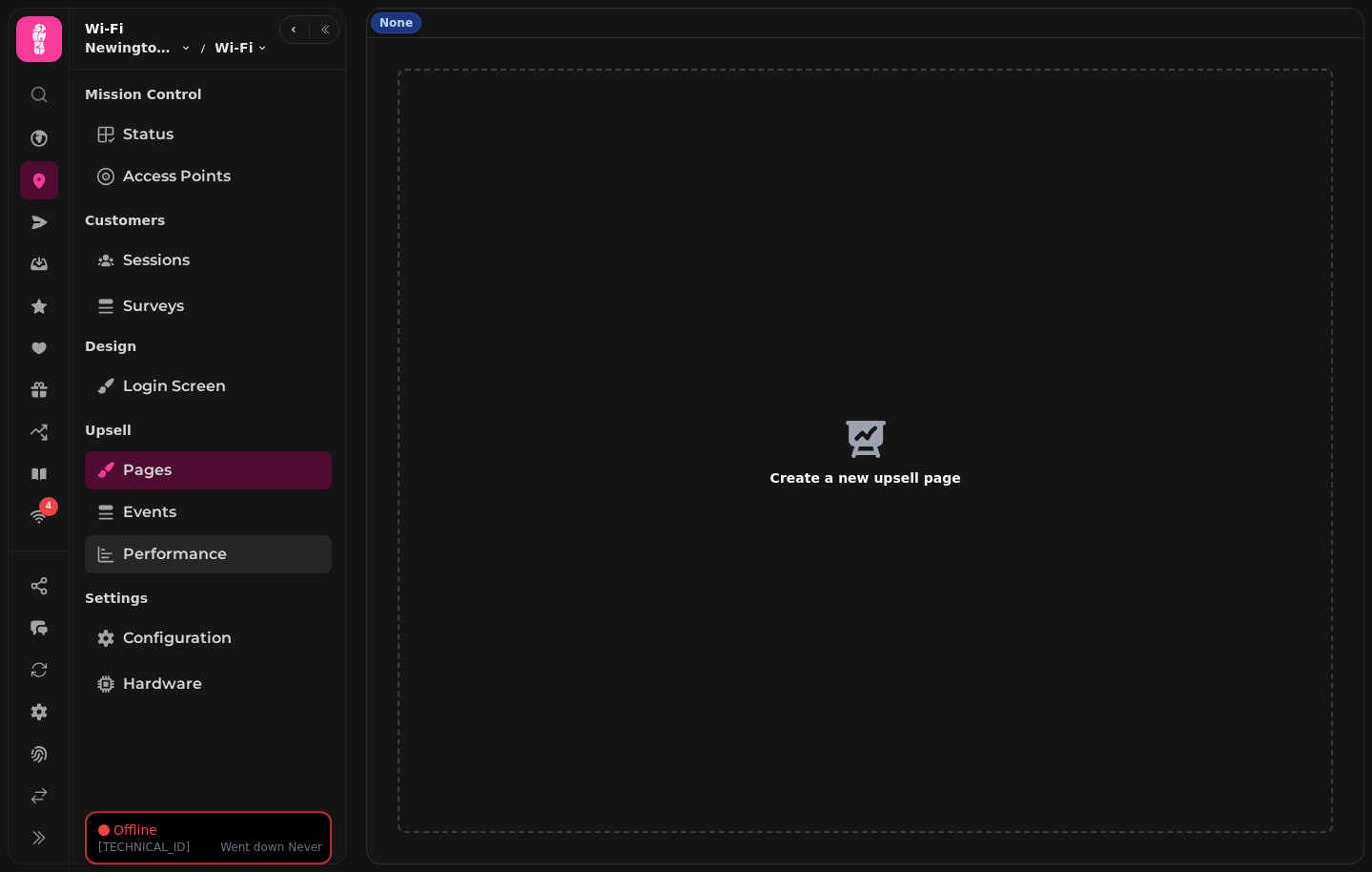
click at [195, 553] on span "Performance" at bounding box center [175, 555] width 104 height 23
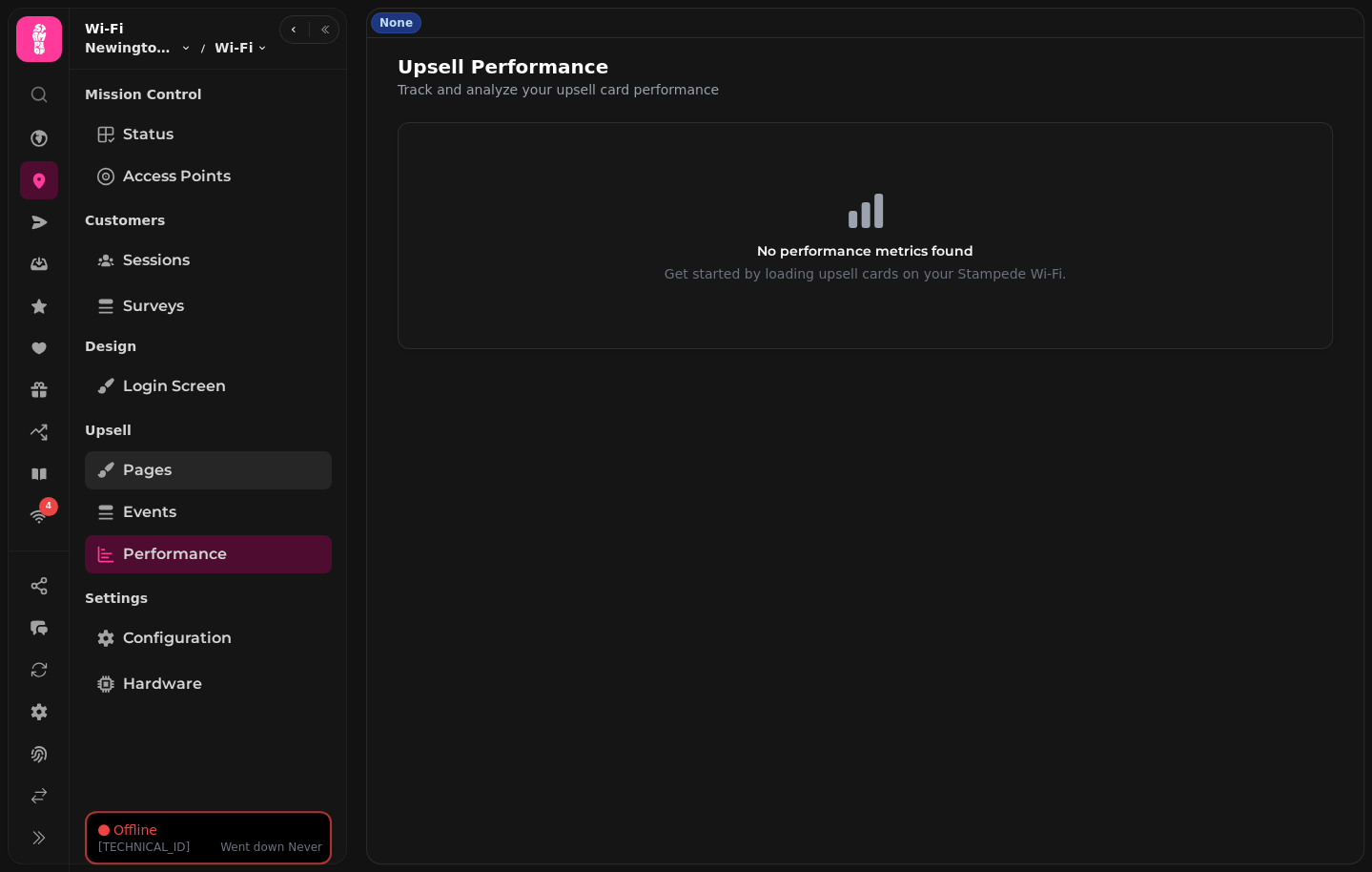
click at [163, 478] on span "Pages" at bounding box center [148, 471] width 48 height 23
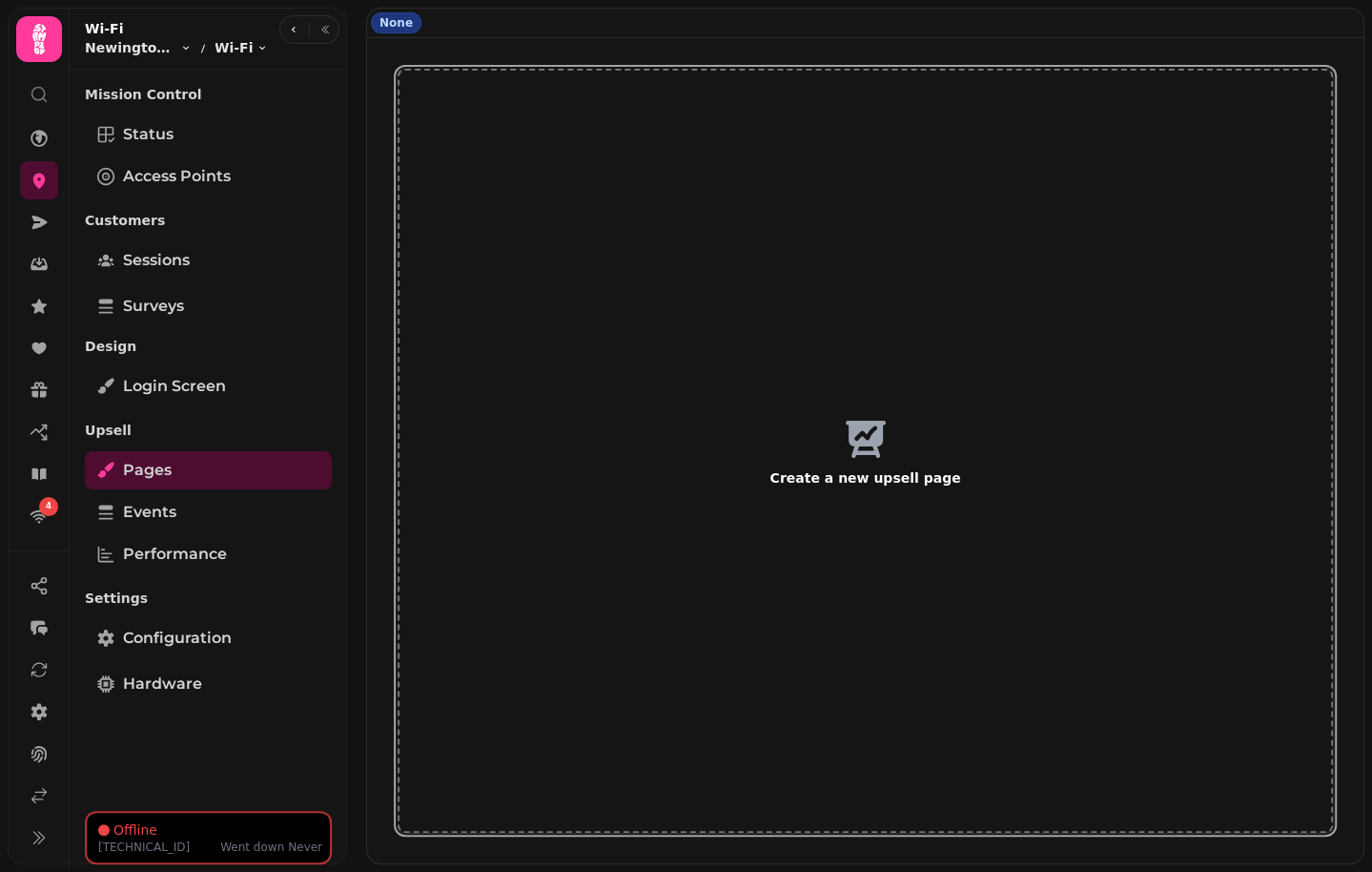
click at [872, 470] on span "Create a new upsell page" at bounding box center [865, 478] width 840 height 19
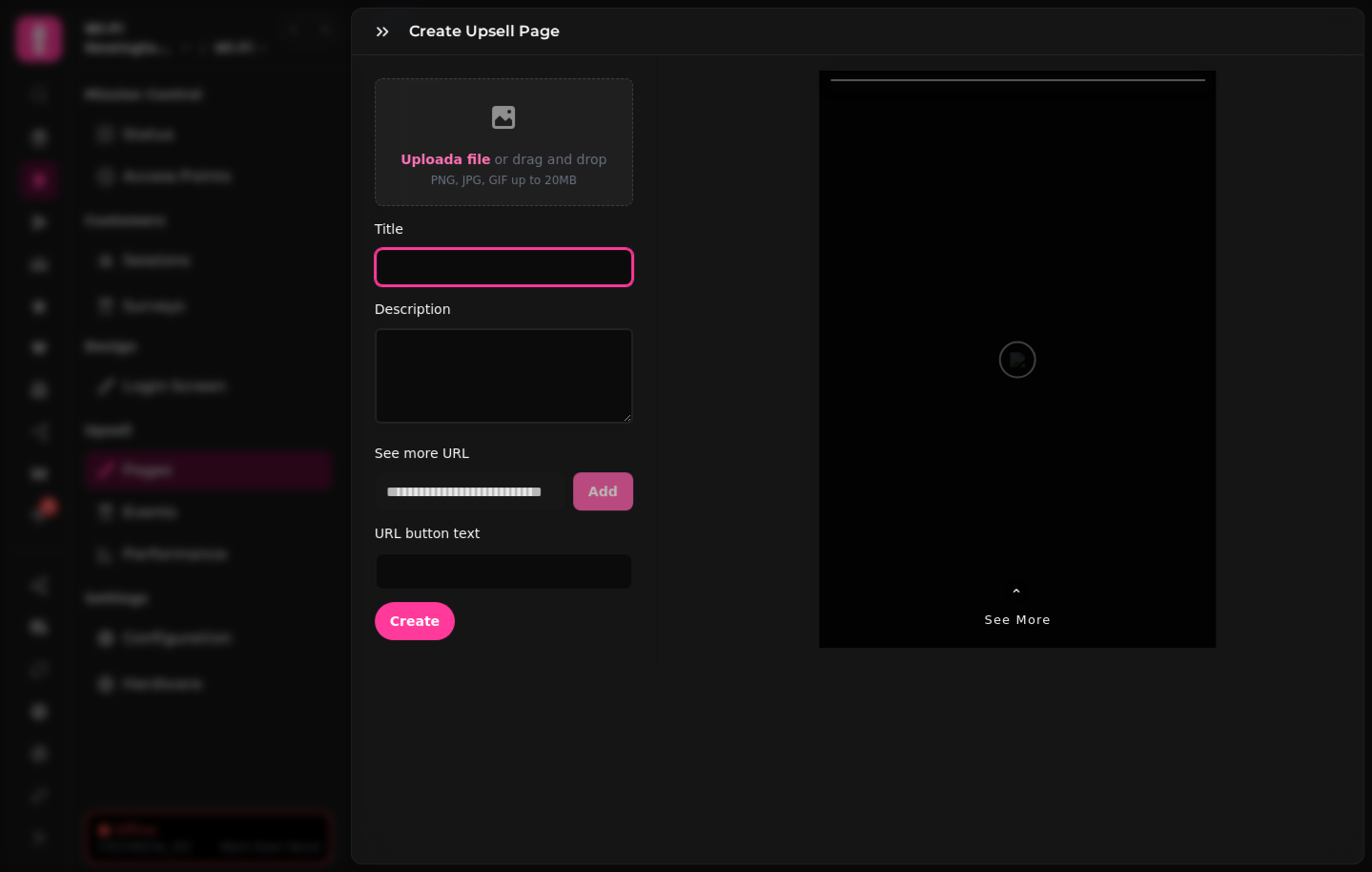
click at [427, 266] on input "Title" at bounding box center [504, 267] width 258 height 39
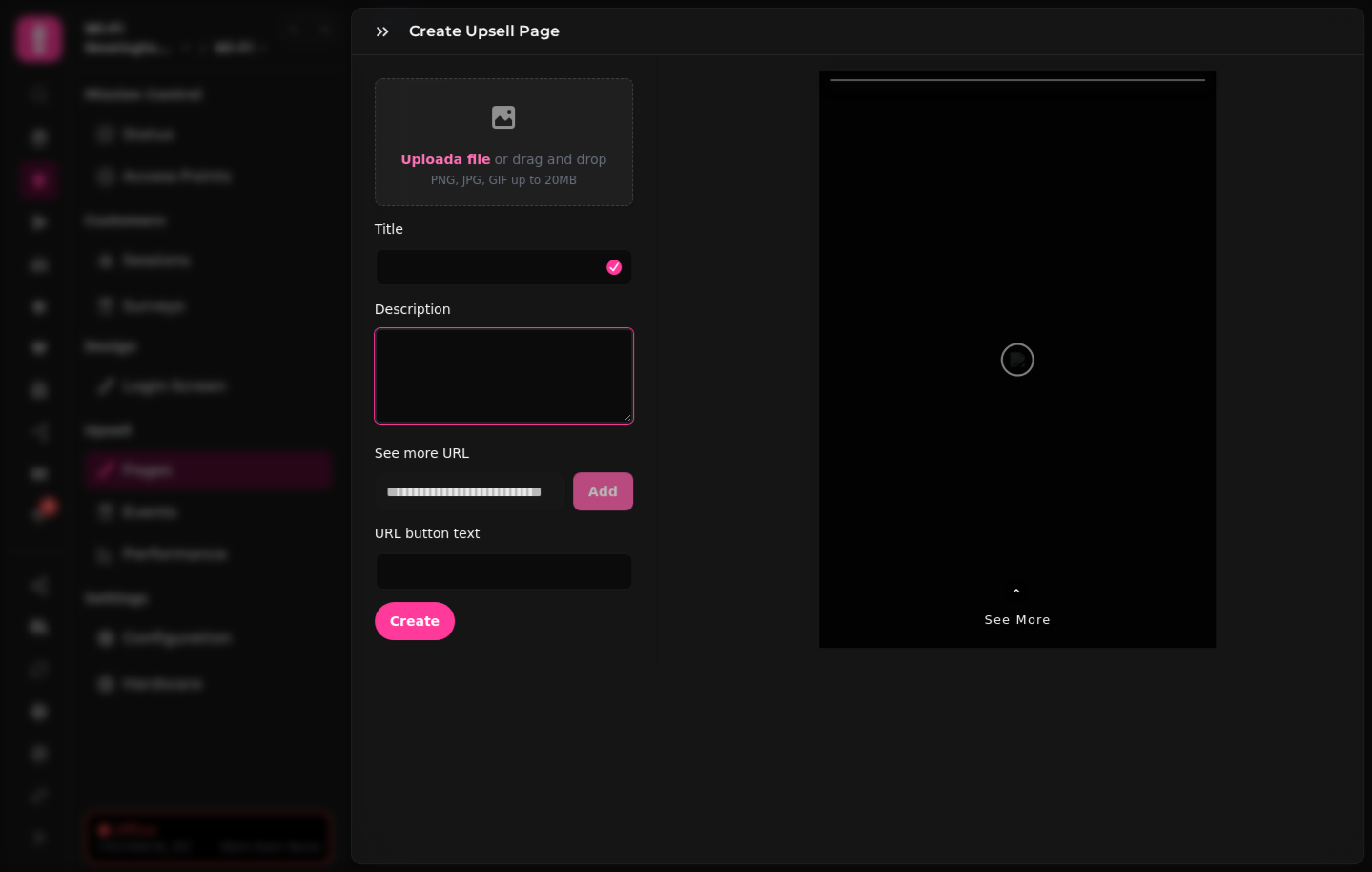
click at [449, 378] on textarea "Description" at bounding box center [504, 375] width 258 height 95
click at [479, 500] on input "url" at bounding box center [471, 491] width 191 height 39
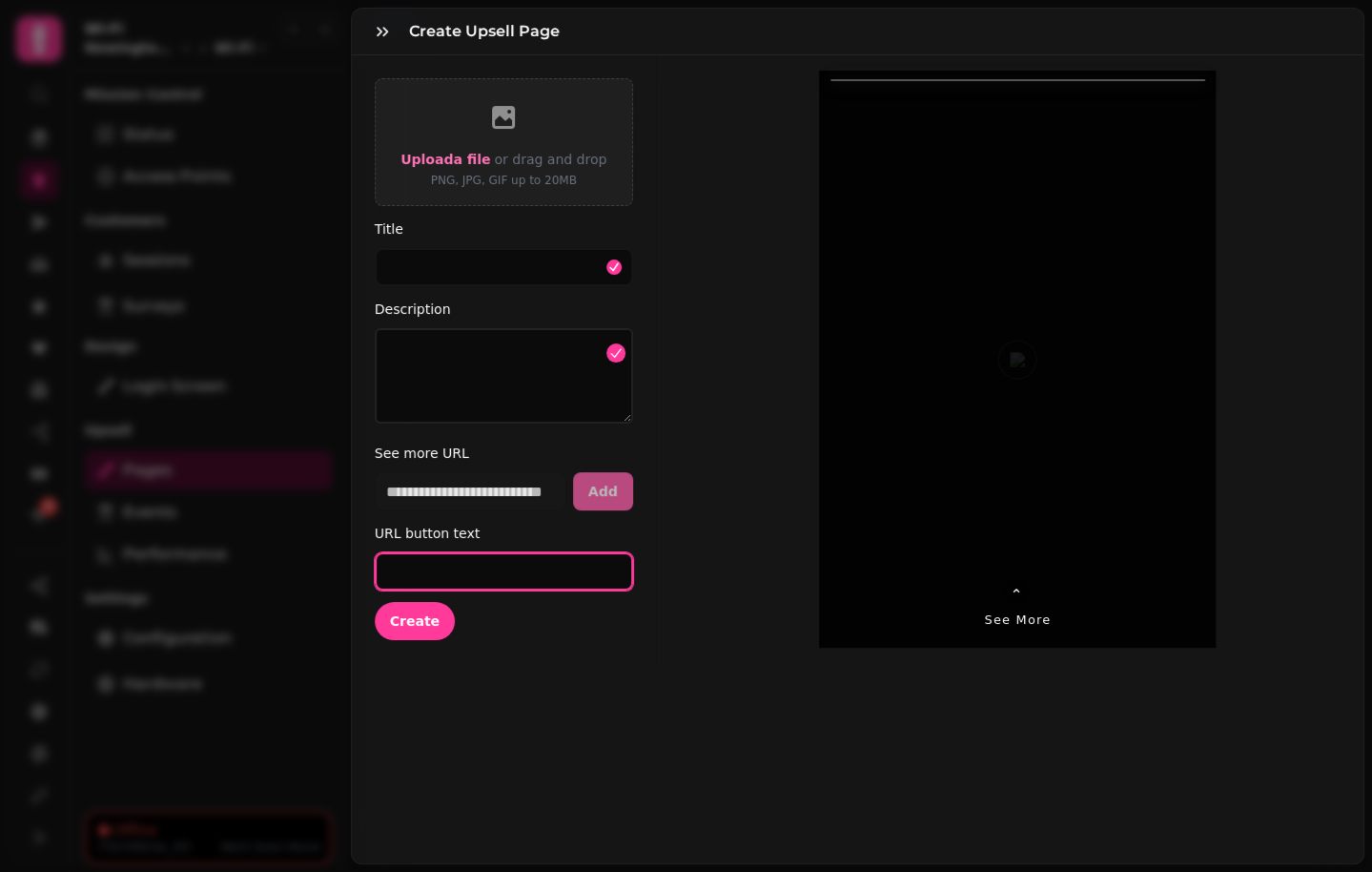
click at [466, 561] on input "URL button text" at bounding box center [504, 572] width 258 height 39
click at [385, 33] on icon "button" at bounding box center [383, 32] width 12 height 10
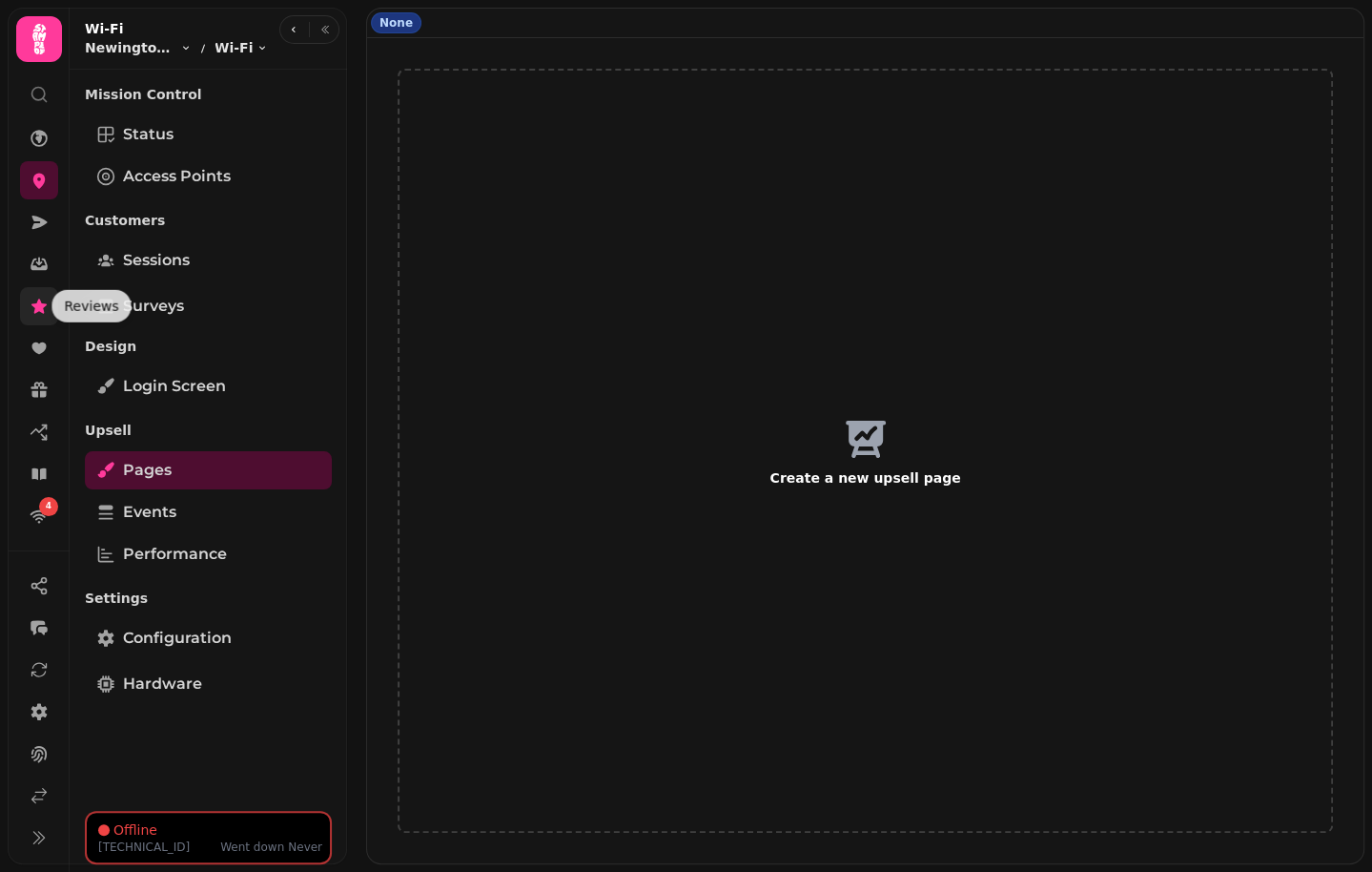
click at [43, 309] on icon at bounding box center [40, 307] width 19 height 19
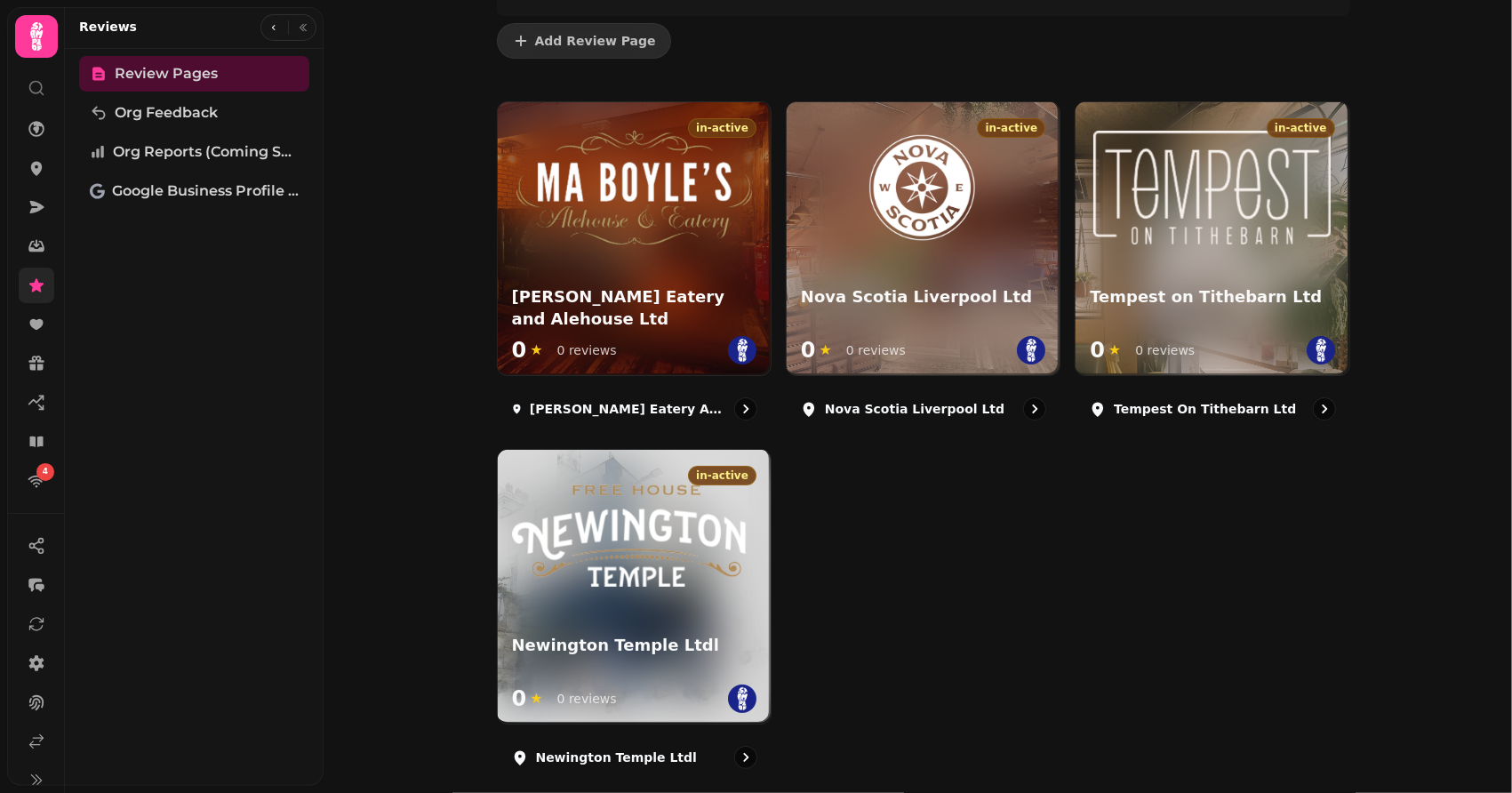
scroll to position [169, 0]
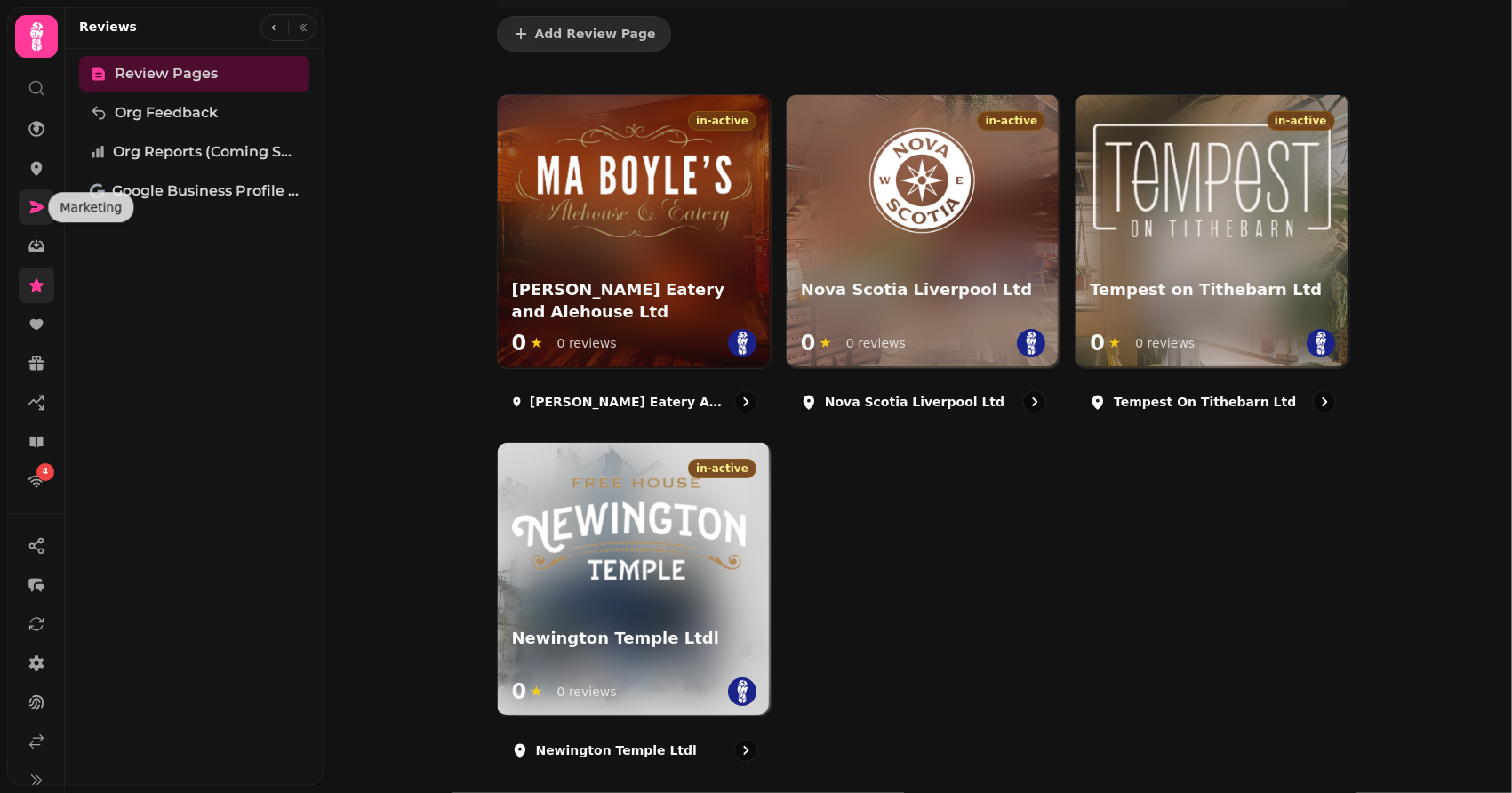
click at [31, 203] on icon at bounding box center [38, 207] width 14 height 13
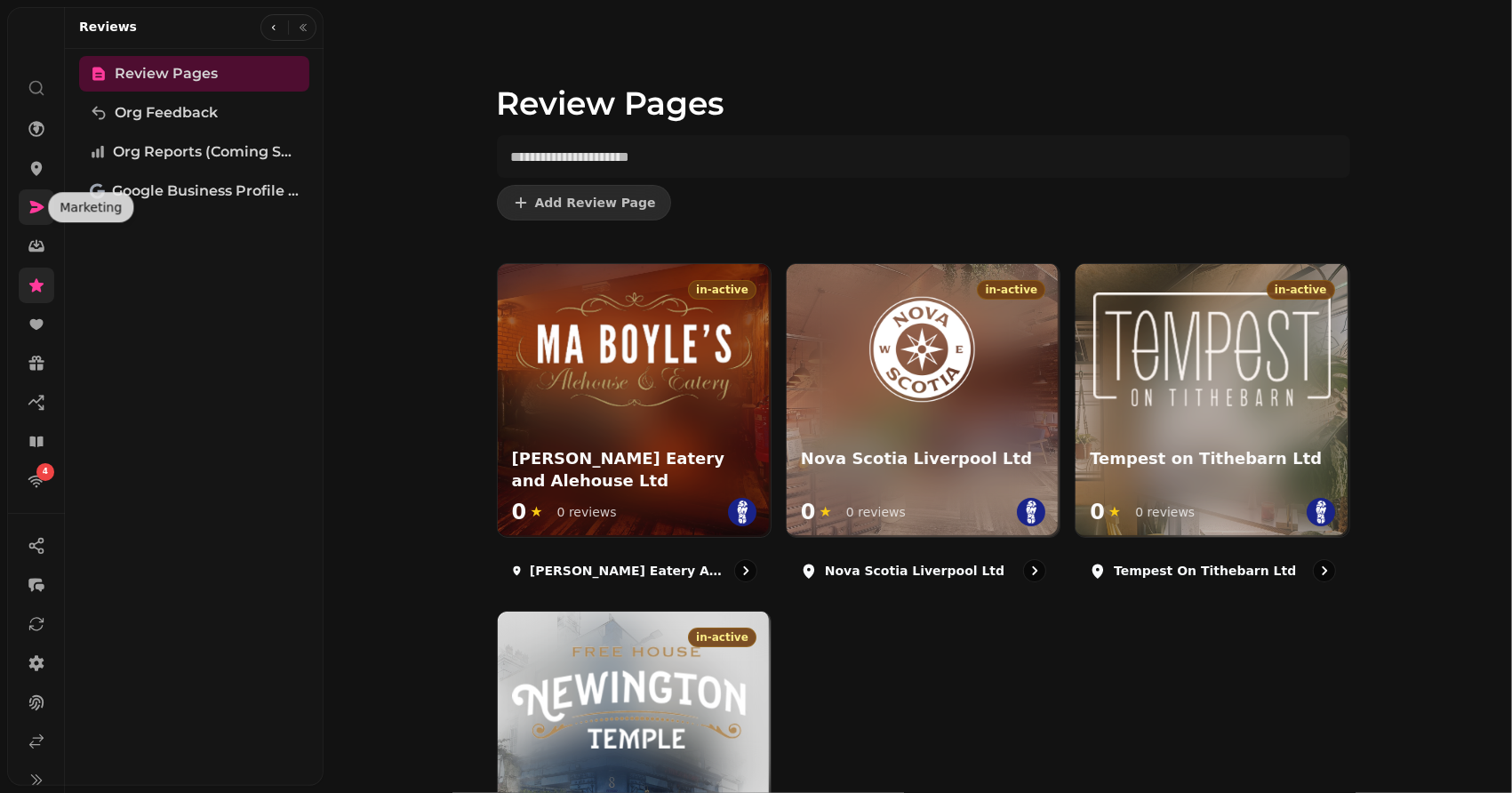
click at [34, 203] on link at bounding box center [37, 208] width 36 height 36
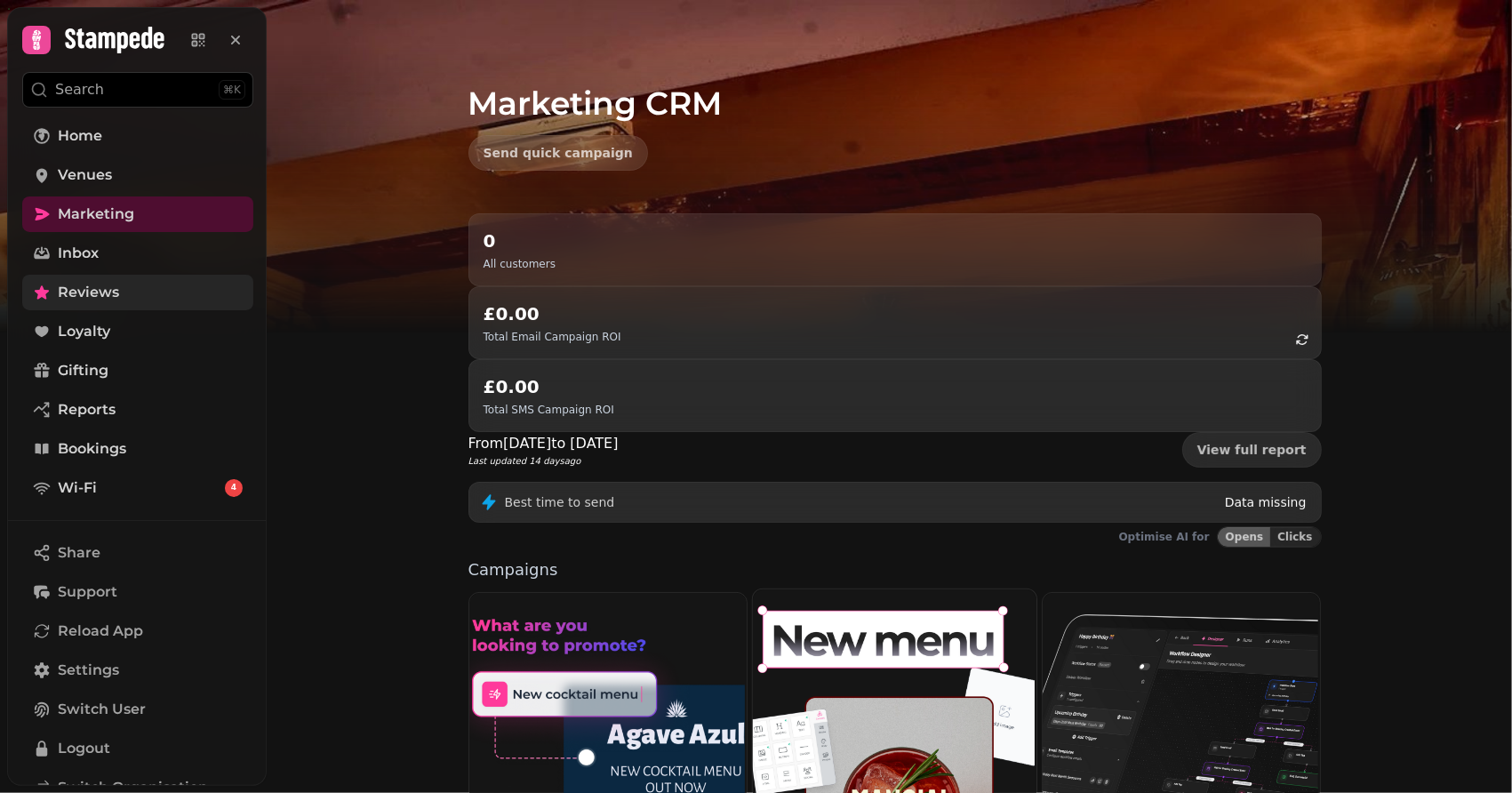
click at [905, 588] on img at bounding box center [893, 750] width 283 height 324
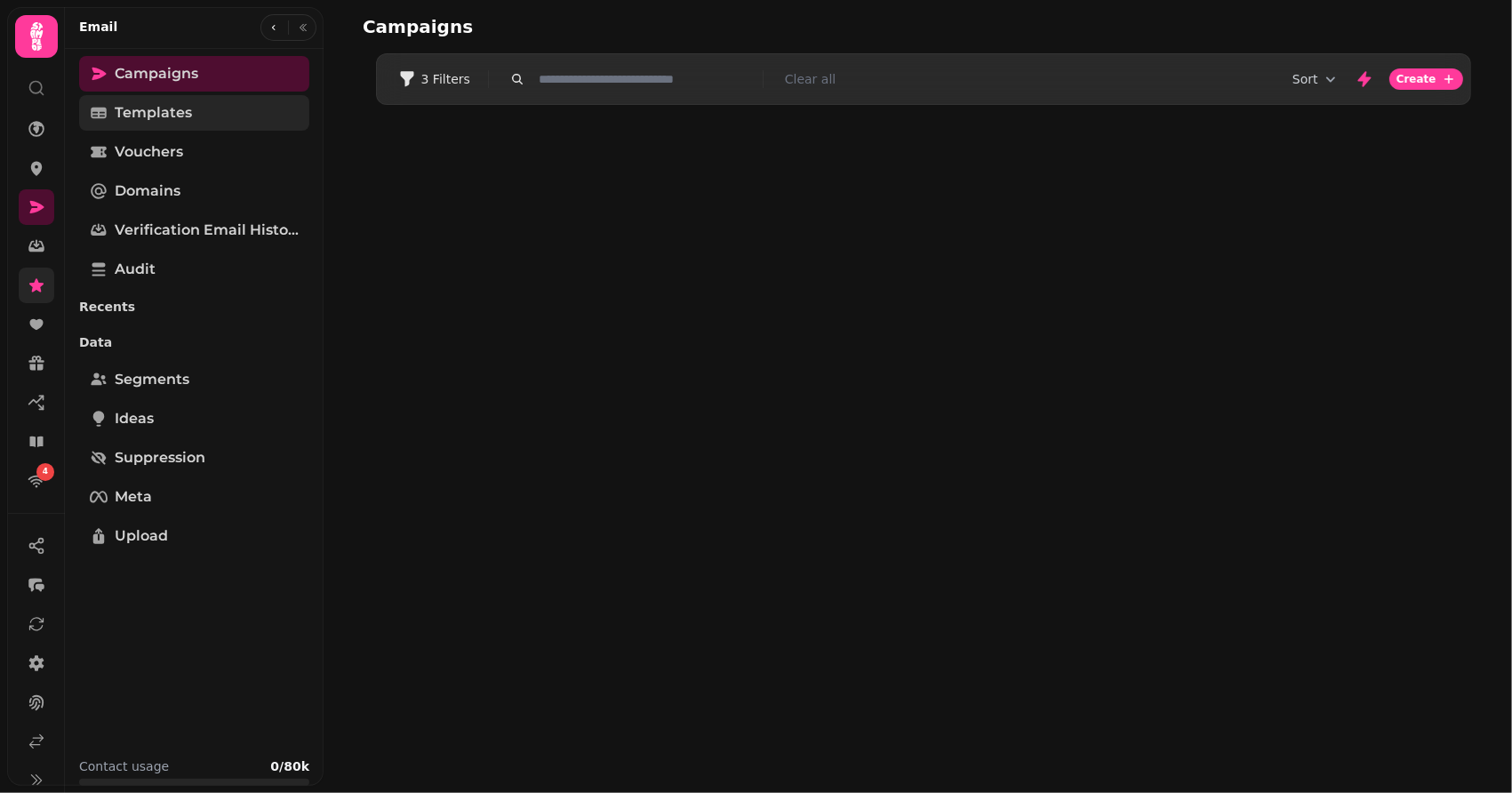
click at [149, 112] on span "Templates" at bounding box center [154, 113] width 77 height 22
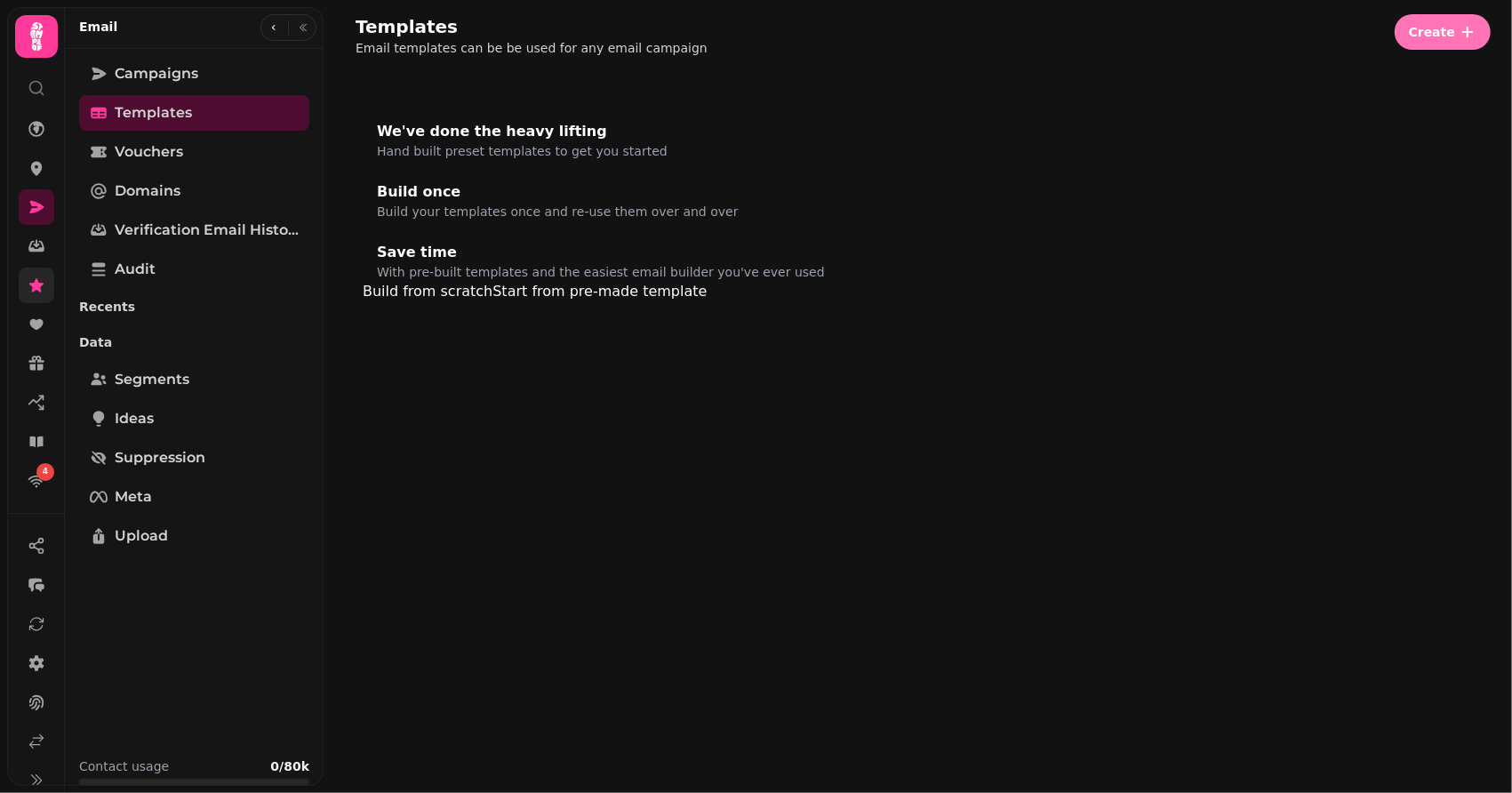
click at [1278, 32] on span "Create" at bounding box center [1431, 32] width 46 height 13
click at [1278, 22] on button "Create" at bounding box center [1442, 32] width 96 height 36
click at [1278, 38] on icon "button" at bounding box center [1468, 32] width 18 height 18
click at [1278, 78] on button "From pre-made template" at bounding box center [1310, 67] width 177 height 22
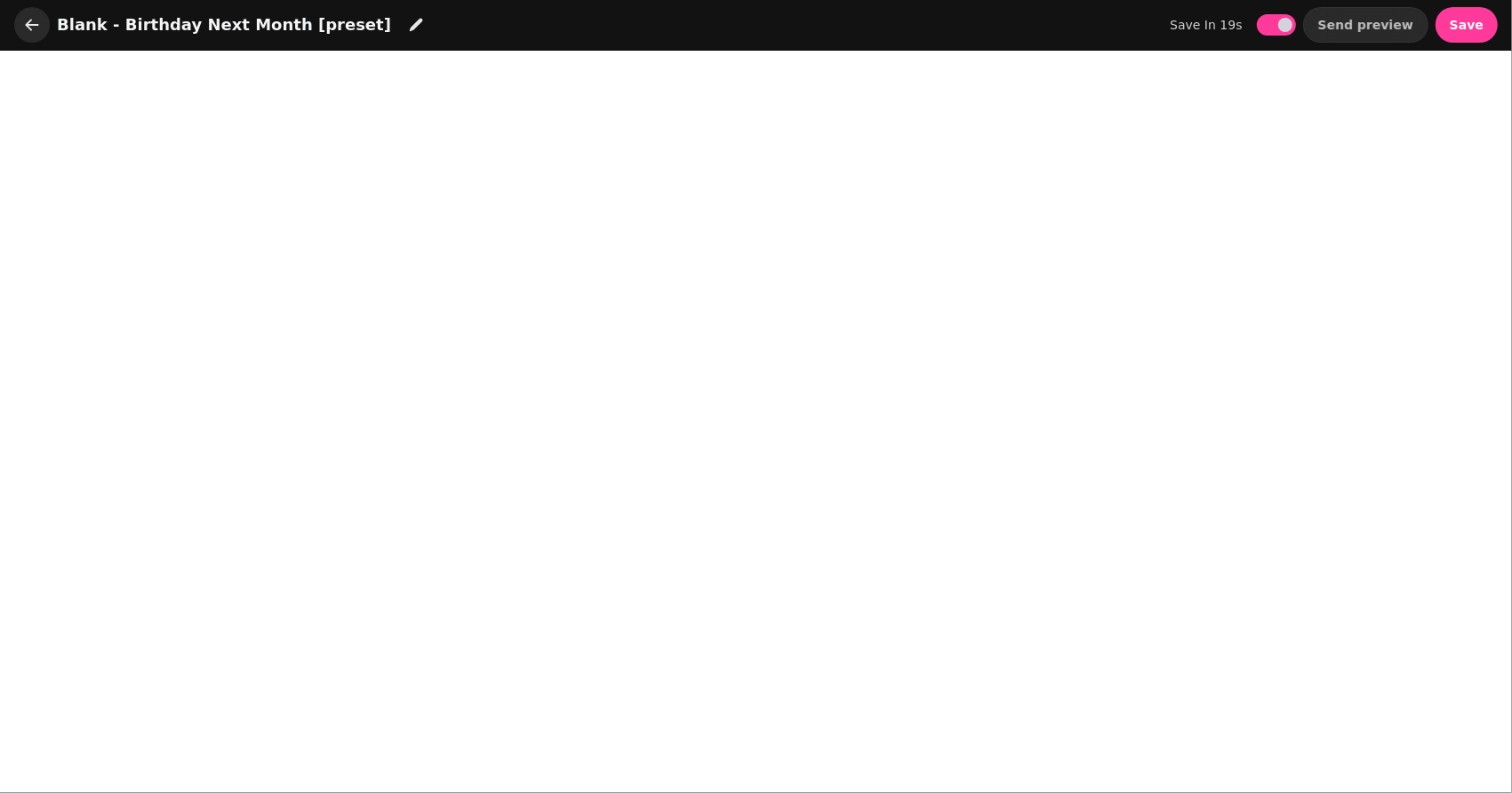
click at [20, 21] on button "button" at bounding box center [32, 25] width 36 height 36
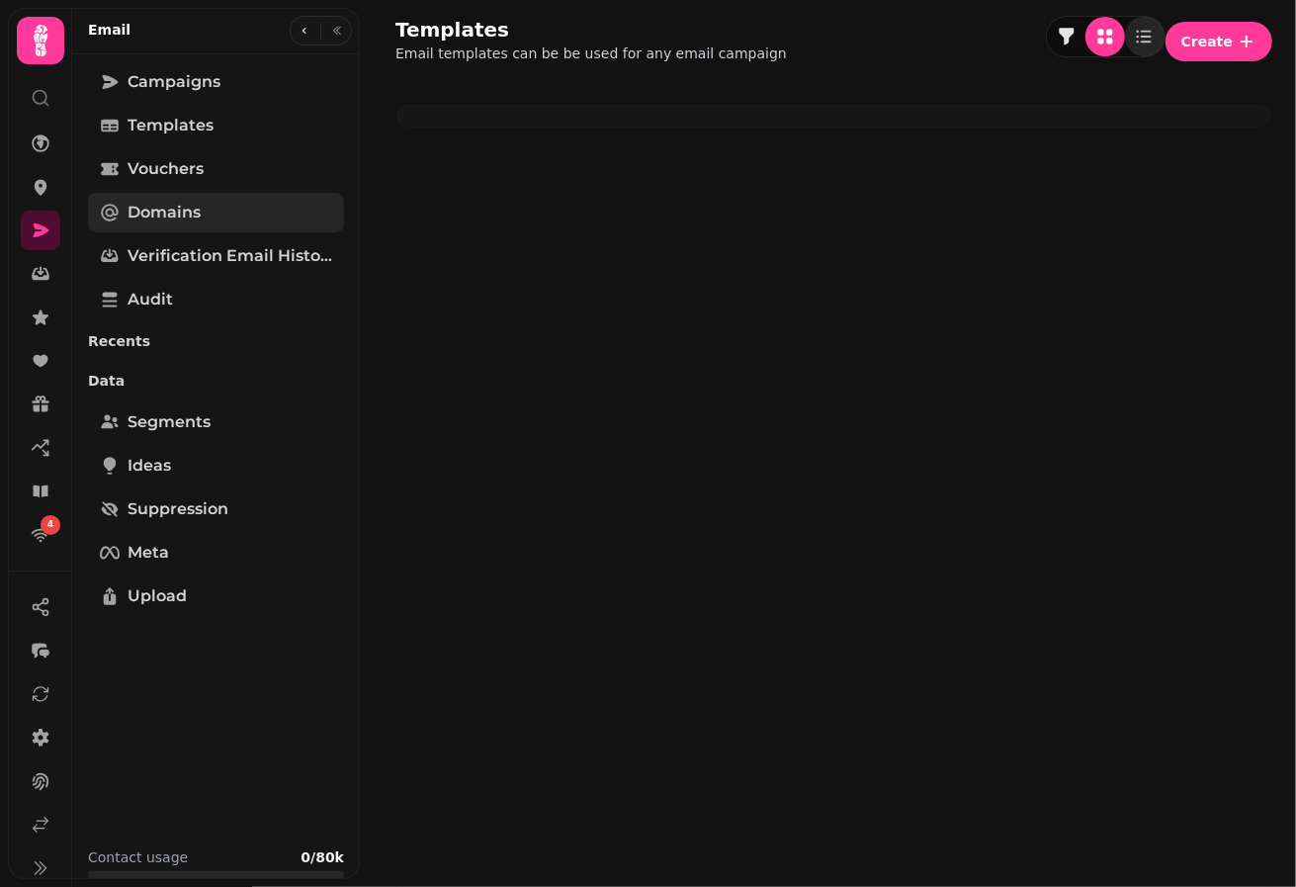
click at [157, 214] on span "Domains" at bounding box center [164, 213] width 73 height 24
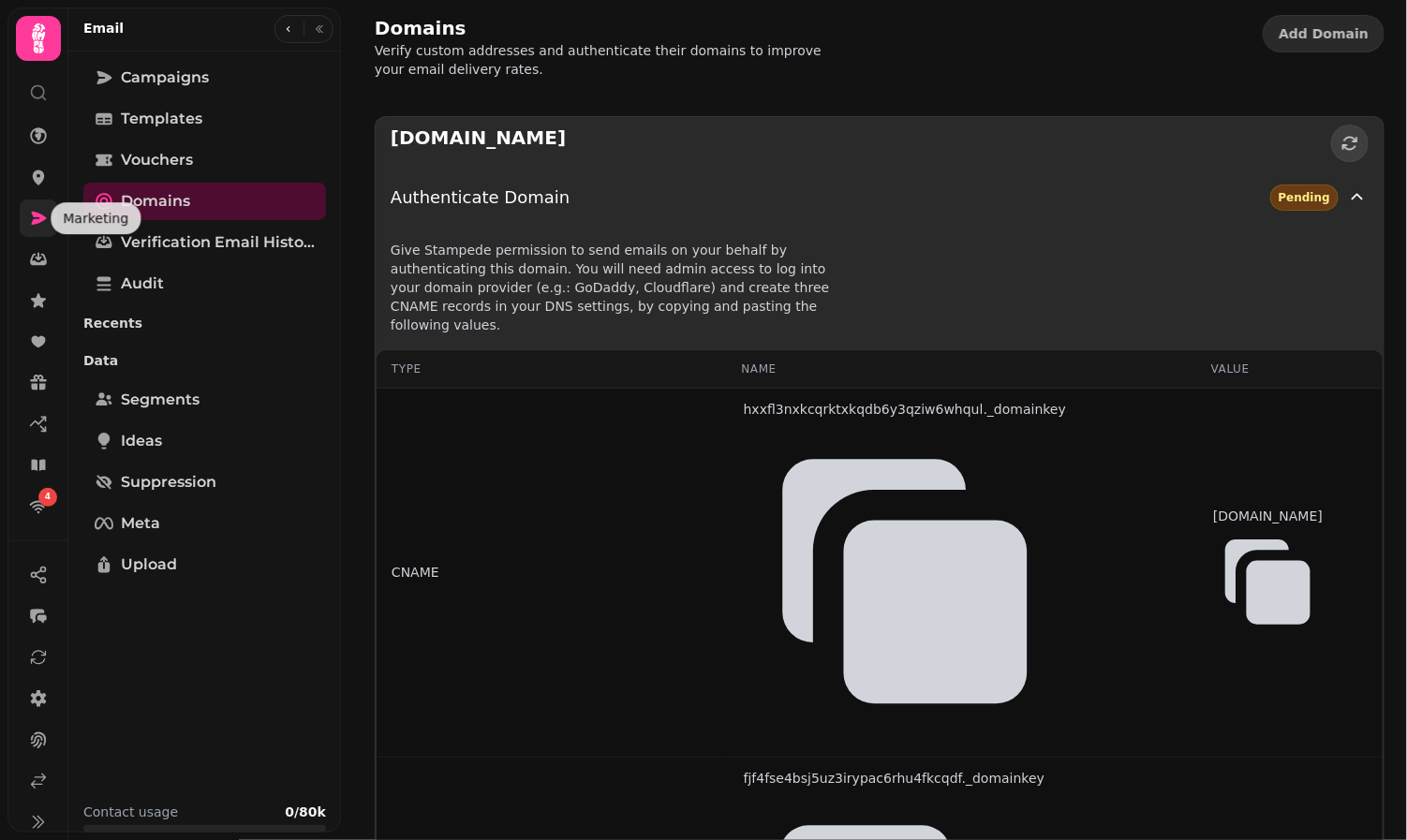
click at [33, 215] on icon at bounding box center [40, 218] width 15 height 13
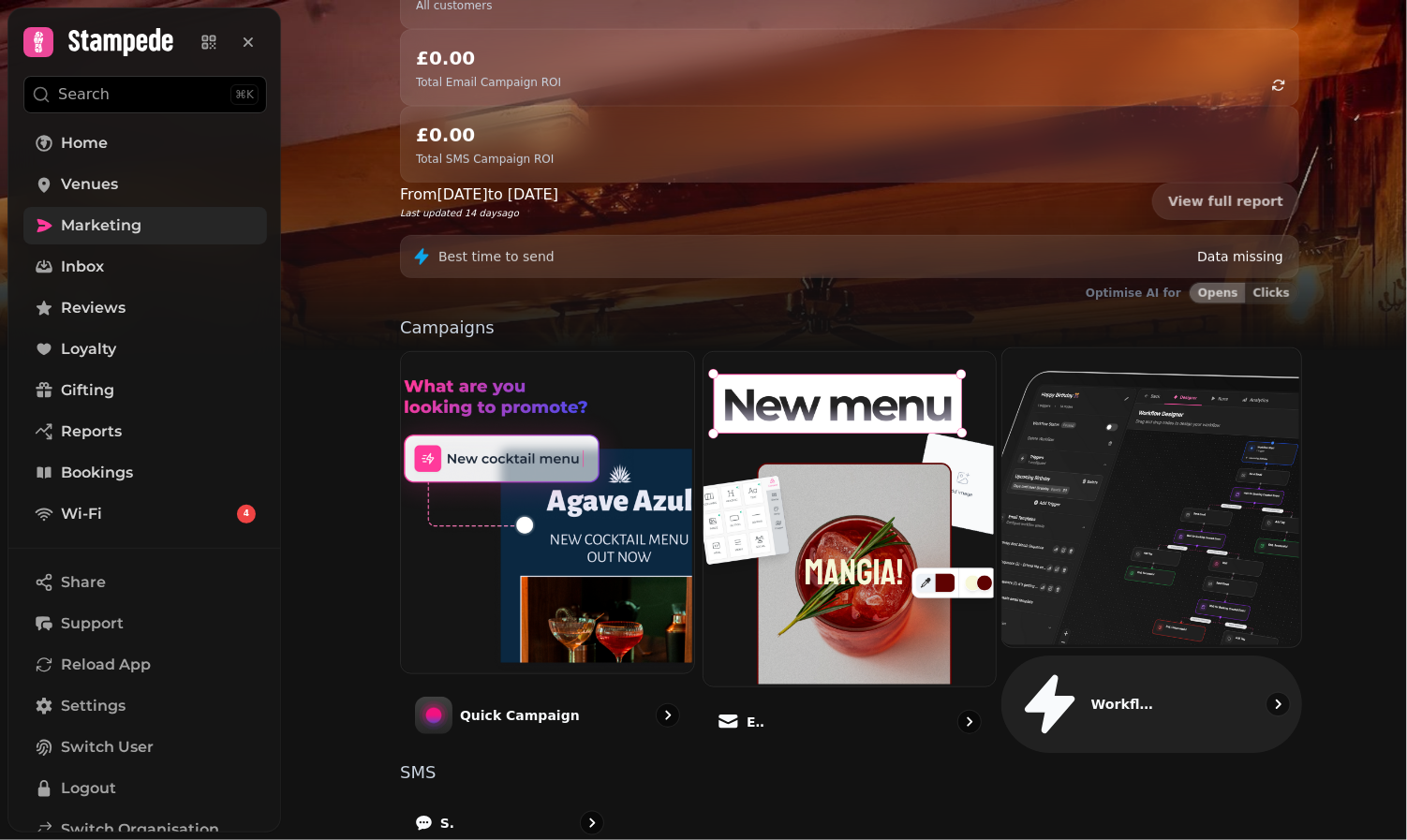
scroll to position [323, 0]
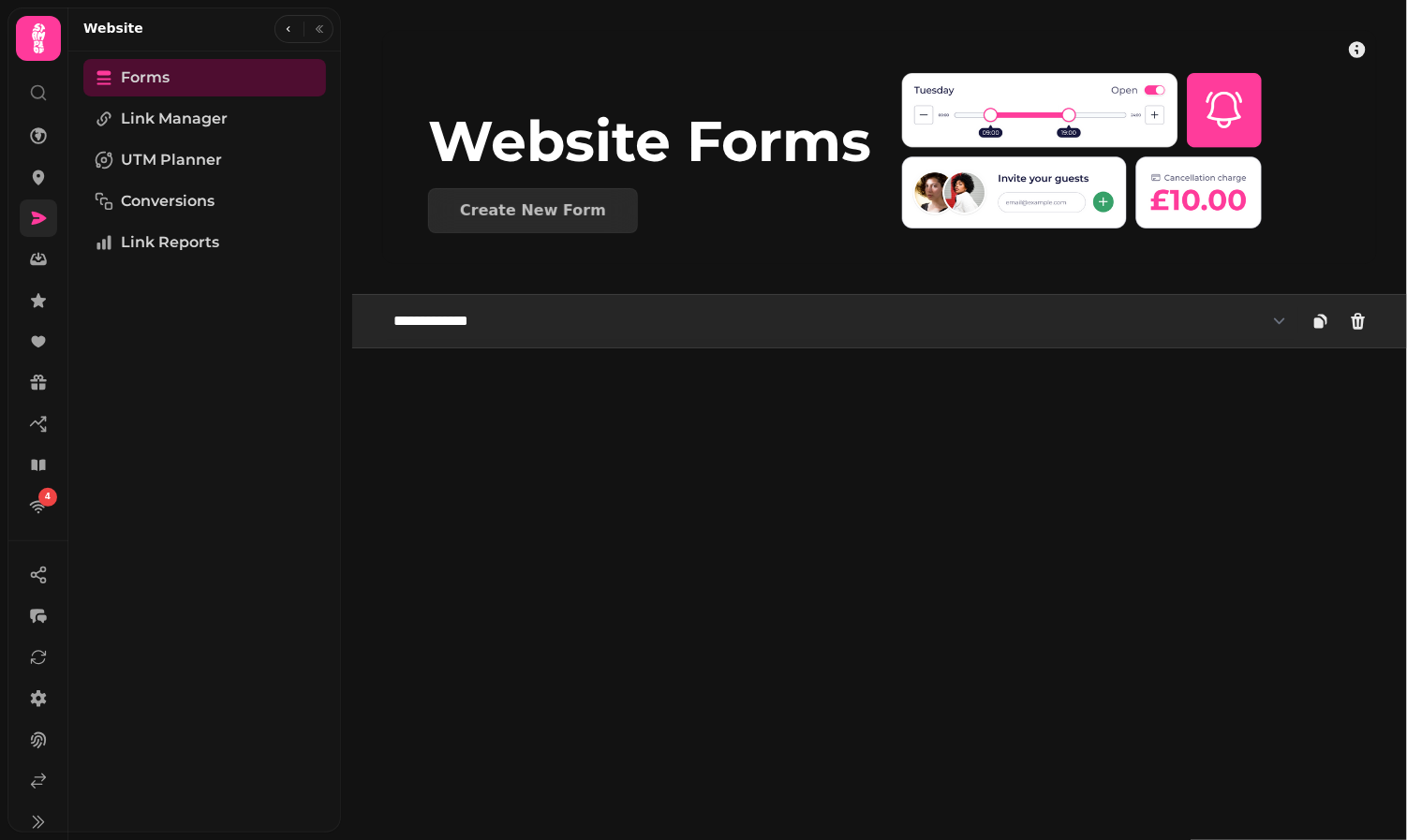
click at [447, 314] on select "**********" at bounding box center [839, 321] width 916 height 38
select select "**********"
click at [382, 302] on select "**********" at bounding box center [839, 321] width 916 height 38
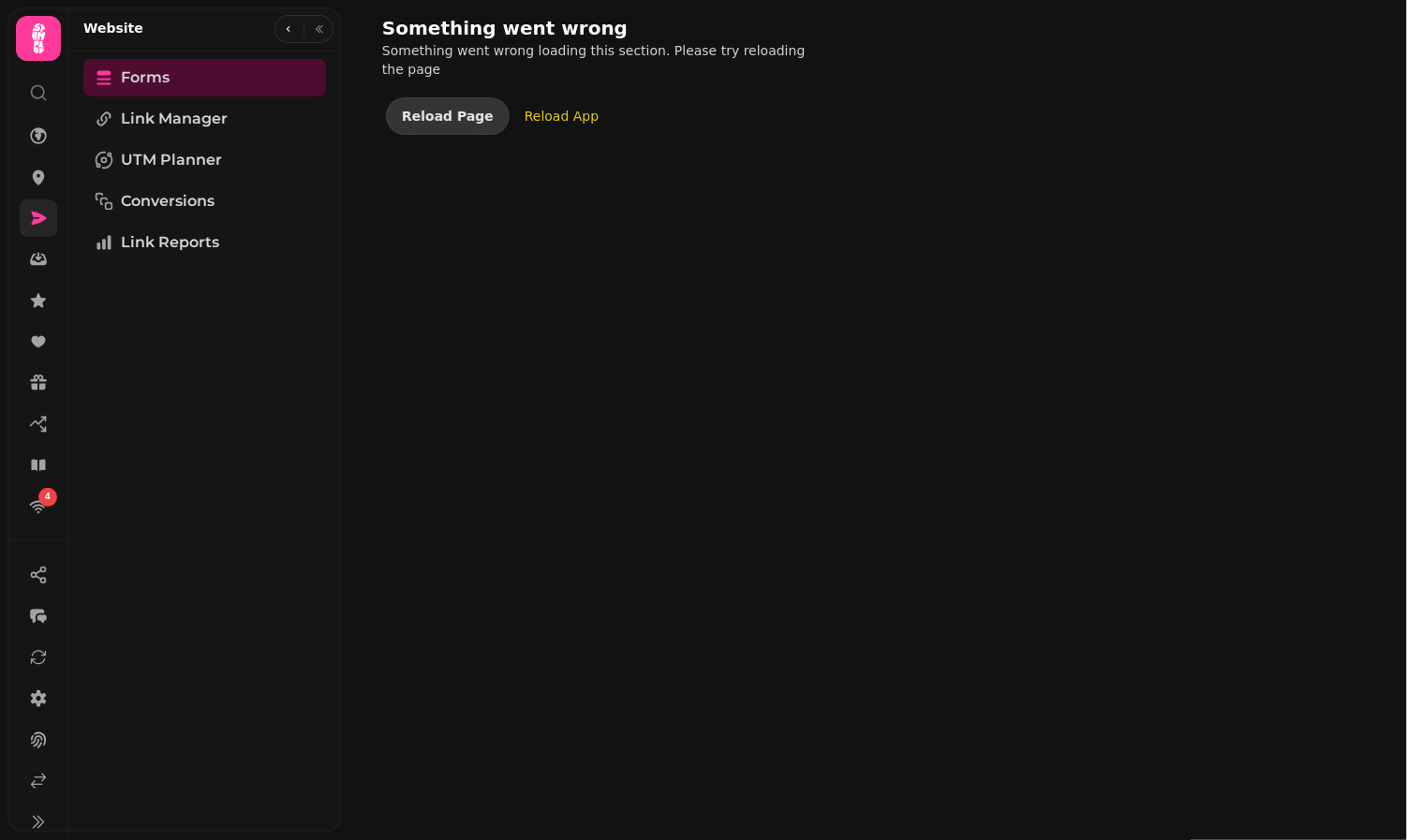
click at [450, 110] on span "Reload Page" at bounding box center [447, 116] width 92 height 13
click at [204, 125] on span "Link Manager" at bounding box center [174, 119] width 107 height 23
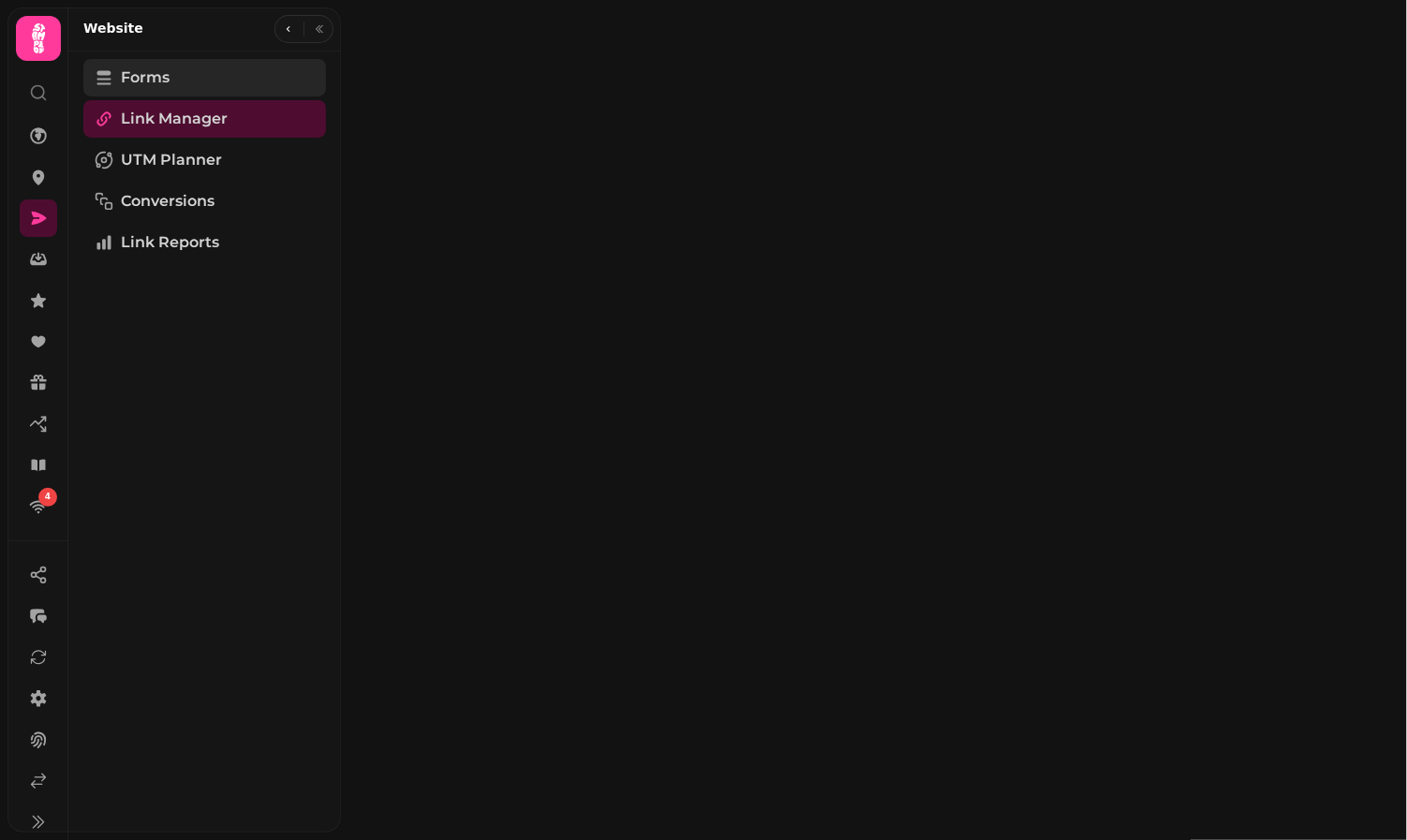
select select "**"
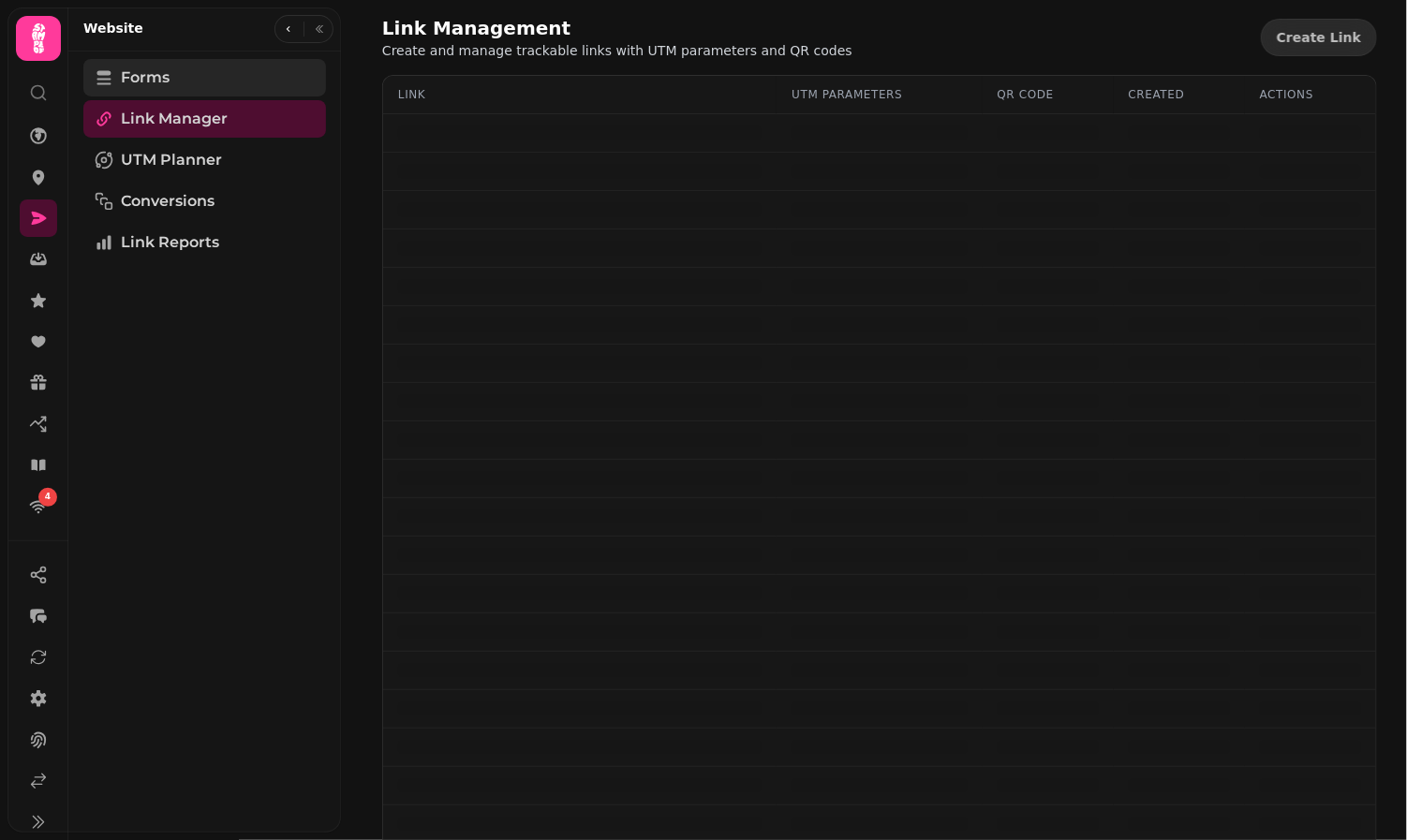
click at [177, 77] on link "Forms" at bounding box center [205, 78] width 243 height 38
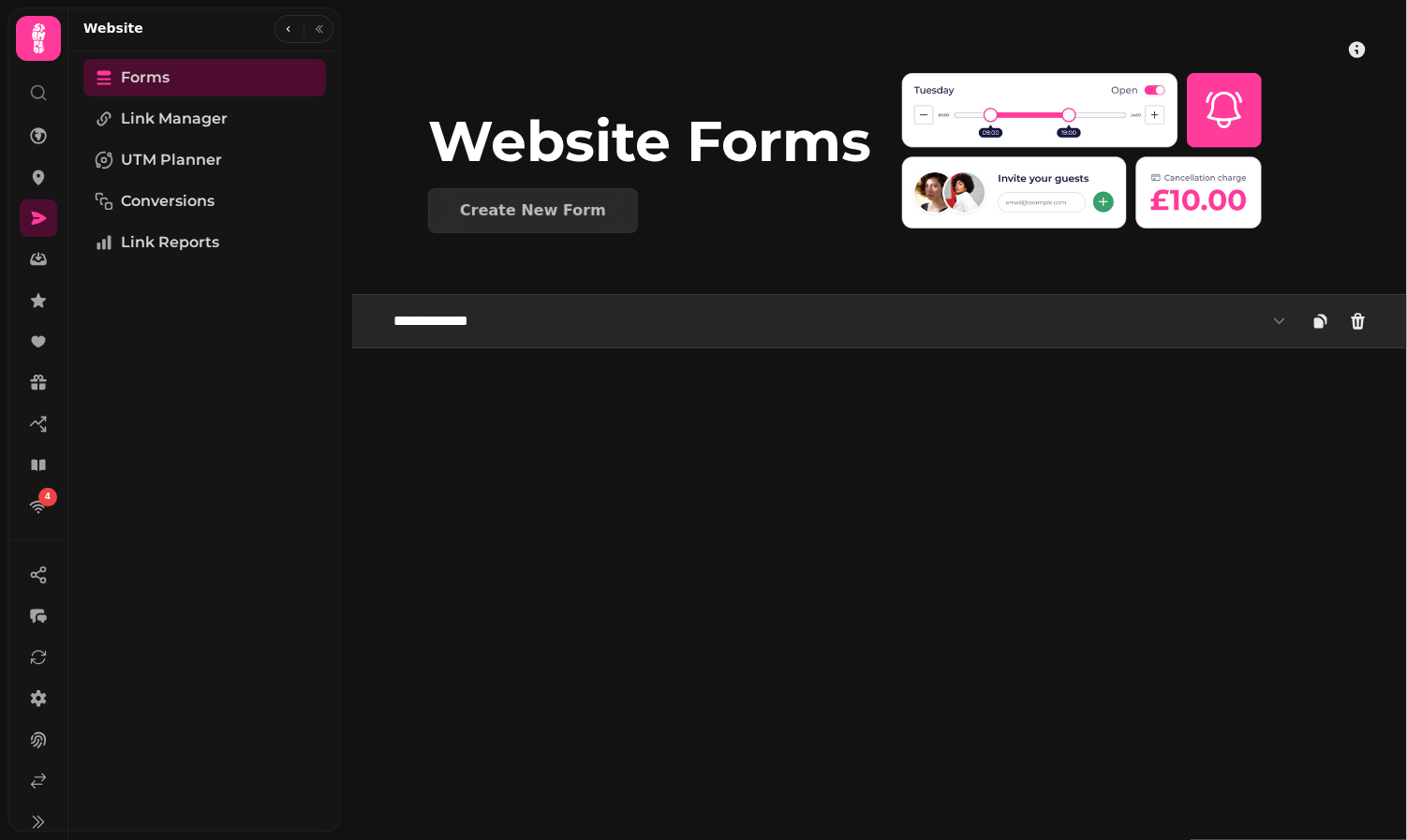
click at [543, 333] on select "**********" at bounding box center [839, 321] width 916 height 38
select select "**********"
click at [382, 302] on select "**********" at bounding box center [839, 321] width 916 height 38
select select "**********"
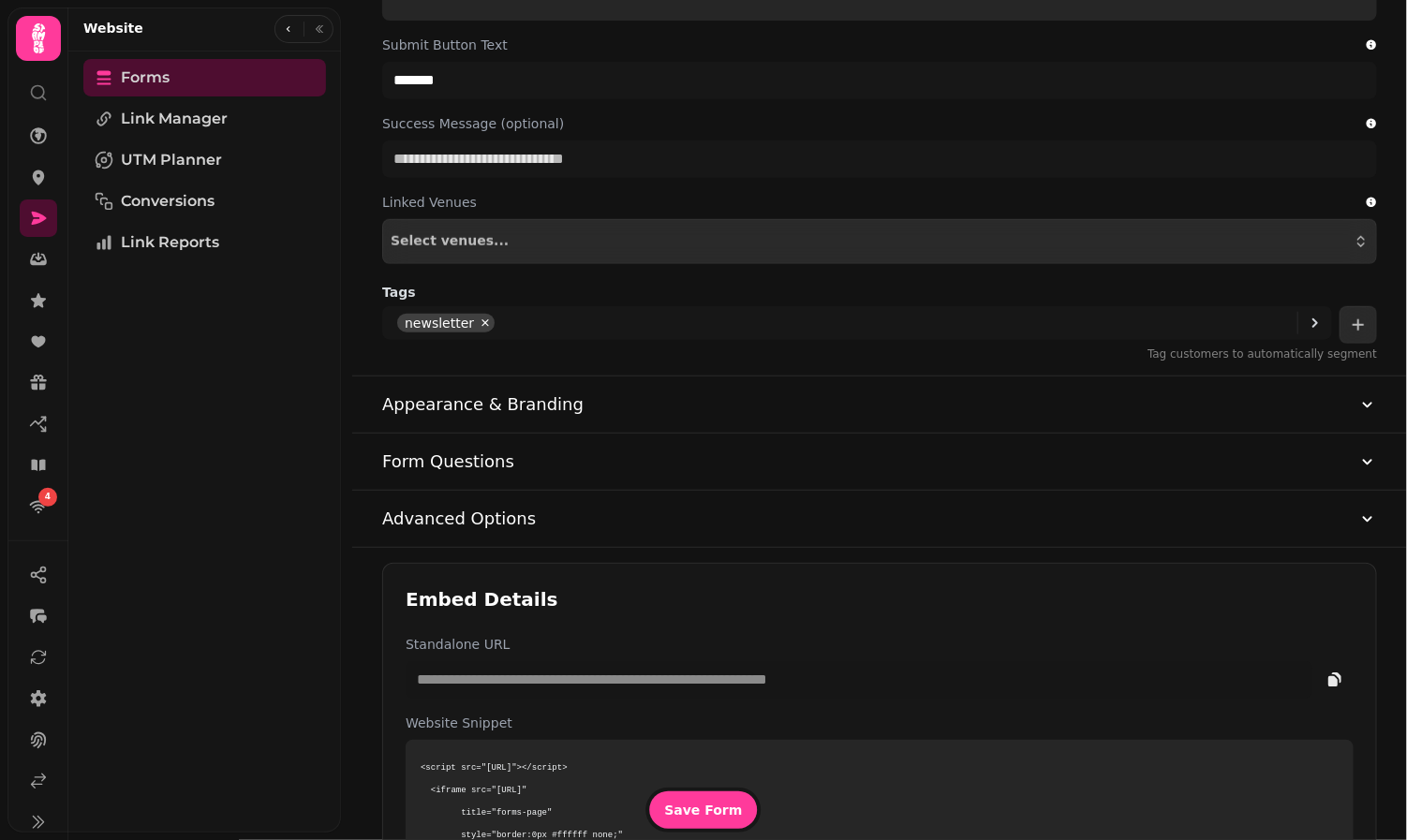
scroll to position [848, 0]
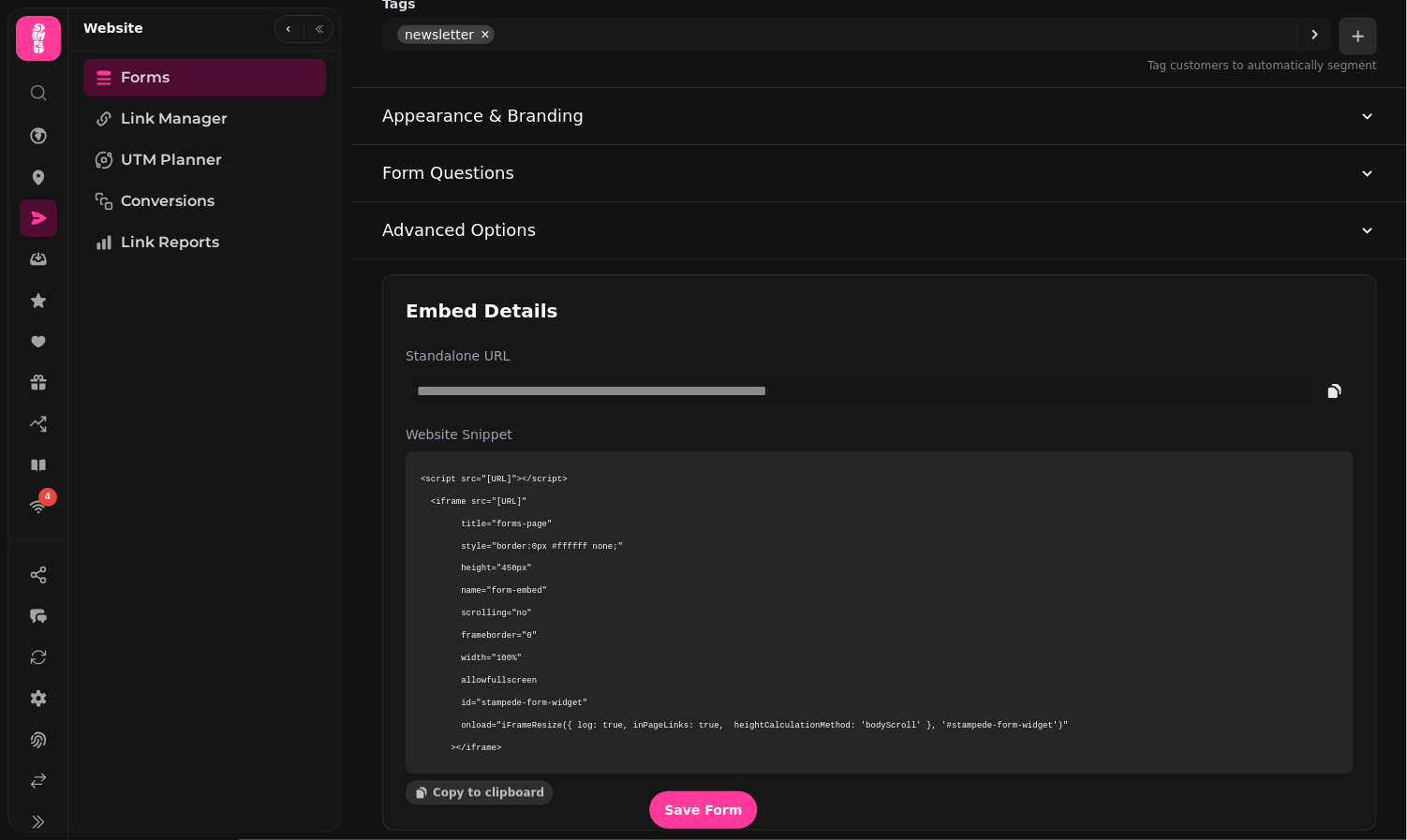
click at [652, 238] on button "Advanced Options" at bounding box center [879, 230] width 995 height 56
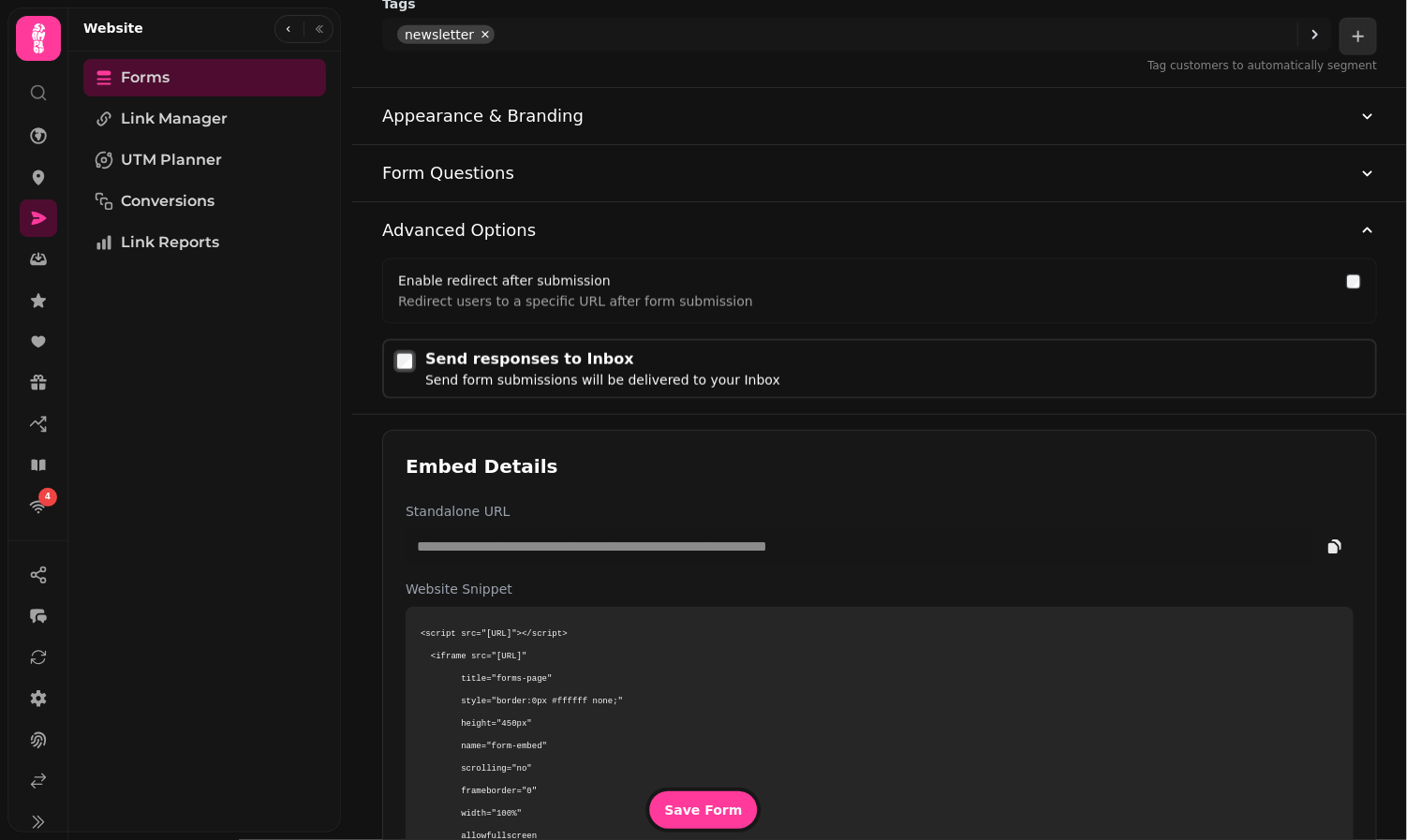
click at [621, 163] on button "Form Questions" at bounding box center [879, 172] width 995 height 56
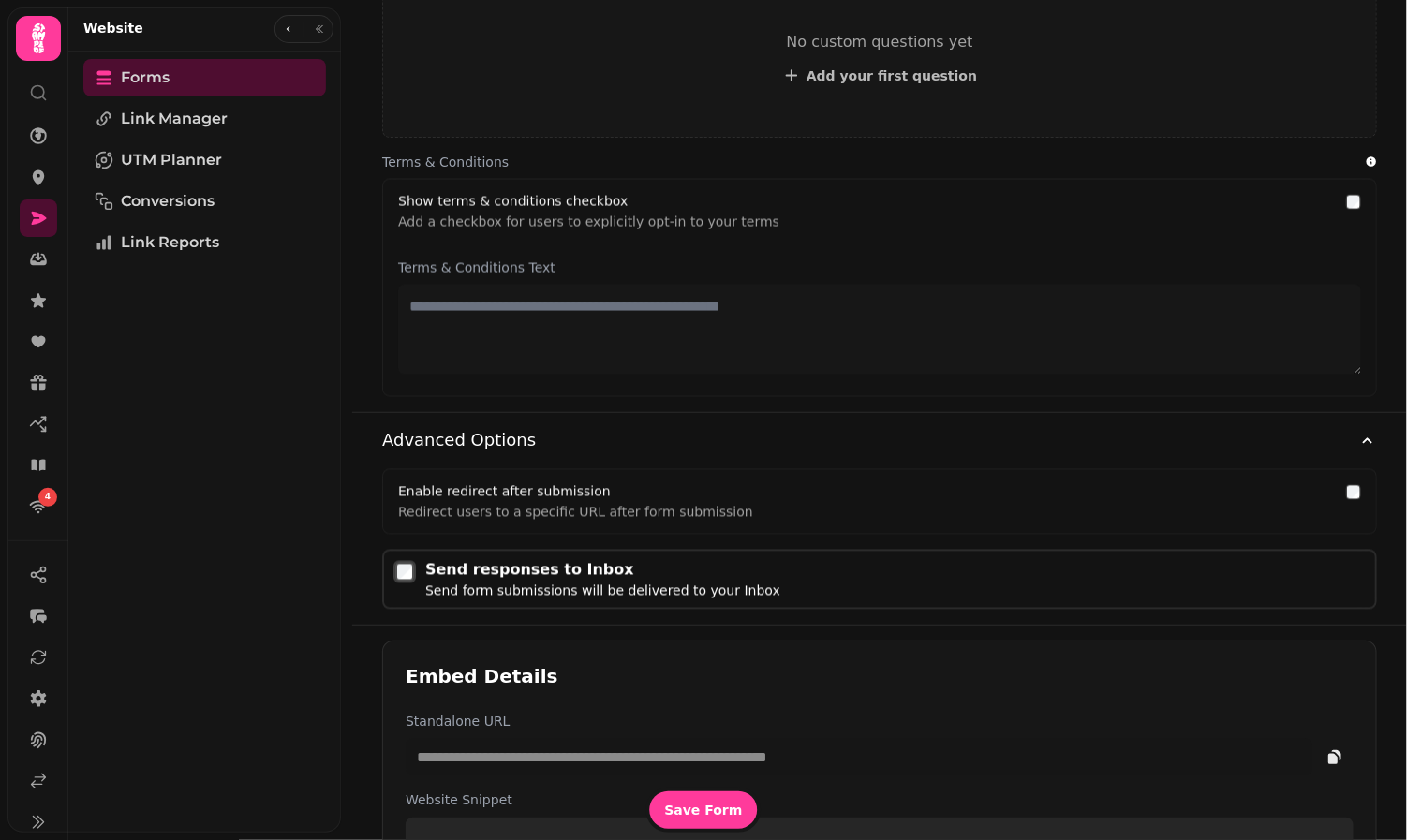
scroll to position [1197, 0]
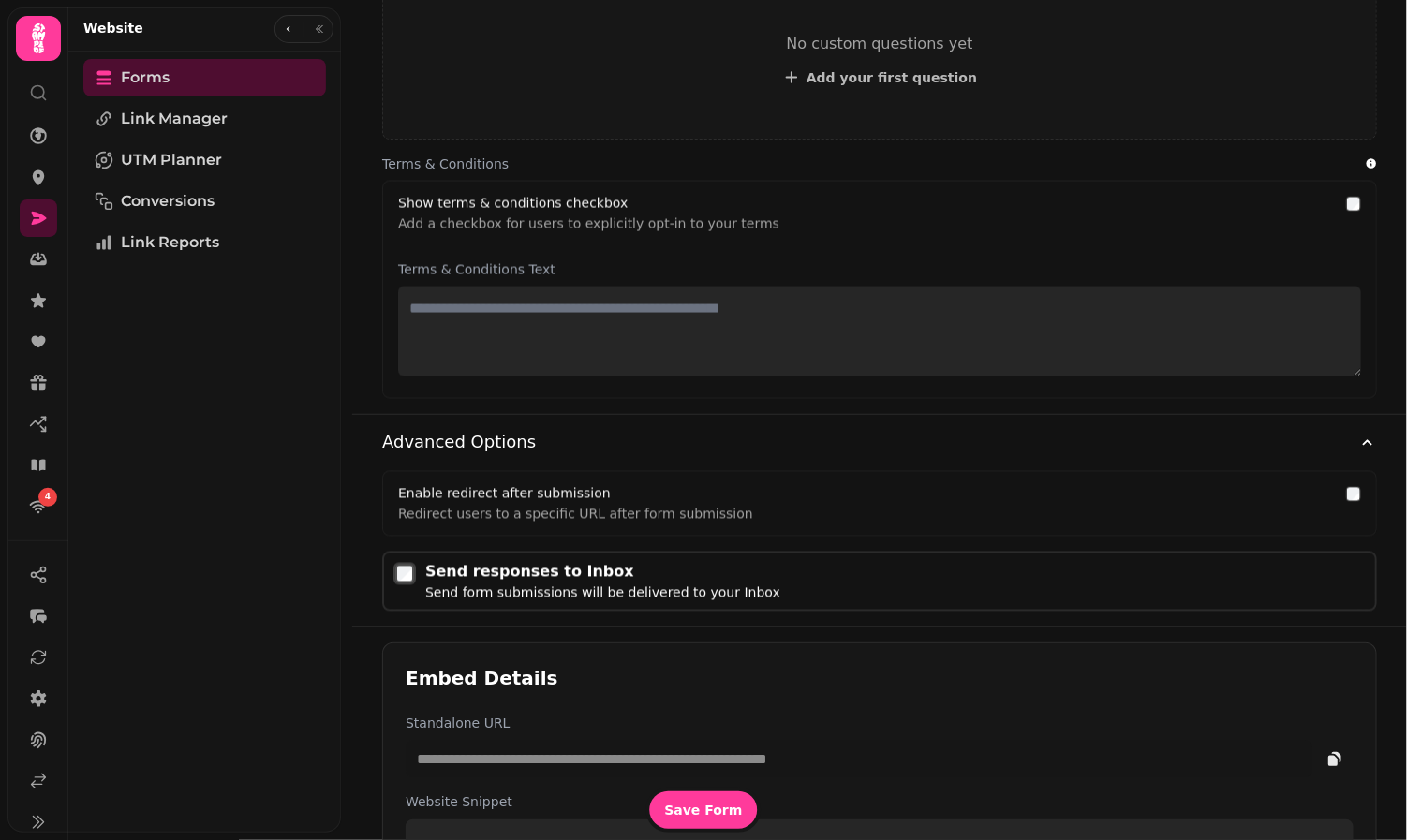
click at [471, 325] on textarea at bounding box center [879, 331] width 963 height 90
click at [490, 308] on textarea at bounding box center [879, 331] width 963 height 90
click at [442, 304] on textarea at bounding box center [879, 331] width 963 height 90
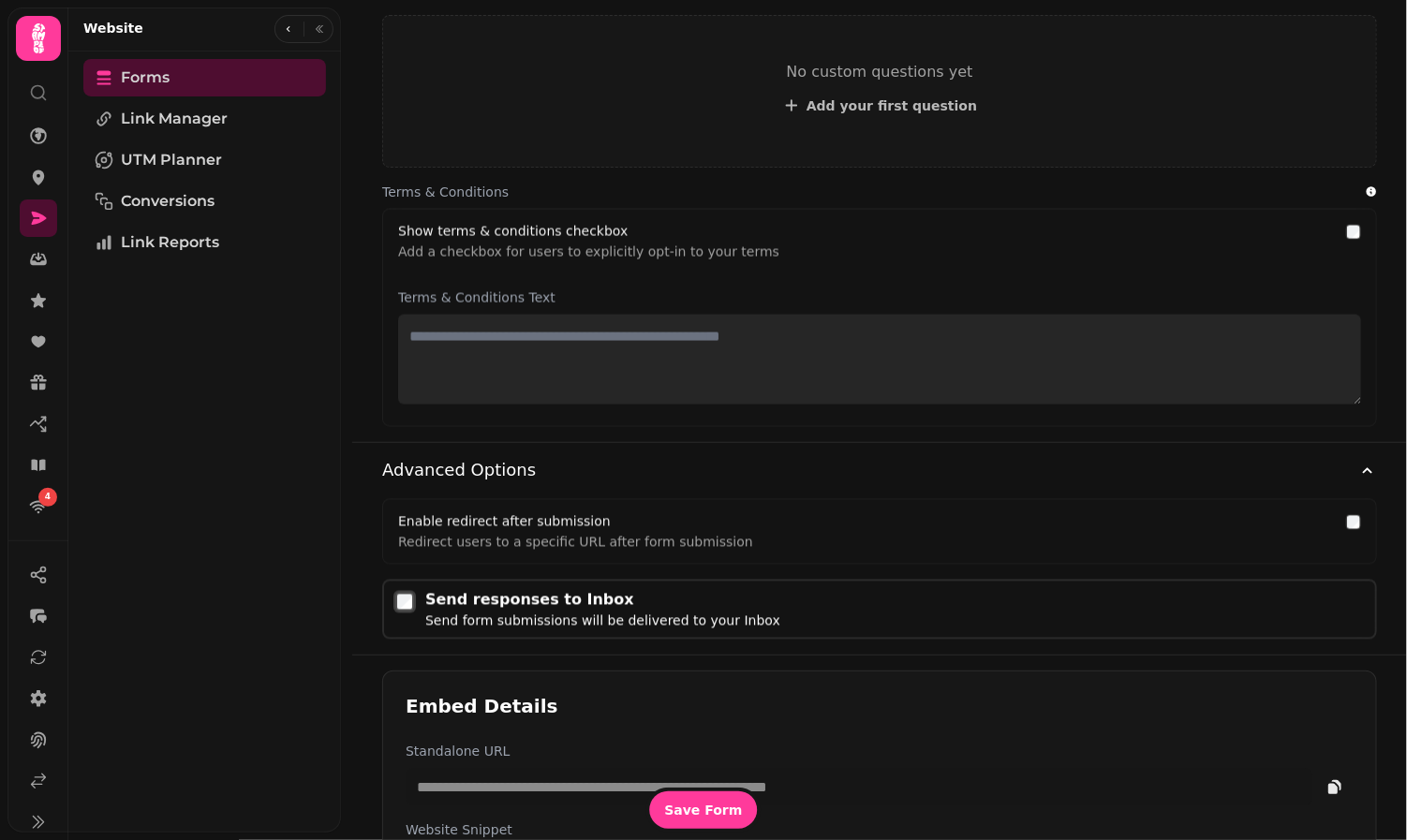
scroll to position [1168, 0]
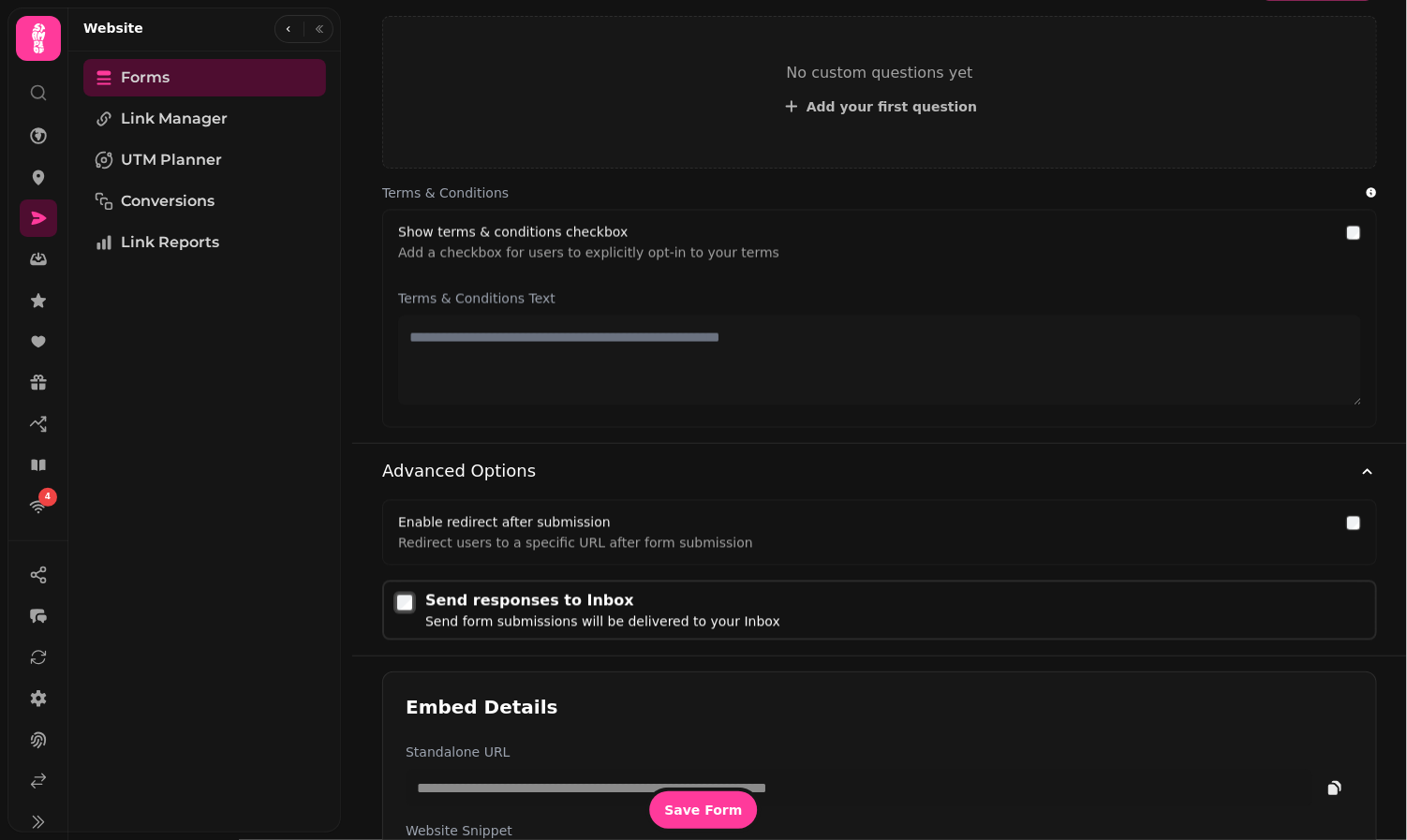
click at [58, 210] on nav "4" at bounding box center [38, 321] width 48 height 408
click at [37, 212] on icon at bounding box center [40, 218] width 15 height 13
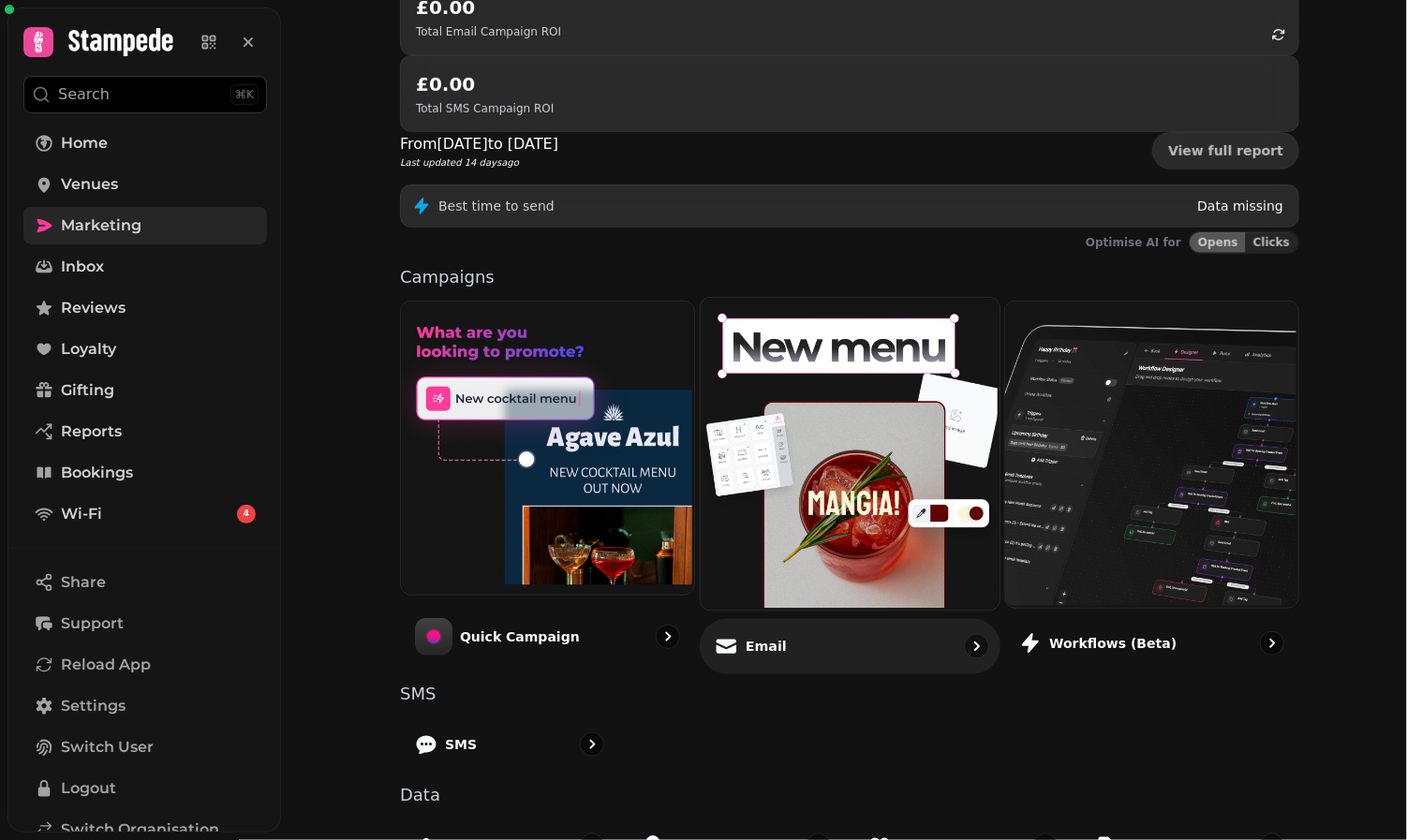
scroll to position [316, 0]
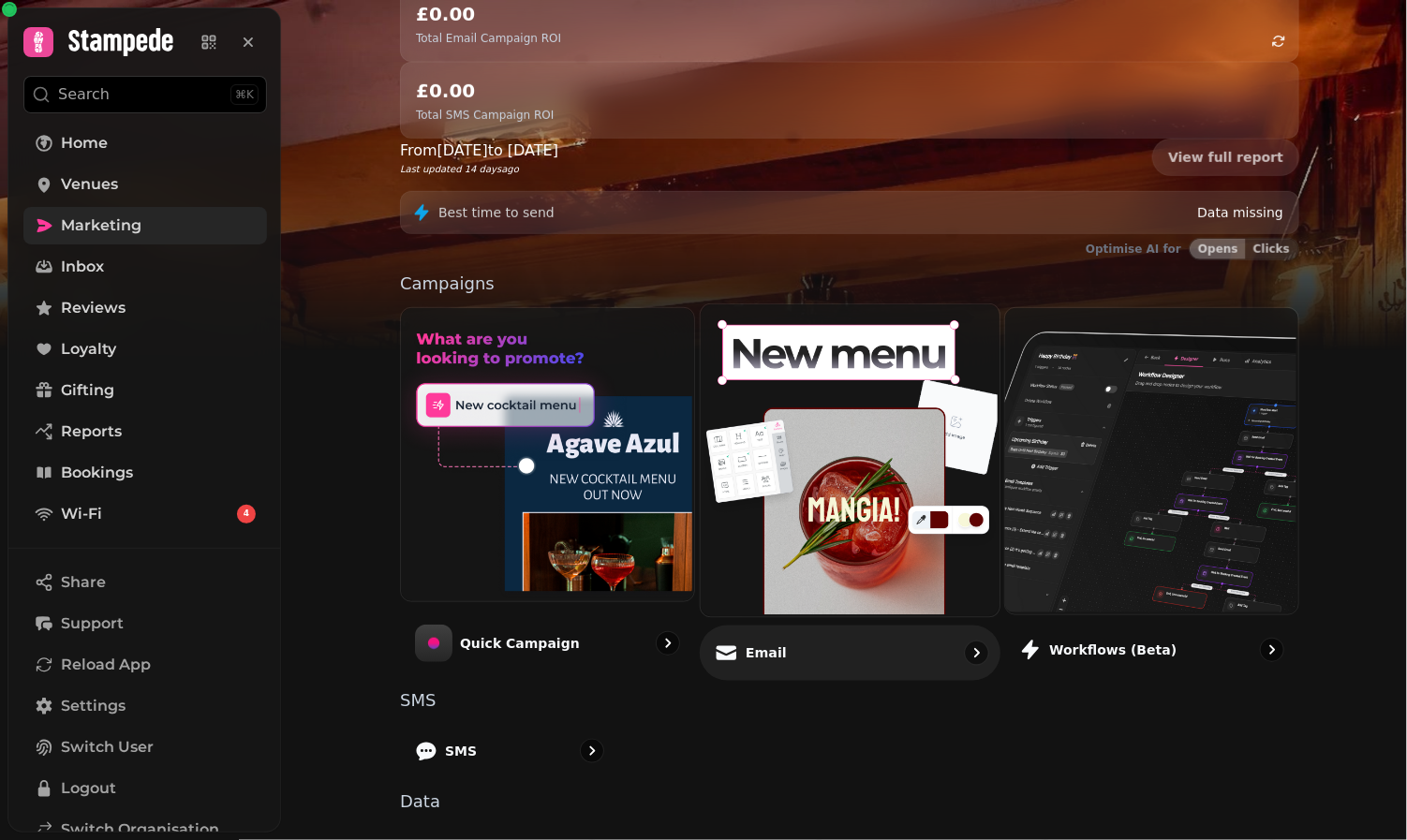
click at [837, 428] on img at bounding box center [847, 457] width 298 height 312
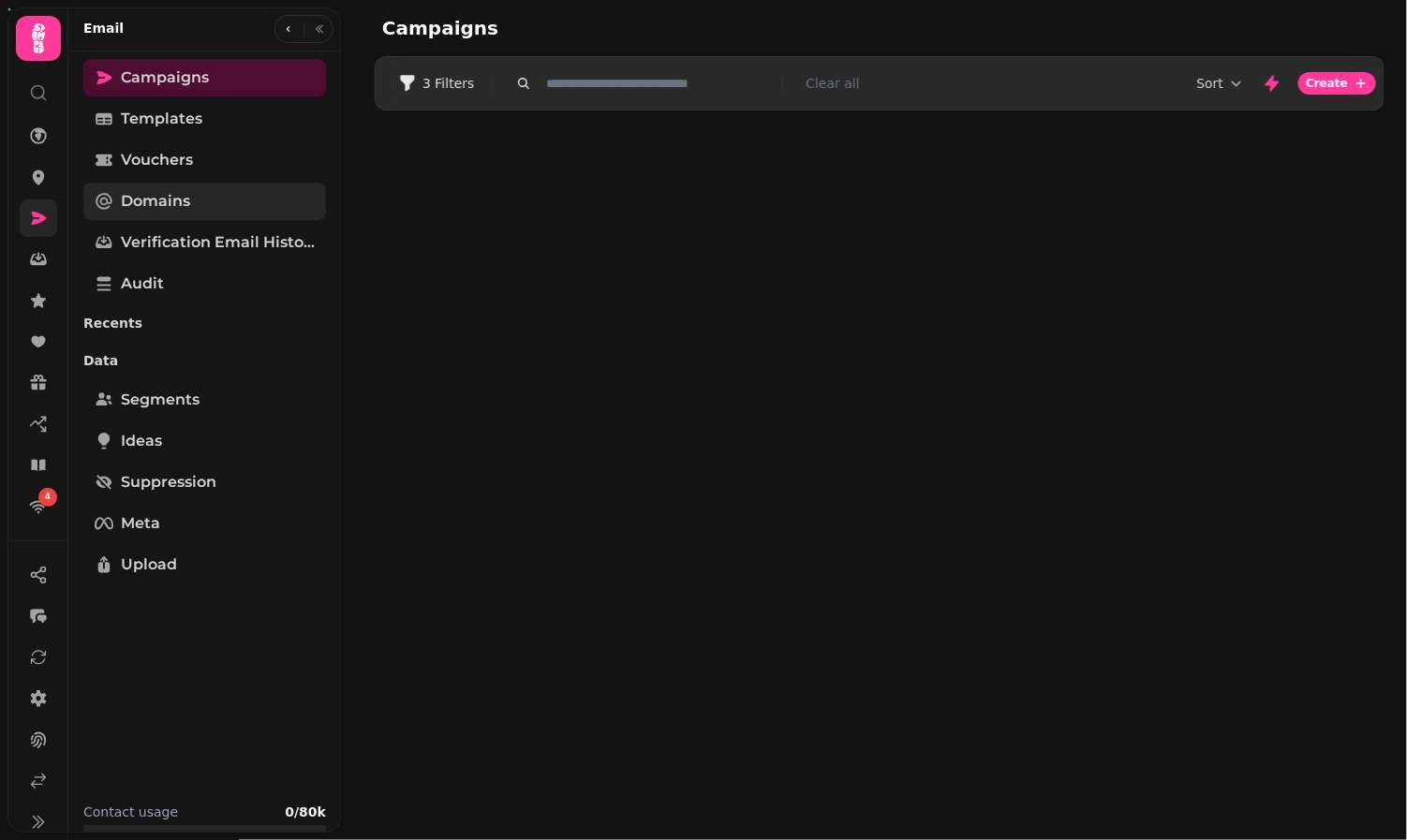
click at [193, 197] on link "Domains" at bounding box center [205, 202] width 243 height 38
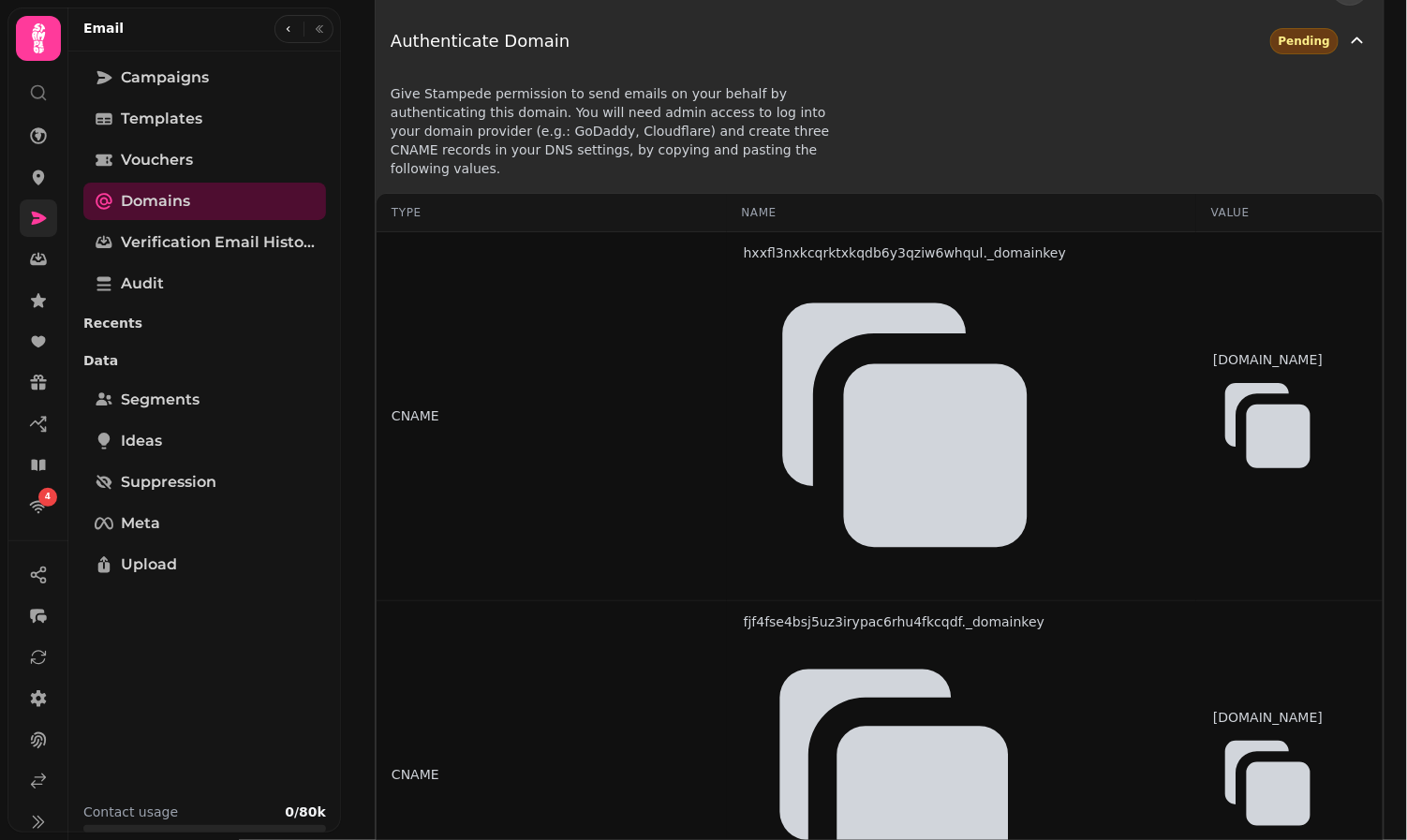
scroll to position [150, 0]
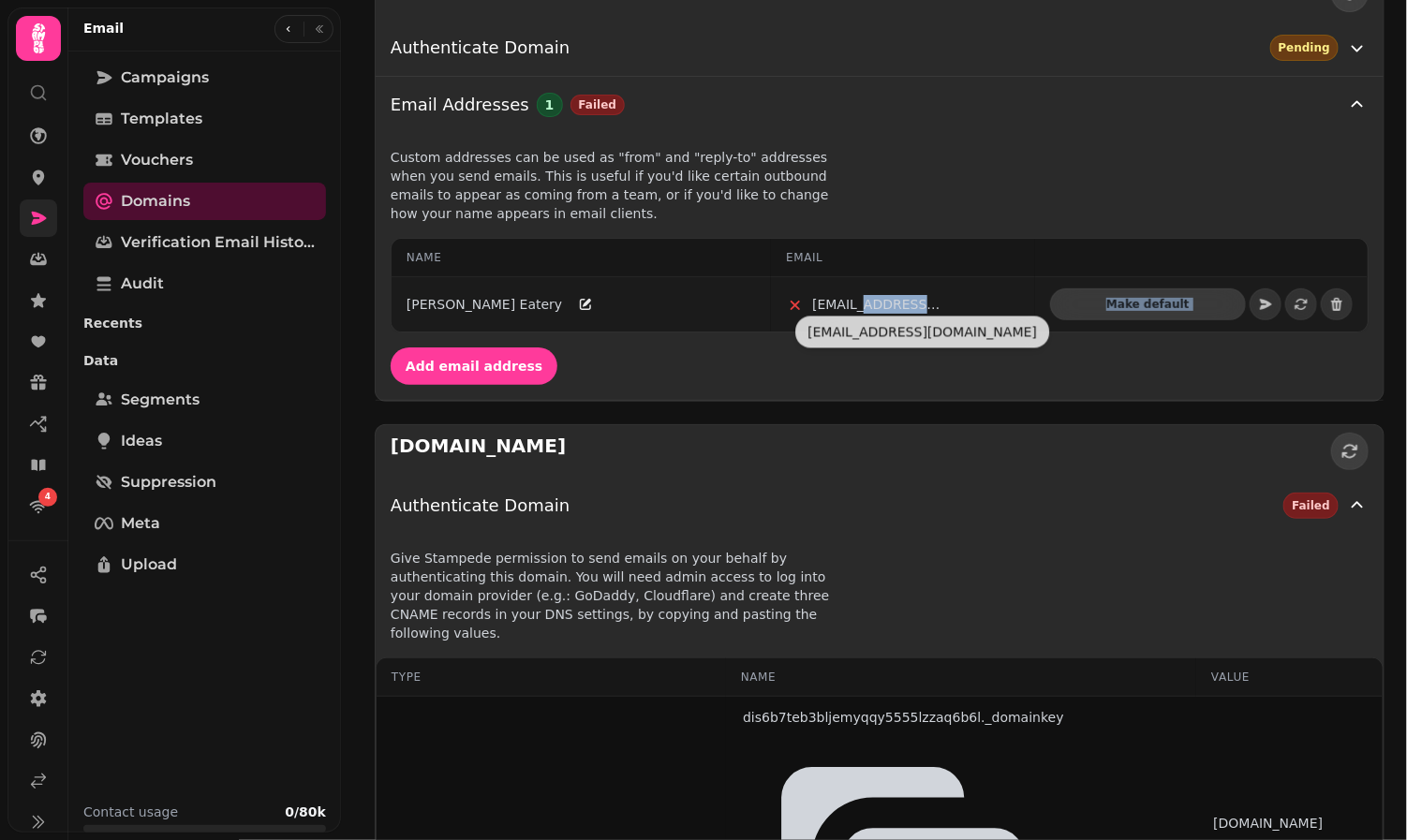
drag, startPoint x: 926, startPoint y: 346, endPoint x: 869, endPoint y: 297, distance: 75.2
click at [869, 297] on div "**********" at bounding box center [880, 266] width 1008 height 267
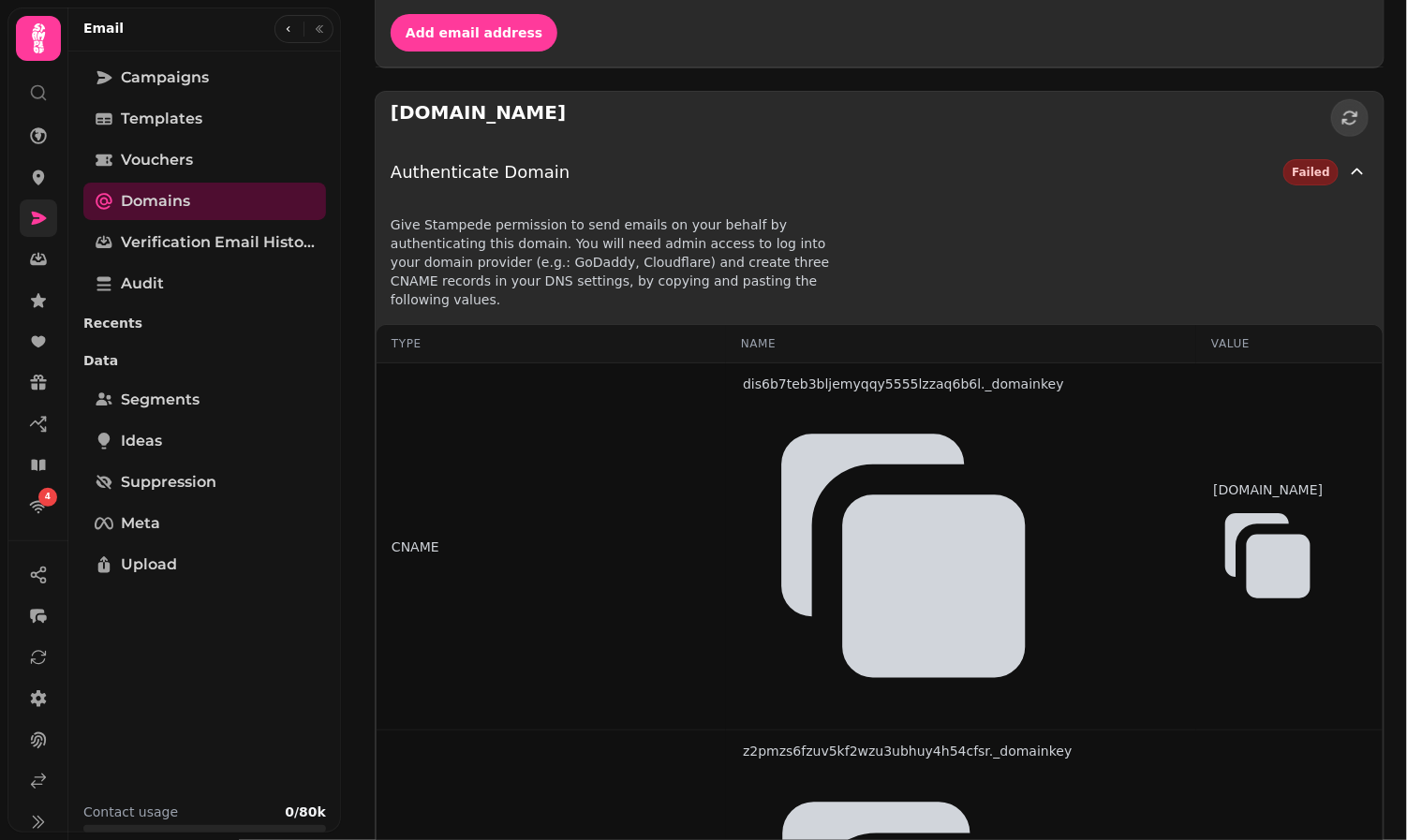
scroll to position [486, 0]
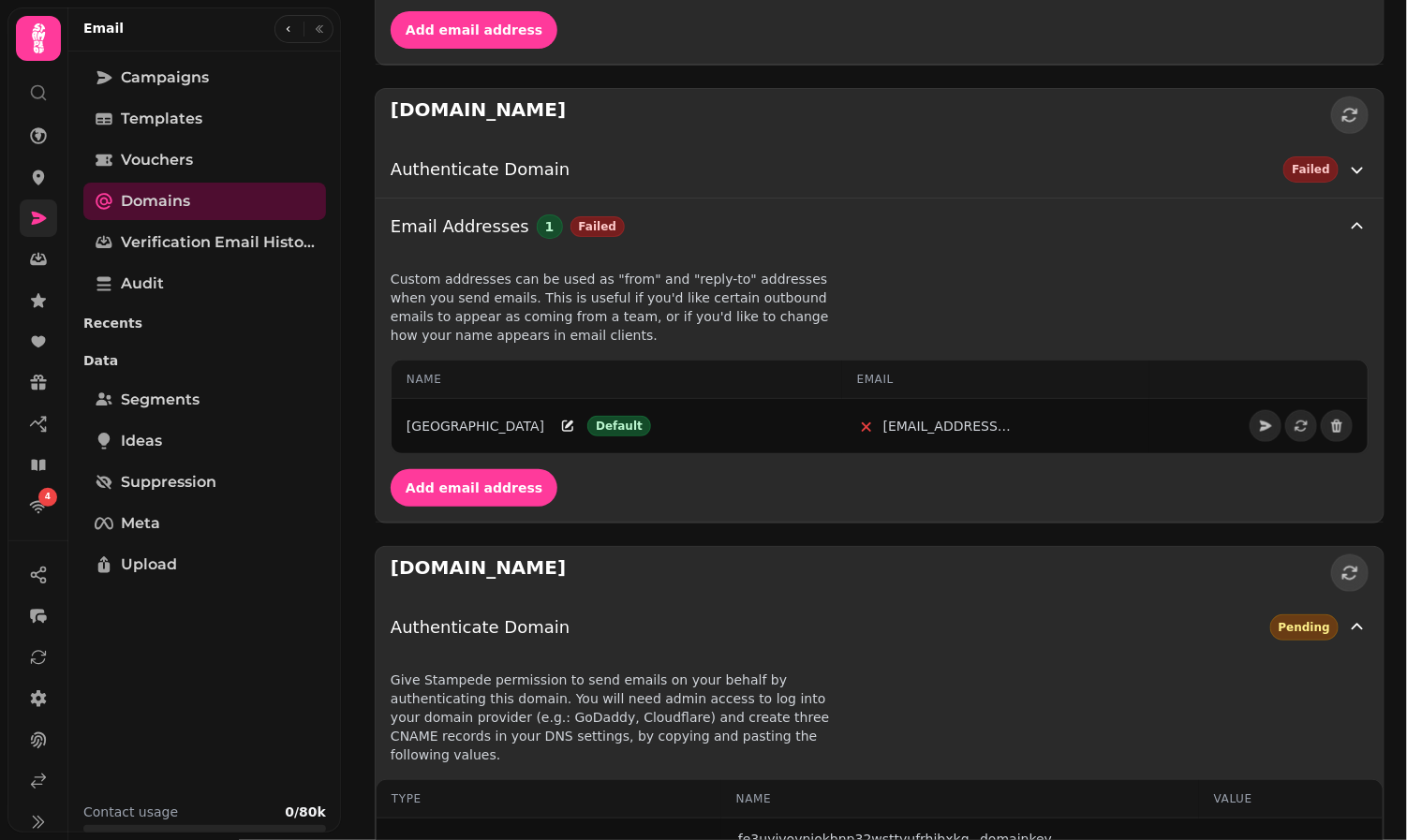
click at [975, 129] on div "[DOMAIN_NAME]" at bounding box center [880, 115] width 1008 height 52
click at [664, 162] on div "Authenticate Domain Failed" at bounding box center [868, 170] width 956 height 27
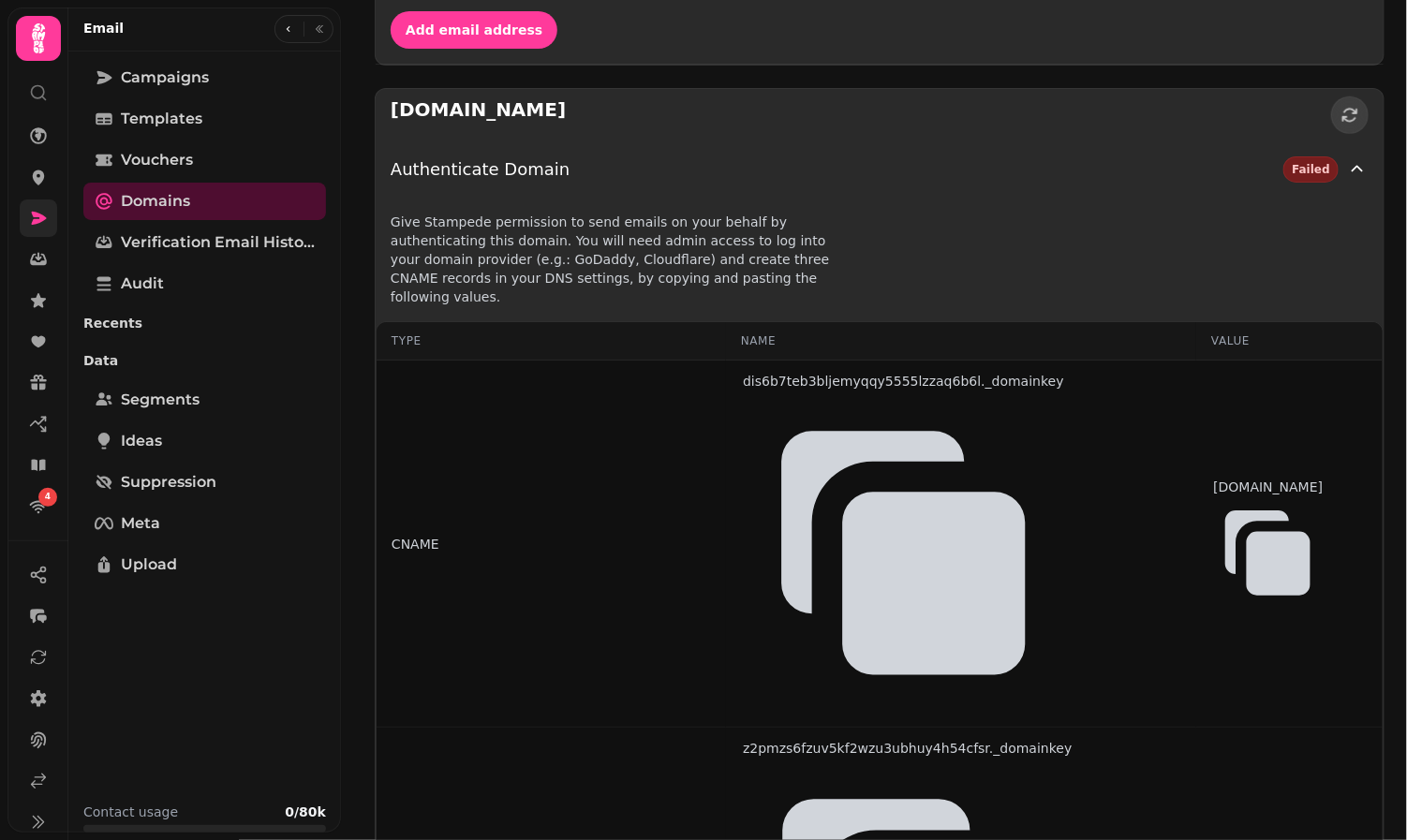
scroll to position [724, 0]
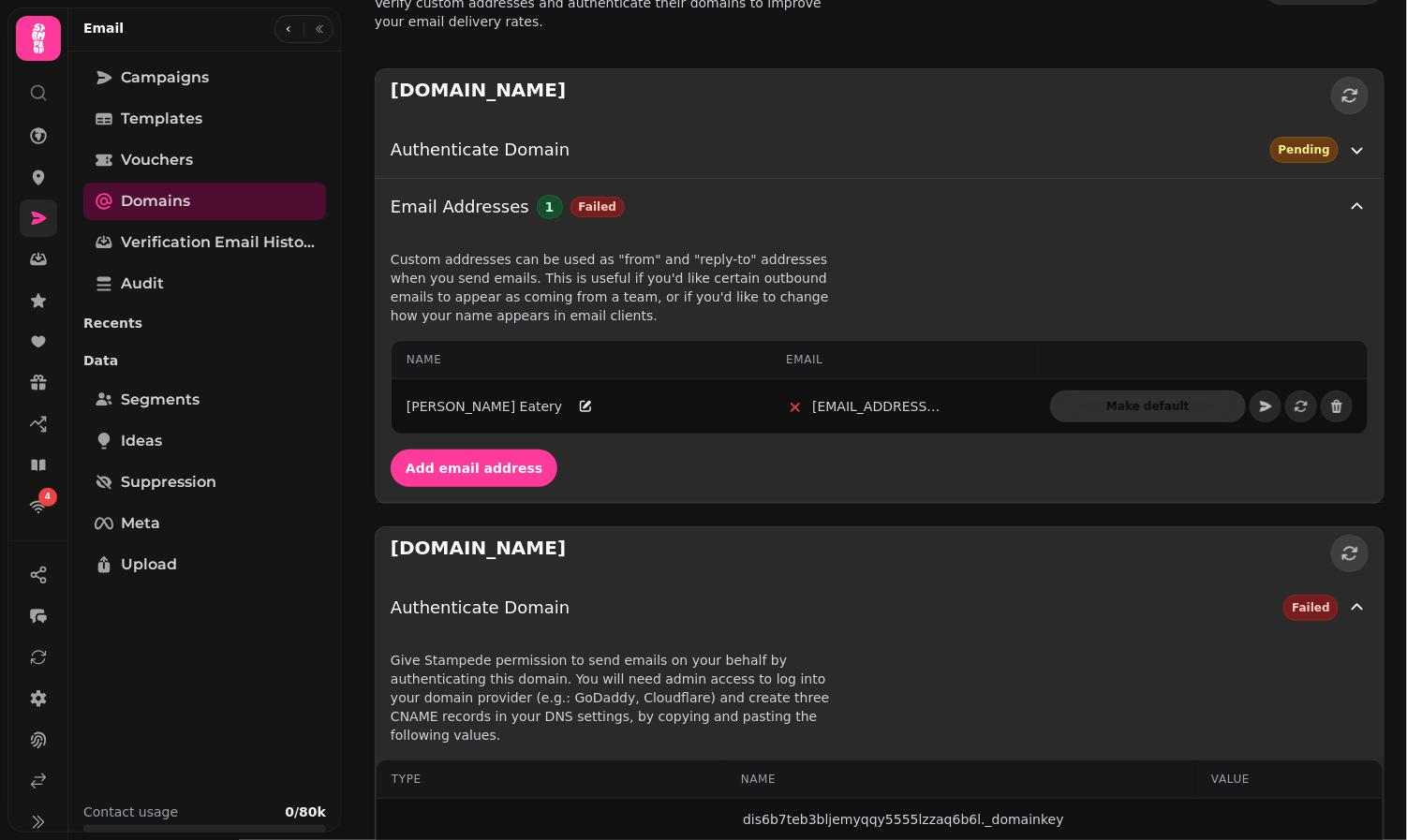
scroll to position [0, 0]
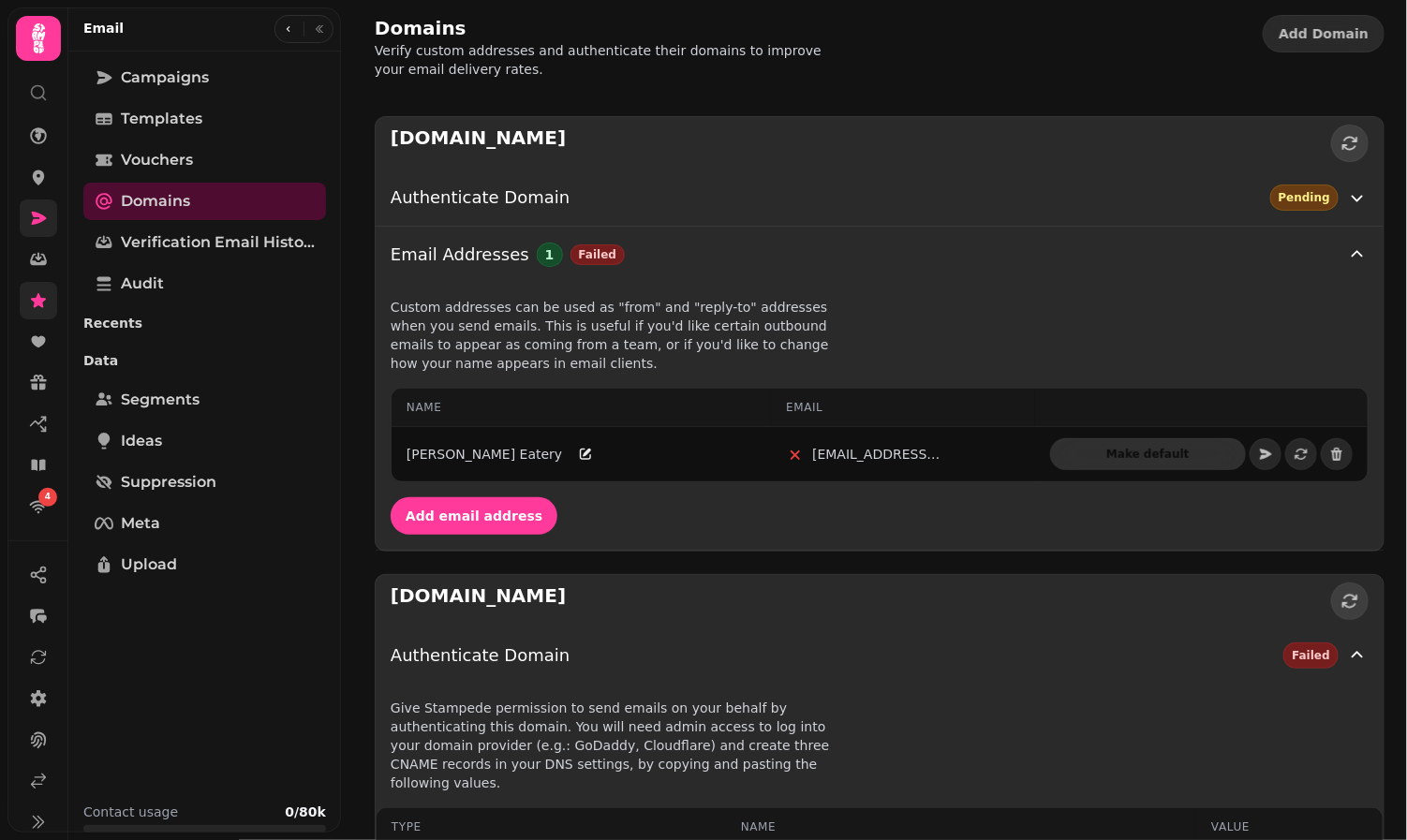
click at [39, 301] on icon at bounding box center [39, 299] width 15 height 14
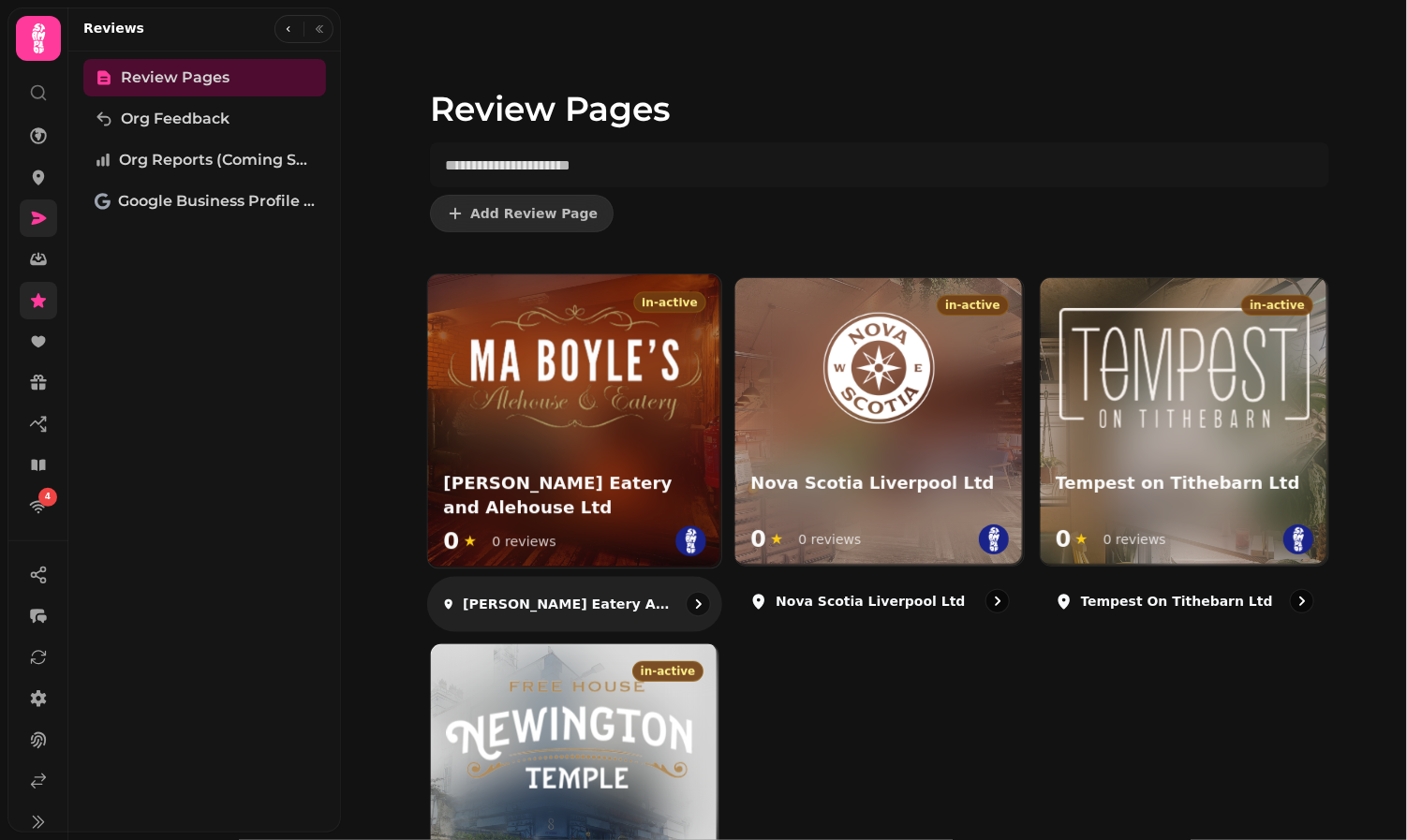
click at [522, 387] on img at bounding box center [575, 366] width 253 height 123
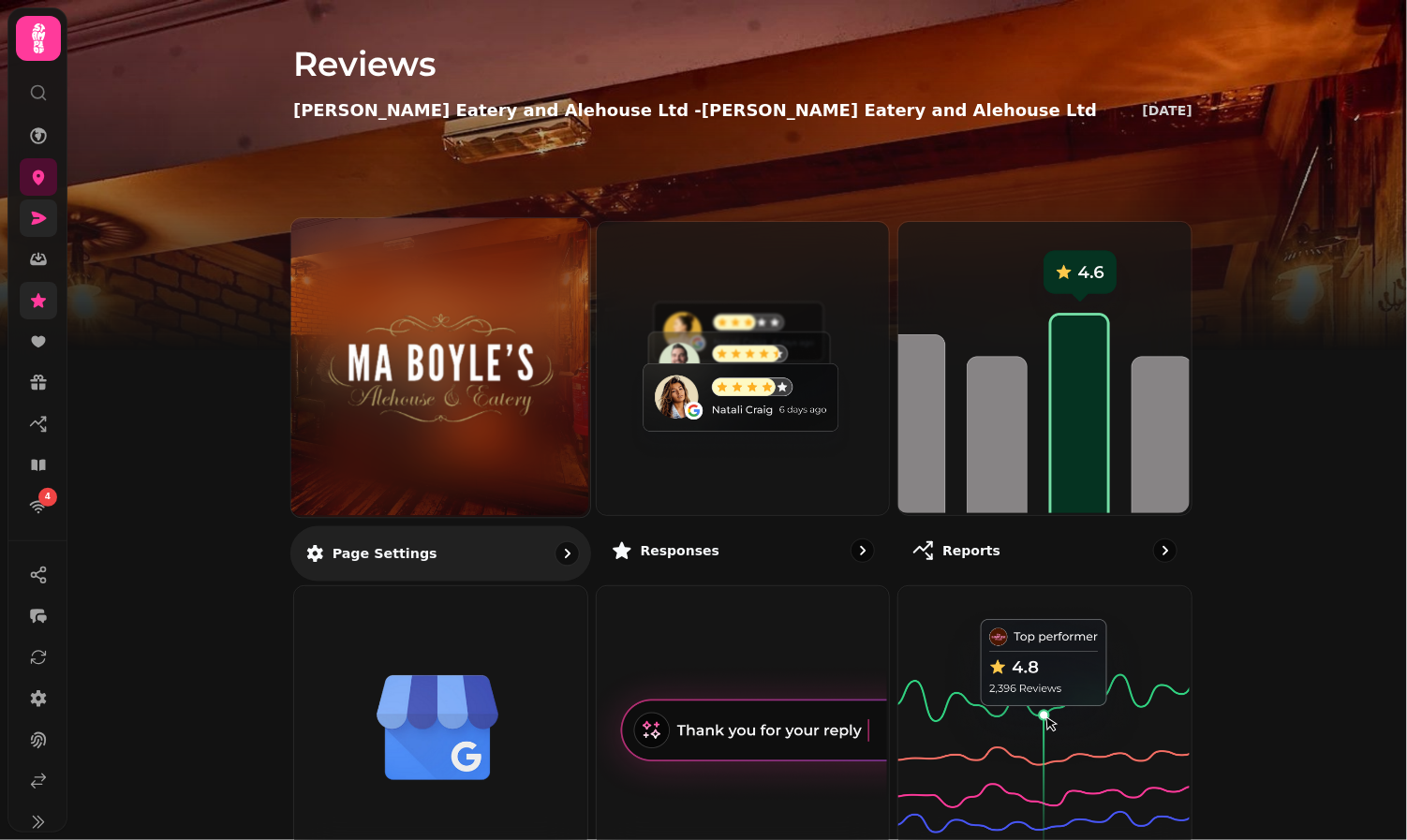
click at [467, 343] on img at bounding box center [441, 367] width 224 height 123
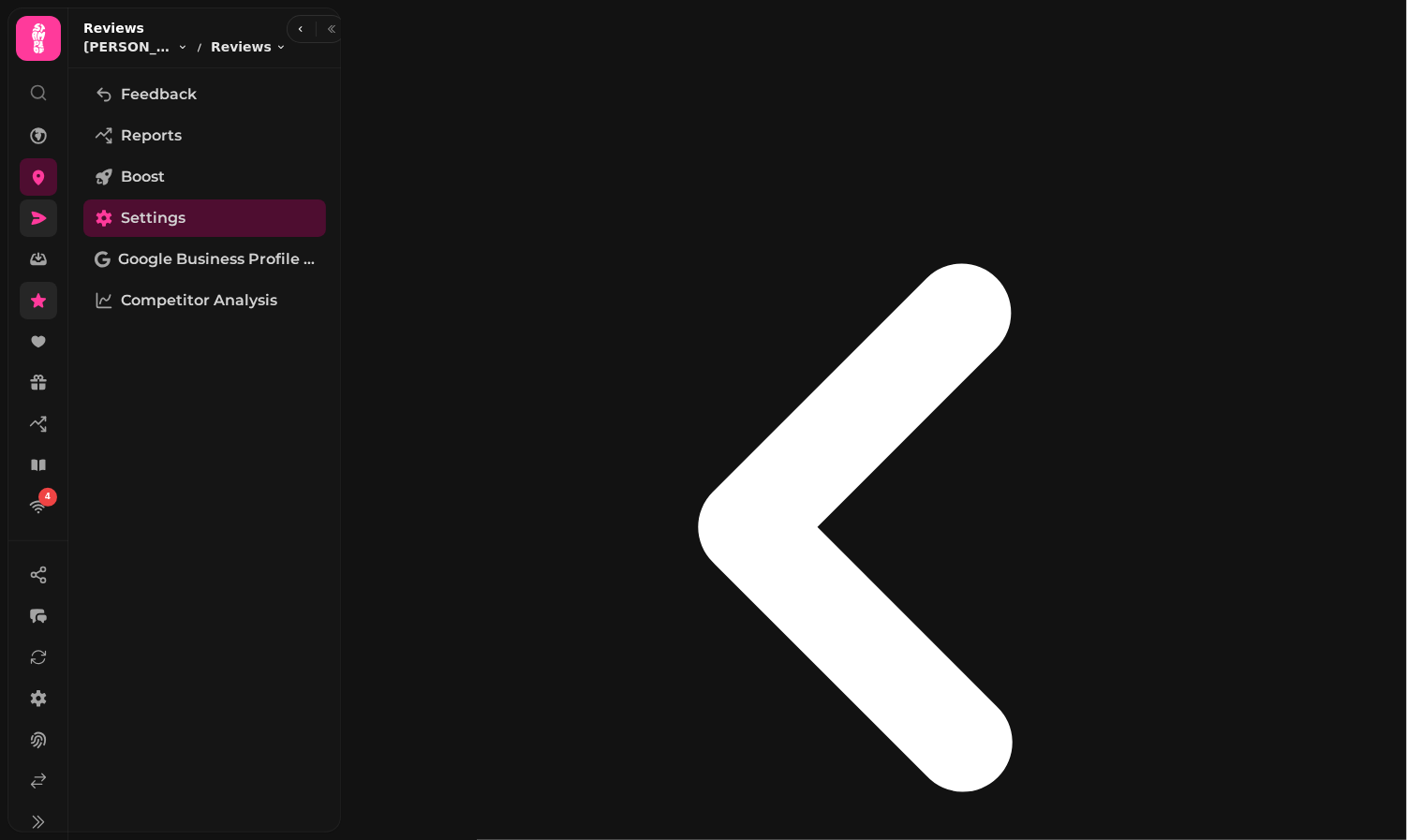
scroll to position [106, 0]
select select "**********"
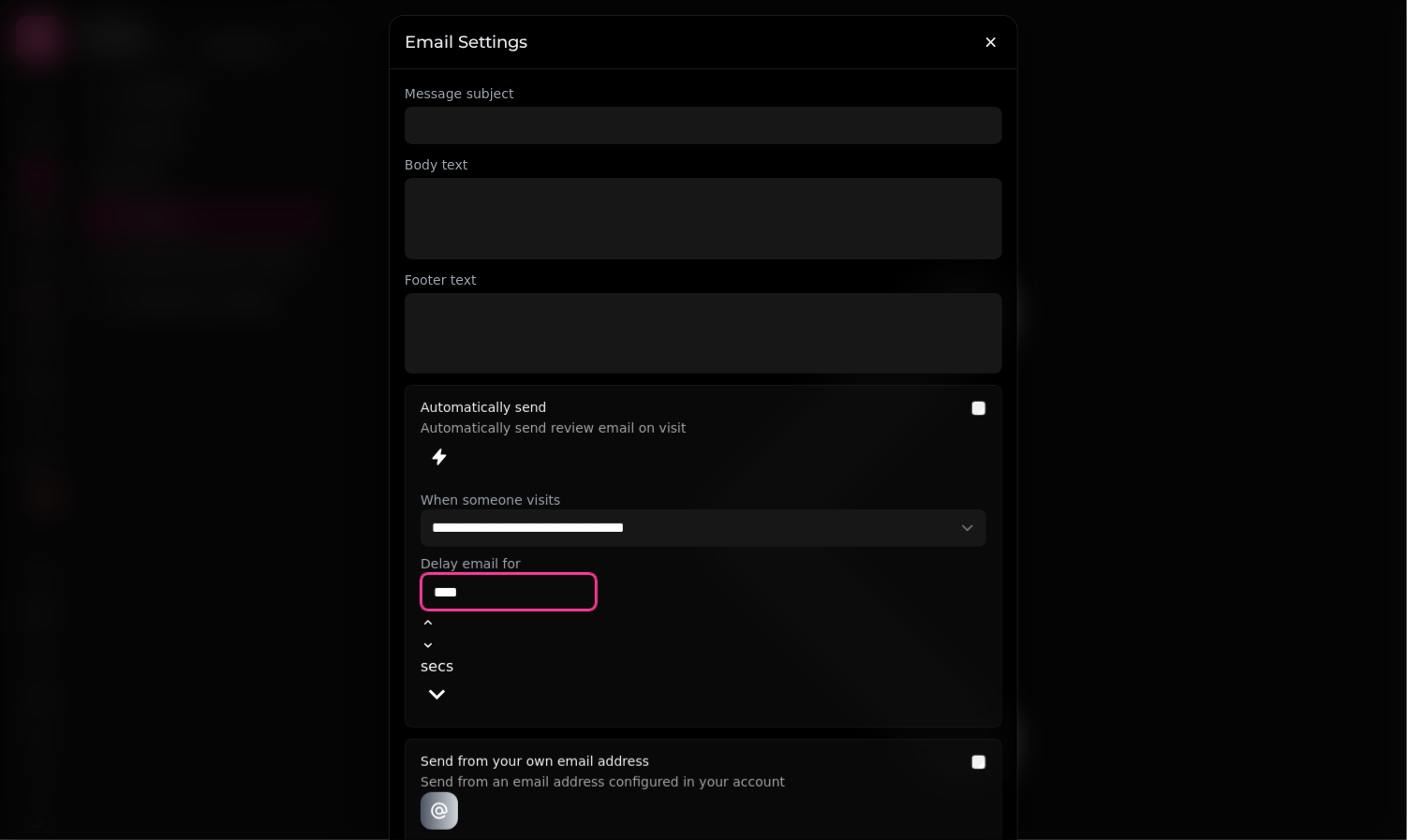
click at [453, 601] on input "****" at bounding box center [509, 592] width 176 height 38
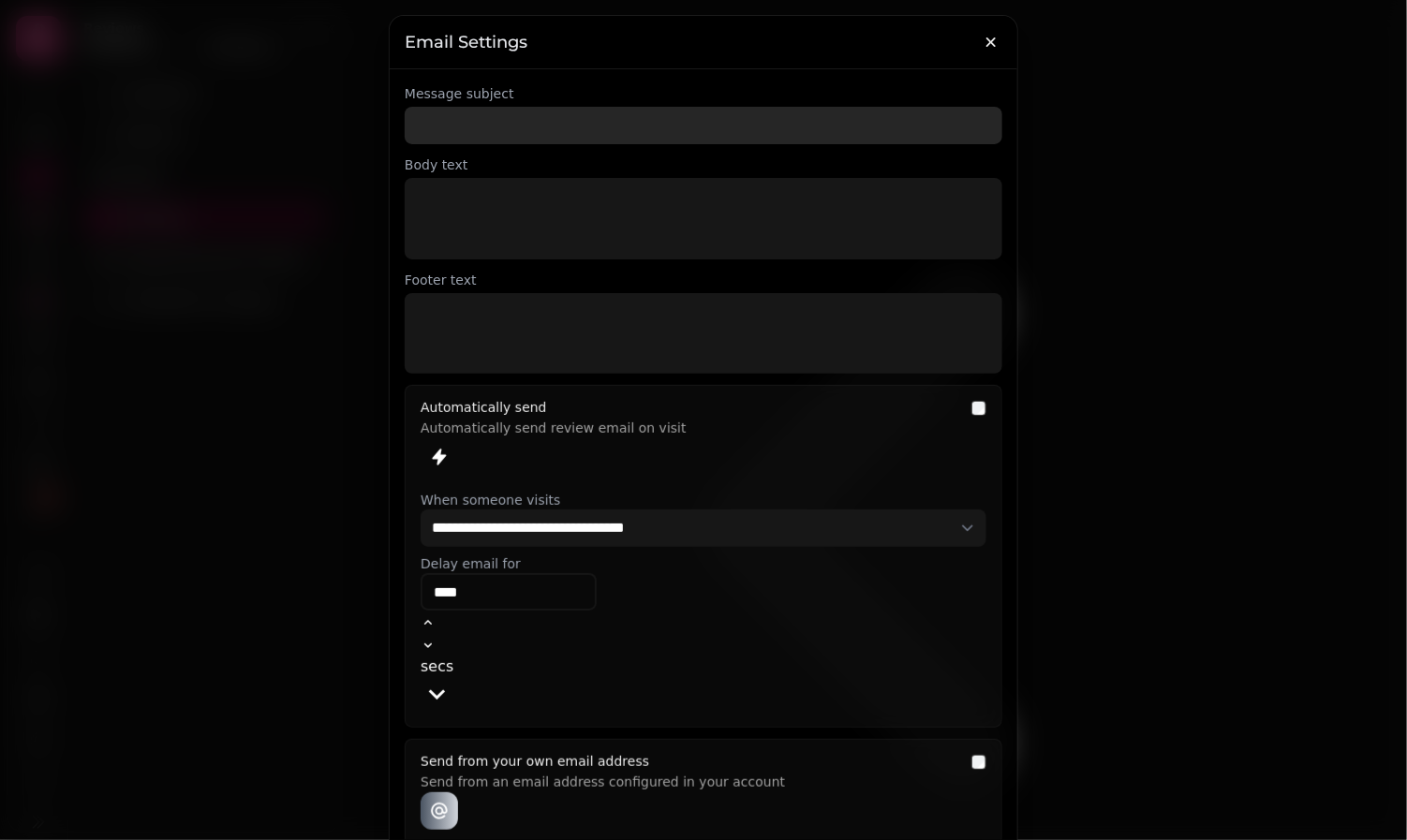
click at [547, 121] on input "Message subject" at bounding box center [703, 126] width 598 height 38
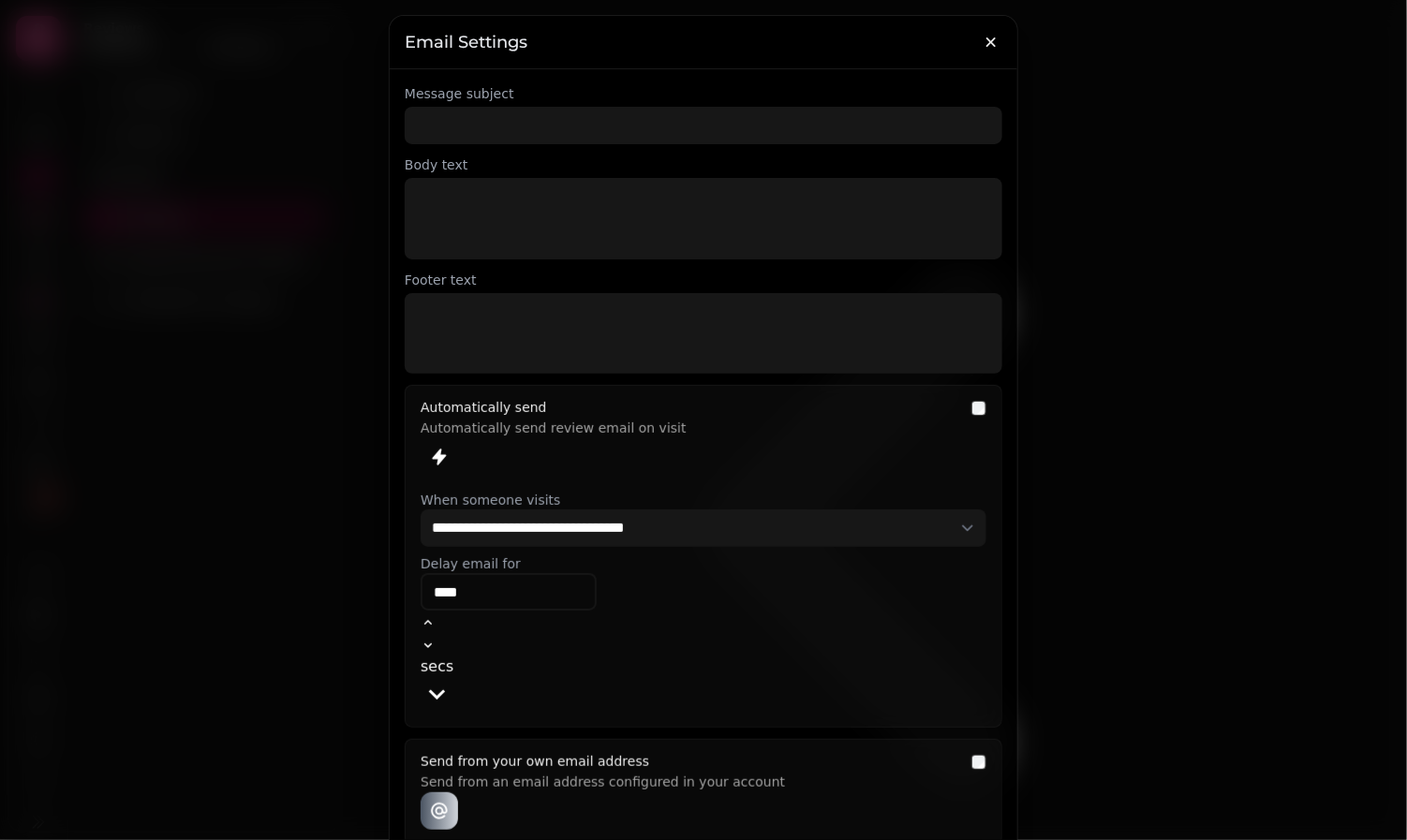
drag, startPoint x: 460, startPoint y: 211, endPoint x: 460, endPoint y: 203, distance: 8.0
click at [460, 211] on p at bounding box center [703, 219] width 545 height 22
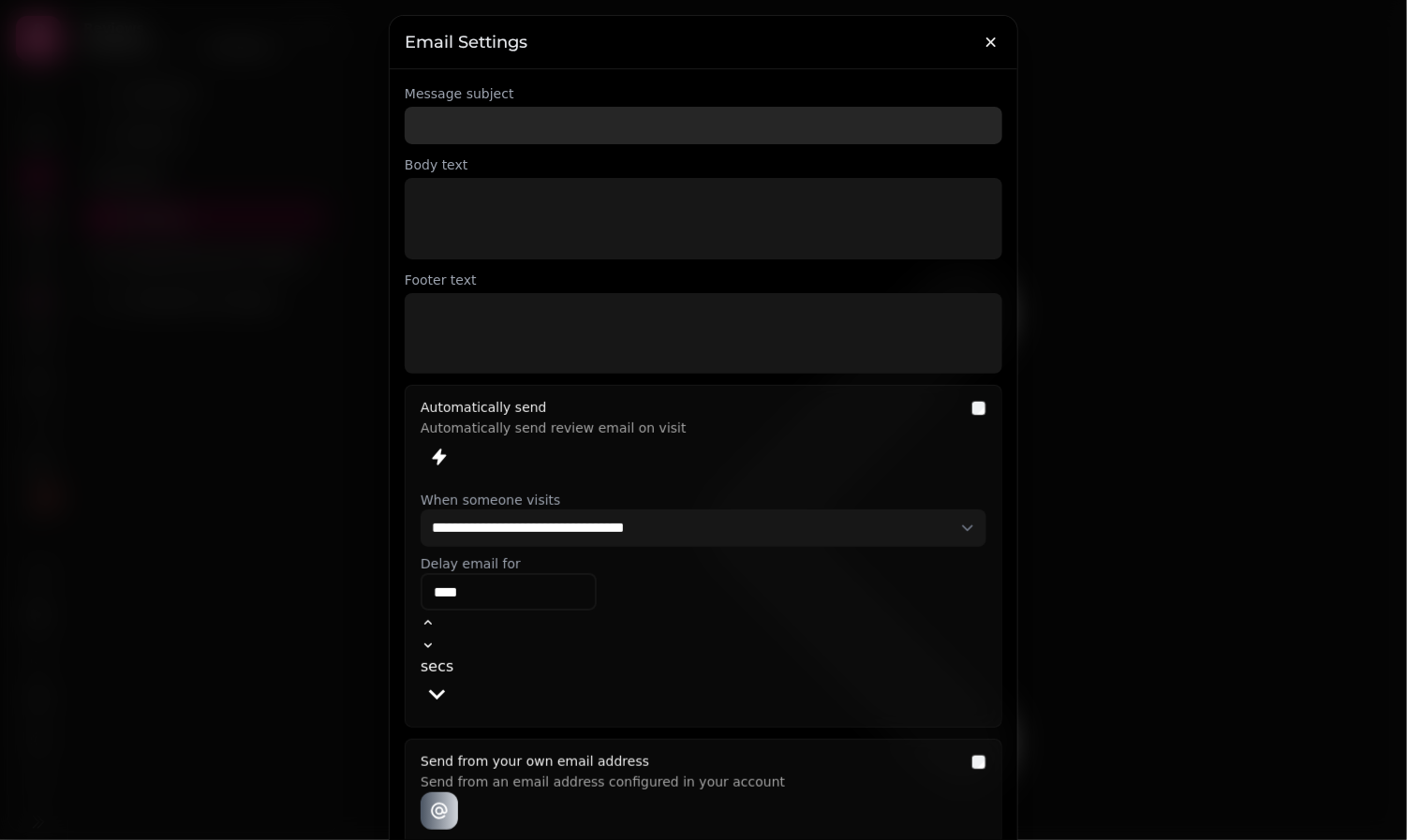
click at [496, 121] on input "Message subject" at bounding box center [703, 126] width 598 height 38
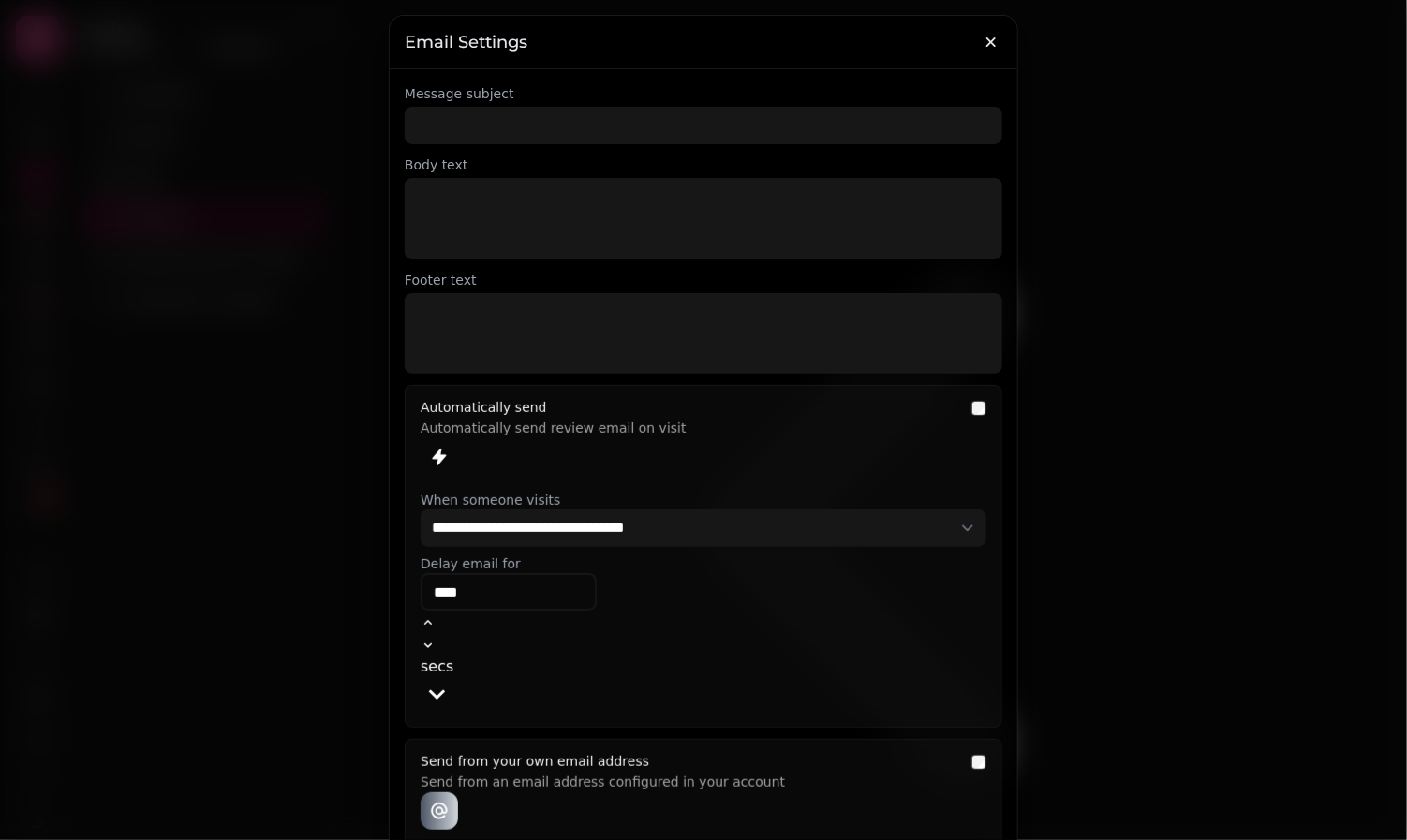
click at [460, 203] on div at bounding box center [703, 219] width 575 height 51
click at [1000, 44] on icon "button" at bounding box center [991, 43] width 19 height 19
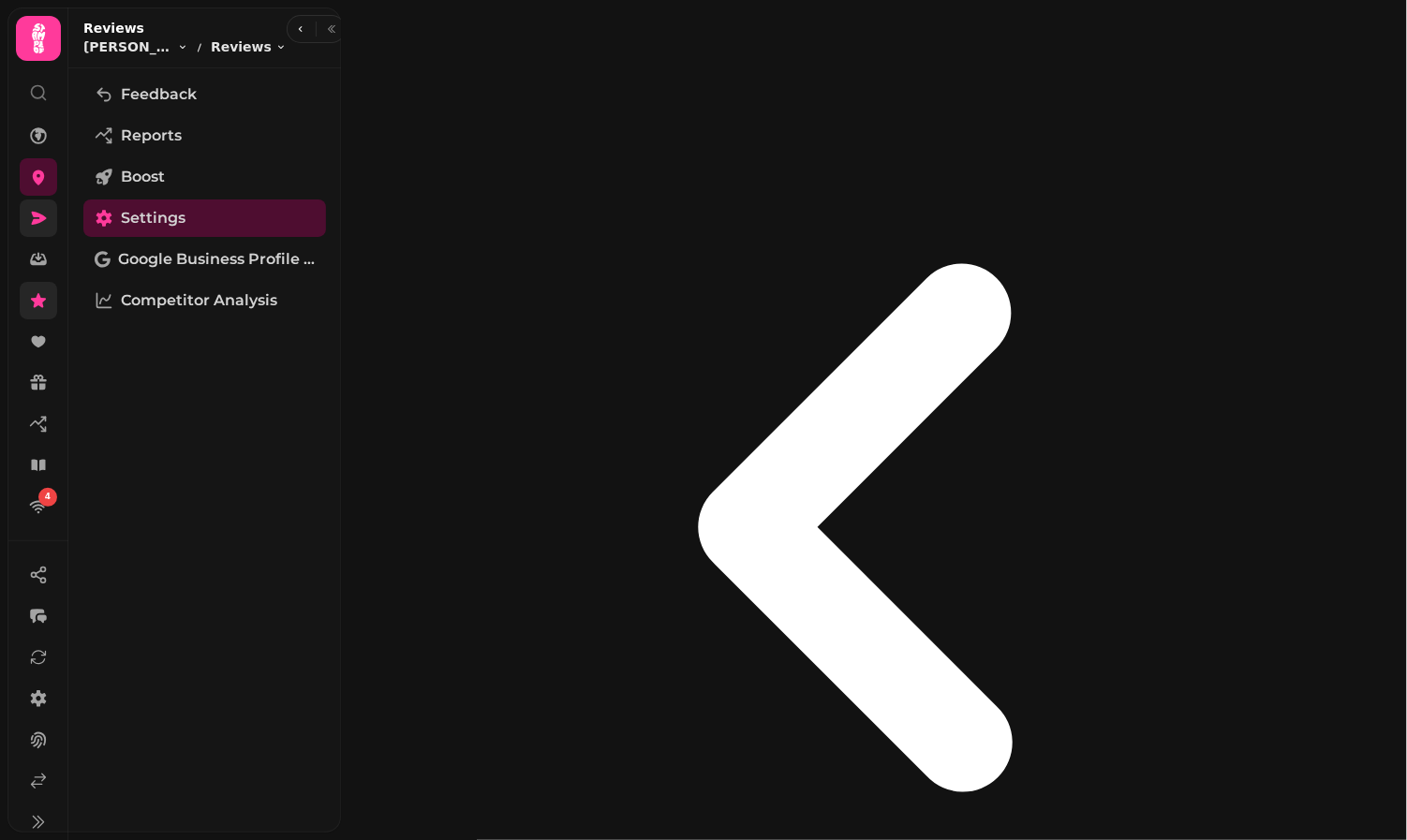
scroll to position [109, 0]
click at [230, 95] on link "Feedback" at bounding box center [205, 95] width 243 height 38
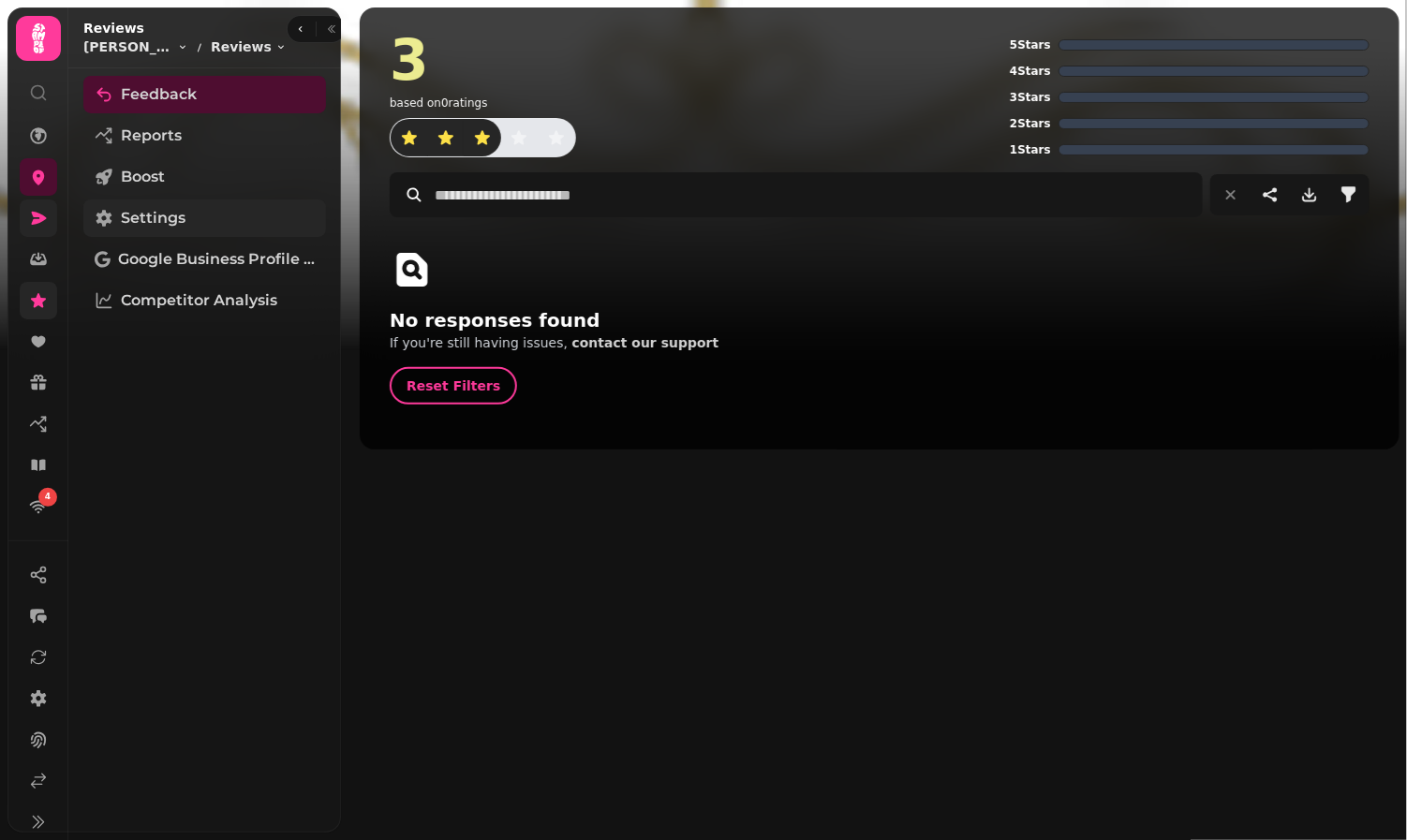
click at [179, 212] on span "Settings" at bounding box center [153, 219] width 64 height 23
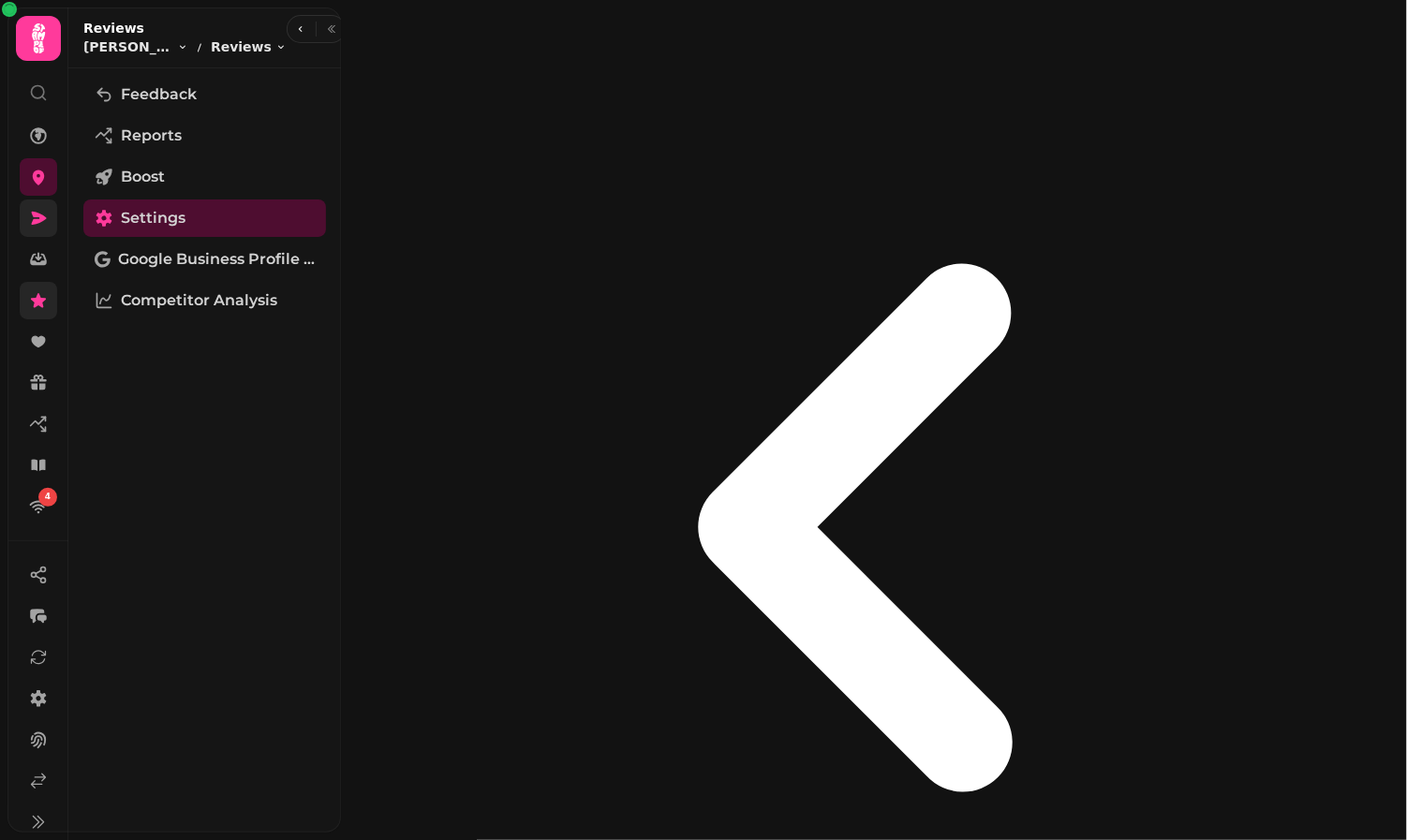
drag, startPoint x: 436, startPoint y: 518, endPoint x: 368, endPoint y: 513, distance: 68.2
click at [205, 260] on span "Google Business Profile (Beta)" at bounding box center [217, 259] width 197 height 23
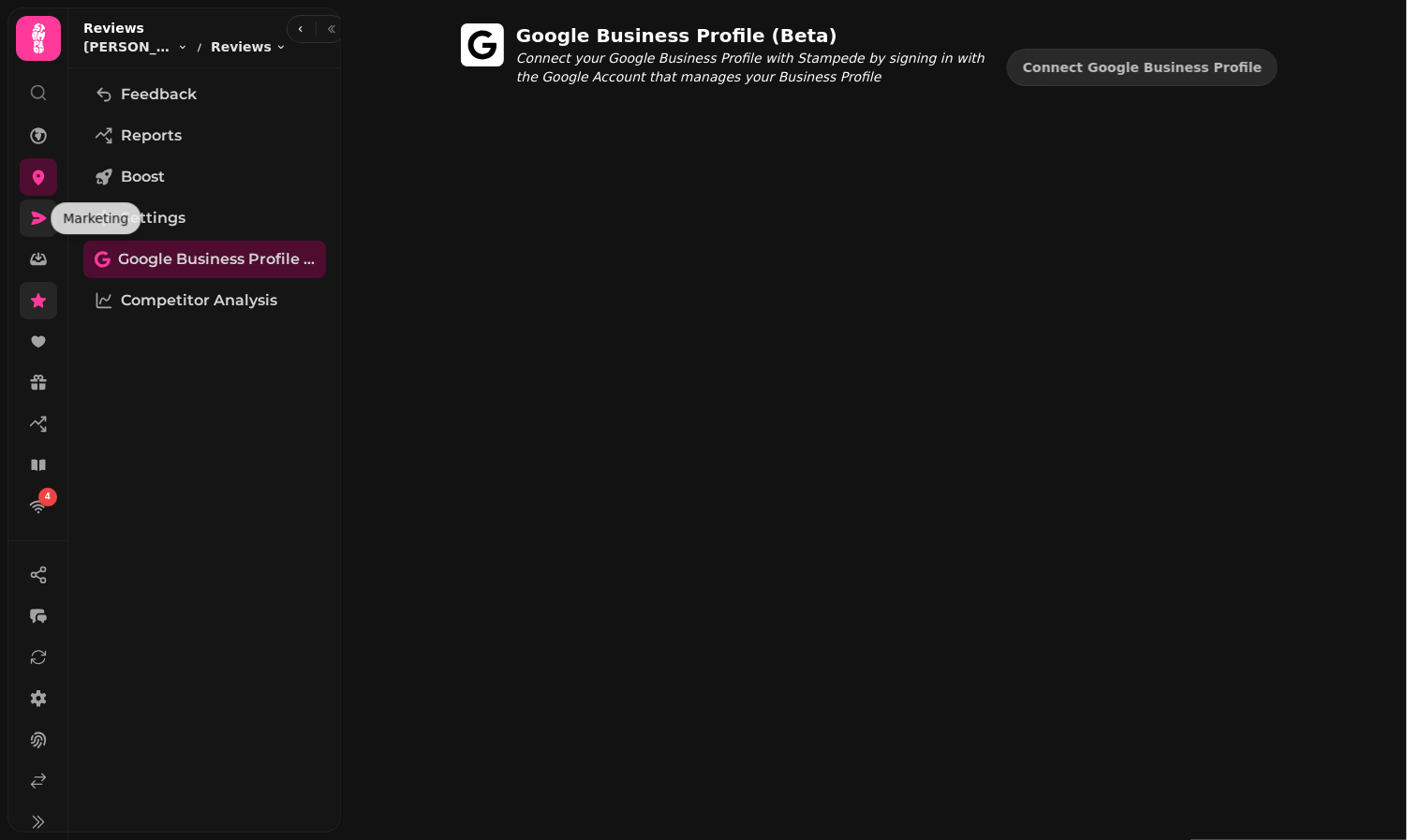
click at [45, 223] on icon at bounding box center [39, 219] width 19 height 19
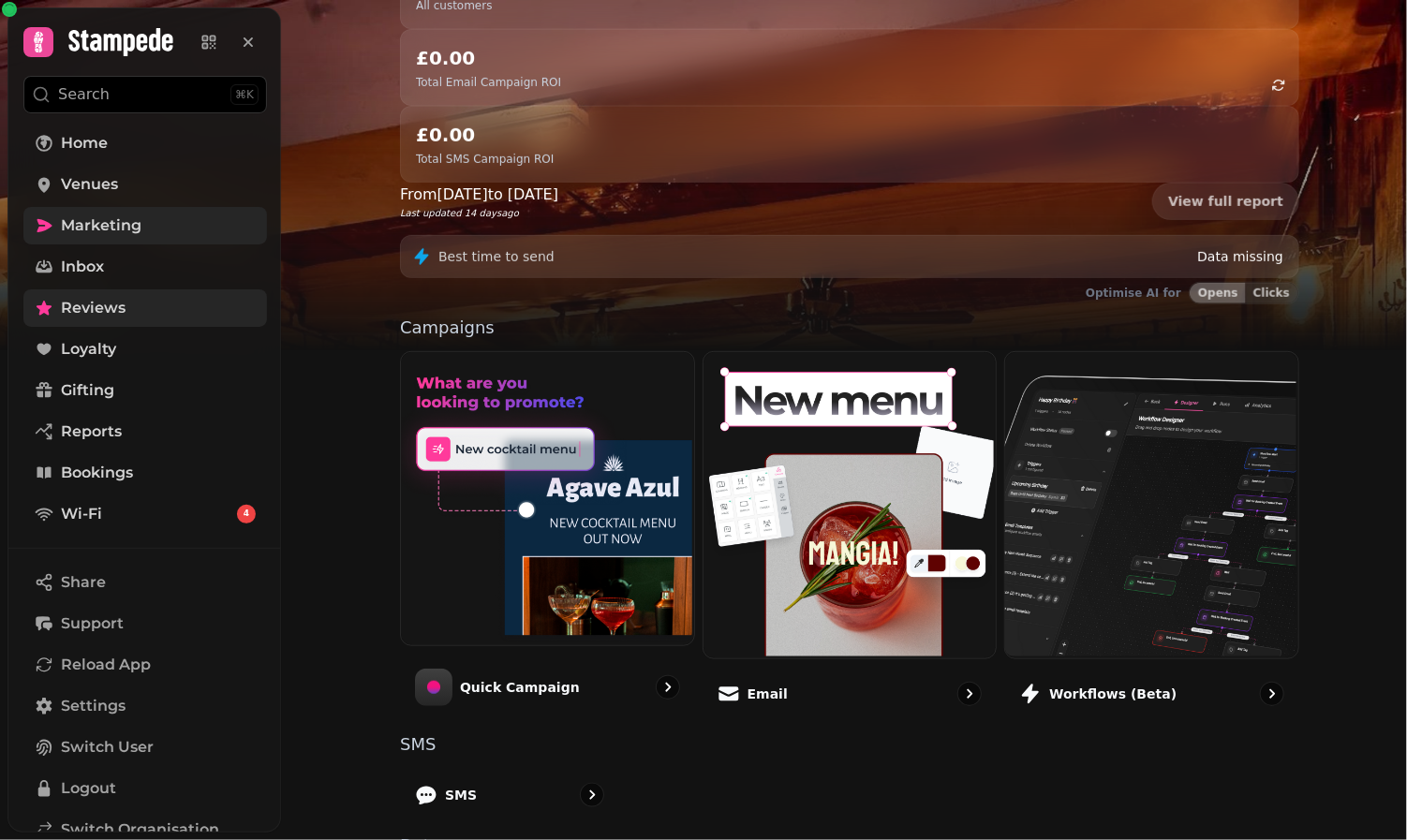
scroll to position [314, 0]
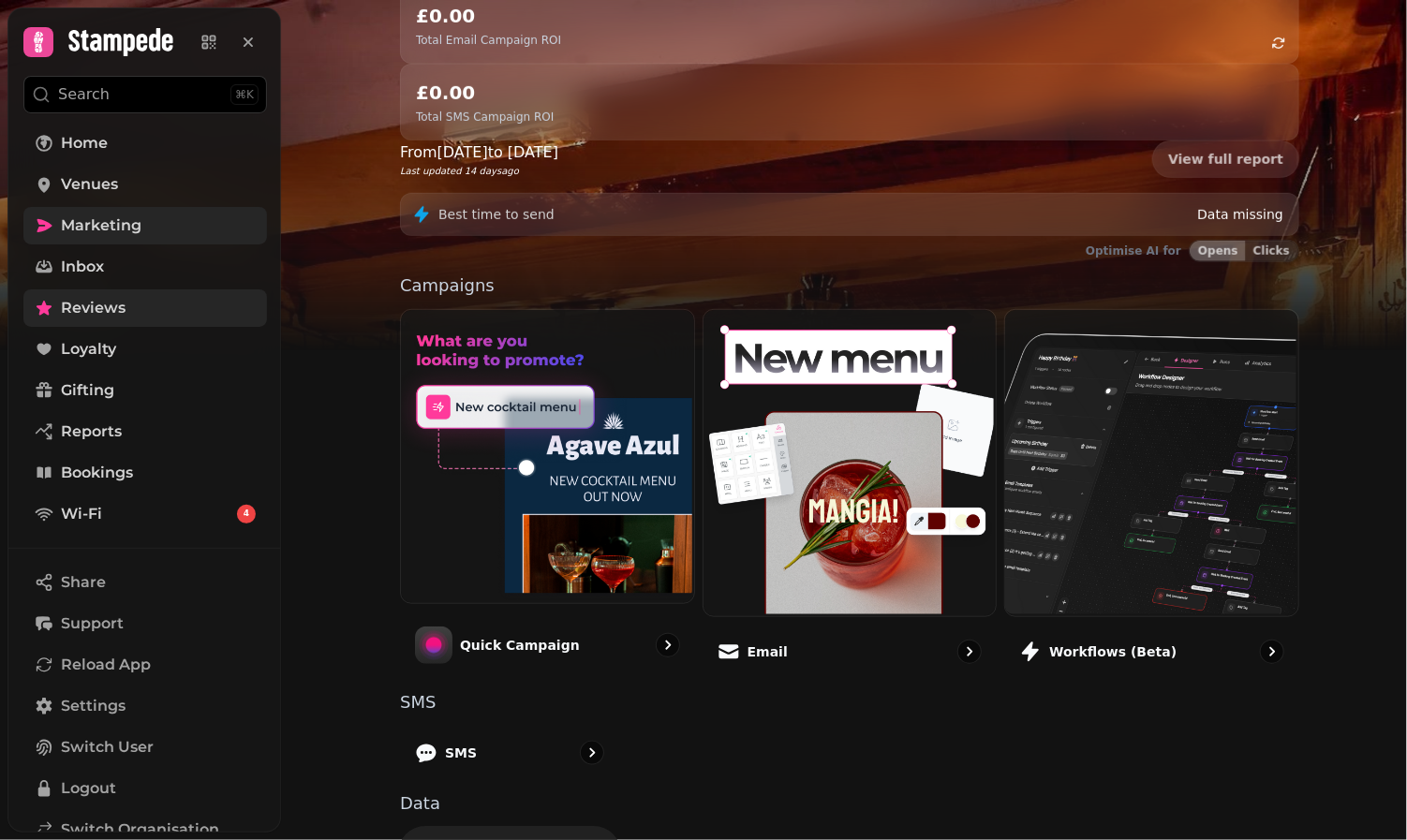
click at [544, 826] on div "Segments" at bounding box center [510, 853] width 224 height 55
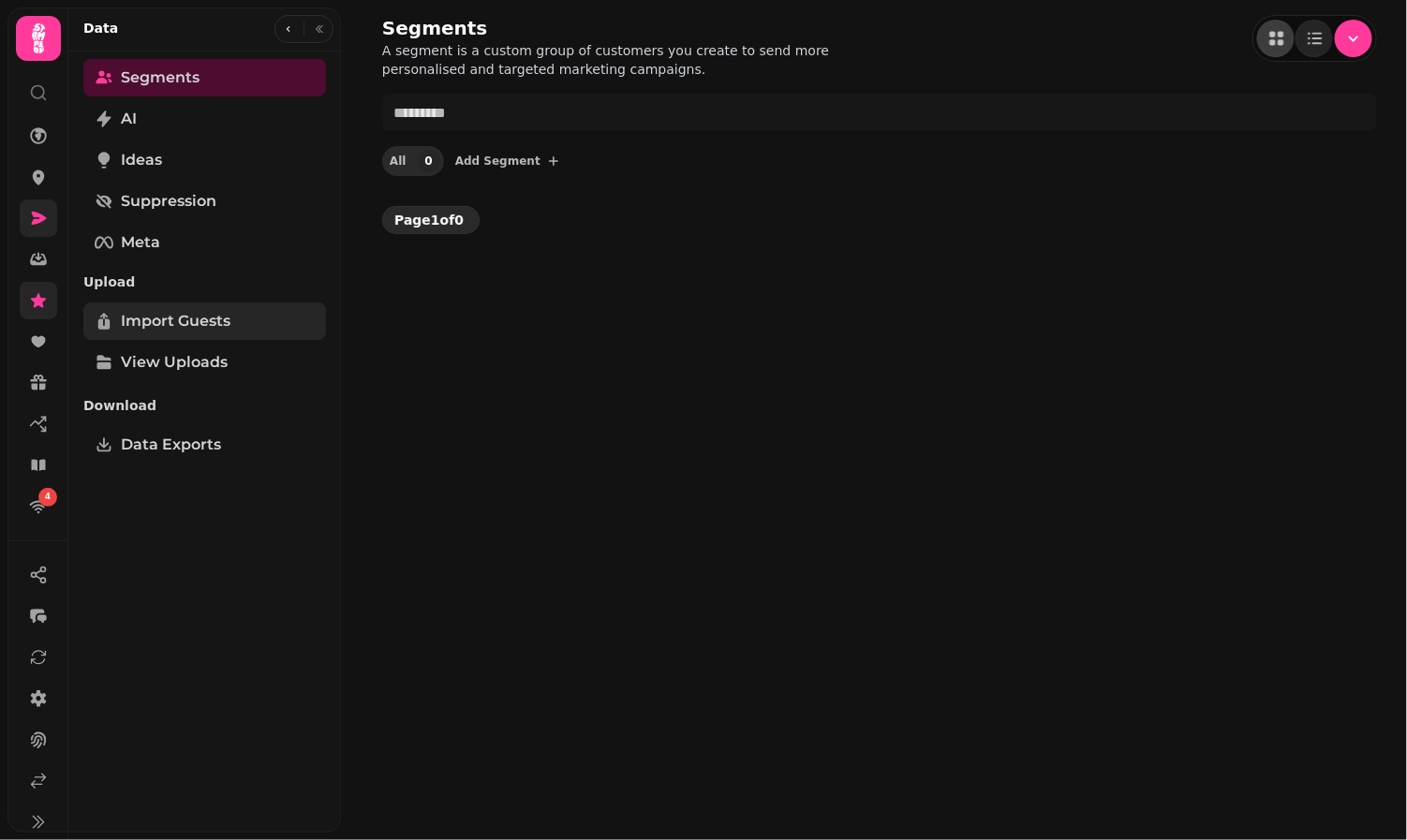
click at [200, 319] on span "Import Guests" at bounding box center [176, 321] width 110 height 23
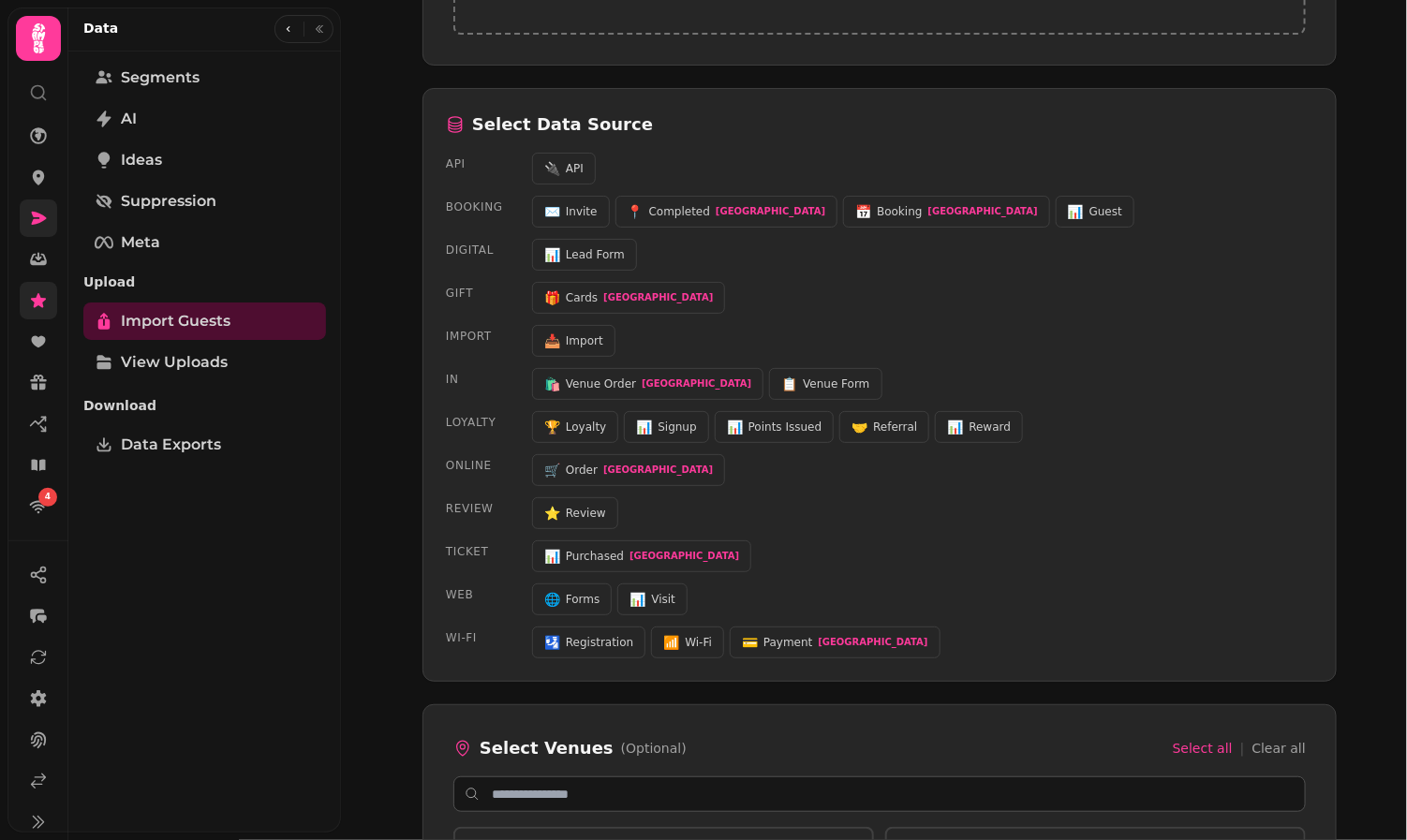
scroll to position [457, 0]
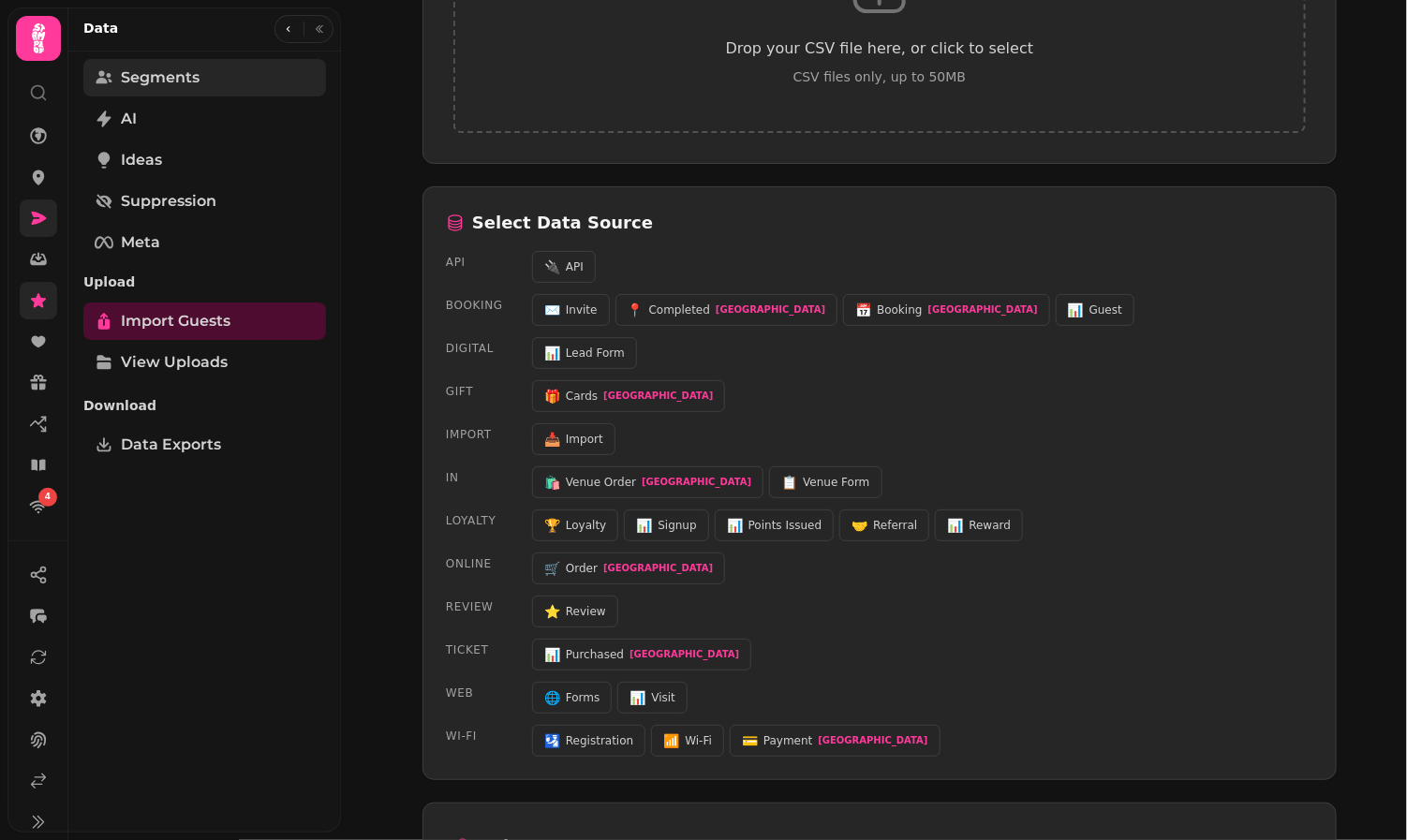
click at [181, 77] on span "Segments" at bounding box center [160, 78] width 79 height 23
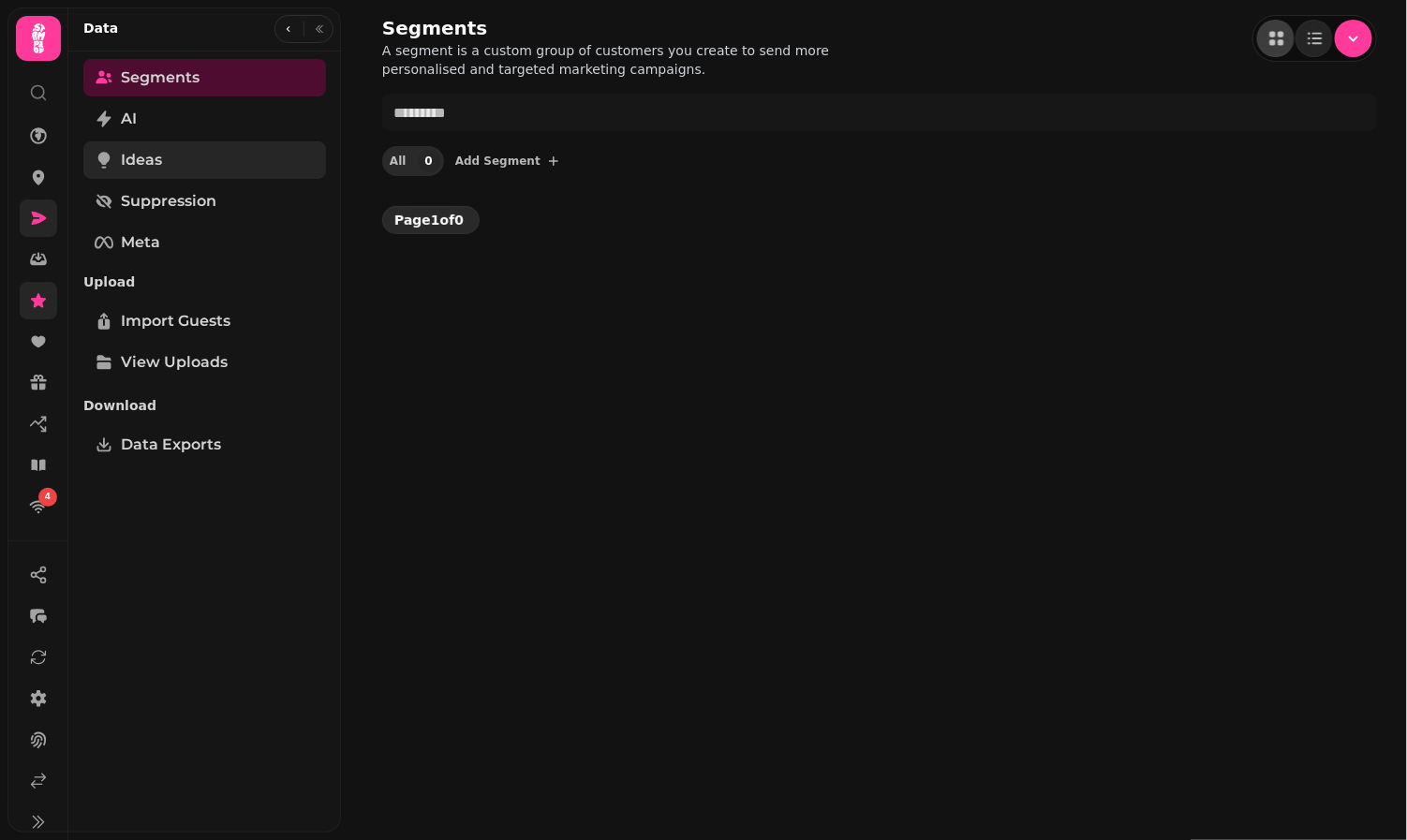
click at [155, 152] on span "Ideas" at bounding box center [142, 160] width 42 height 23
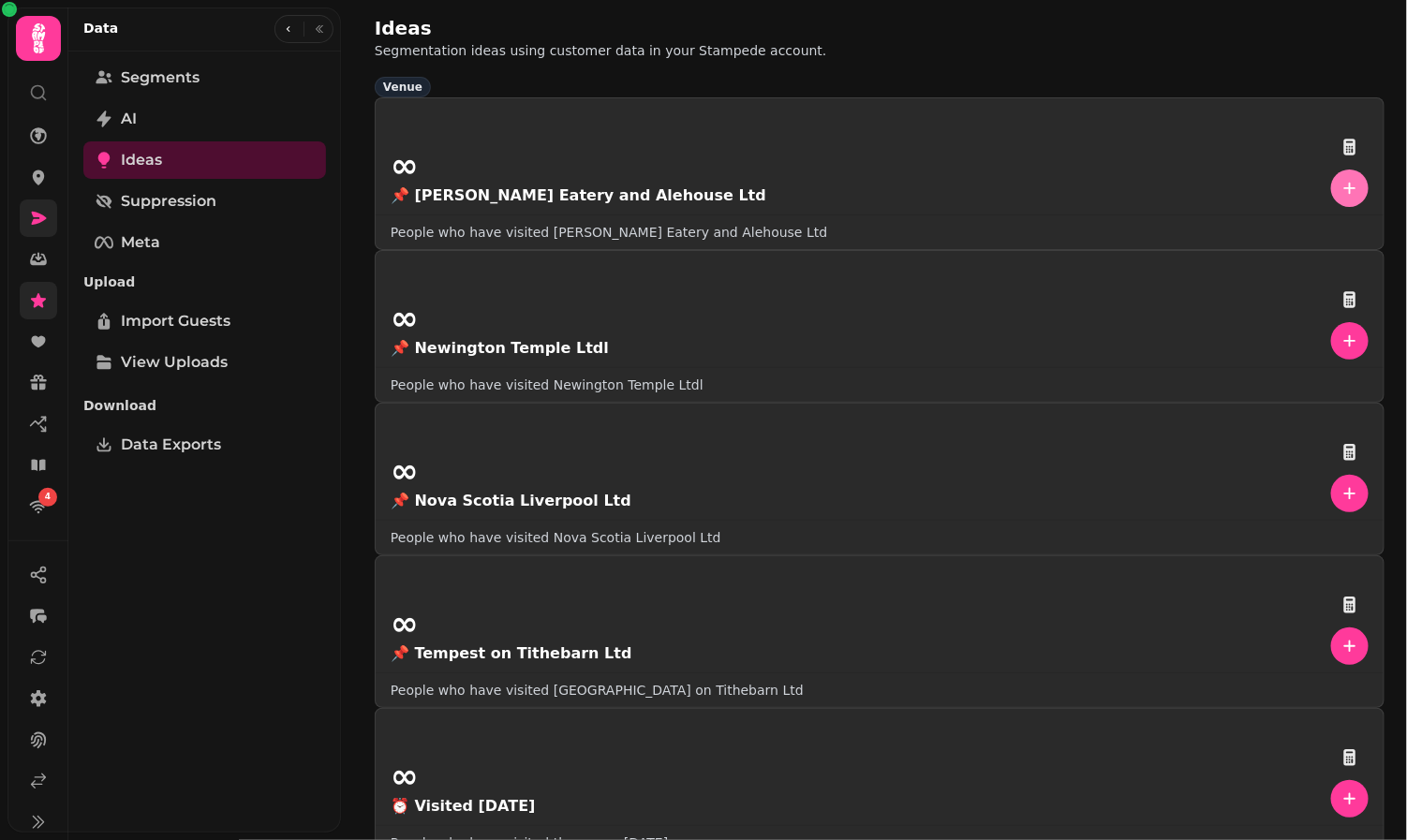
click at [1331, 195] on button "button" at bounding box center [1350, 188] width 38 height 38
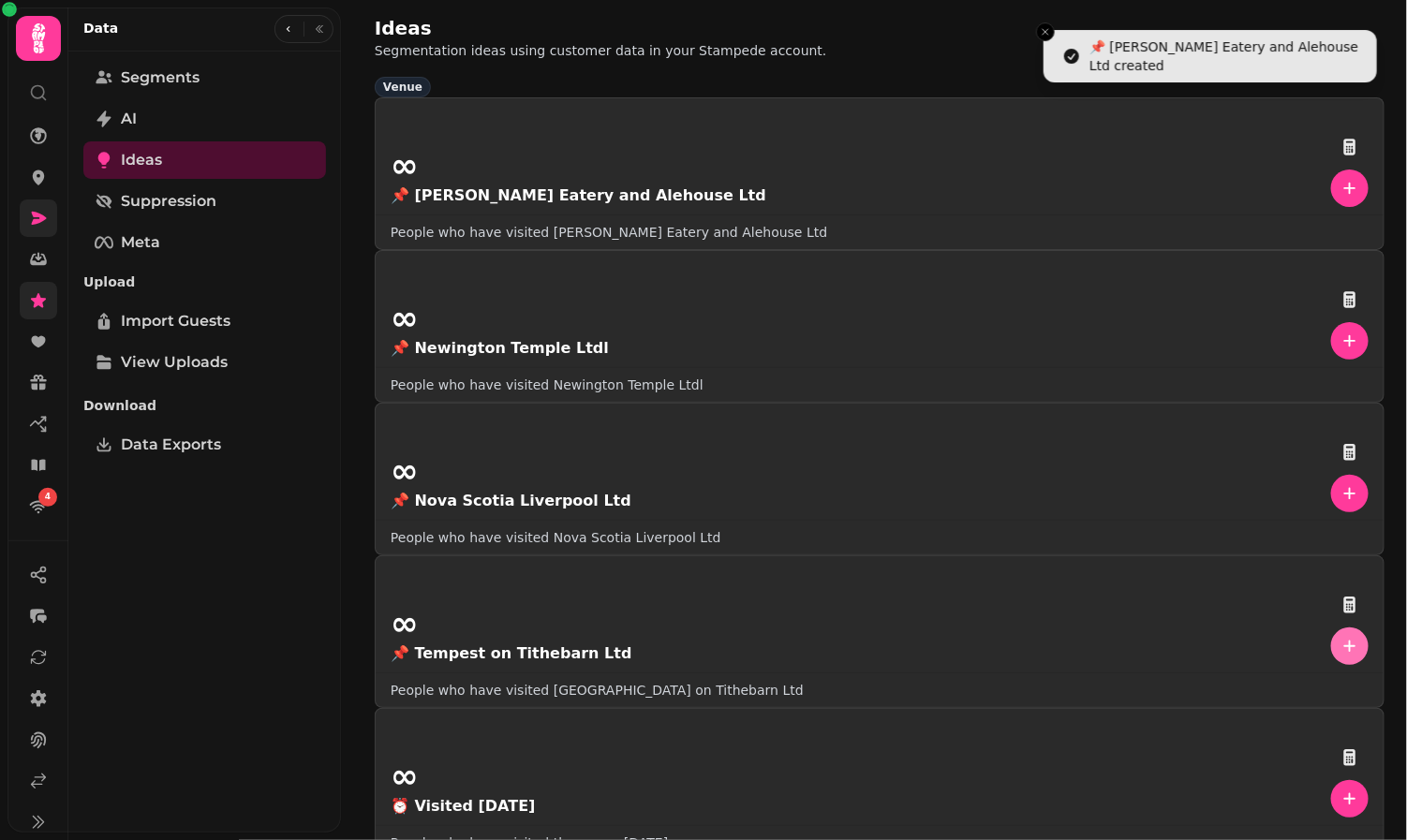
click at [1341, 636] on icon "button" at bounding box center [1350, 646] width 19 height 19
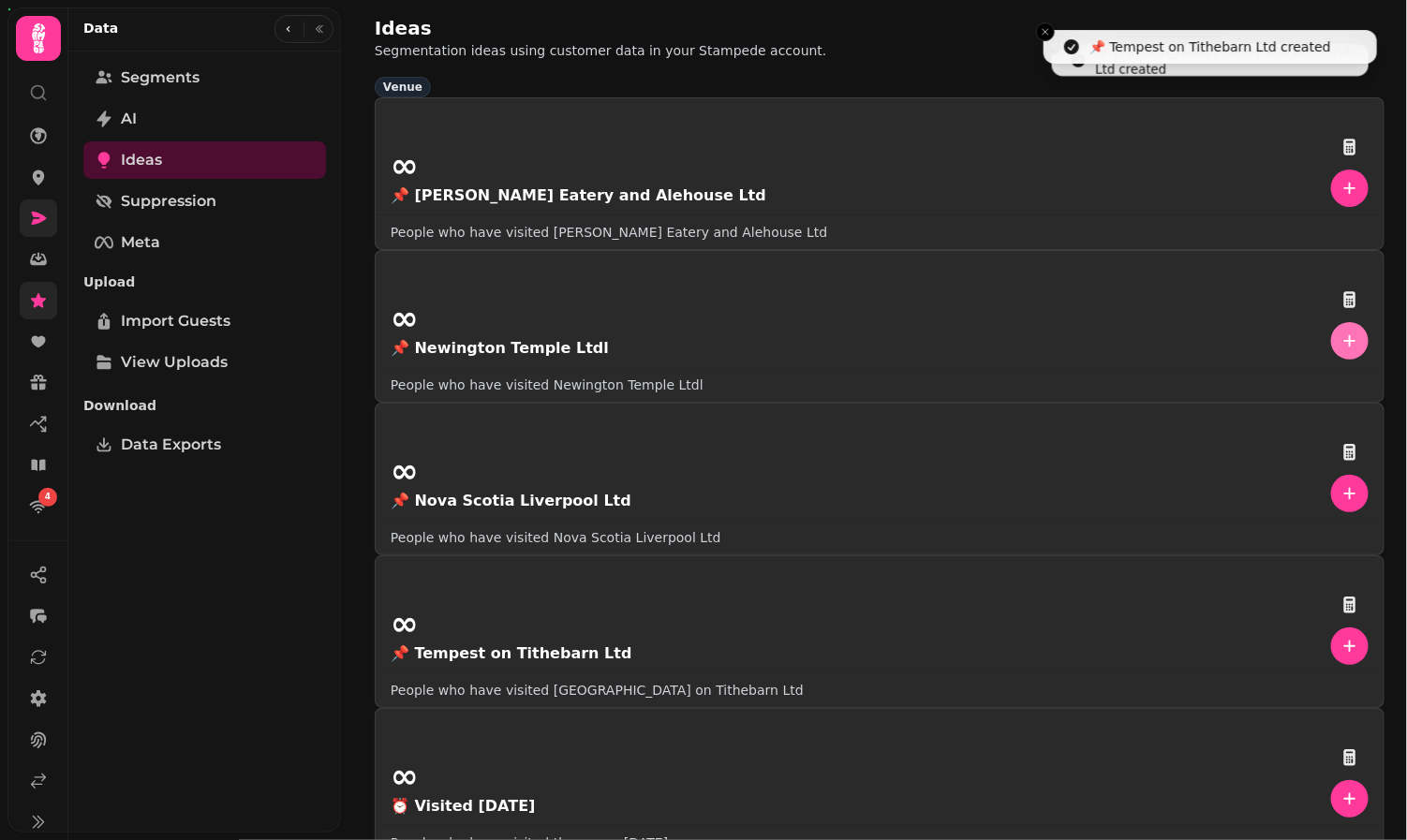
click at [1341, 331] on icon "button" at bounding box center [1350, 341] width 19 height 19
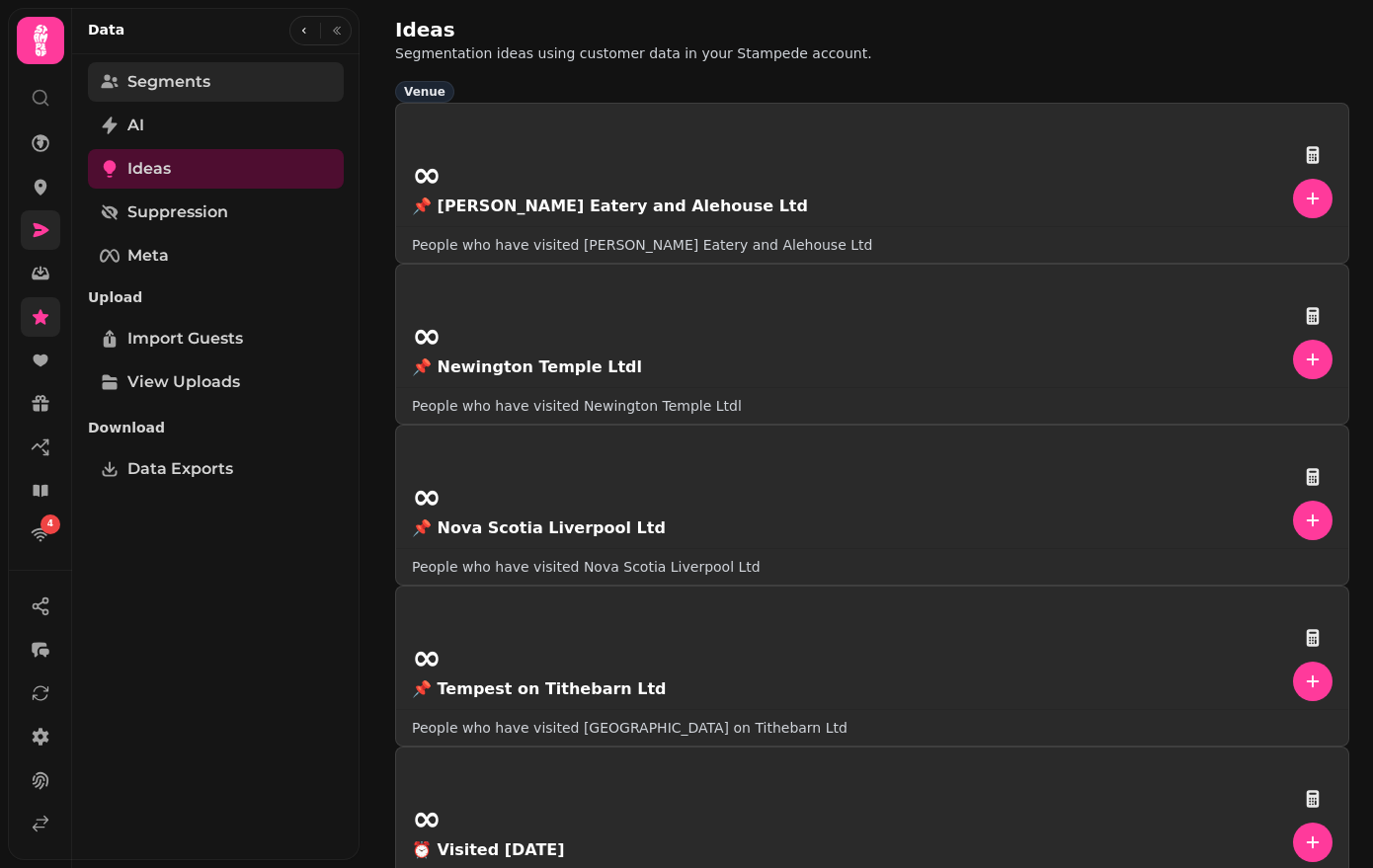
click at [225, 62] on link "Segments" at bounding box center [216, 82] width 256 height 40
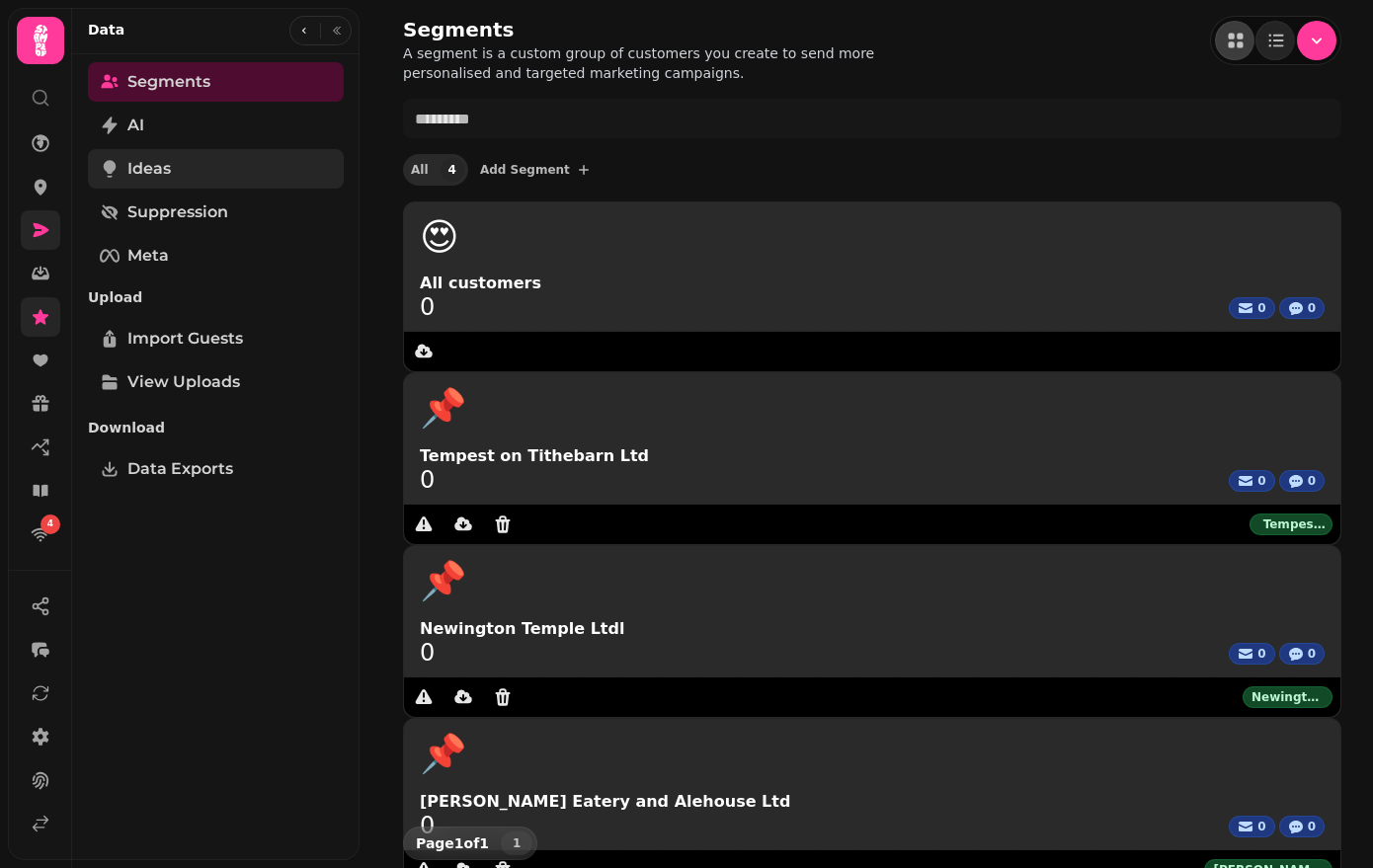
click at [159, 168] on span "Ideas" at bounding box center [150, 169] width 44 height 24
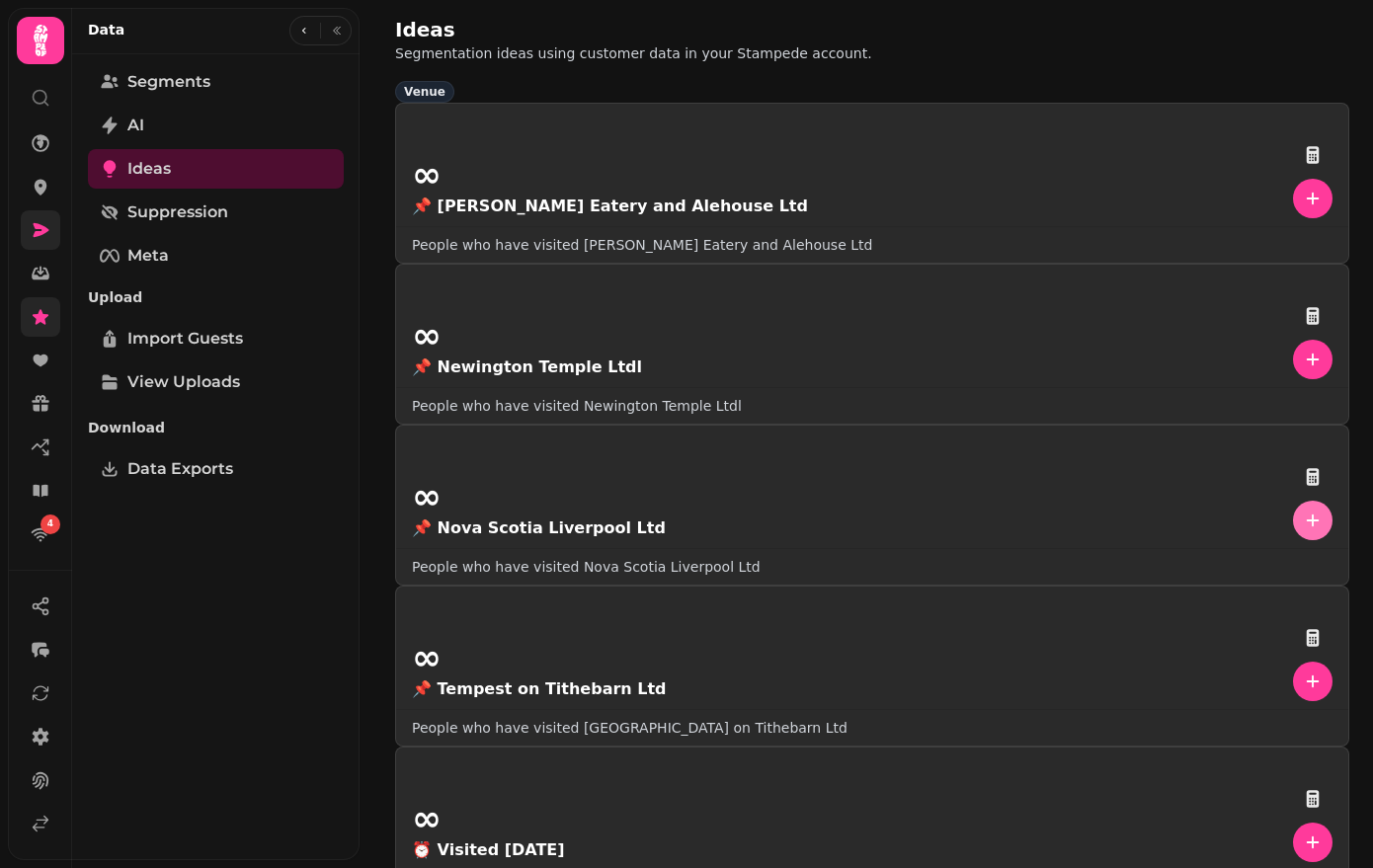
click at [1307, 514] on icon "button" at bounding box center [1313, 520] width 13 height 13
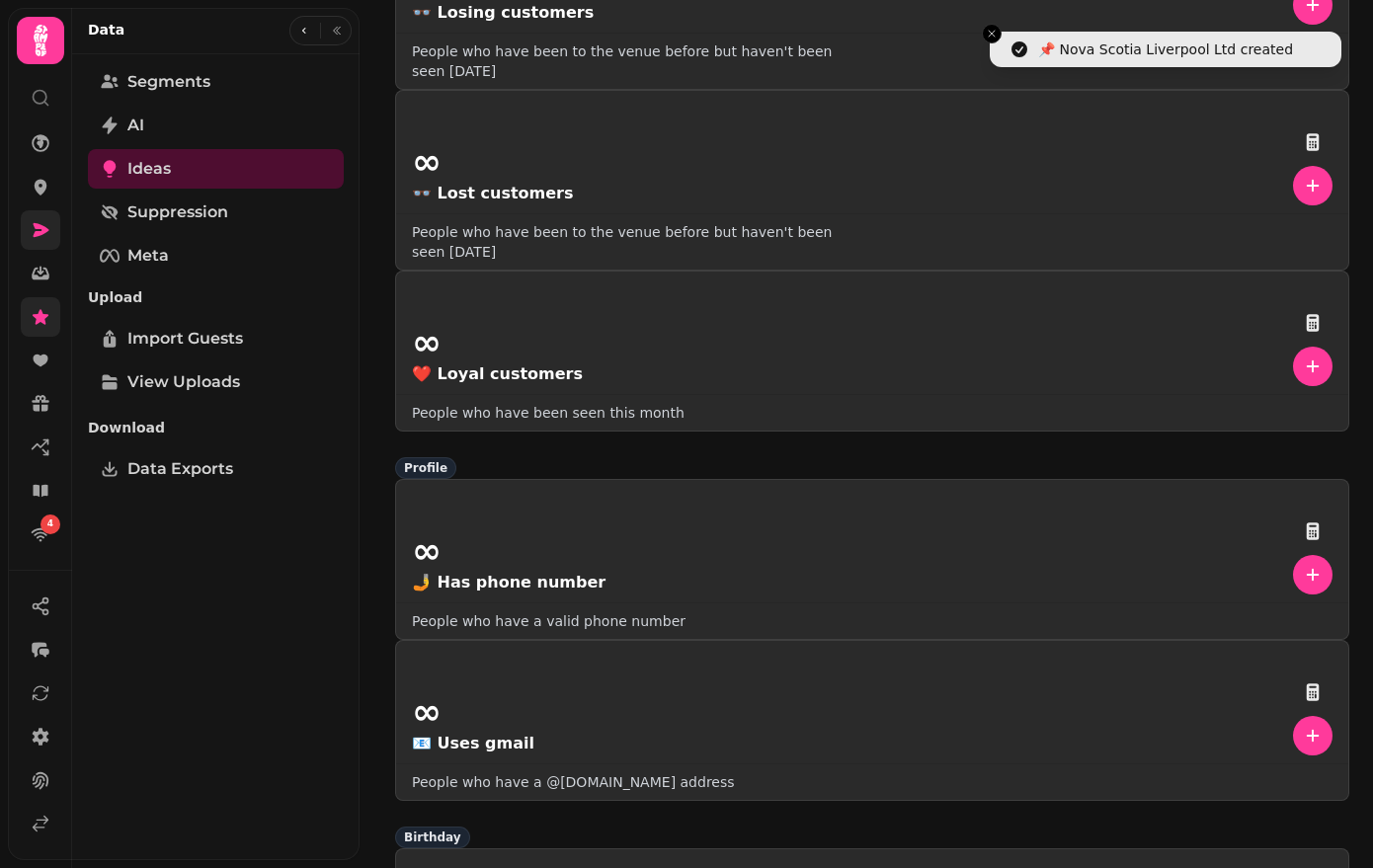
scroll to position [1206, 0]
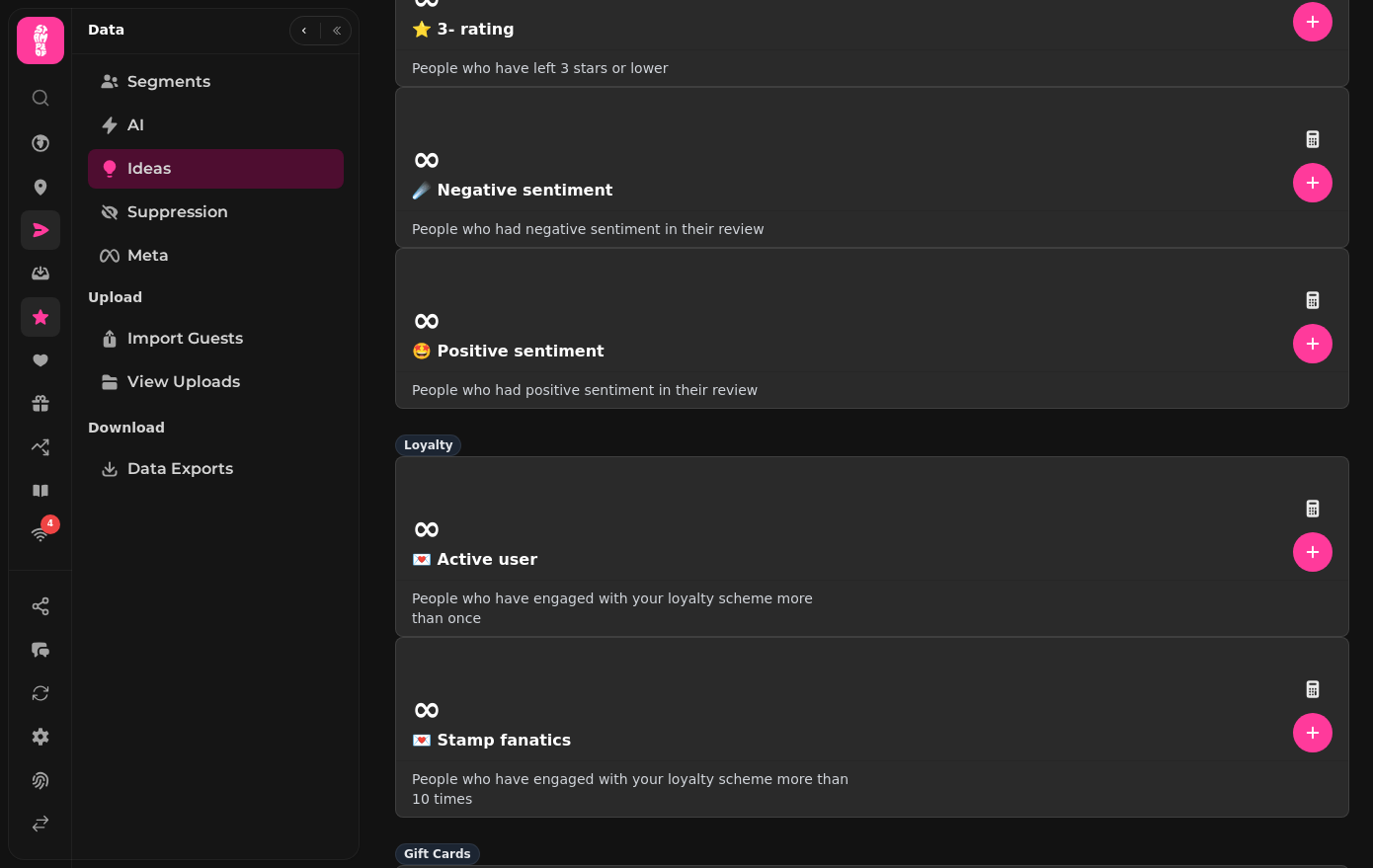
scroll to position [3653, 0]
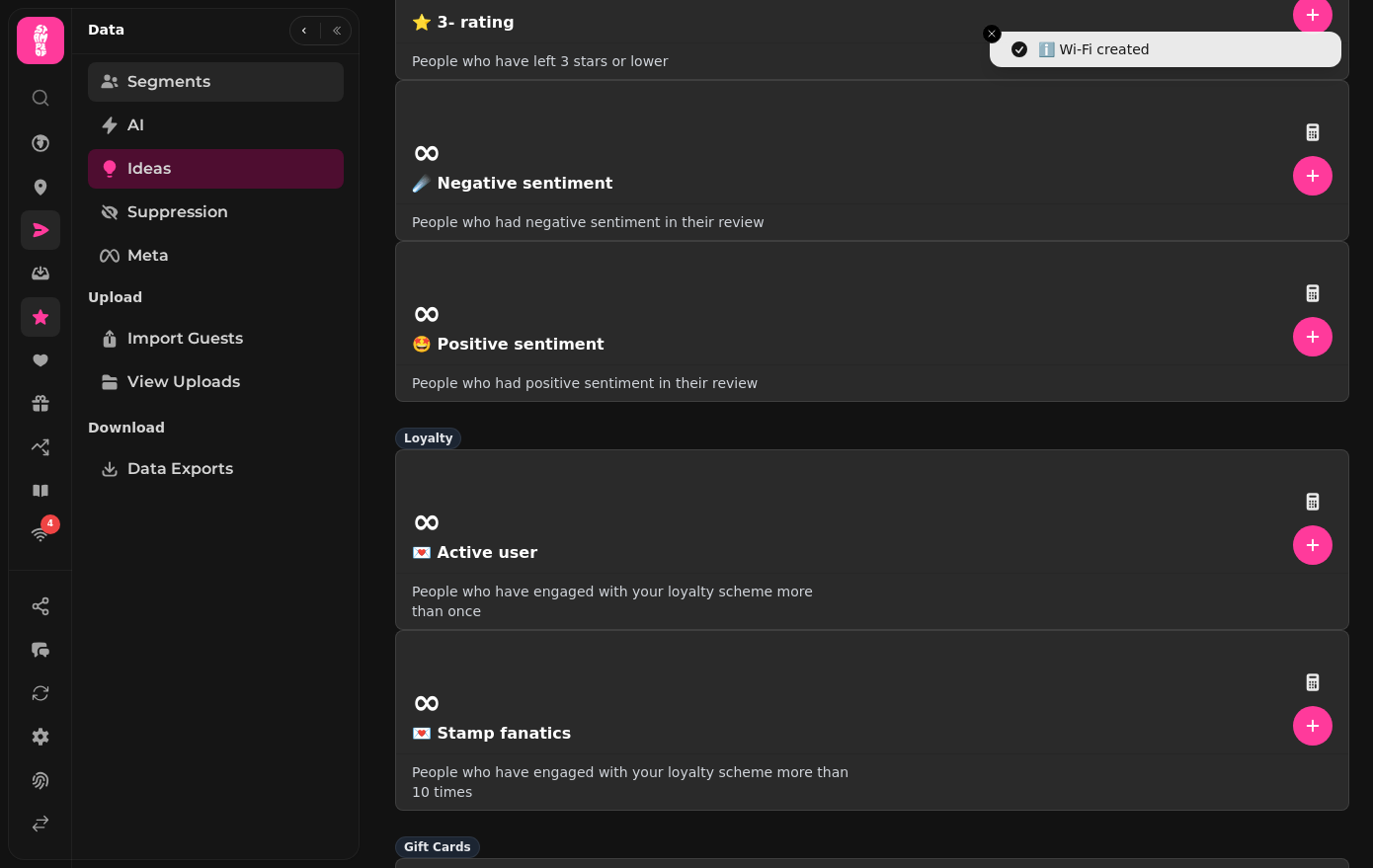
click at [232, 100] on div "Segments AI Ideas Suppression Meta Upload Import Guests View Uploads Download D…" at bounding box center [216, 464] width 288 height 806
click at [257, 93] on link "Segments" at bounding box center [216, 82] width 256 height 40
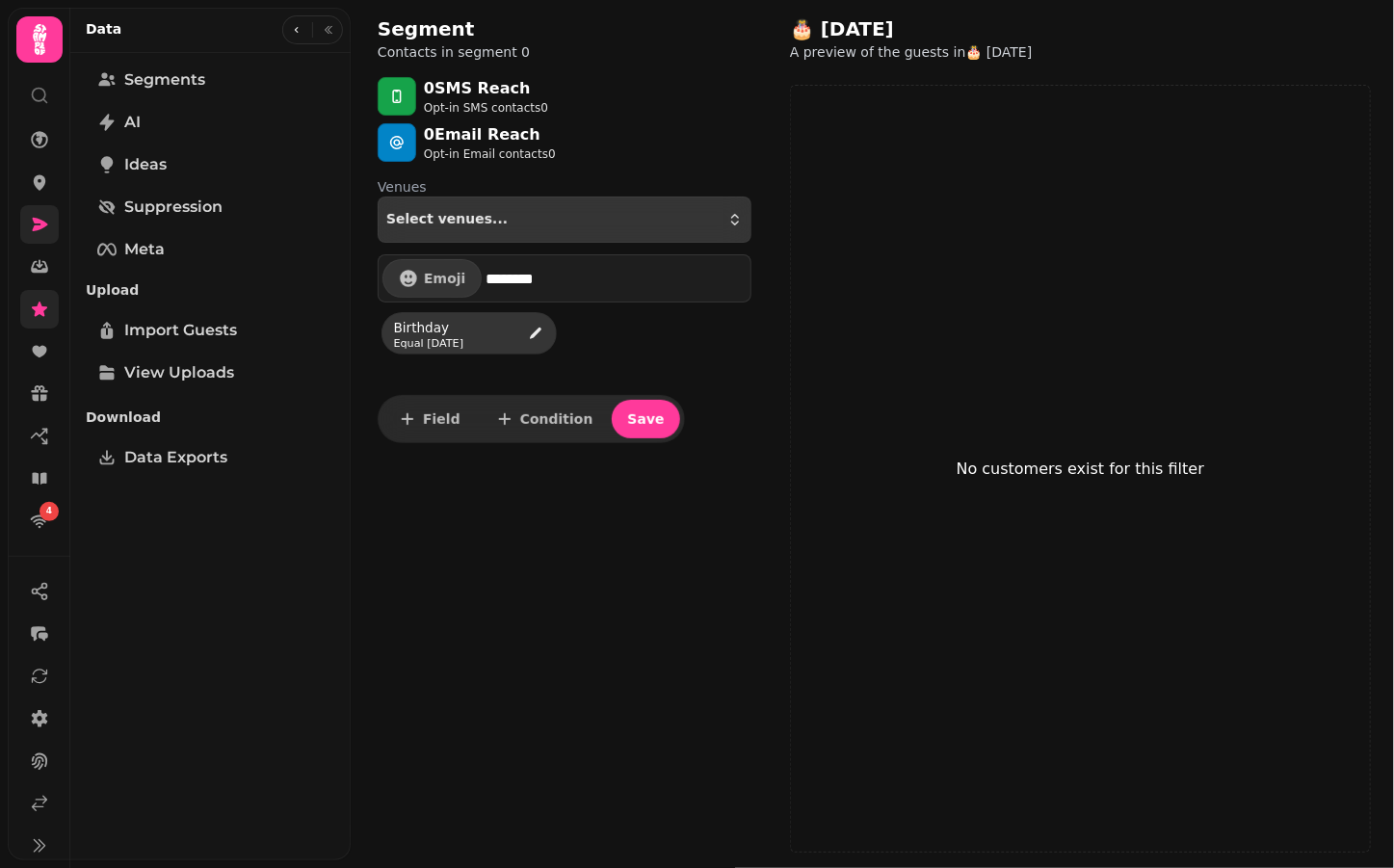
click at [549, 219] on div "Select venues..." at bounding box center [565, 220] width 357 height 16
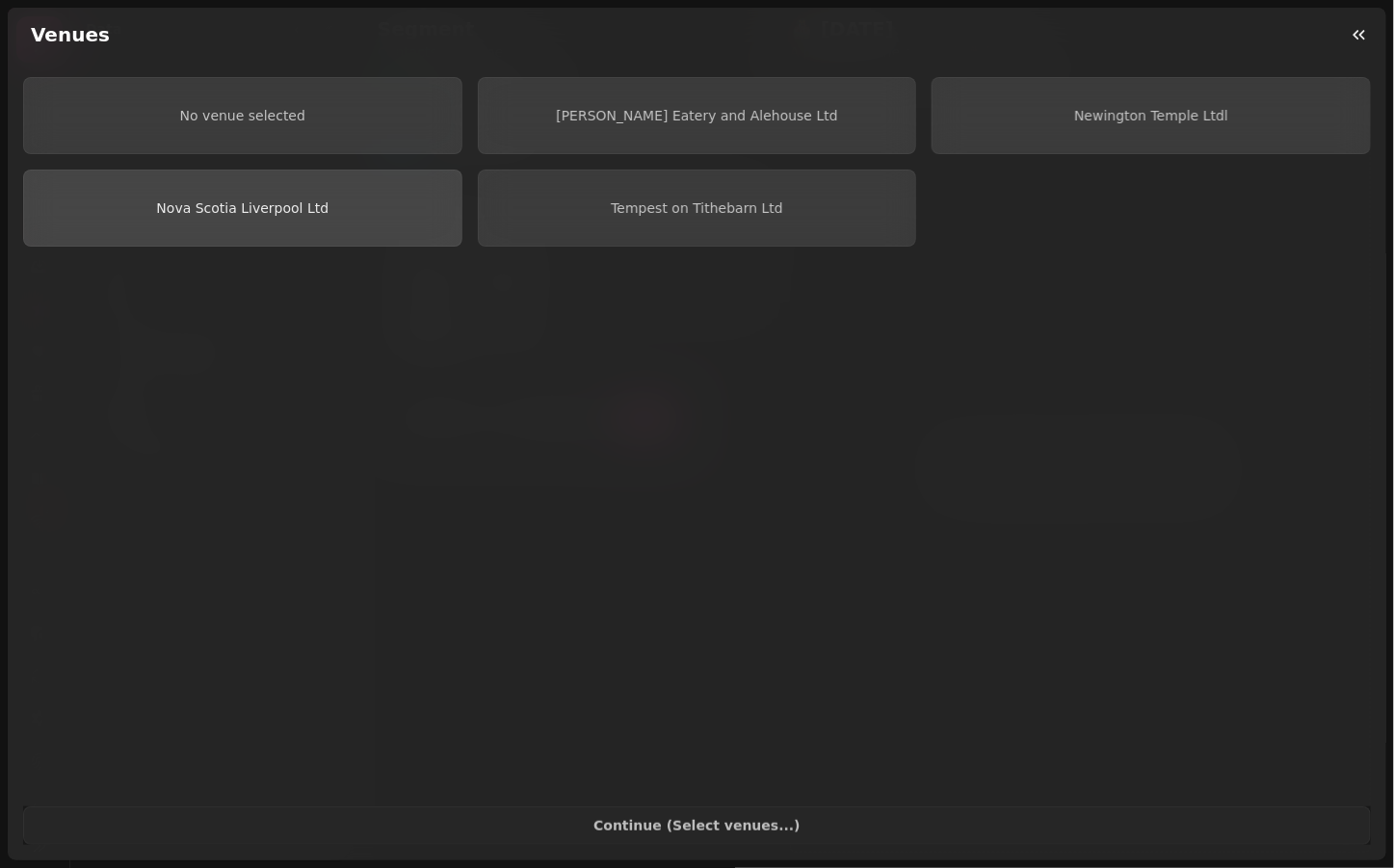
click at [338, 192] on button "Nova Scotia Liverpool Ltd" at bounding box center [243, 208] width 439 height 77
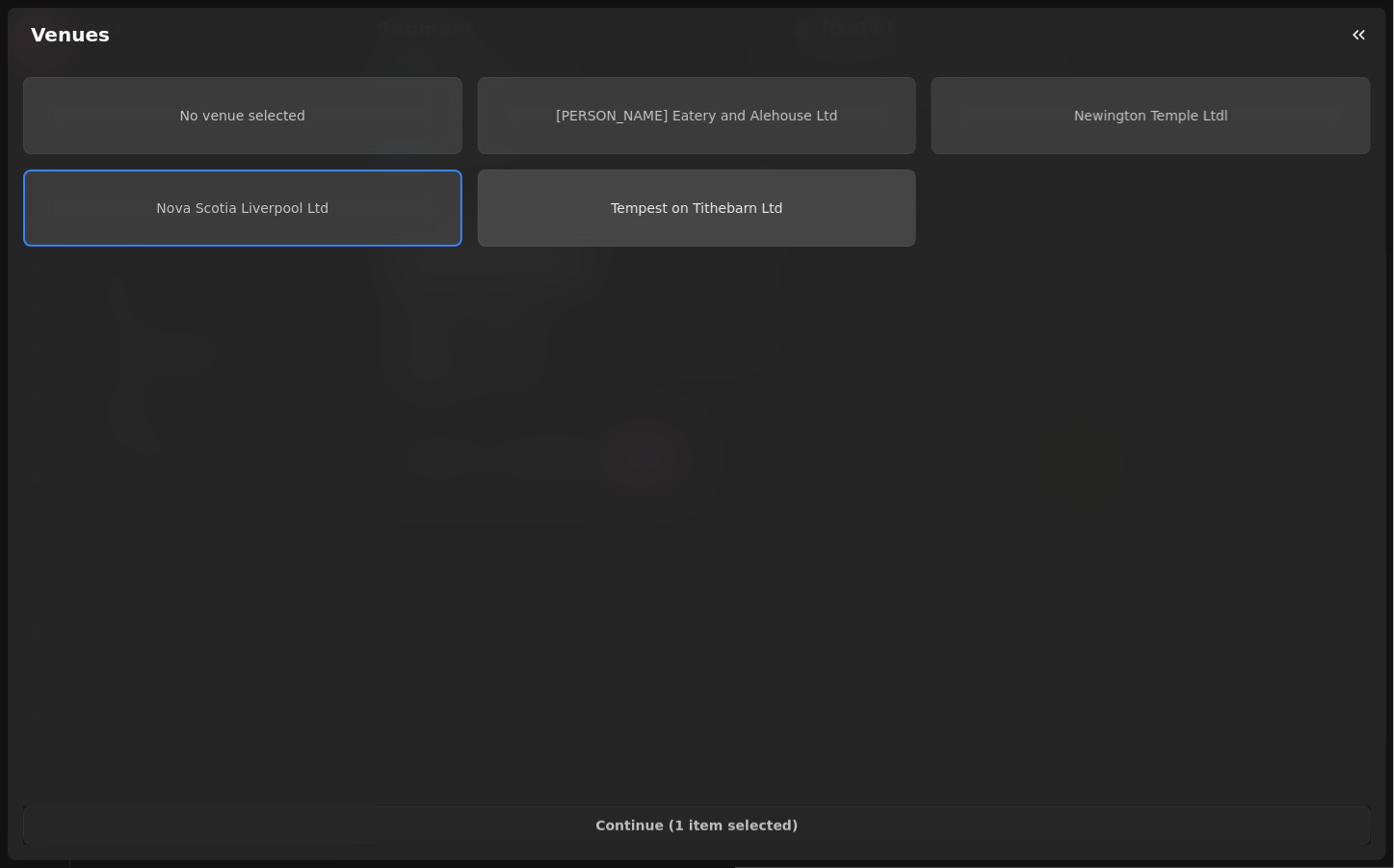
click at [664, 191] on button "Tempest on Tithebarn Ltd" at bounding box center [697, 208] width 439 height 77
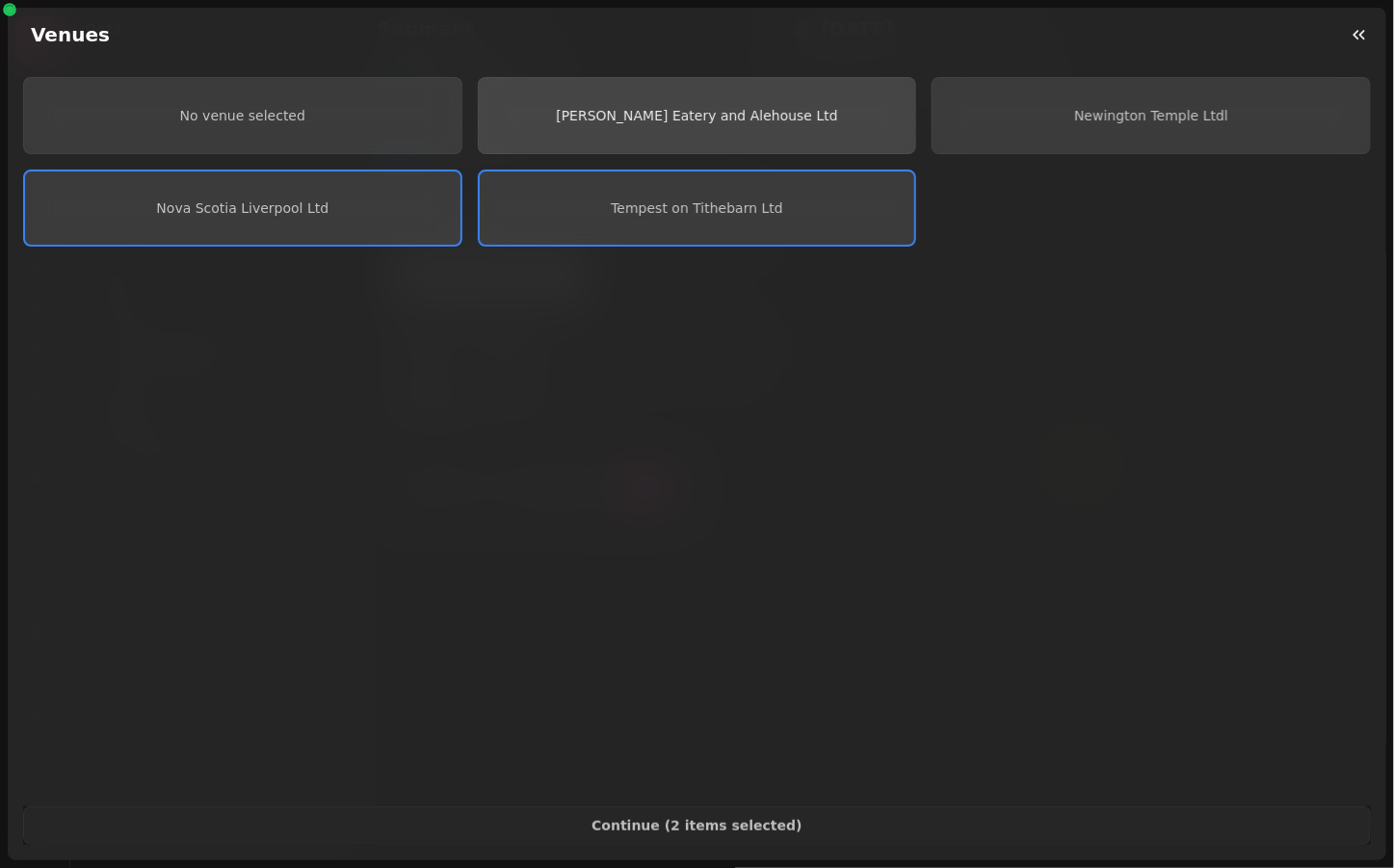
click at [644, 125] on button "[PERSON_NAME] Eatery and Alehouse Ltd" at bounding box center [697, 115] width 439 height 77
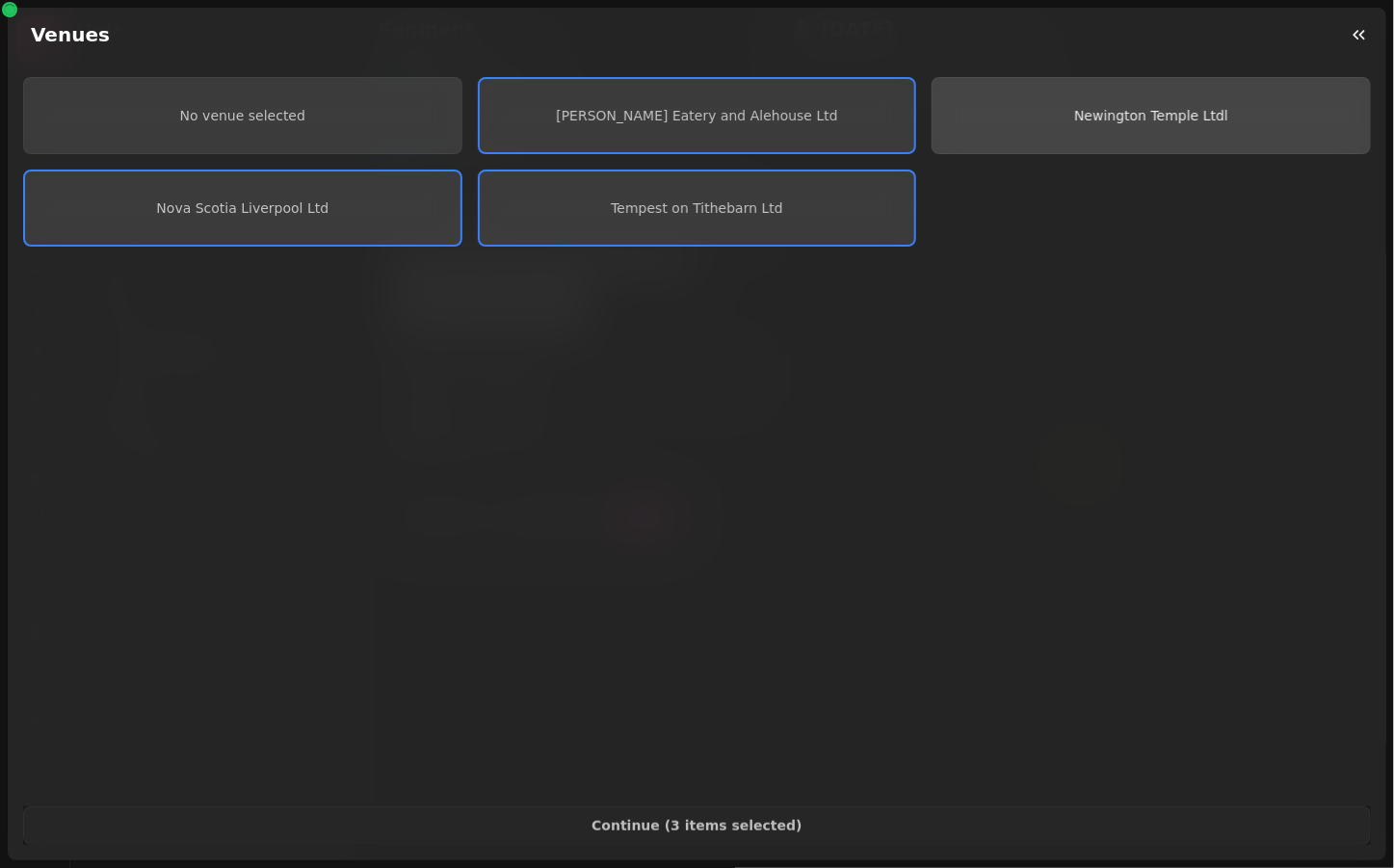
click at [1086, 92] on button "Newington Temple Ltdl" at bounding box center [1150, 115] width 439 height 77
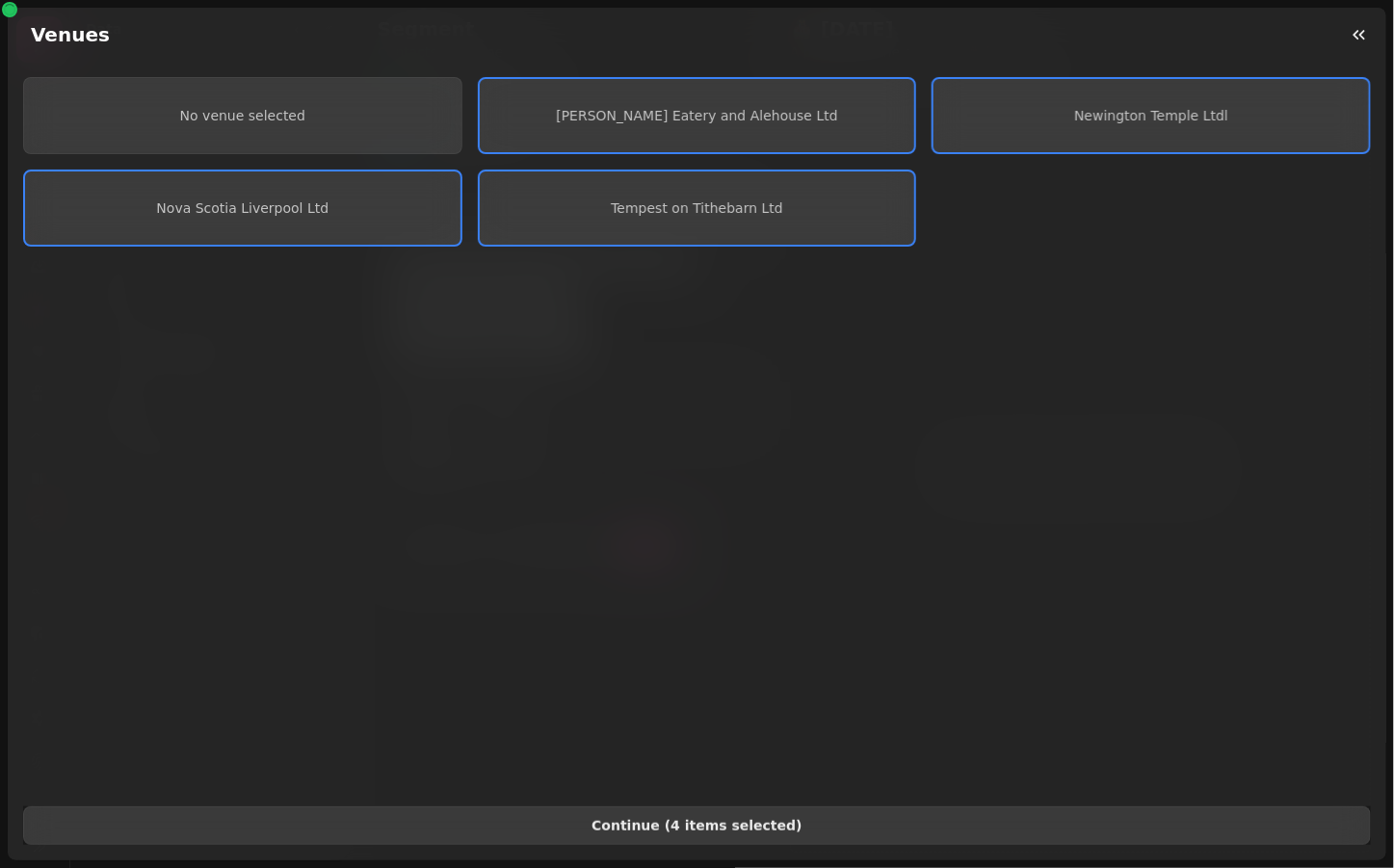
click at [692, 820] on span "Continue ( 4 items selected )" at bounding box center [697, 825] width 1315 height 14
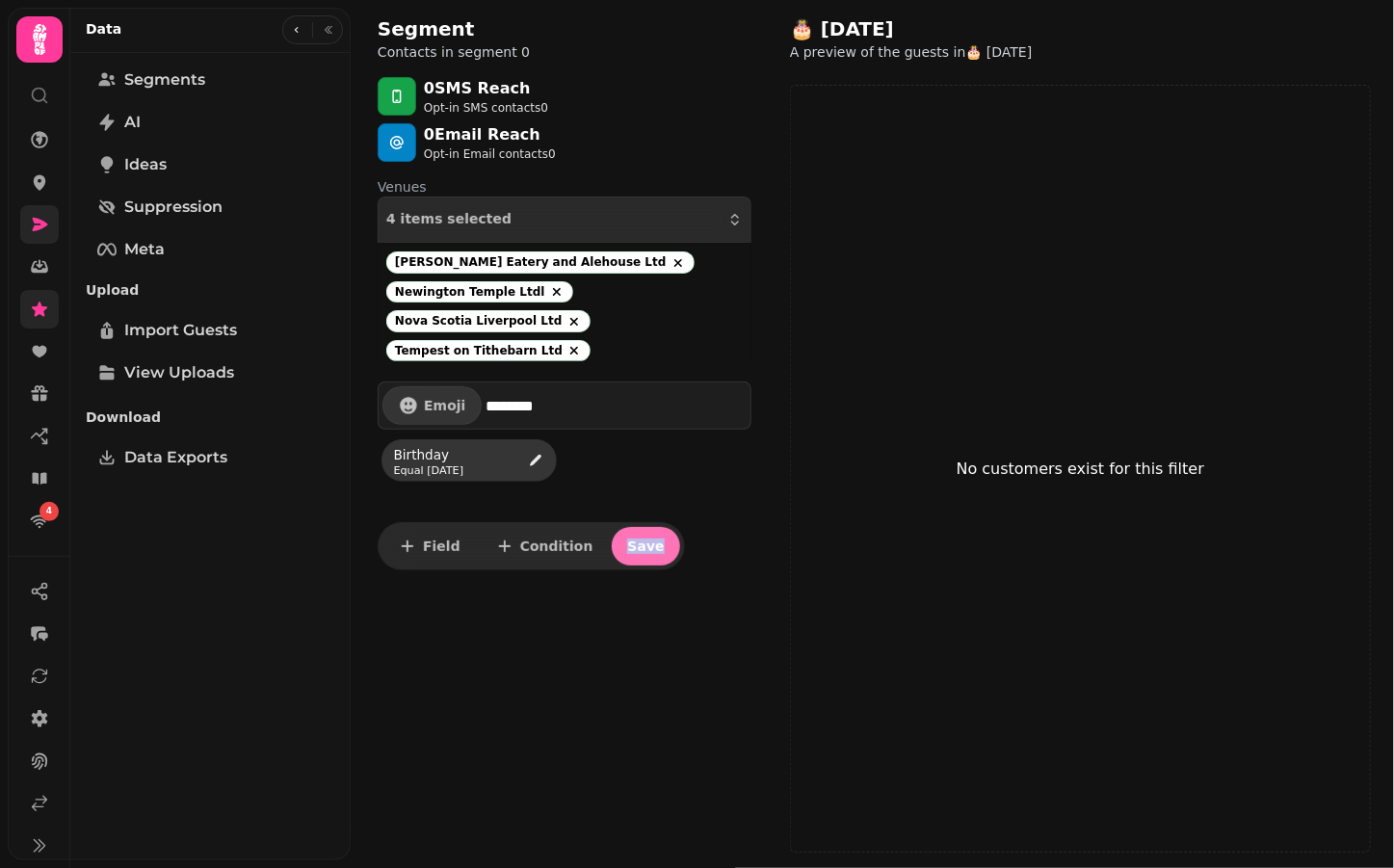
click at [635, 540] on span "Save" at bounding box center [646, 547] width 37 height 14
click at [634, 540] on span "Save" at bounding box center [646, 547] width 37 height 14
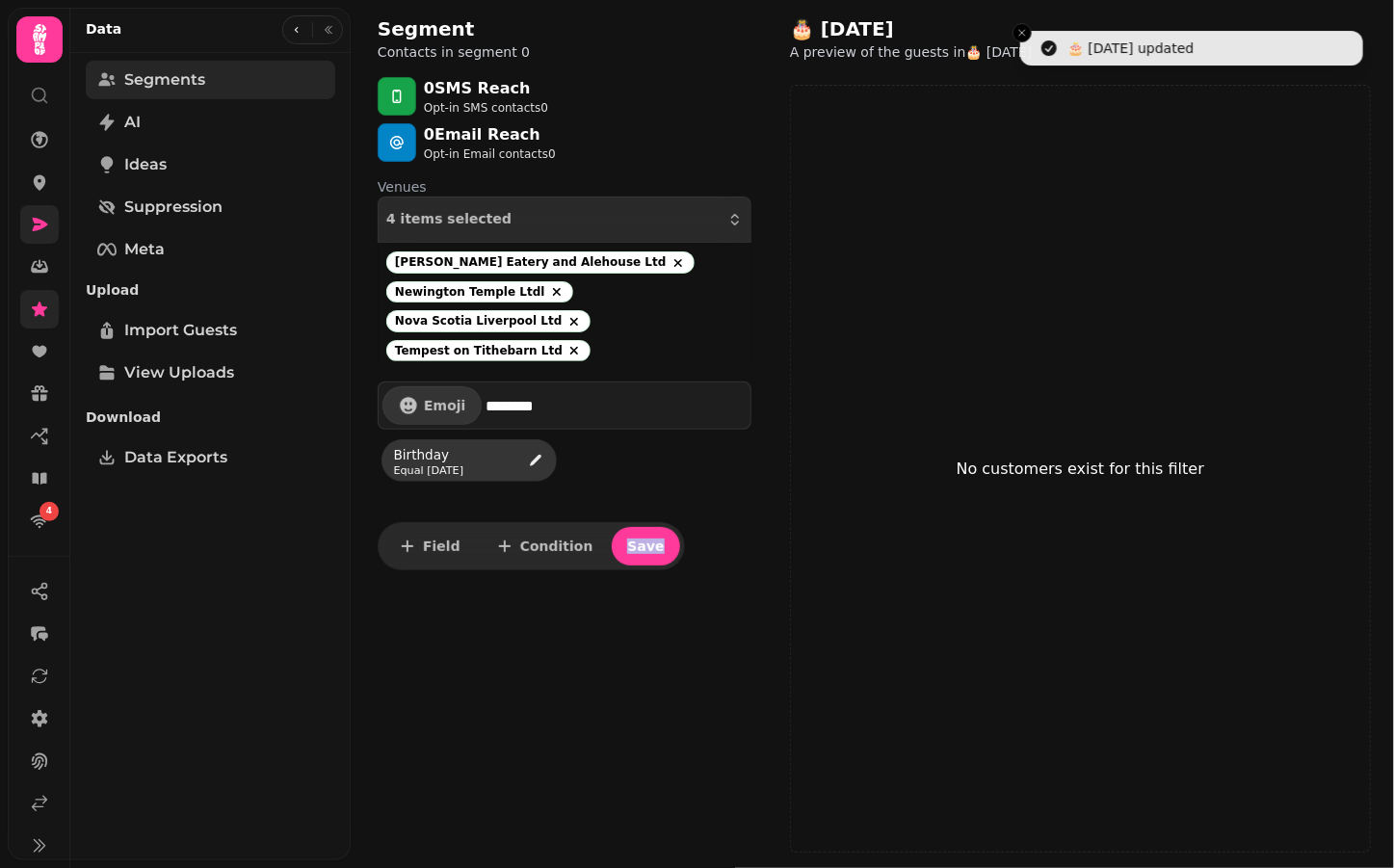
click at [231, 78] on link "Segments" at bounding box center [210, 80] width 249 height 39
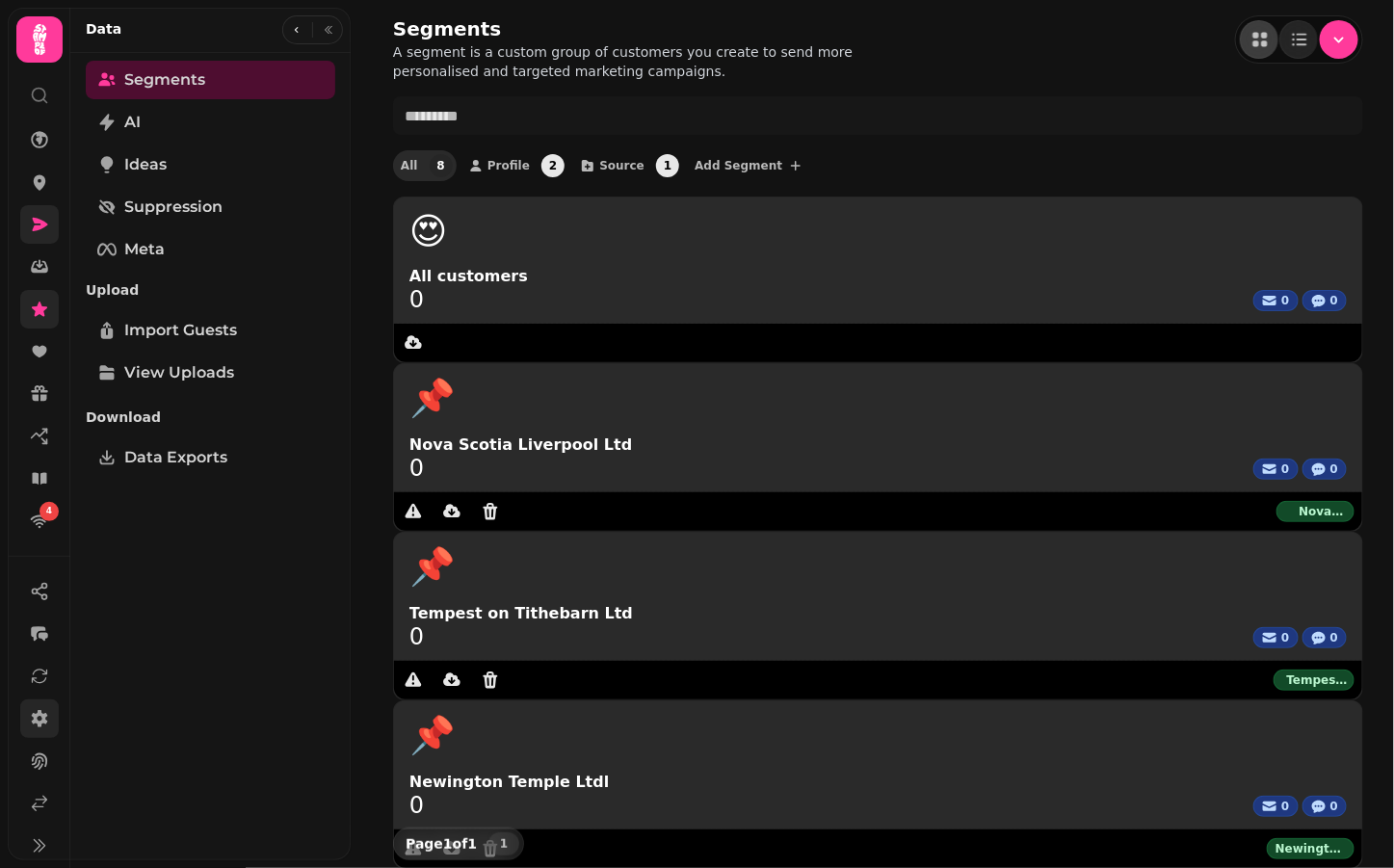
click at [37, 717] on icon at bounding box center [40, 719] width 19 height 19
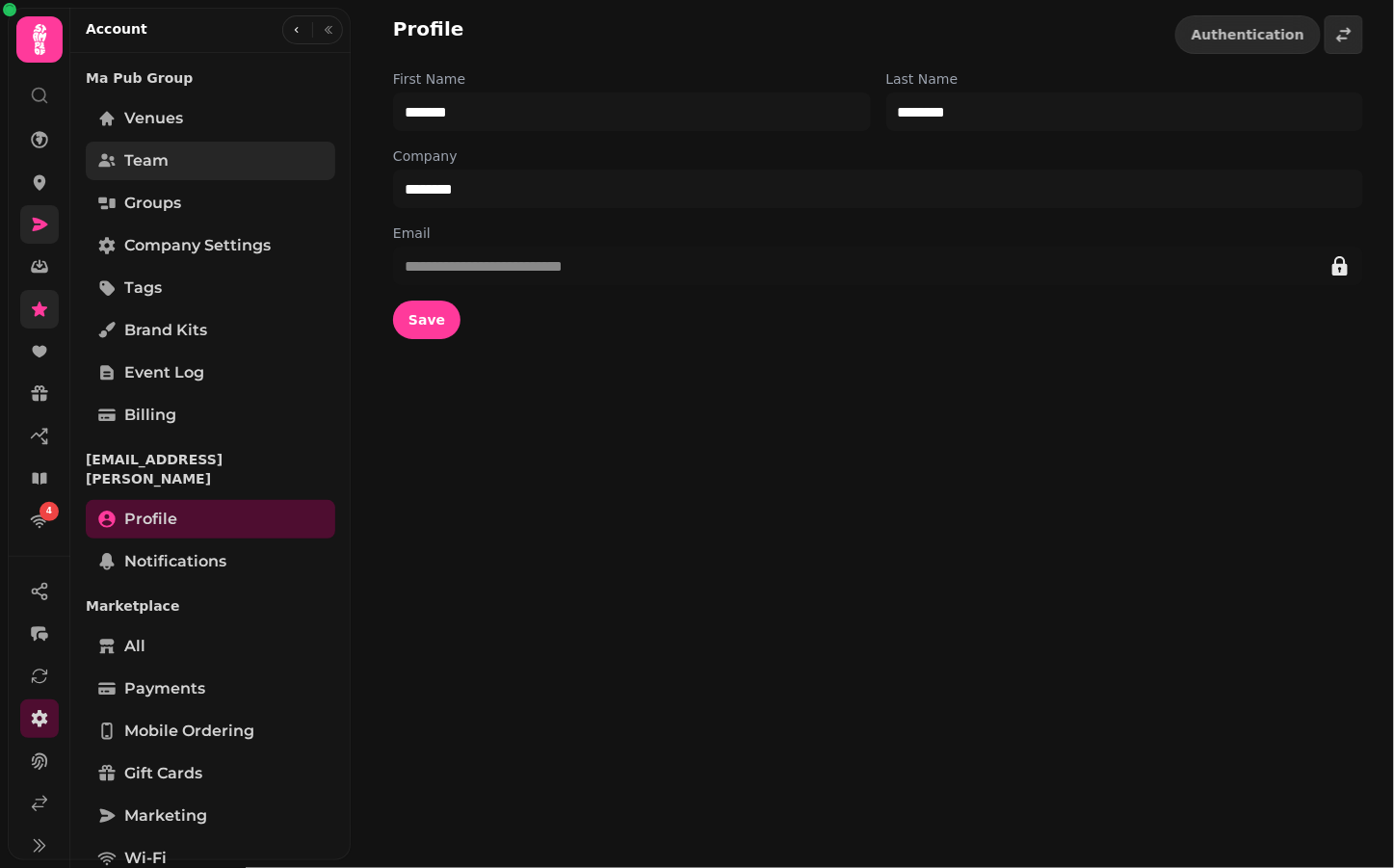
click at [171, 169] on link "Team" at bounding box center [210, 161] width 249 height 39
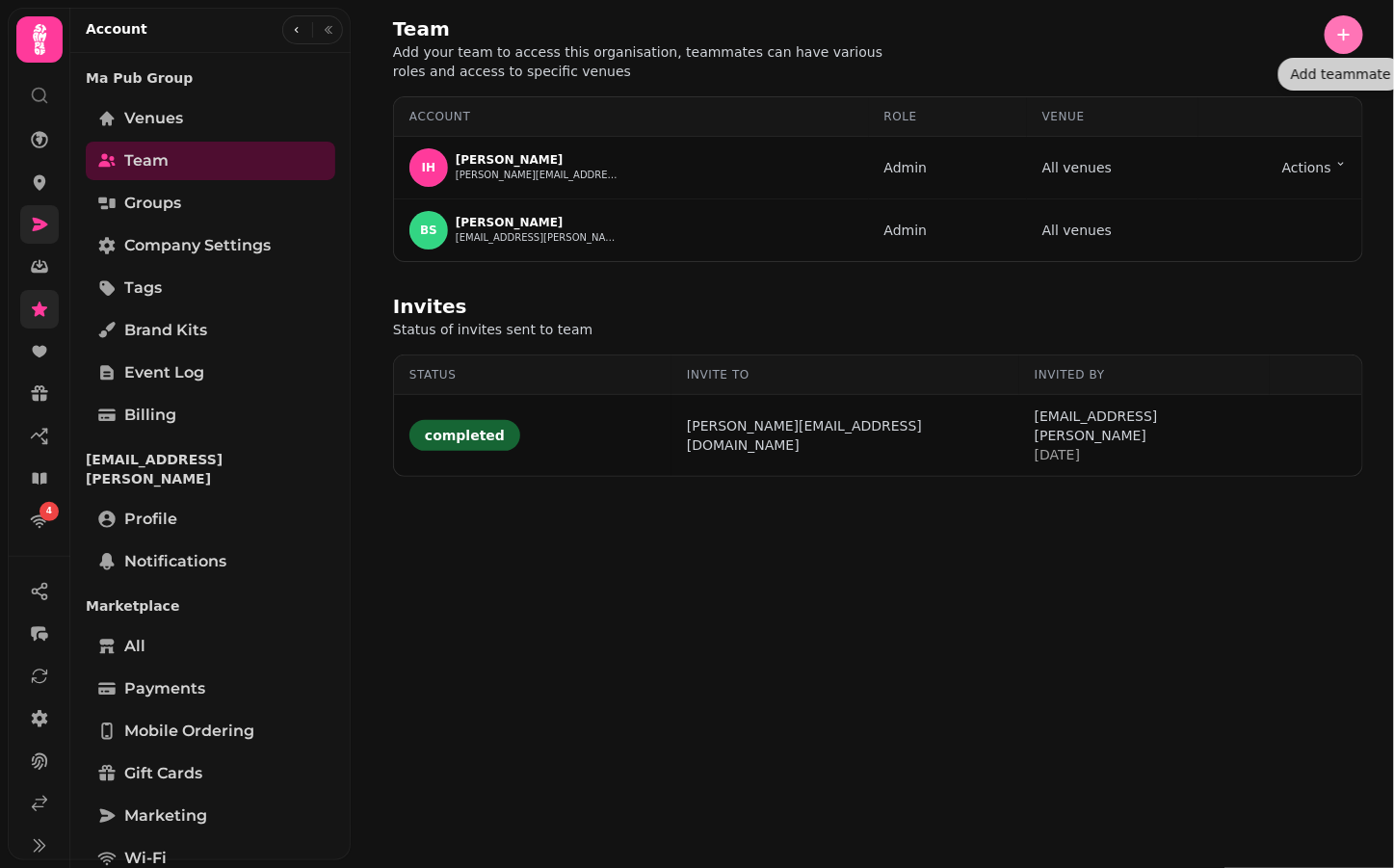
click at [1333, 35] on button "button" at bounding box center [1344, 35] width 39 height 39
select select "*****"
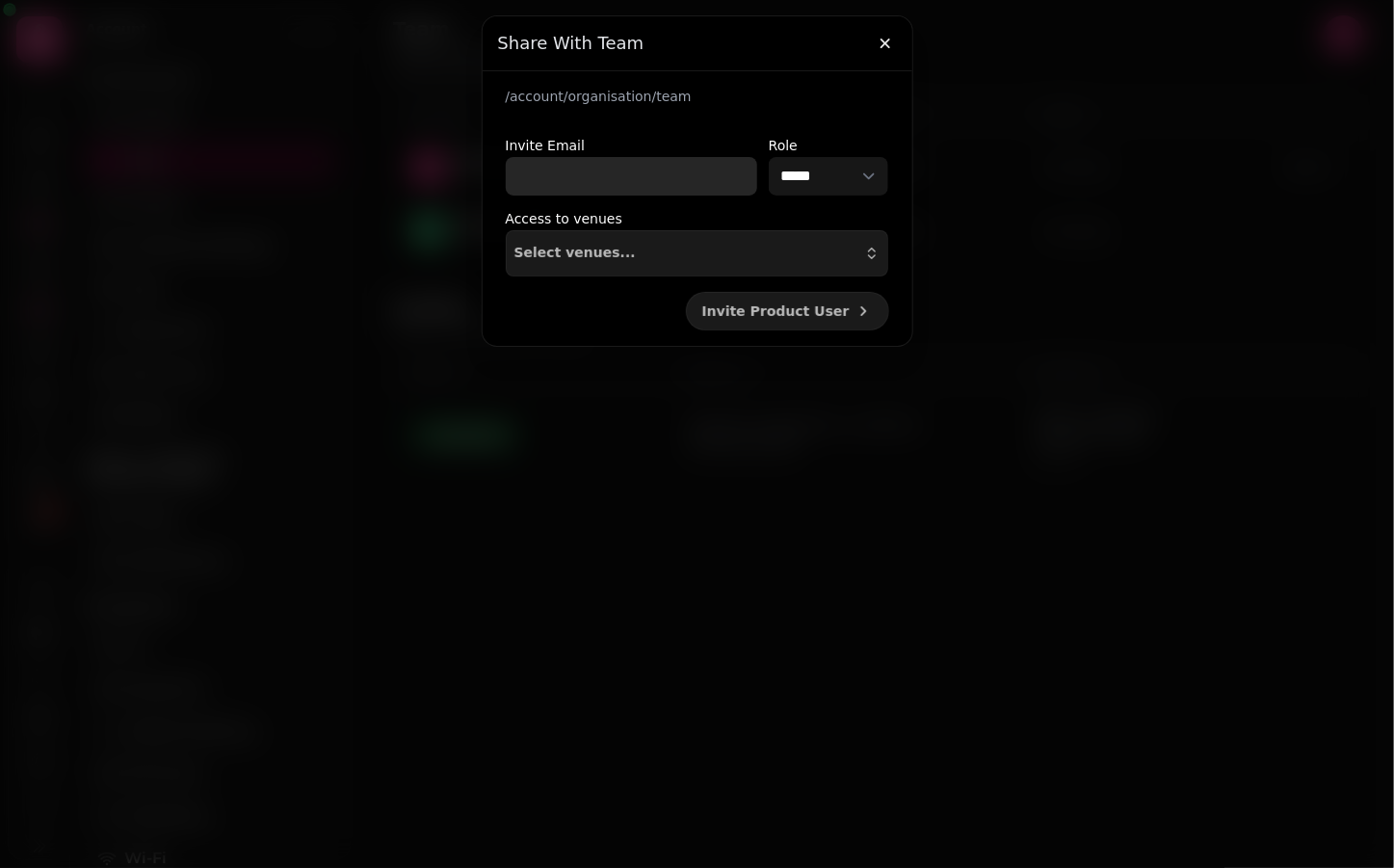
click at [603, 171] on input "Invite Email" at bounding box center [631, 176] width 251 height 39
type input "*"
type input "**********"
click at [859, 172] on select "**********" at bounding box center [829, 176] width 121 height 39
select select "*********"
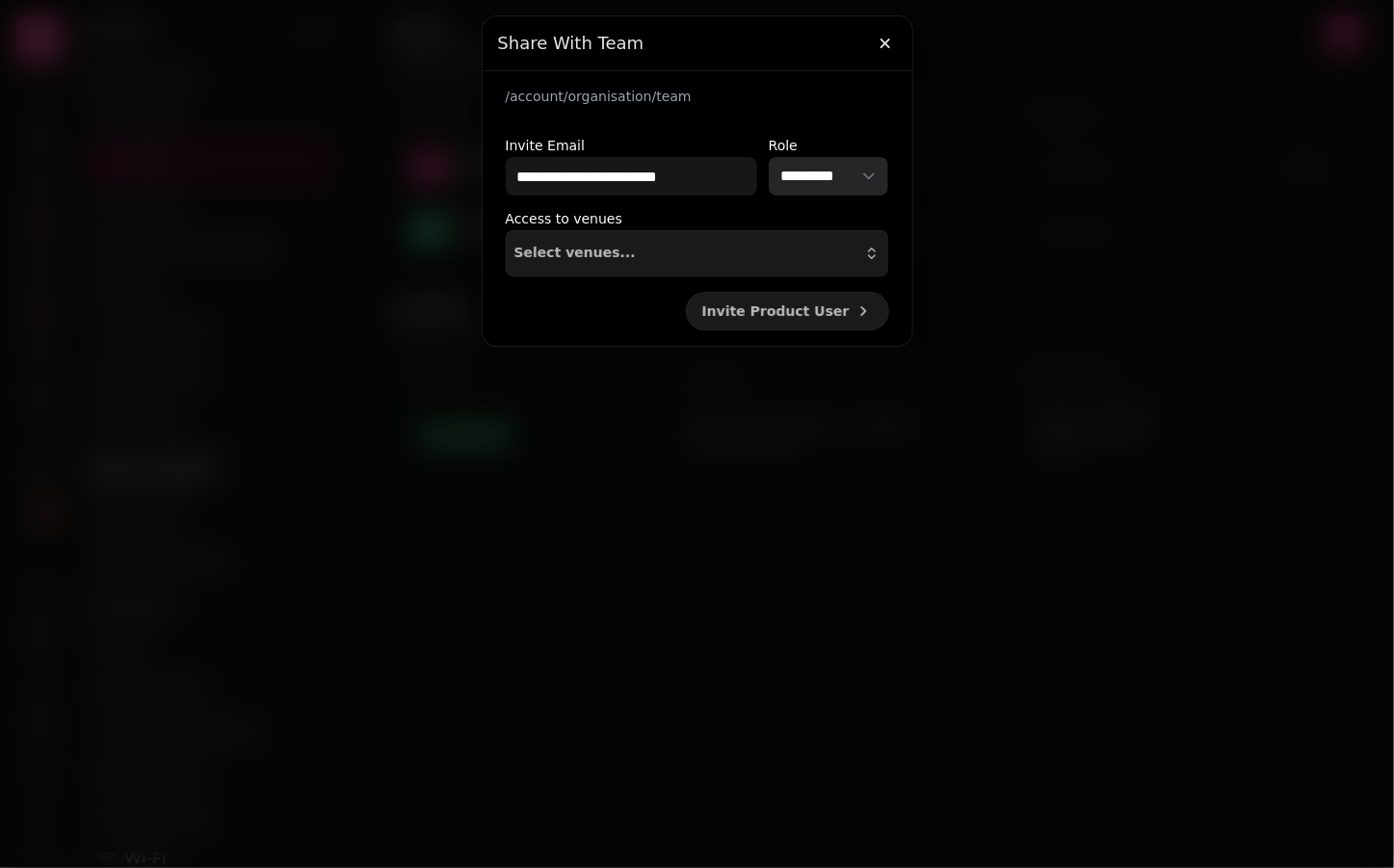
click at [769, 157] on select "**********" at bounding box center [829, 176] width 121 height 39
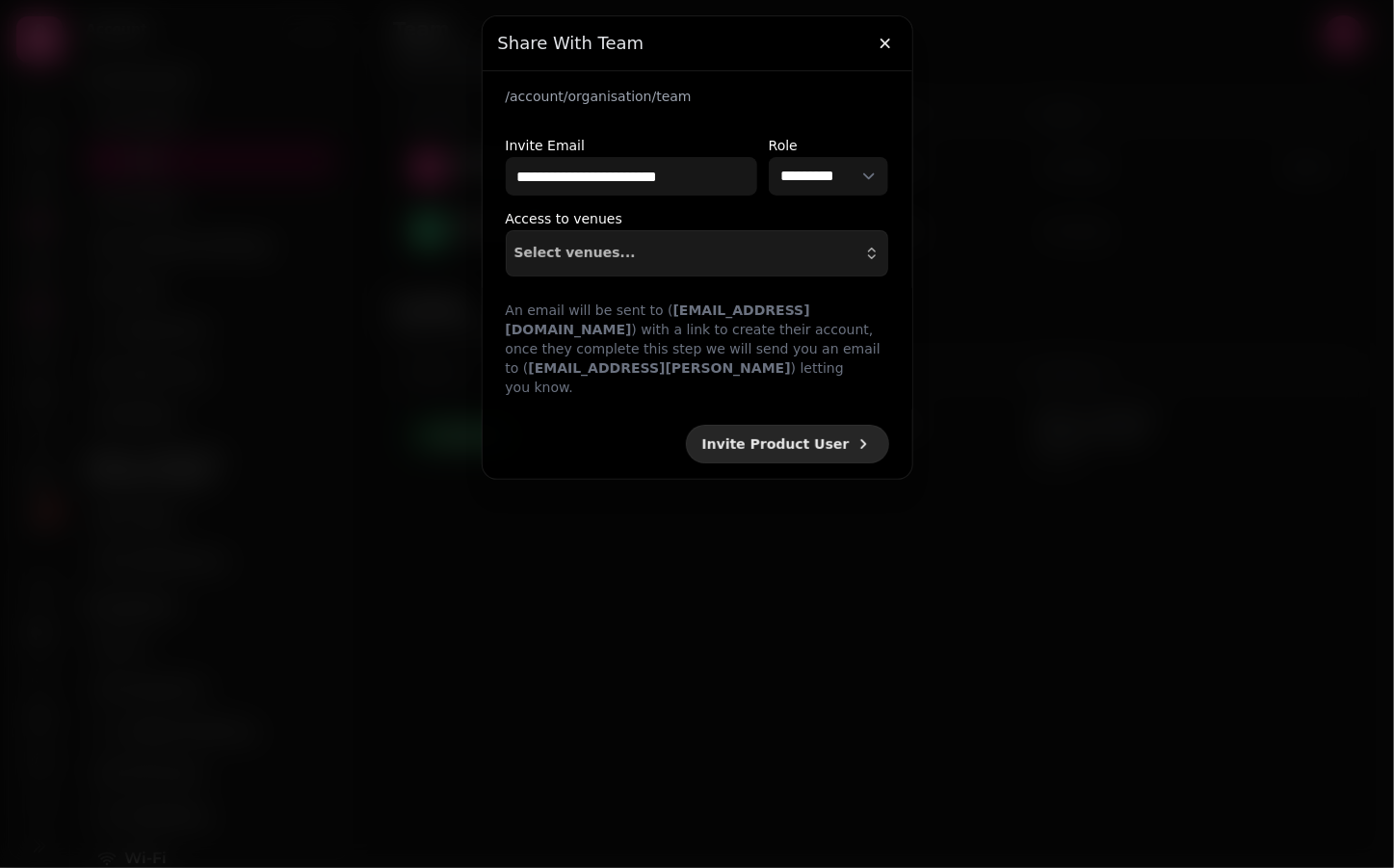
click at [823, 437] on span "Invite Product User" at bounding box center [775, 444] width 147 height 14
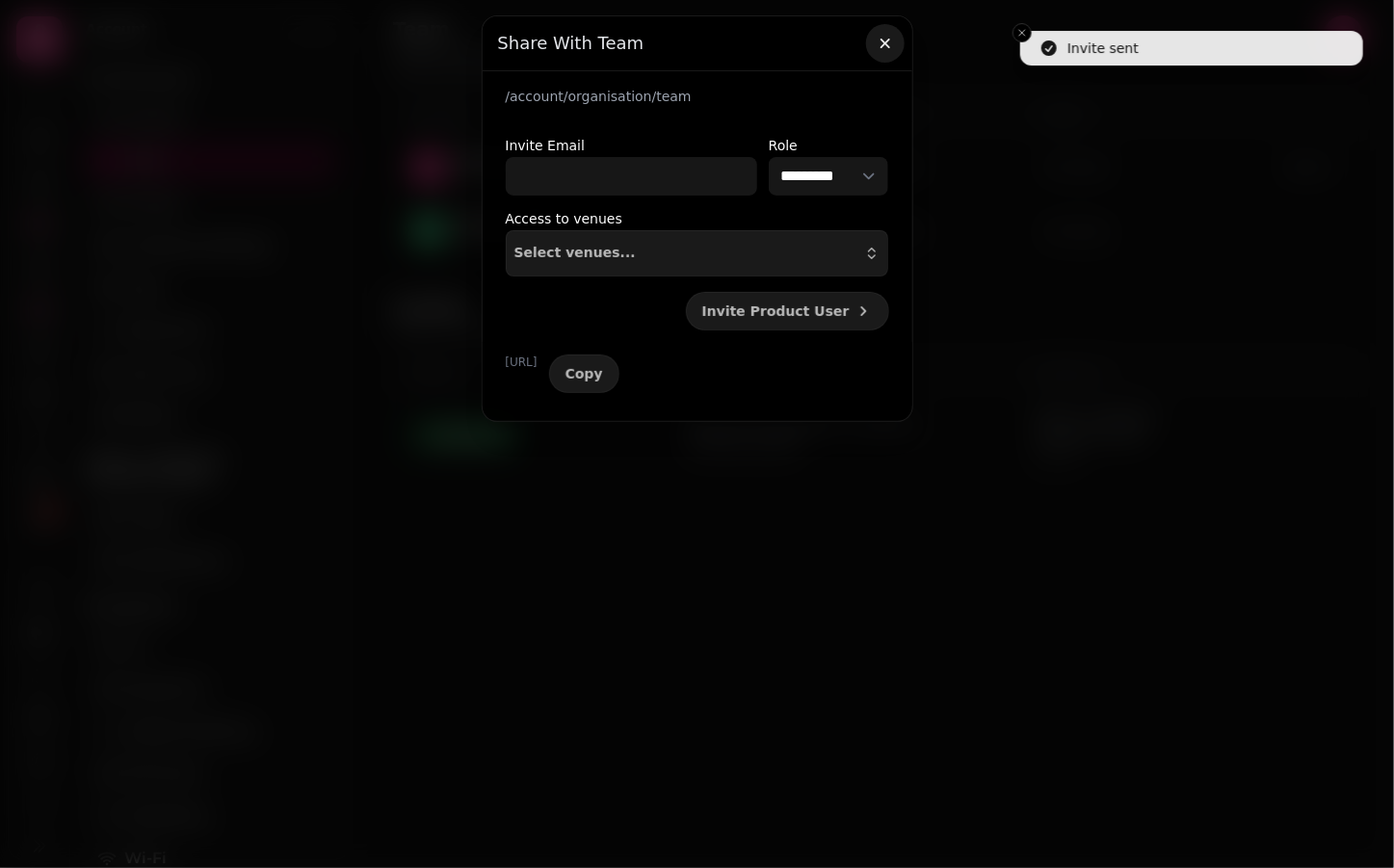
click at [886, 42] on icon "button" at bounding box center [885, 44] width 10 height 10
